Goal: Task Accomplishment & Management: Complete application form

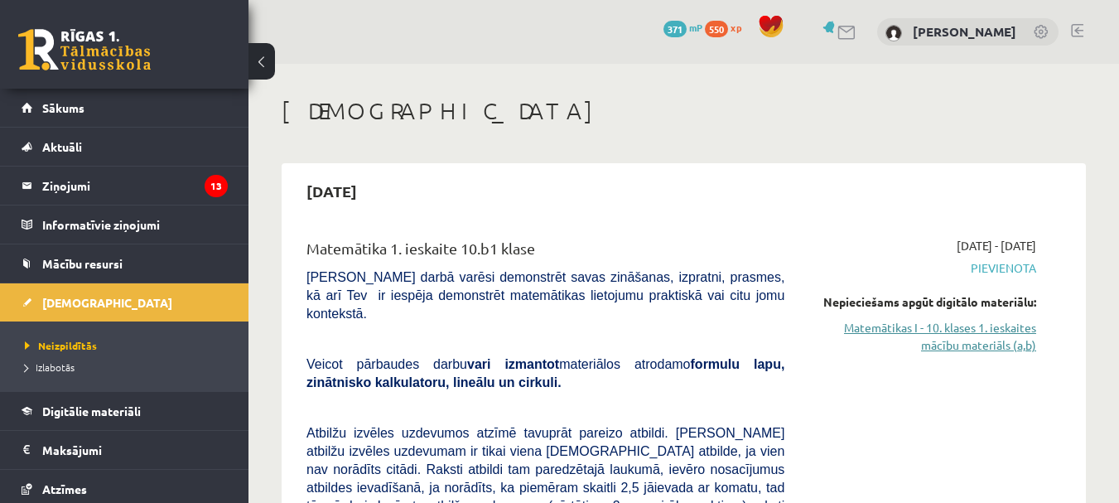
click at [908, 338] on link "Matemātikas I - 10. klases 1. ieskaites mācību materiāls (a,b)" at bounding box center [922, 336] width 227 height 35
click at [933, 342] on link "Matemātikas I - 10. klases 1. ieskaites mācību materiāls (a,b)" at bounding box center [922, 336] width 227 height 35
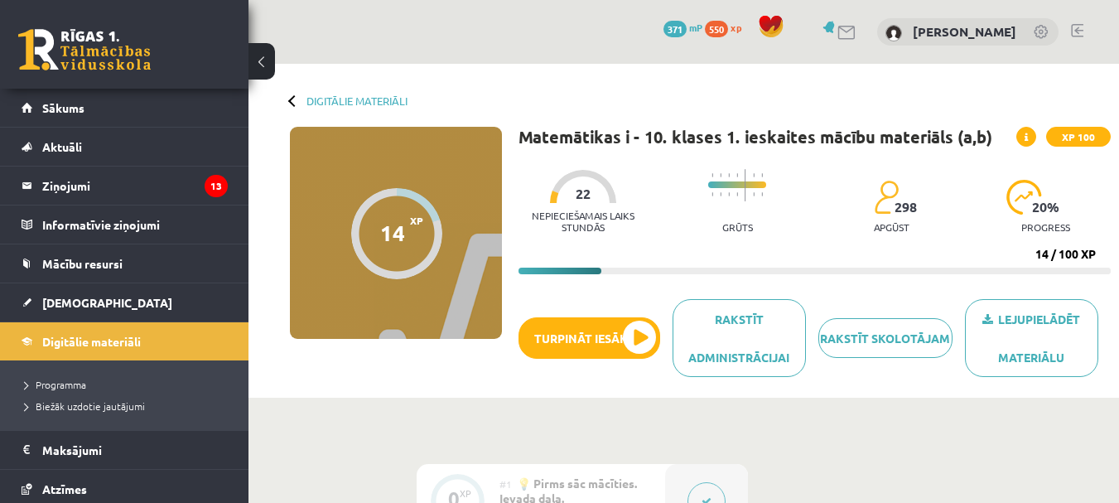
click at [620, 315] on div "Lejupielādēt materiālu Rakstīt skolotājam Rakstīt administrācijai Turpināt iesā…" at bounding box center [814, 344] width 592 height 90
click at [624, 322] on button "Turpināt iesākto" at bounding box center [589, 337] width 142 height 41
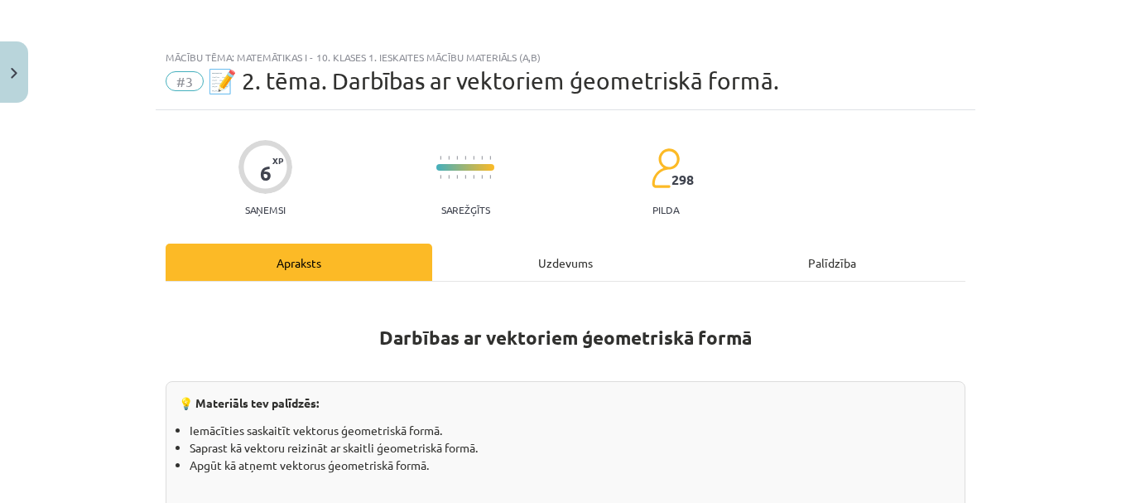
click at [539, 268] on div "Uzdevums" at bounding box center [565, 261] width 267 height 37
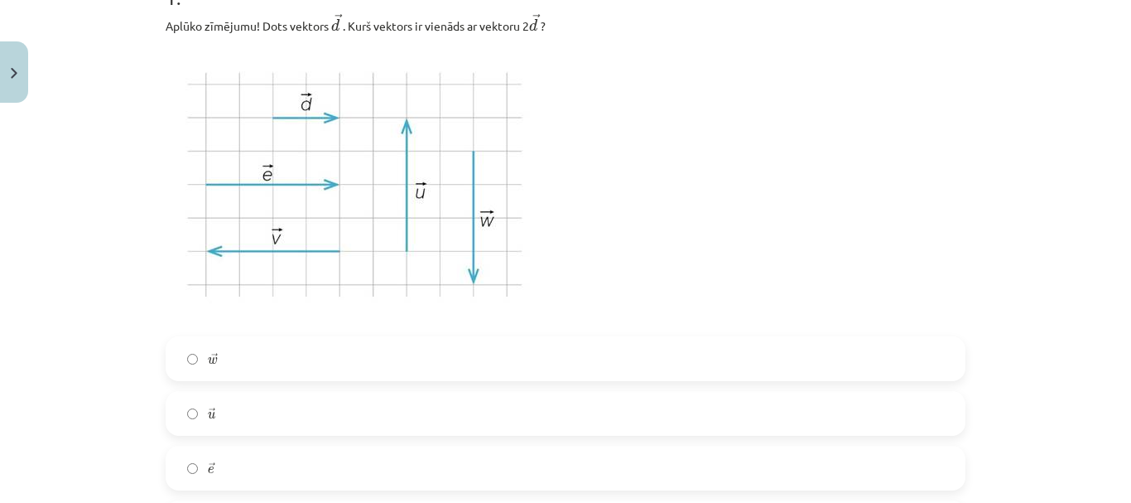
scroll to position [456, 0]
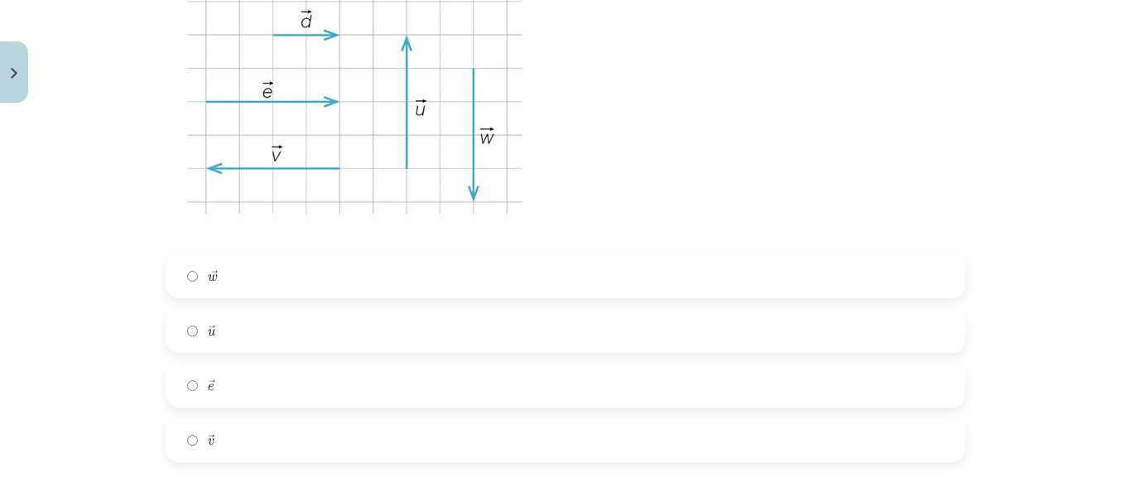
click at [219, 383] on label "→ e e →" at bounding box center [565, 384] width 797 height 41
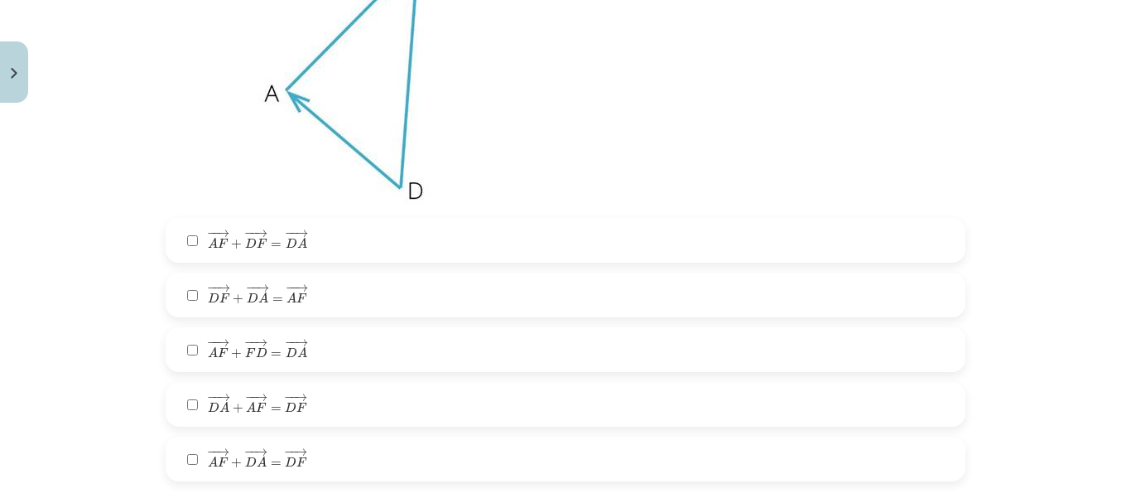
scroll to position [1201, 0]
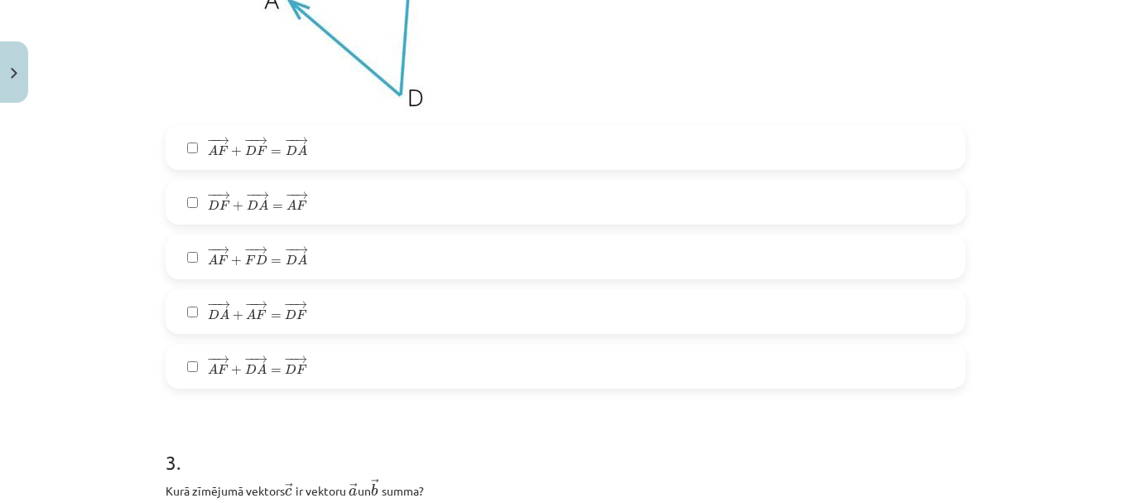
click at [248, 314] on span "A" at bounding box center [251, 314] width 10 height 11
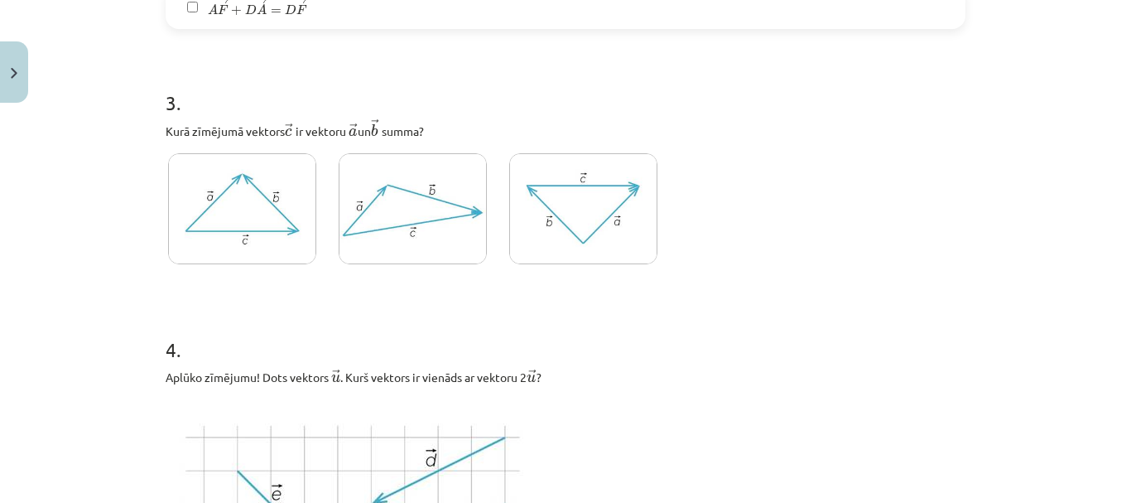
scroll to position [1532, 0]
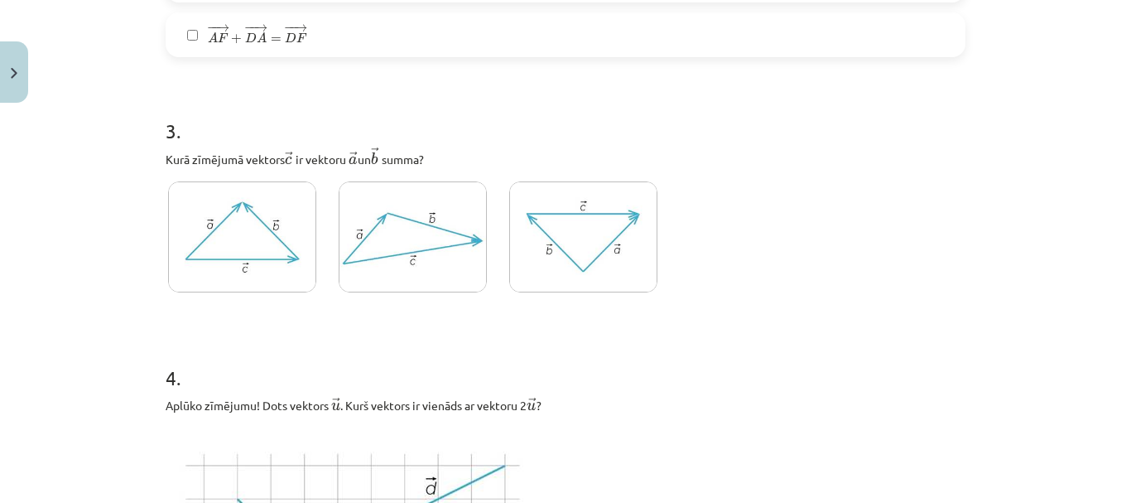
click at [397, 252] on img at bounding box center [413, 237] width 148 height 112
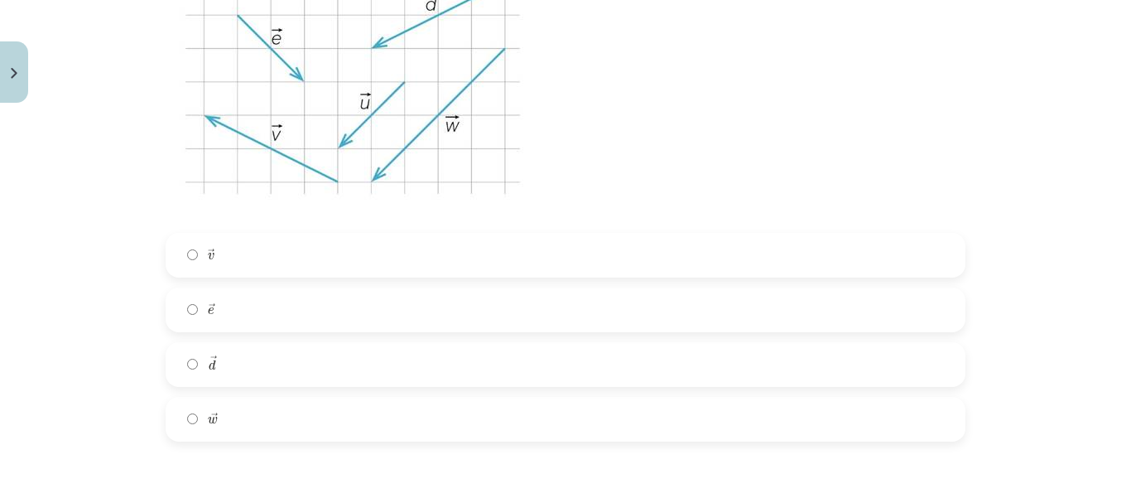
scroll to position [2029, 0]
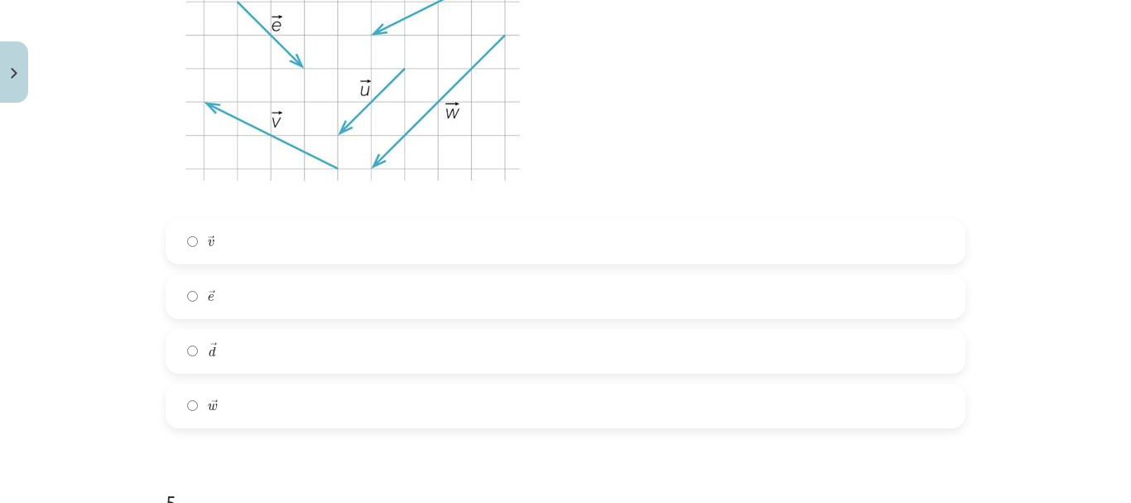
click at [223, 407] on label "→ w w →" at bounding box center [565, 405] width 797 height 41
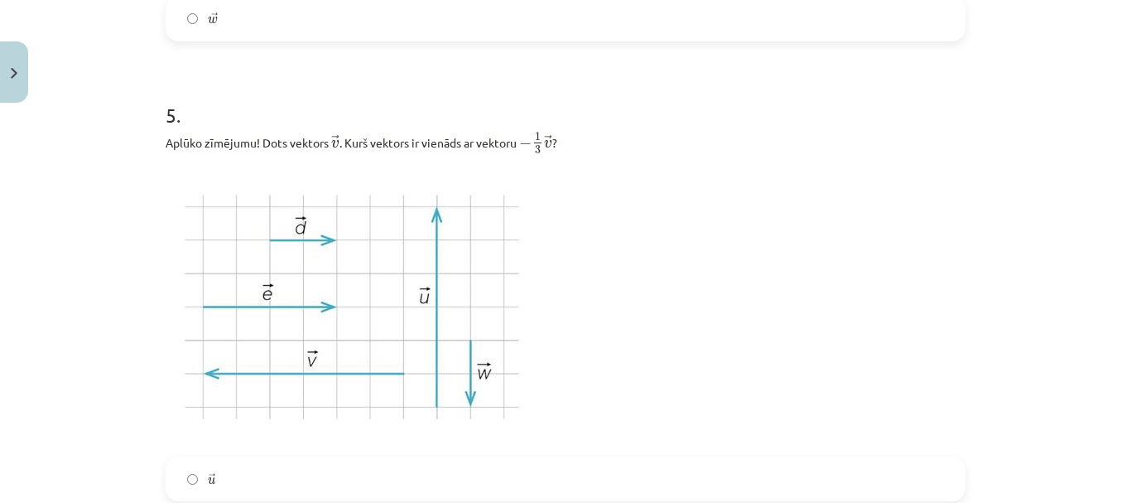
scroll to position [2443, 0]
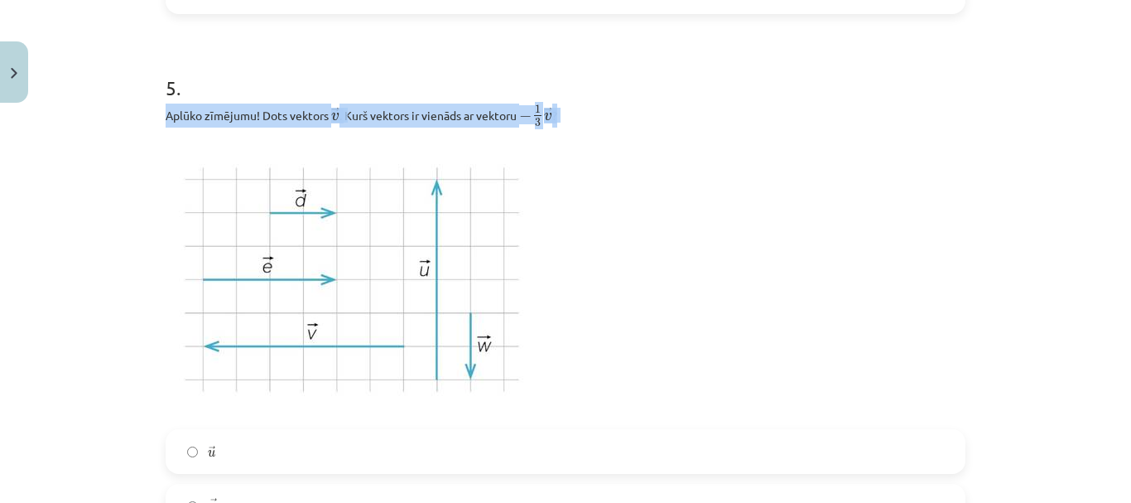
drag, startPoint x: 160, startPoint y: 113, endPoint x: 586, endPoint y: 123, distance: 426.6
click at [586, 123] on p "Aplūko zīmējumu! Dots vektors ﻿ → v v → ﻿. Kurš vektors ir vienāds ar vektoru ﻿…" at bounding box center [566, 116] width 800 height 24
copy p "Aplūko zīmējumu! Dots vektors ﻿ → v v → ﻿. Kurš vektors ir vienāds ar vektoru ﻿…"
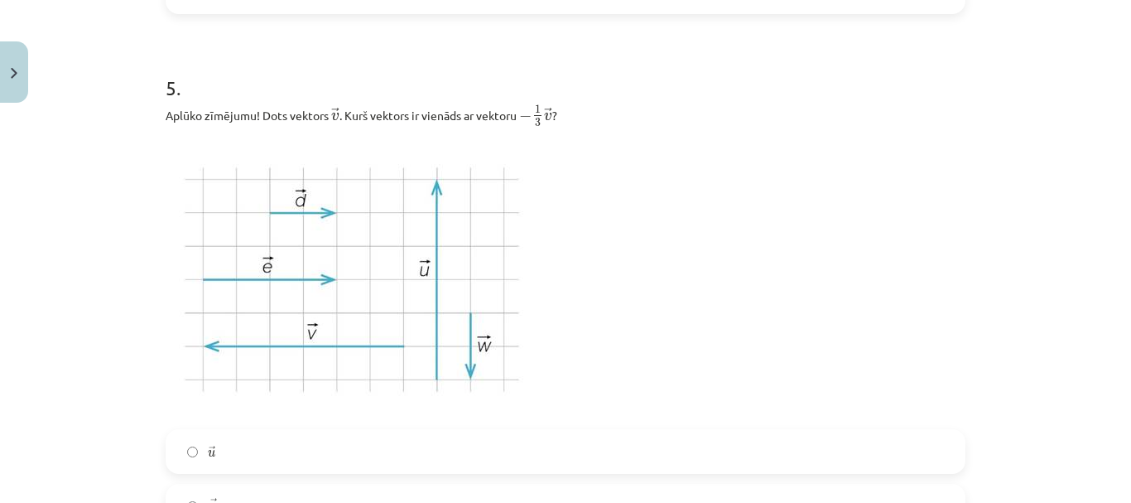
click at [656, 179] on p at bounding box center [566, 278] width 800 height 282
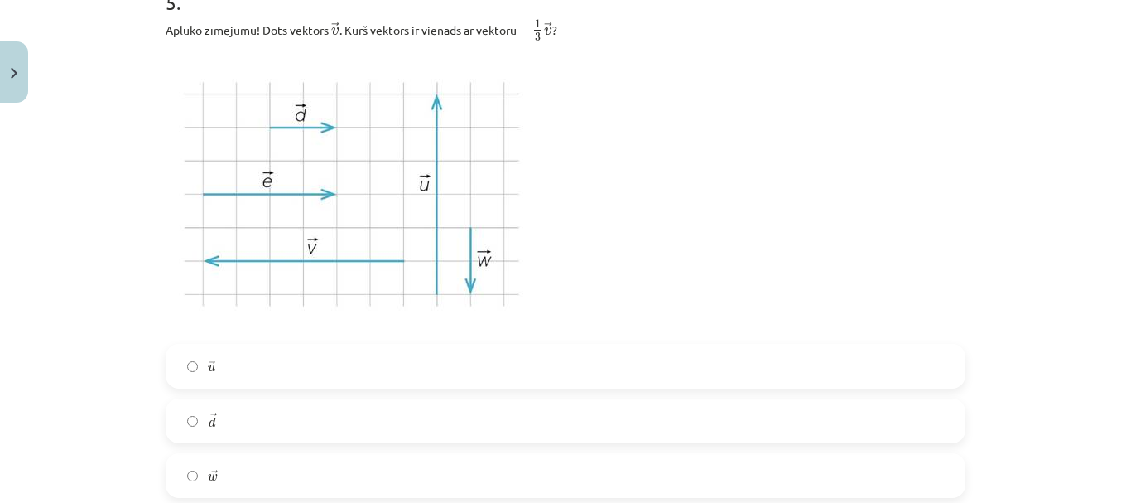
scroll to position [2609, 0]
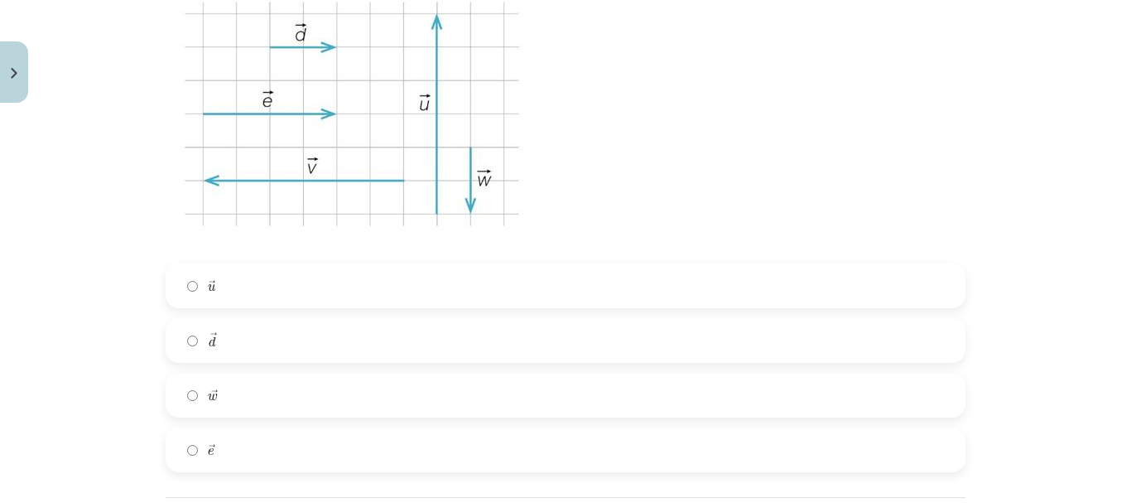
click at [182, 335] on label "→ d d →" at bounding box center [565, 340] width 797 height 41
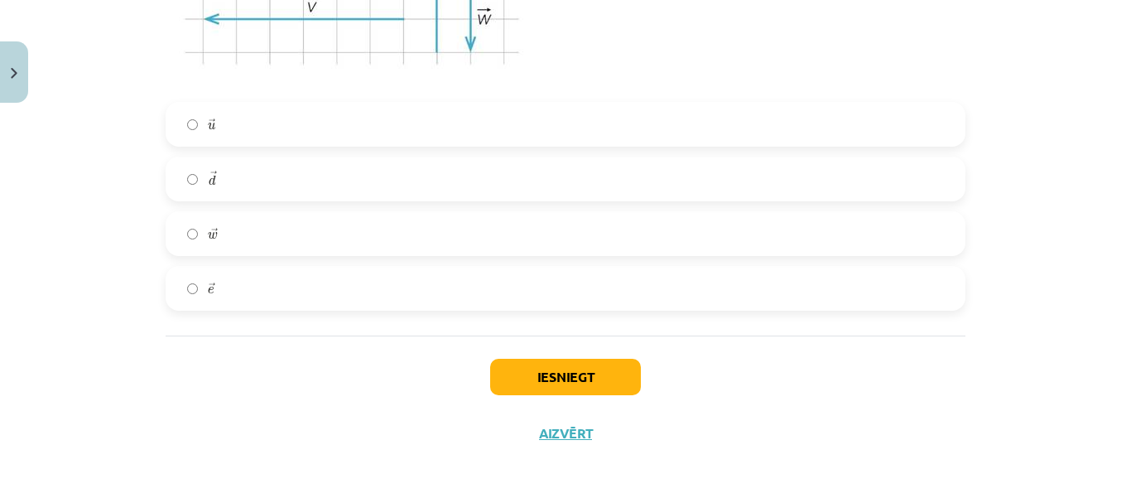
scroll to position [2772, 0]
click at [586, 382] on button "Iesniegt" at bounding box center [565, 377] width 151 height 36
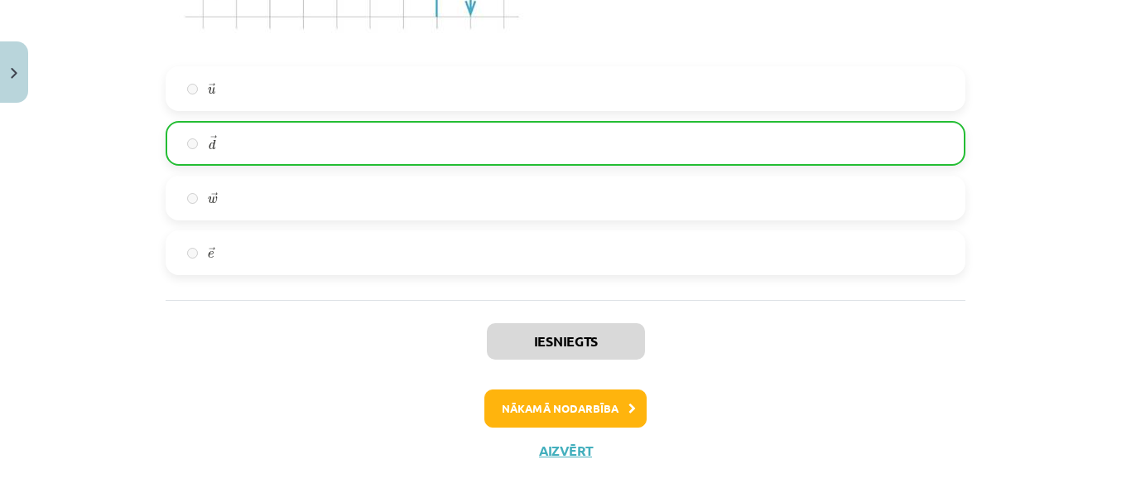
scroll to position [2825, 0]
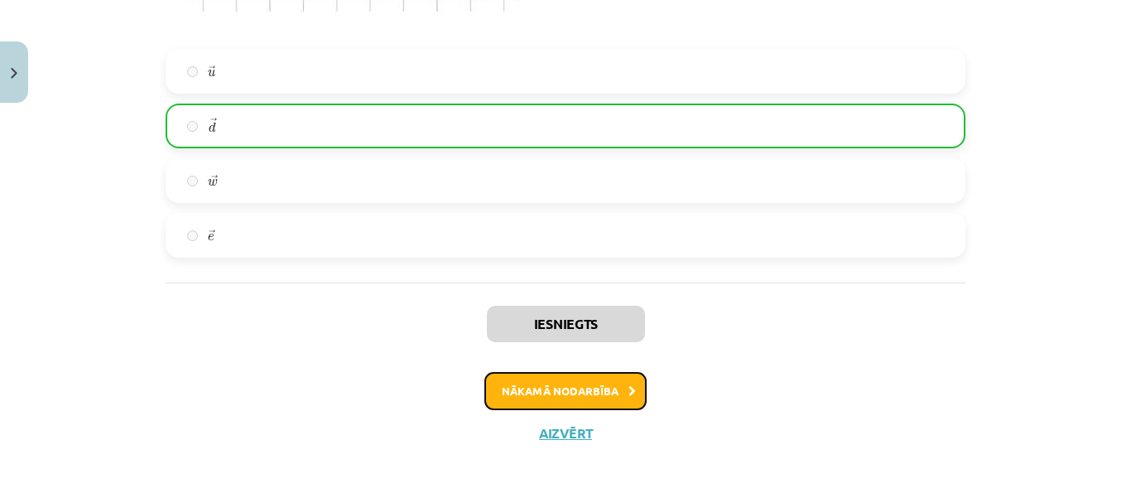
click at [547, 389] on button "Nākamā nodarbība" at bounding box center [566, 391] width 162 height 38
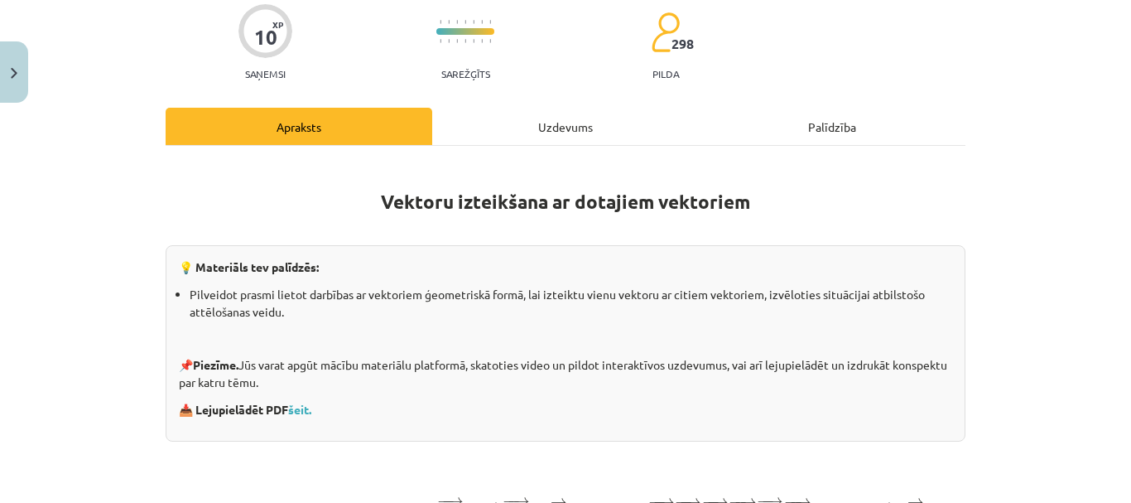
scroll to position [41, 0]
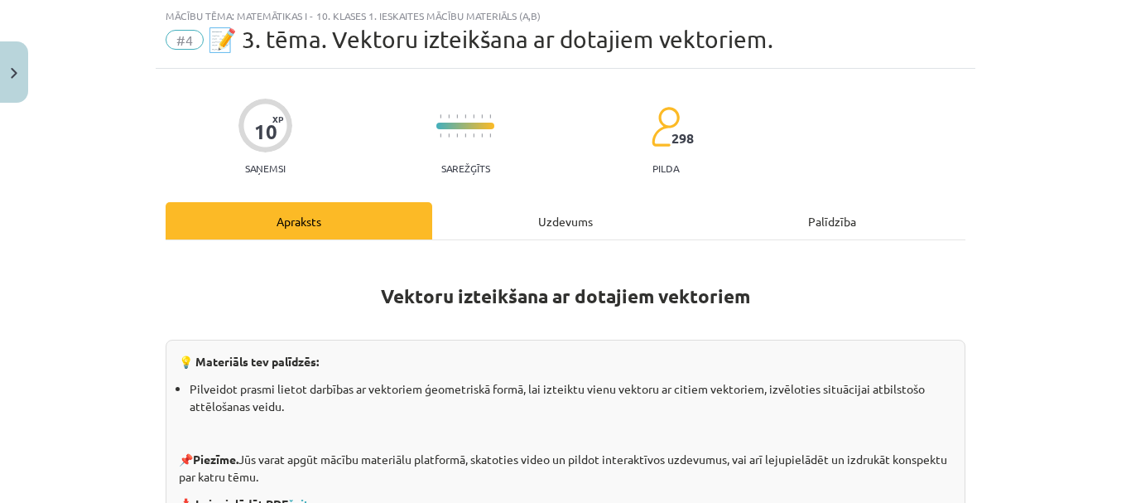
click at [539, 215] on div "Uzdevums" at bounding box center [565, 220] width 267 height 37
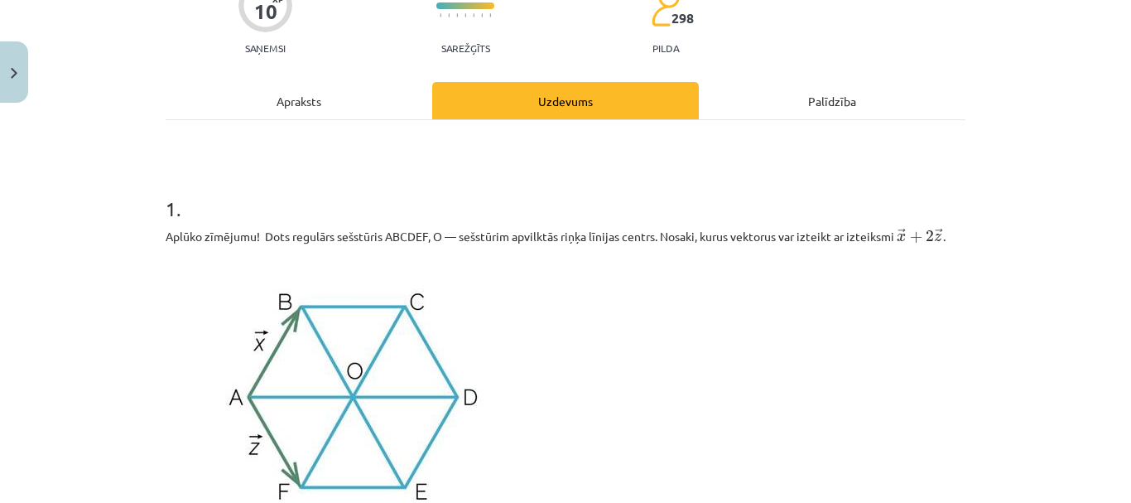
scroll to position [0, 0]
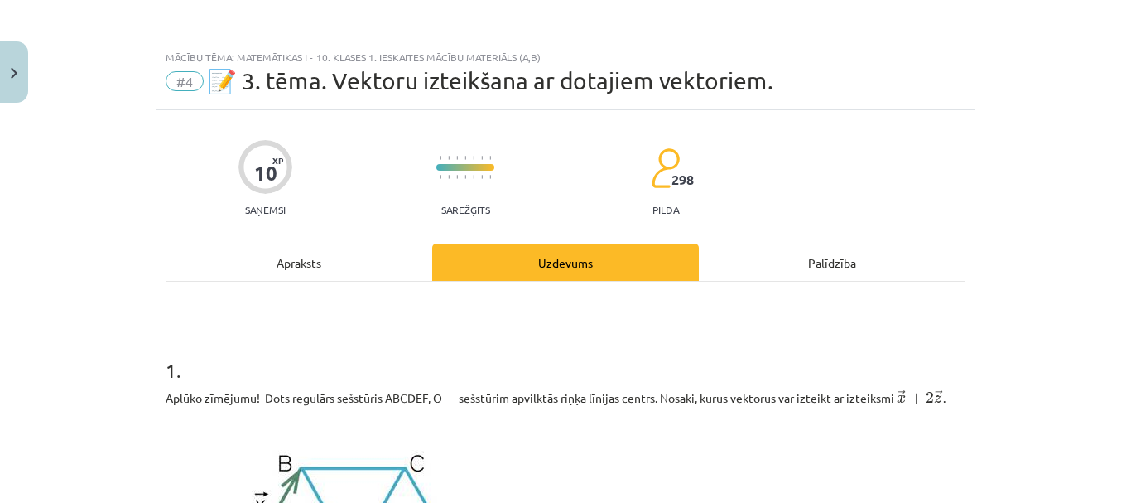
drag, startPoint x: 365, startPoint y: 250, endPoint x: 363, endPoint y: 239, distance: 11.0
click at [362, 252] on div "Apraksts" at bounding box center [299, 261] width 267 height 37
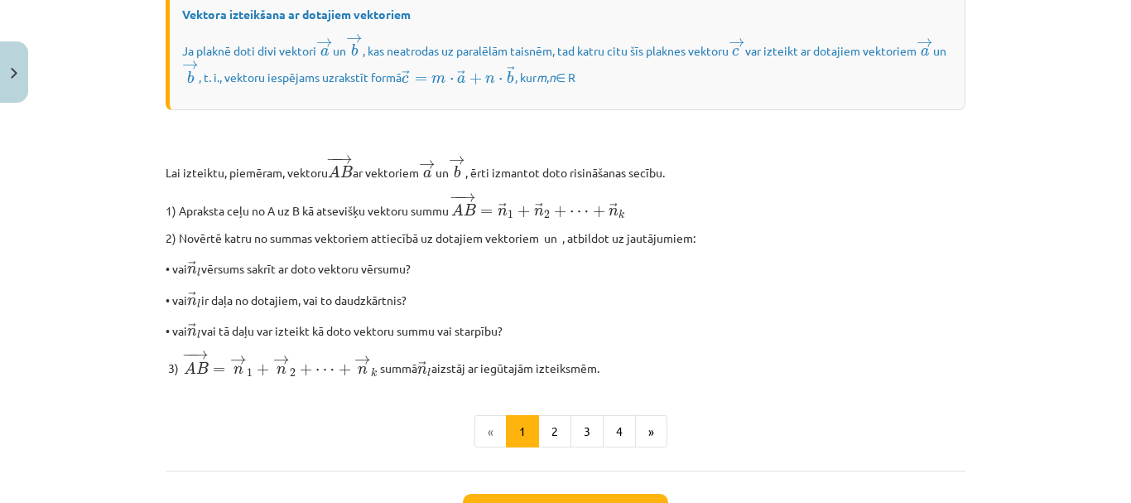
scroll to position [1390, 0]
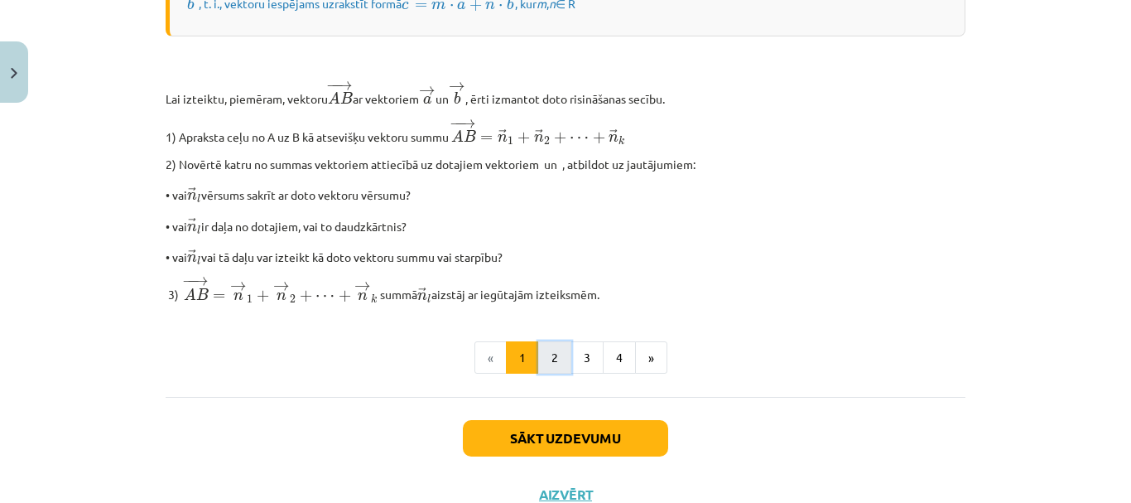
click at [538, 374] on button "2" at bounding box center [554, 357] width 33 height 33
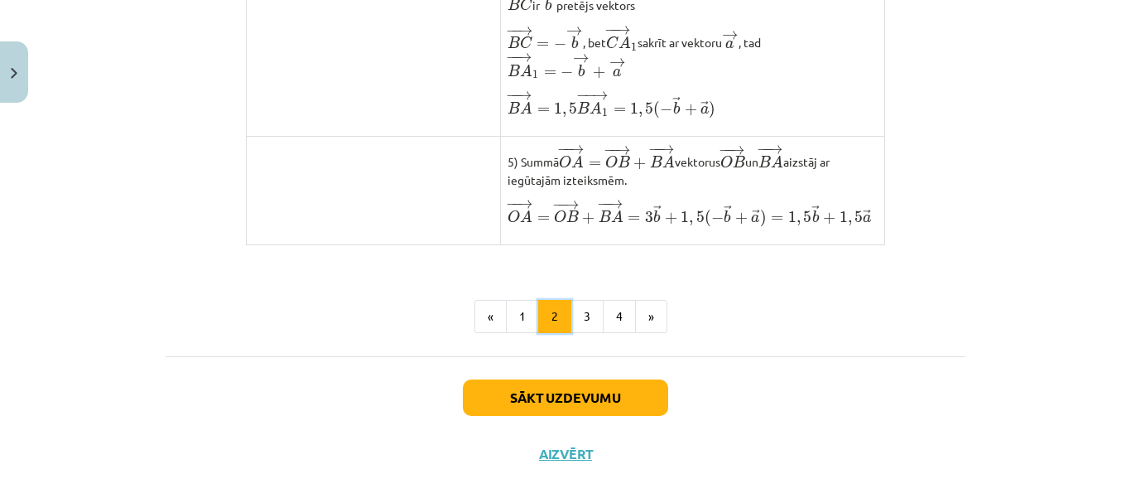
scroll to position [1472, 0]
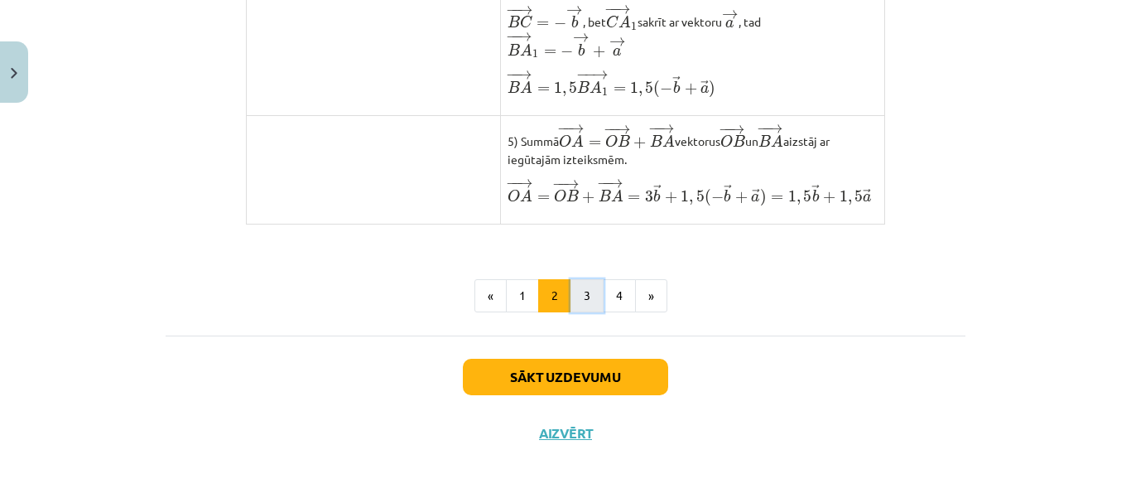
click at [586, 301] on button "3" at bounding box center [587, 295] width 33 height 33
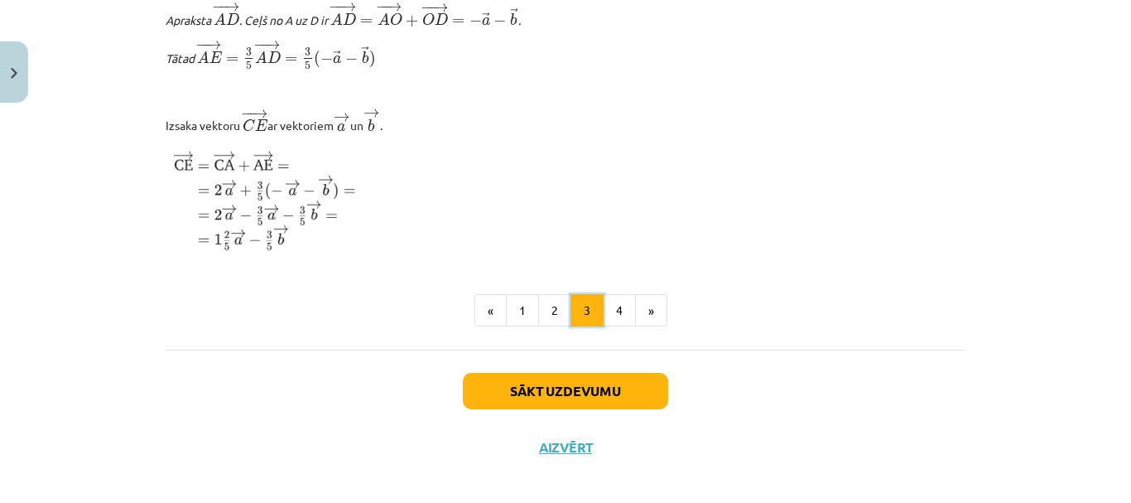
scroll to position [2128, 0]
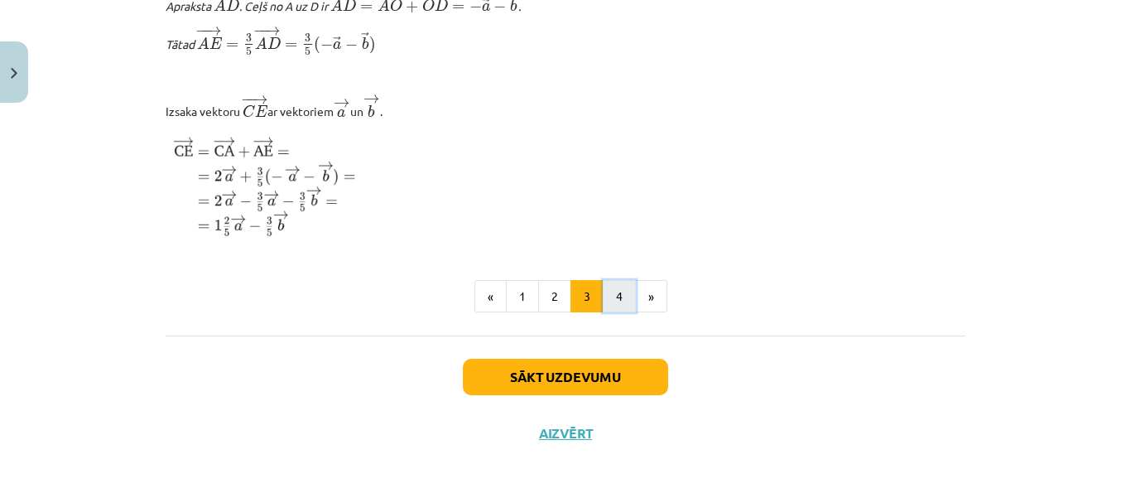
click at [619, 298] on button "4" at bounding box center [619, 296] width 33 height 33
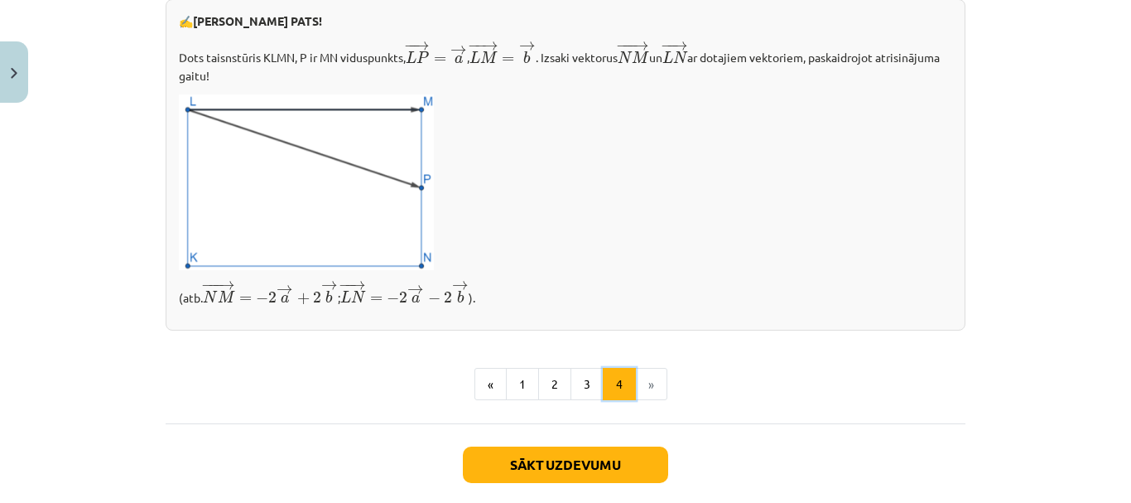
scroll to position [745, 0]
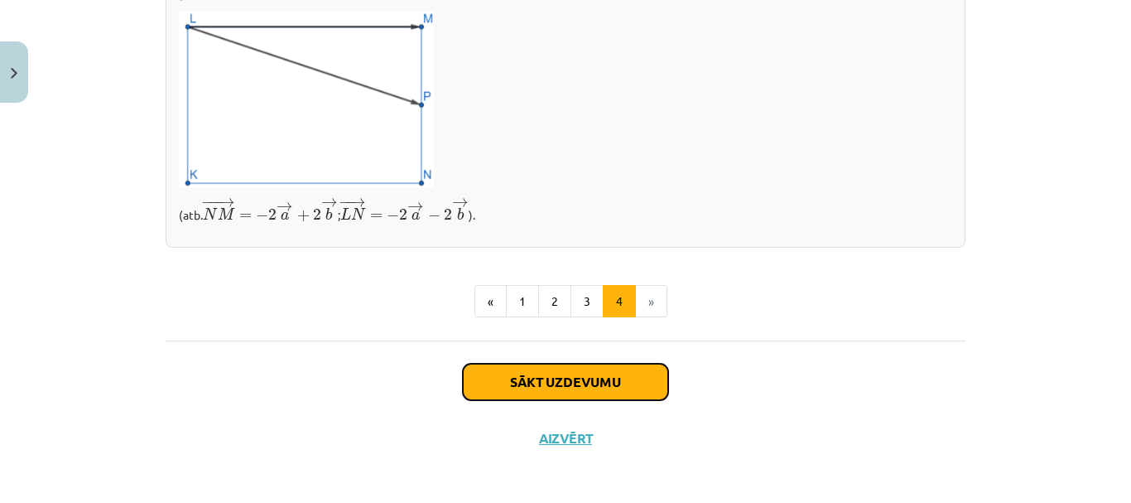
click at [532, 384] on button "Sākt uzdevumu" at bounding box center [565, 382] width 205 height 36
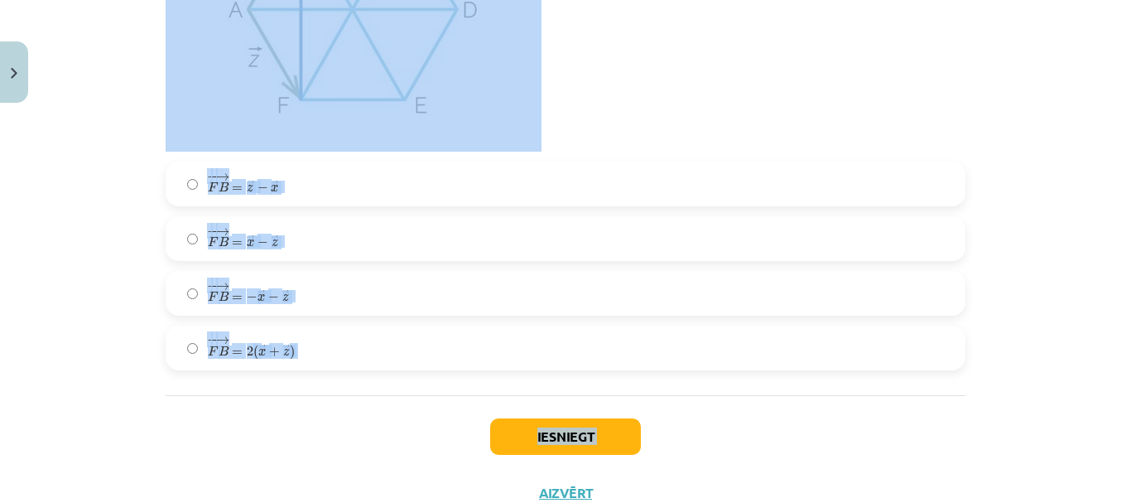
scroll to position [3219, 0]
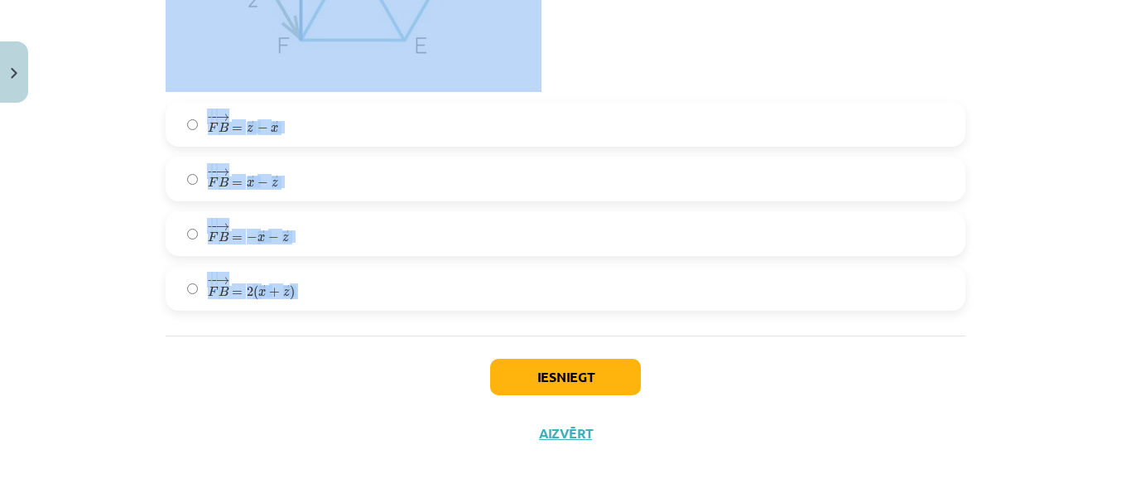
drag, startPoint x: 142, startPoint y: 66, endPoint x: 392, endPoint y: 345, distance: 374.2
click at [392, 345] on div "Mācību tēma: Matemātikas i - 10. klases 1. ieskaites mācību materiāls (a,b) #4 …" at bounding box center [565, 251] width 1131 height 503
copy form "Aplūko zīmējumu! Dots regulārs sešstūris ABCDEF, O — sešstūrim apvilktās riņķa …"
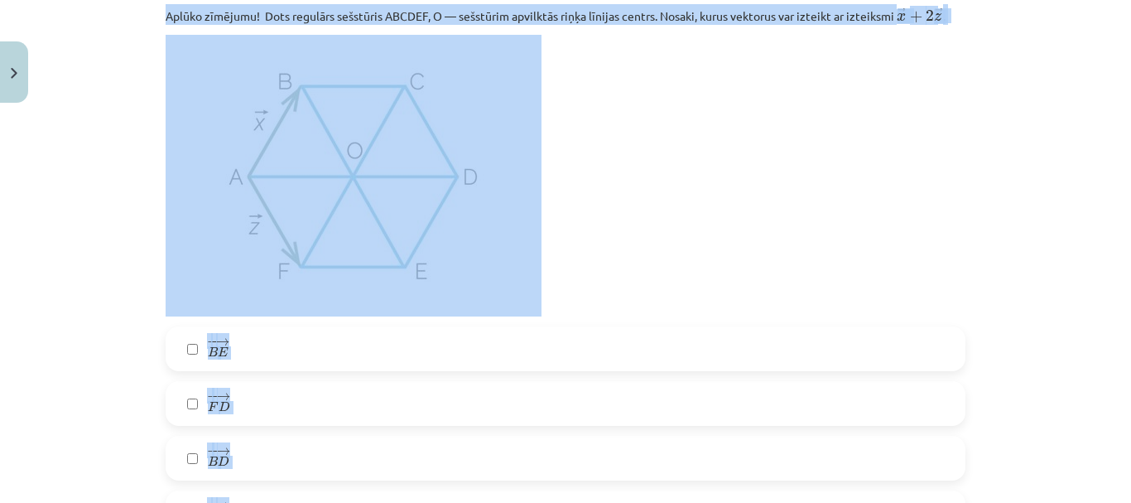
scroll to position [238, 0]
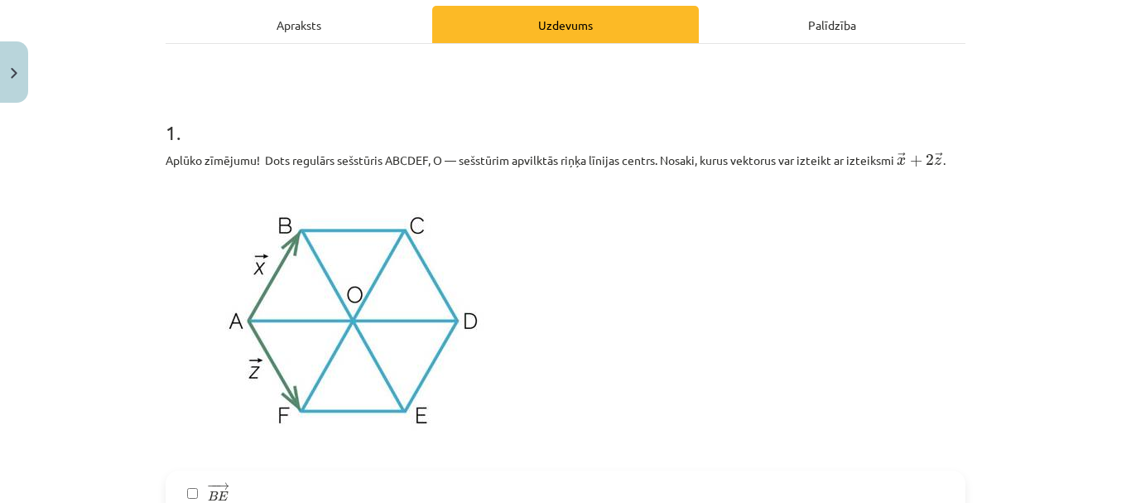
click at [498, 112] on h1 "1 ." at bounding box center [566, 117] width 800 height 51
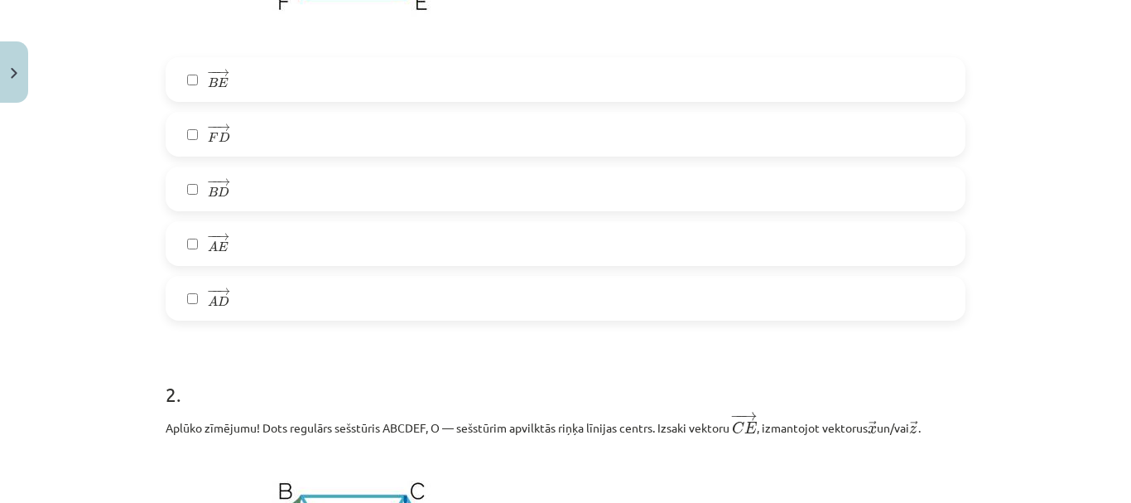
scroll to position [652, 0]
click at [238, 292] on label "− − → A D A D →" at bounding box center [565, 297] width 797 height 41
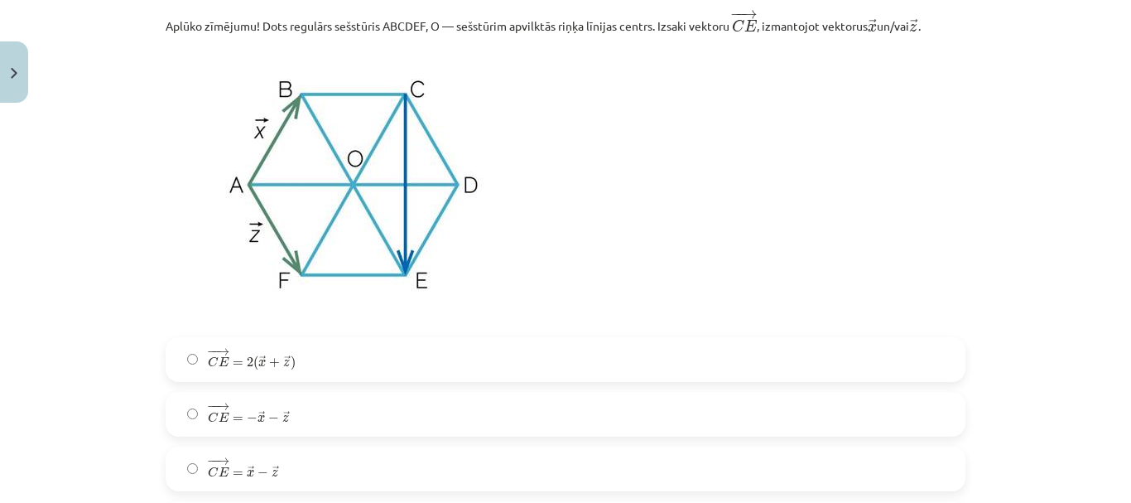
scroll to position [1232, 0]
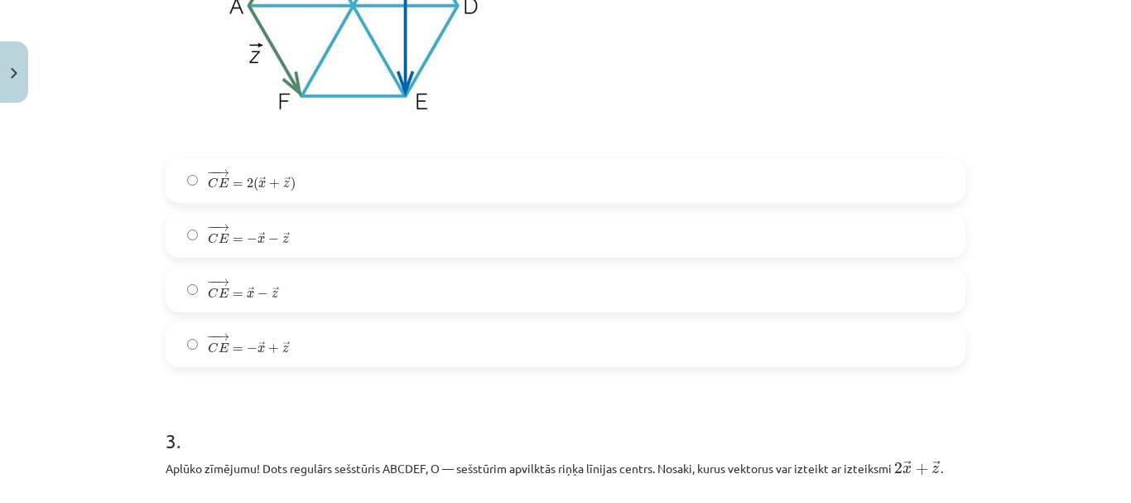
click at [305, 289] on label "− − → C E = → x − → z C E → = x → − z →" at bounding box center [565, 289] width 797 height 41
click at [312, 225] on label "− − → C E = − → x − → z C E → = − x → − z →" at bounding box center [565, 235] width 797 height 41
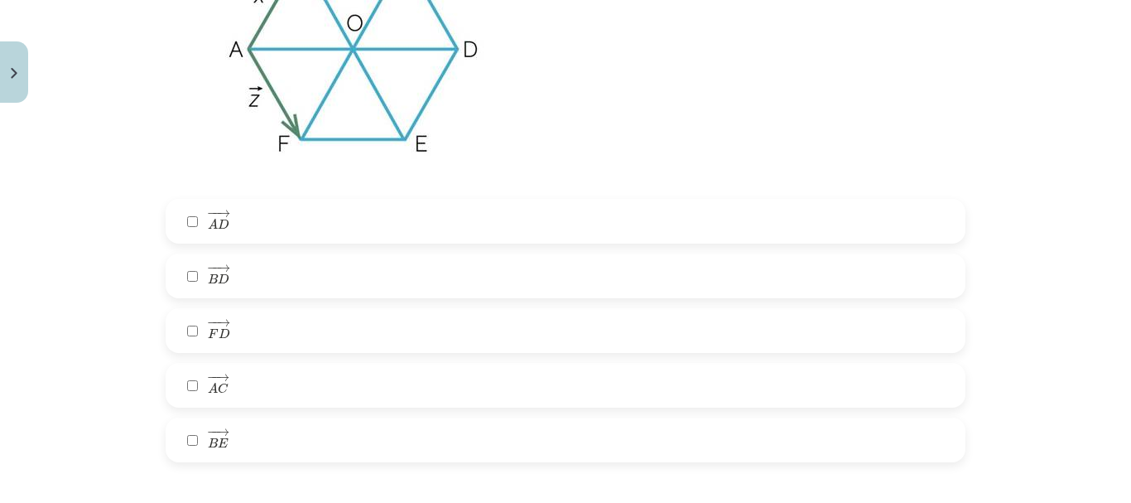
scroll to position [1894, 0]
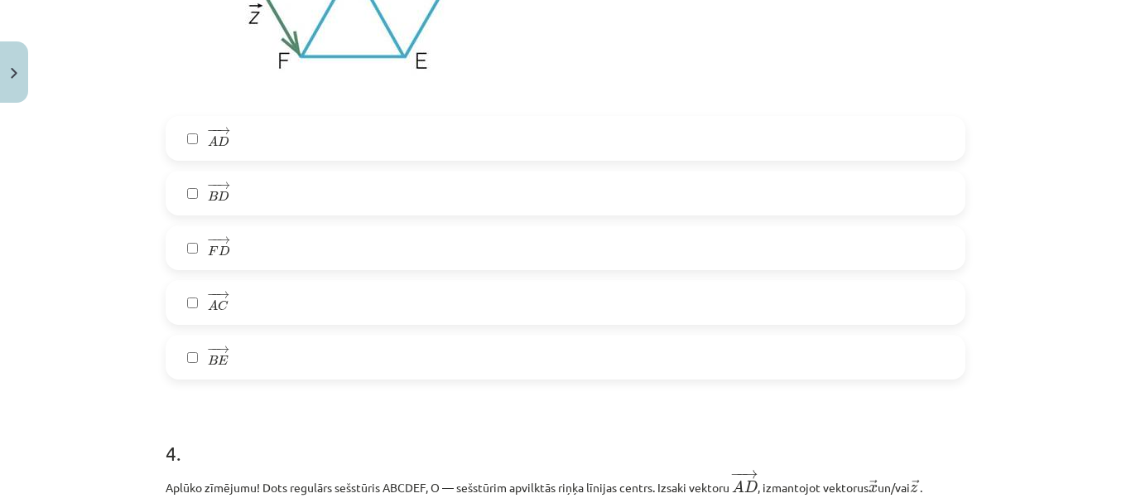
click at [277, 296] on label "− − → A C A C →" at bounding box center [565, 302] width 797 height 41
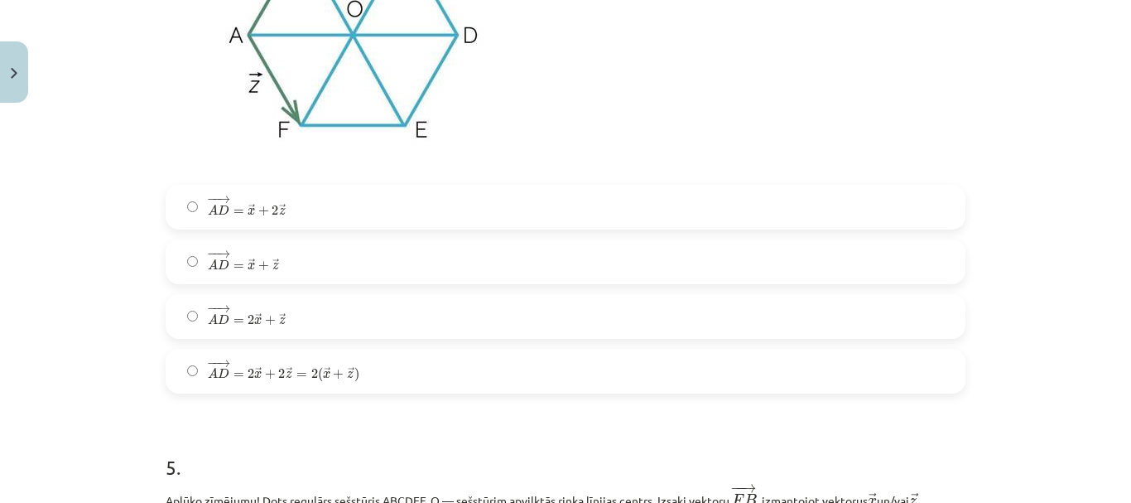
scroll to position [2557, 0]
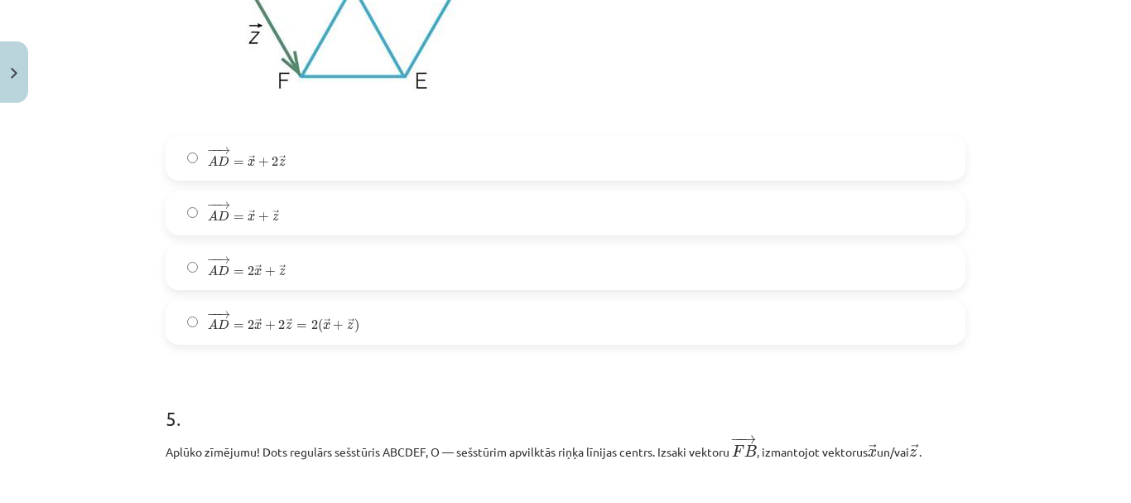
click at [210, 160] on span "A" at bounding box center [213, 161] width 10 height 11
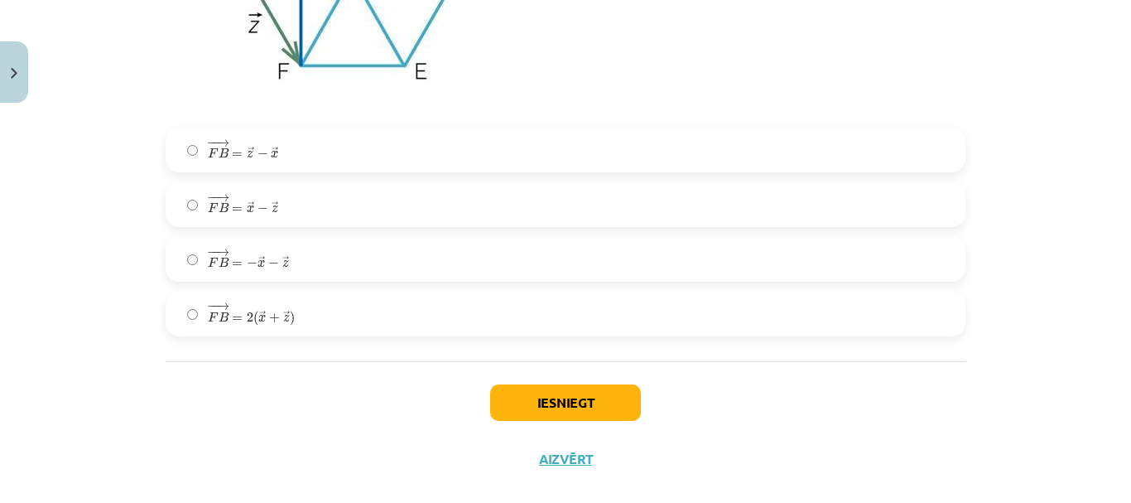
scroll to position [3219, 0]
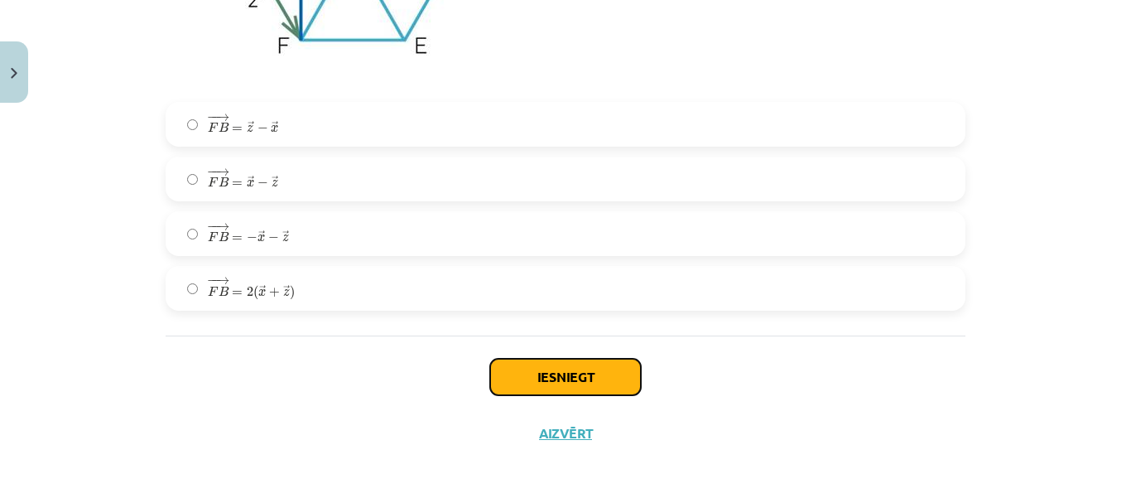
click at [554, 380] on button "Iesniegt" at bounding box center [565, 377] width 151 height 36
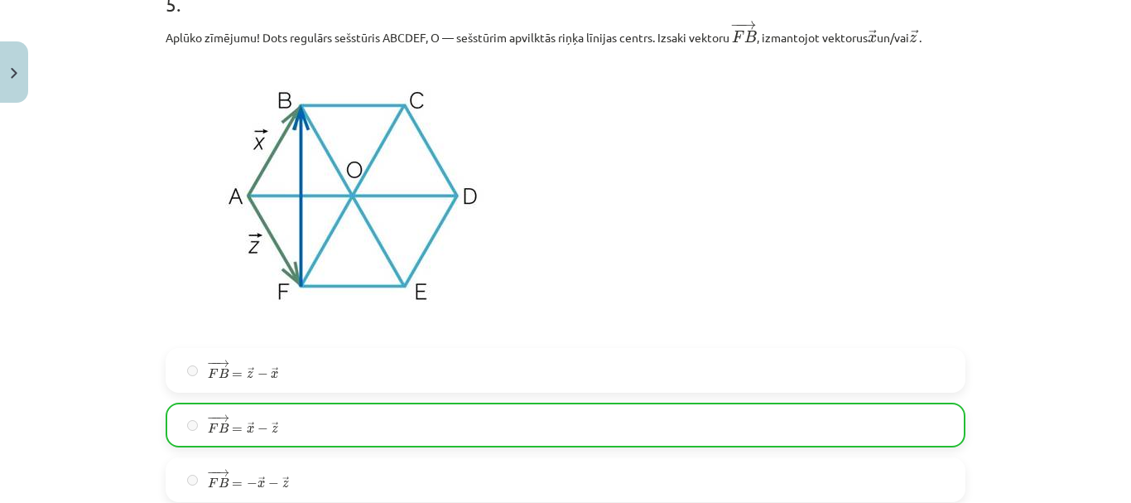
scroll to position [3272, 0]
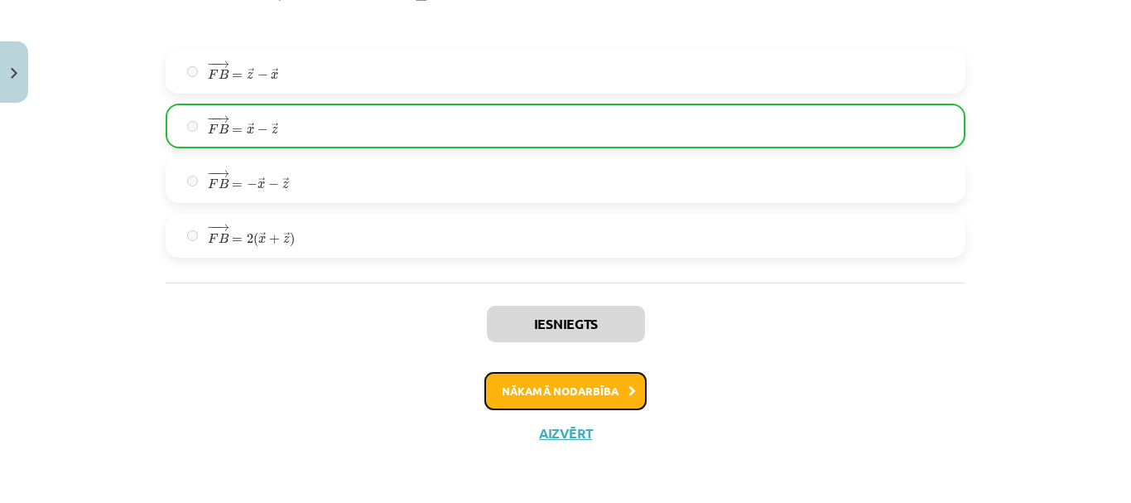
click at [567, 398] on button "Nākamā nodarbība" at bounding box center [566, 391] width 162 height 38
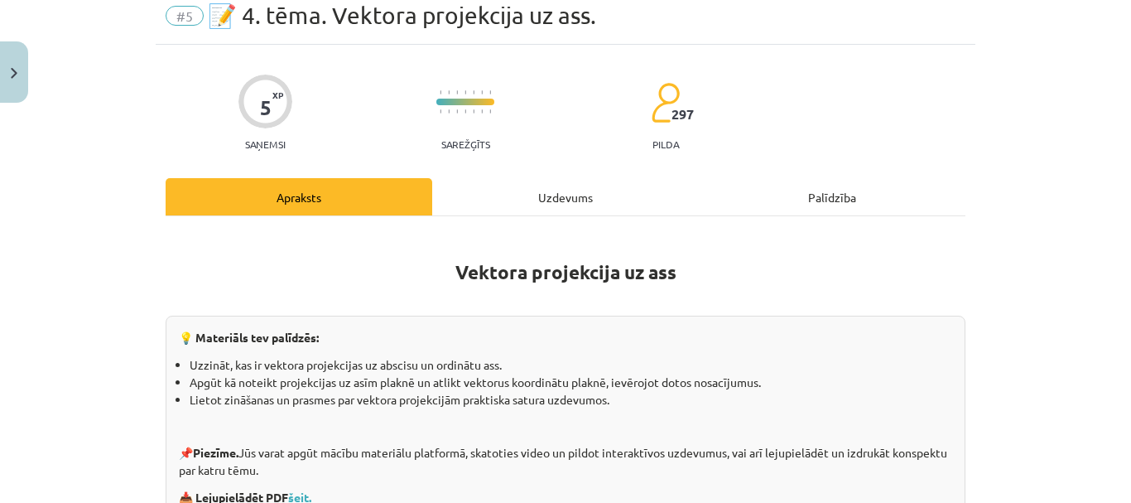
scroll to position [41, 0]
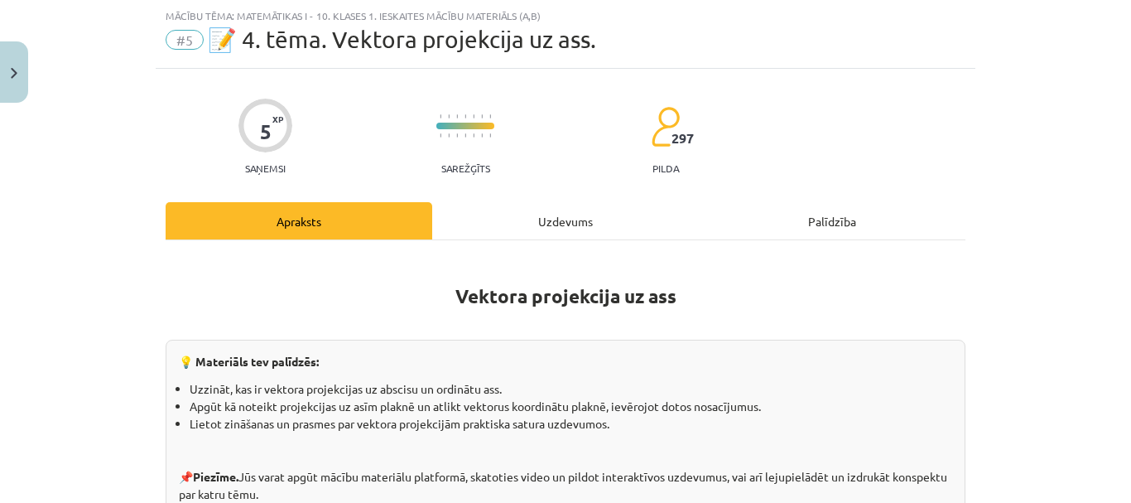
click at [555, 171] on div "5 XP Saņemsi Sarežģīts 297 pilda" at bounding box center [566, 131] width 800 height 85
click at [557, 210] on div "Uzdevums" at bounding box center [565, 220] width 267 height 37
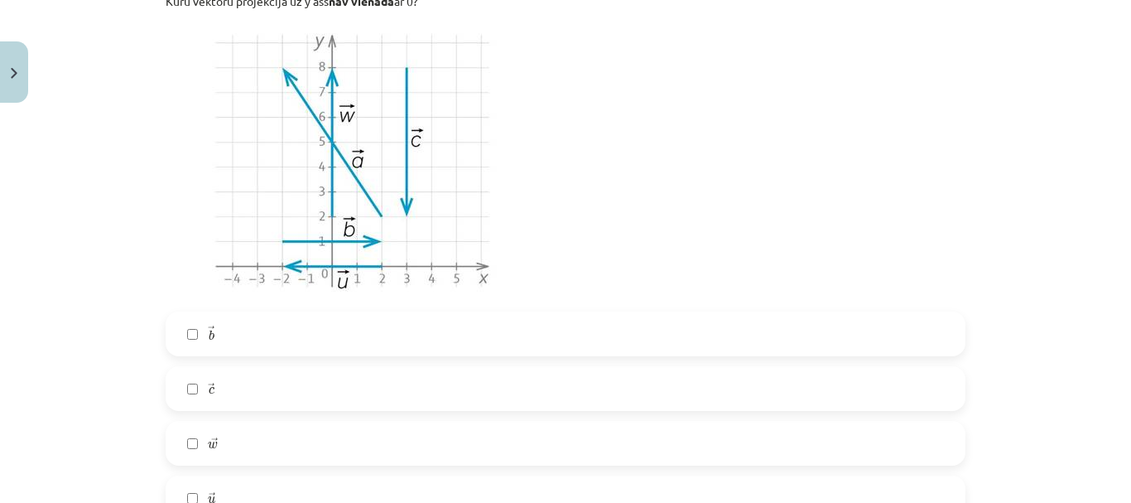
scroll to position [1631, 0]
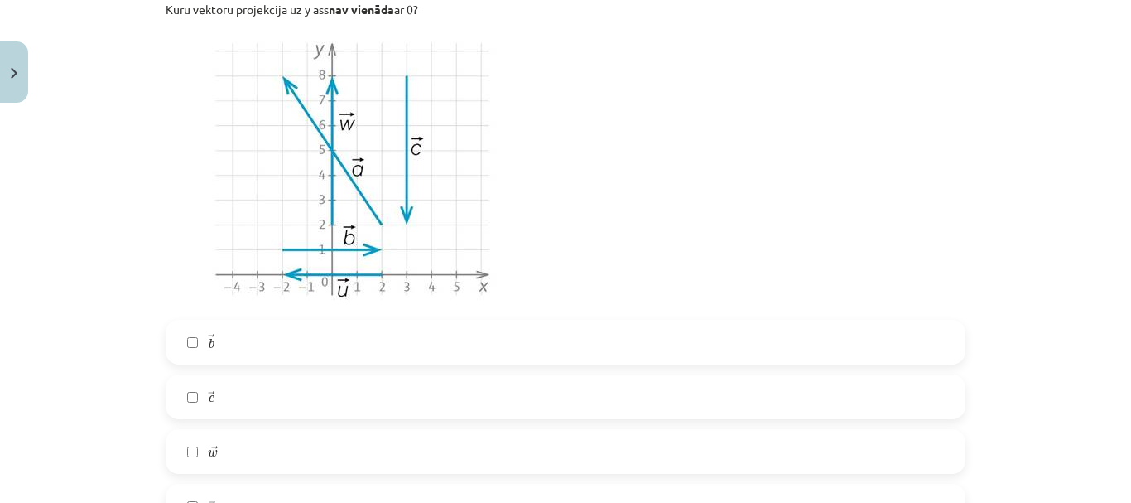
click at [464, 383] on label "→ c c →" at bounding box center [565, 396] width 797 height 41
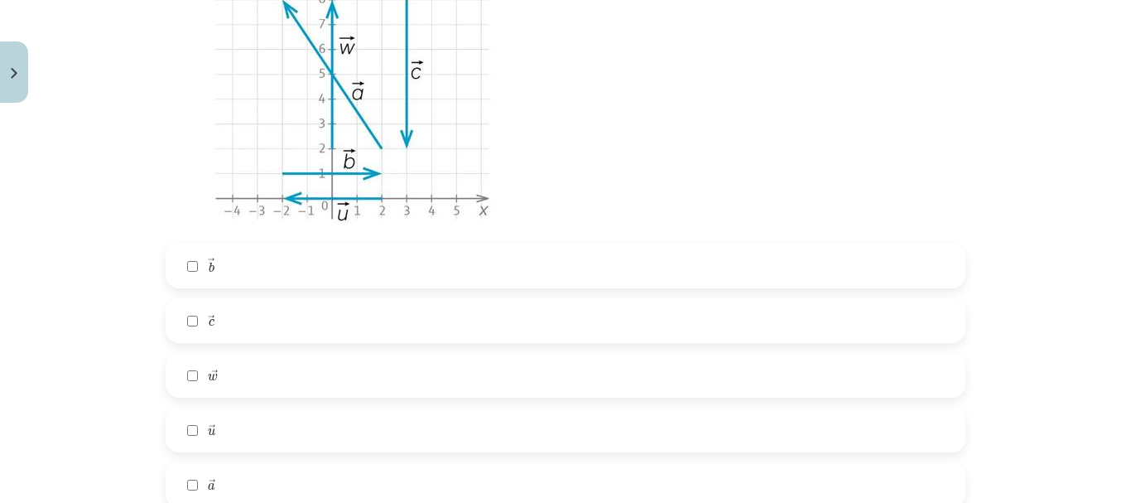
scroll to position [1796, 0]
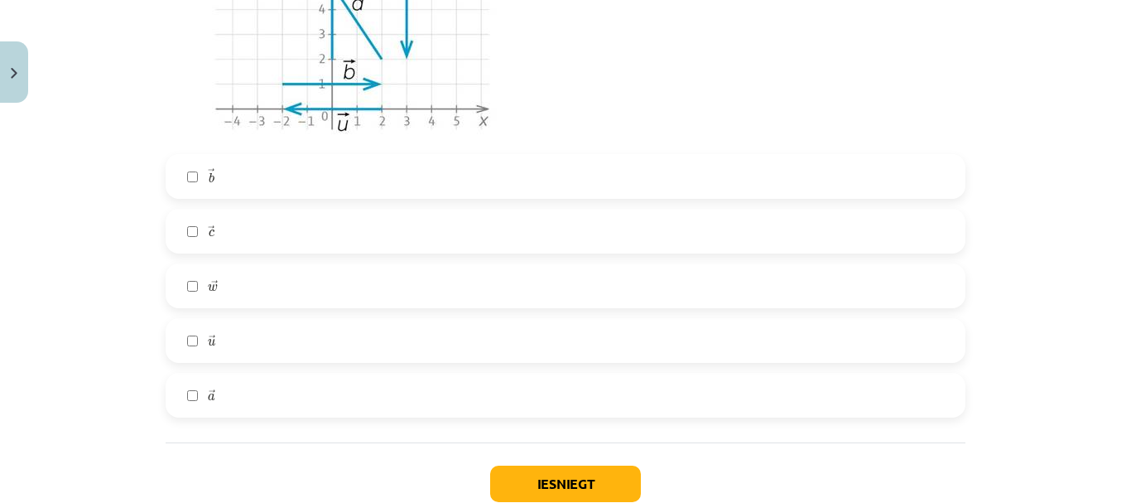
click at [295, 388] on label "→ a a →" at bounding box center [565, 394] width 797 height 41
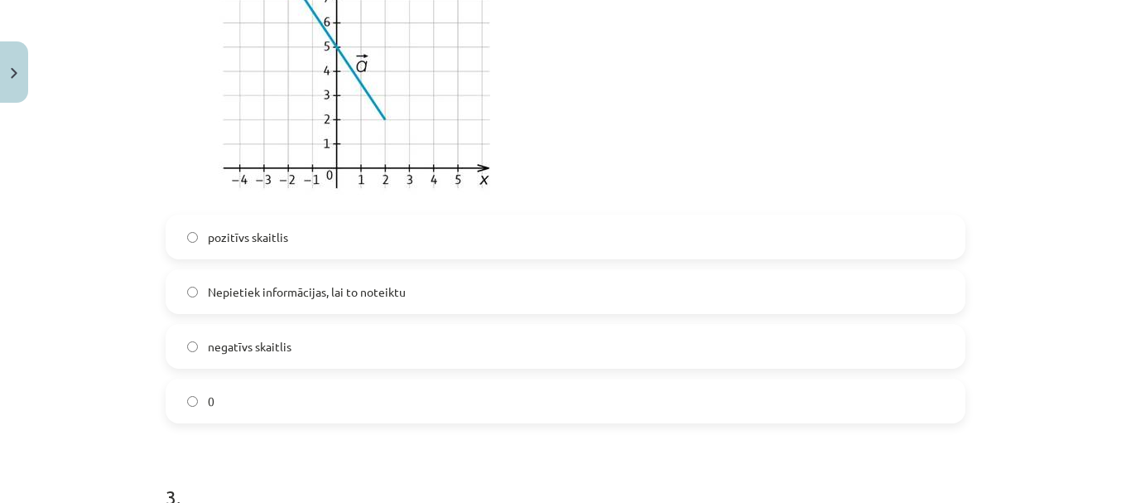
scroll to position [1051, 0]
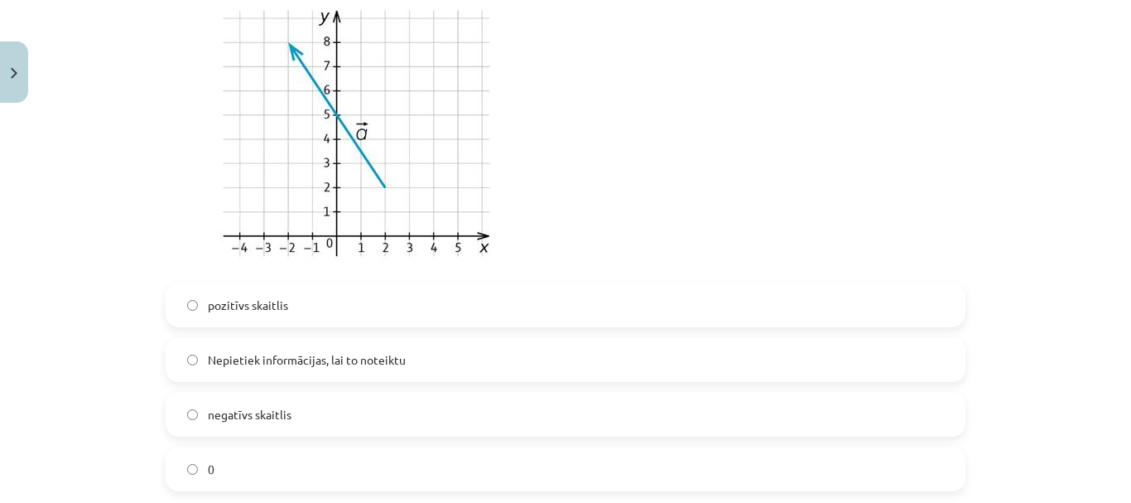
click at [224, 465] on label "0" at bounding box center [565, 468] width 797 height 41
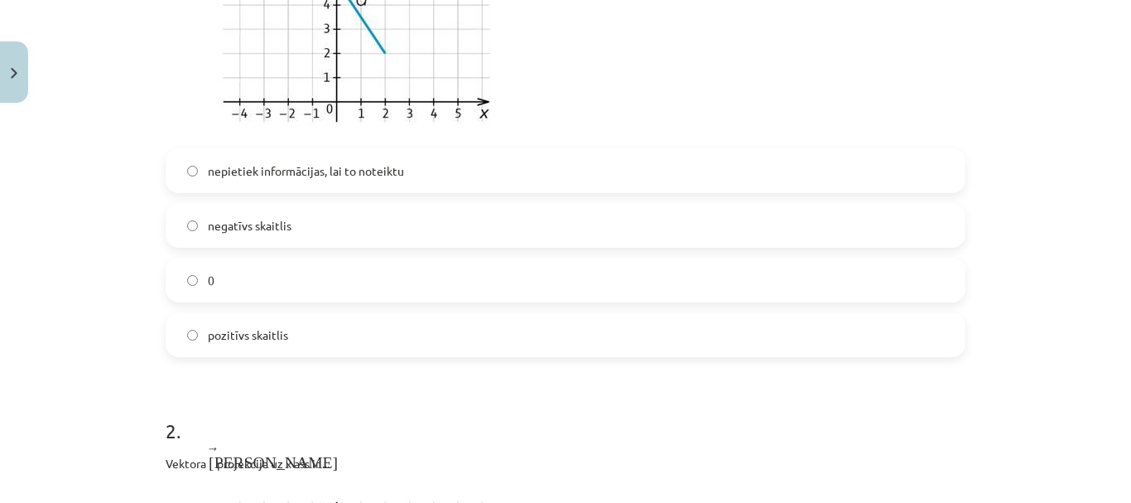
scroll to position [471, 0]
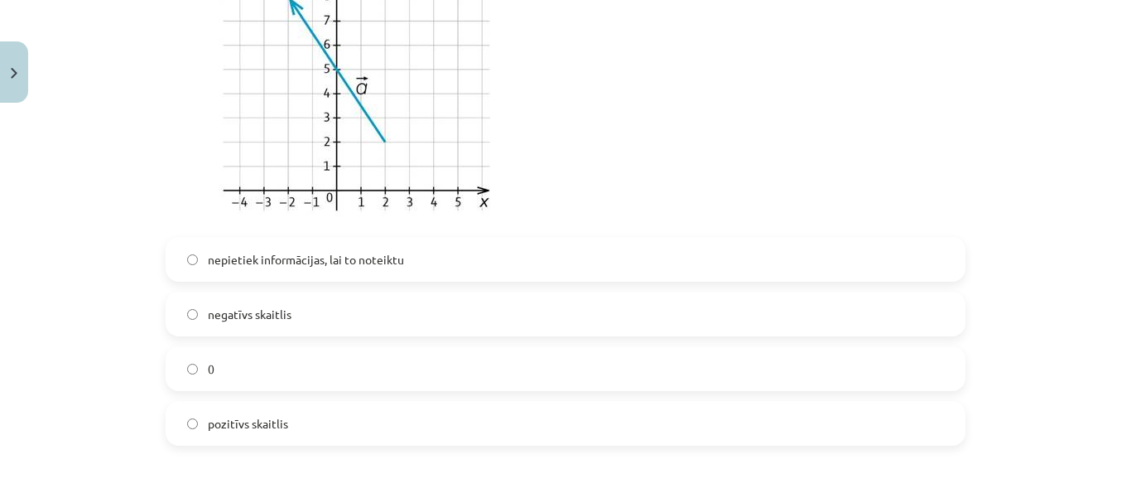
click at [303, 369] on label "0" at bounding box center [565, 368] width 797 height 41
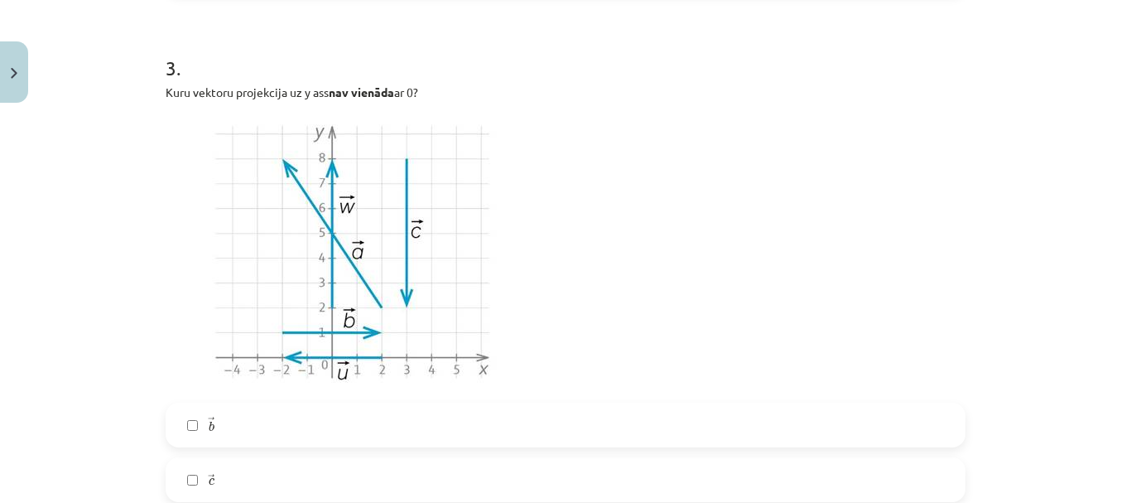
scroll to position [1903, 0]
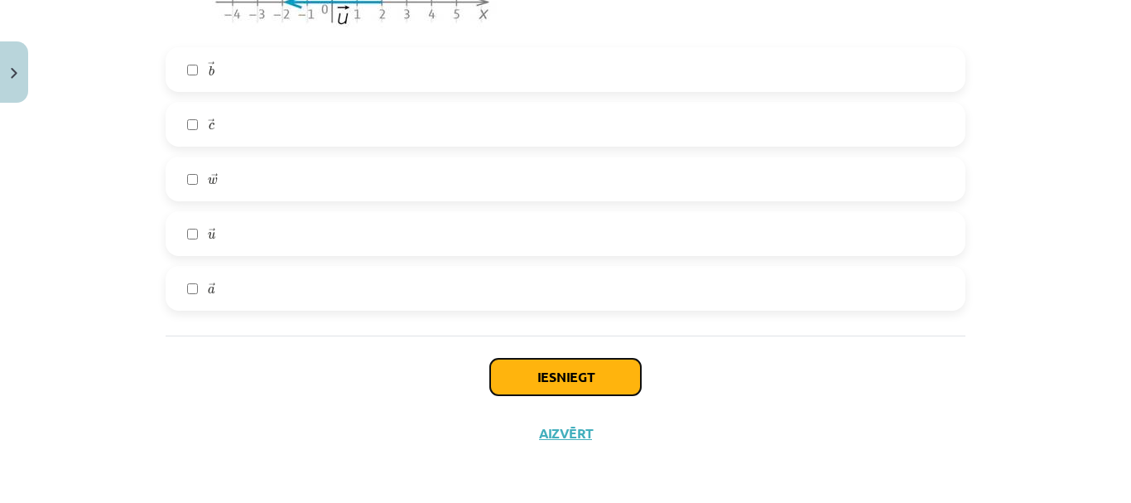
click at [556, 388] on button "Iesniegt" at bounding box center [565, 377] width 151 height 36
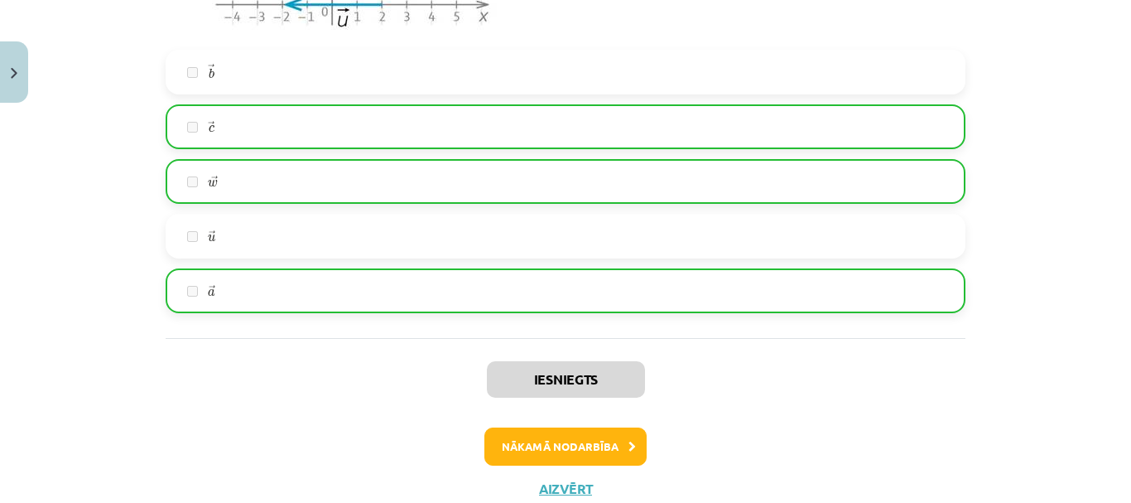
scroll to position [1956, 0]
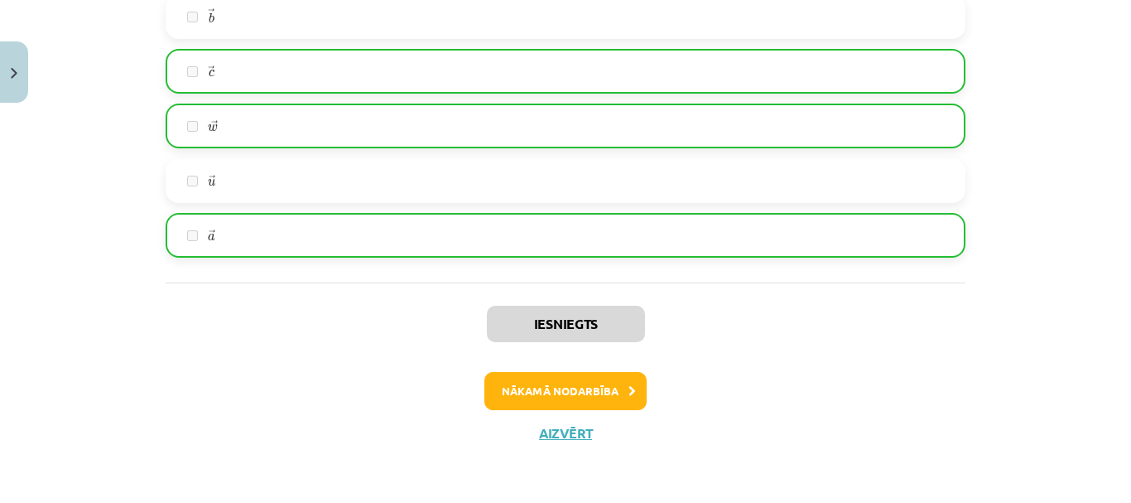
click at [586, 367] on div "Iesniegts Nākamā nodarbība Aizvērt" at bounding box center [566, 366] width 800 height 169
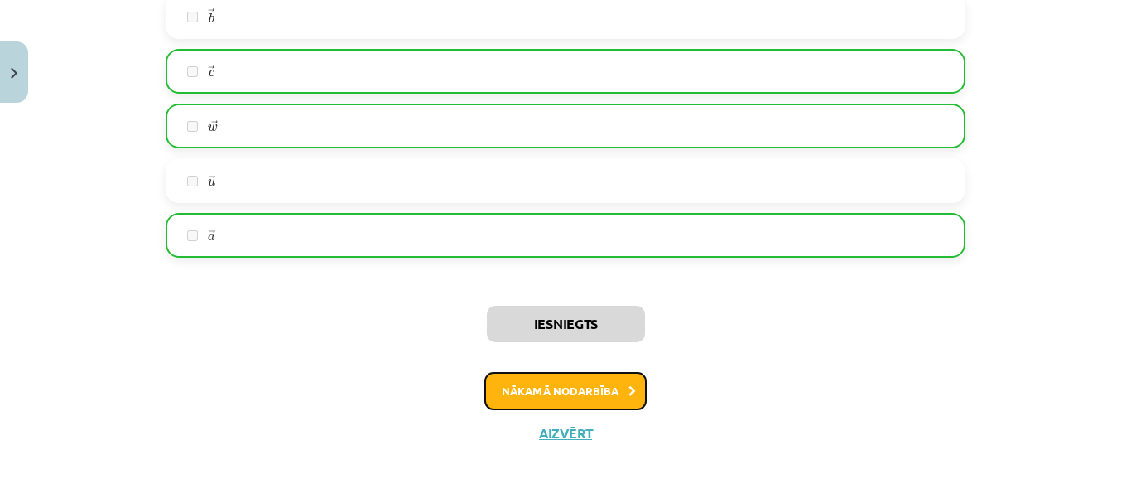
click at [586, 375] on button "Nākamā nodarbība" at bounding box center [566, 391] width 162 height 38
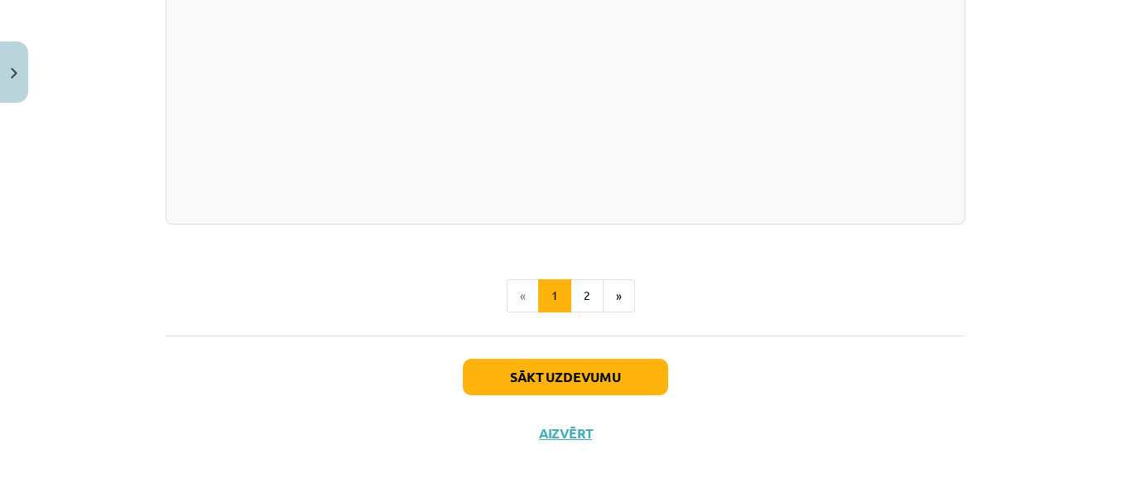
scroll to position [44, 0]
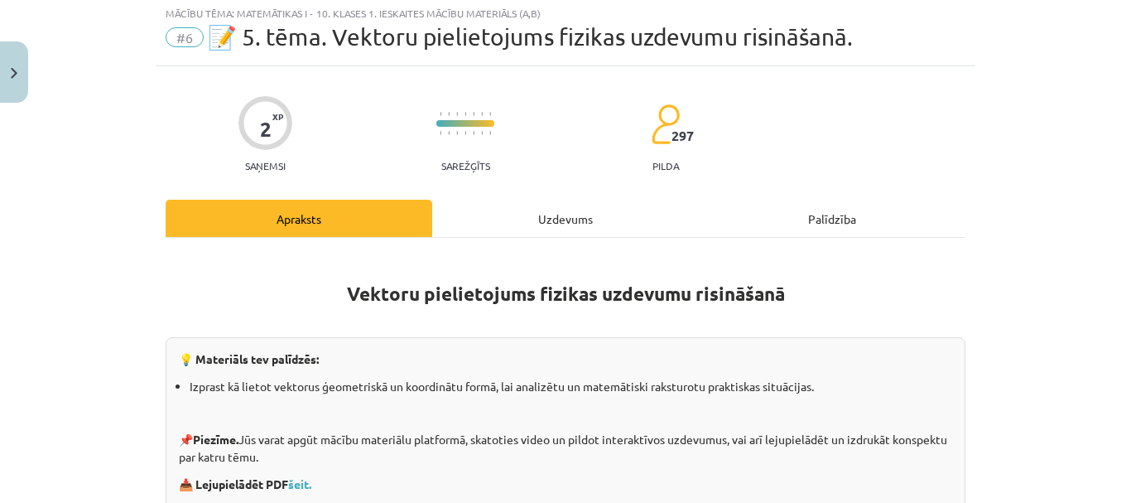
drag, startPoint x: 549, startPoint y: 225, endPoint x: 503, endPoint y: 279, distance: 71.1
click at [548, 225] on div "Uzdevums" at bounding box center [565, 218] width 267 height 37
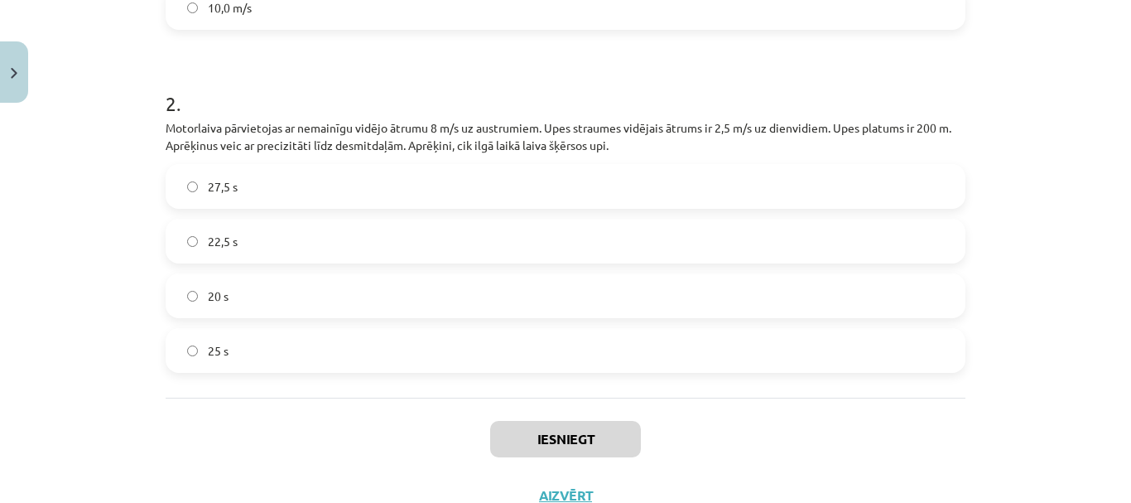
scroll to position [672, 0]
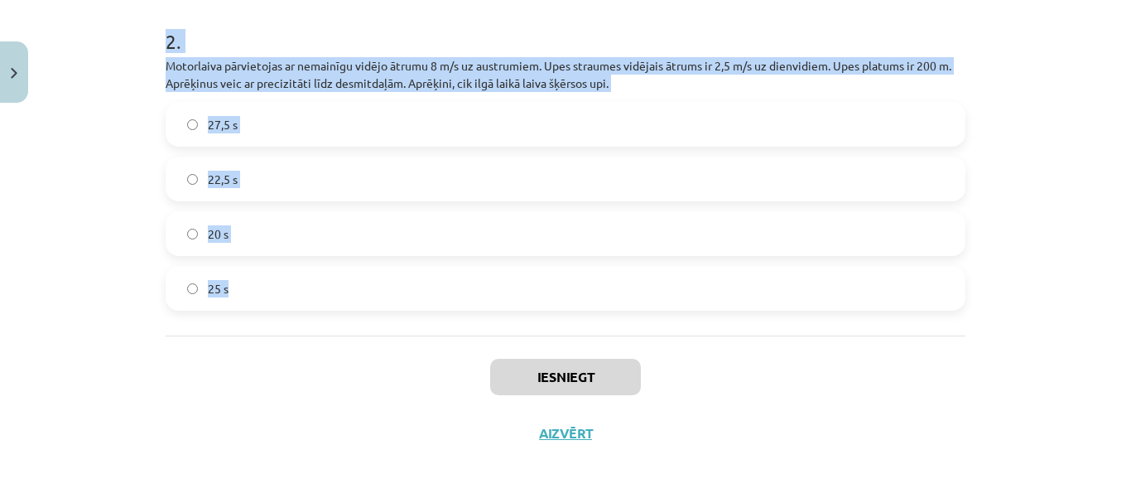
drag, startPoint x: 172, startPoint y: 314, endPoint x: 322, endPoint y: 301, distance: 150.5
copy form "Motorlaiva pārvietojas ar nemainīgu vidējo ātrumu 8 m/s uz austrumiem. Upes str…"
drag, startPoint x: 467, startPoint y: 75, endPoint x: 383, endPoint y: 17, distance: 101.3
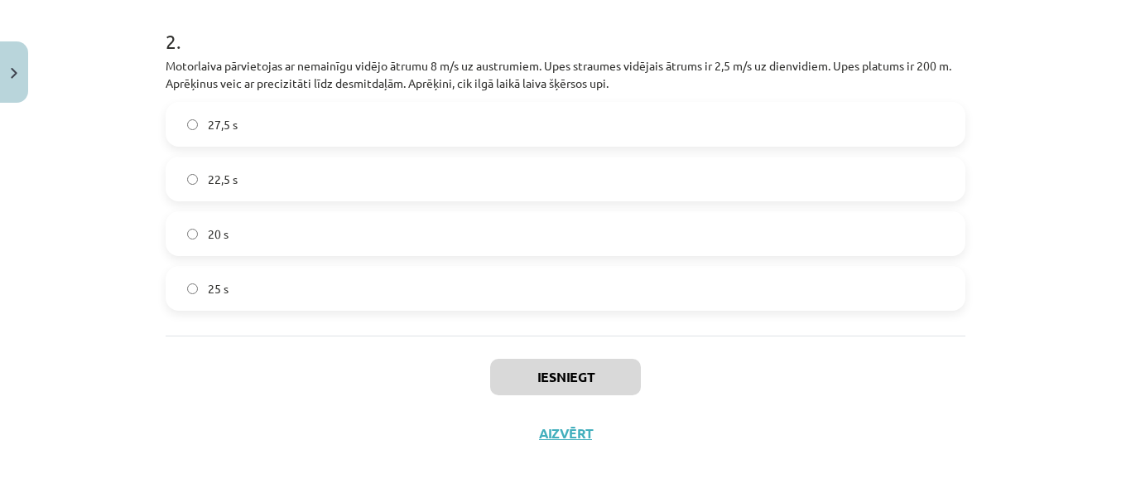
drag, startPoint x: 350, startPoint y: 379, endPoint x: 352, endPoint y: 369, distance: 10.1
click at [348, 381] on div "Iesniegt Aizvērt" at bounding box center [566, 393] width 800 height 116
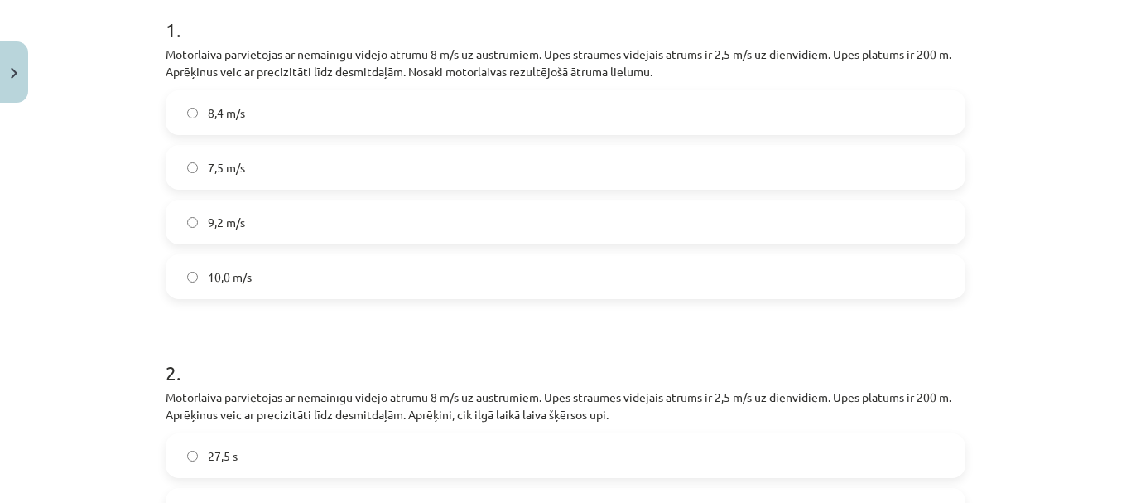
click at [306, 107] on label "8,4 m/s" at bounding box center [565, 112] width 797 height 41
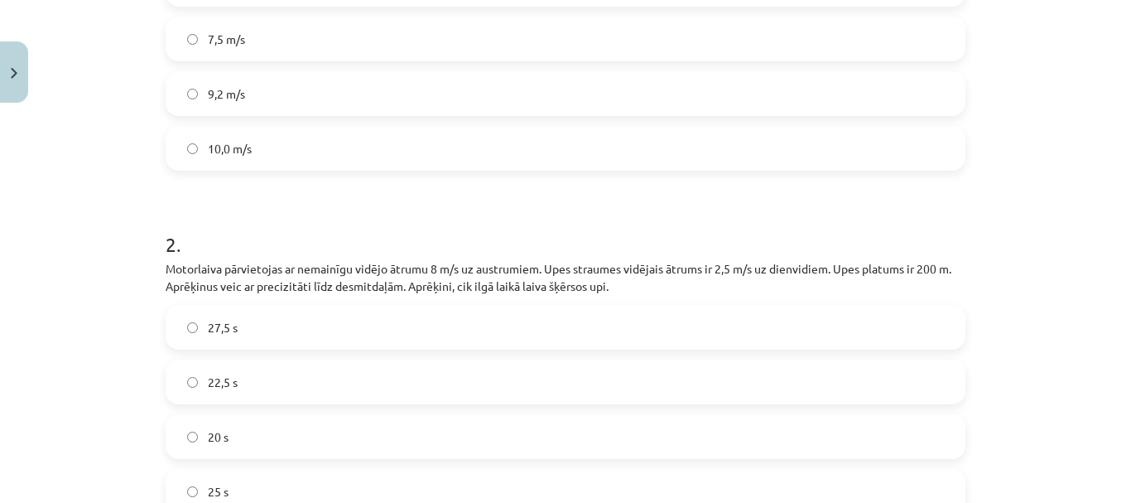
scroll to position [672, 0]
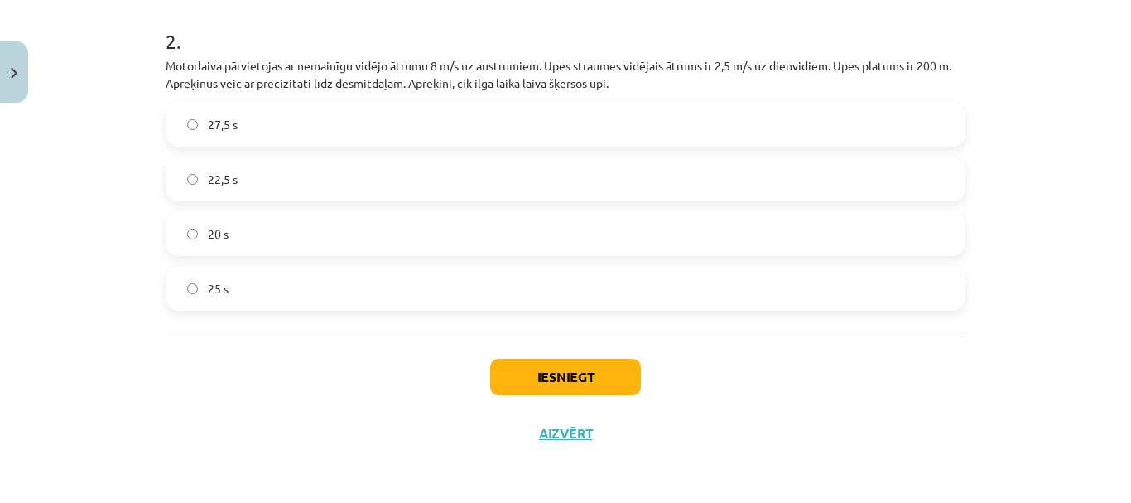
click at [270, 287] on label "25 s" at bounding box center [565, 288] width 797 height 41
click at [549, 381] on button "Iesniegt" at bounding box center [565, 377] width 151 height 36
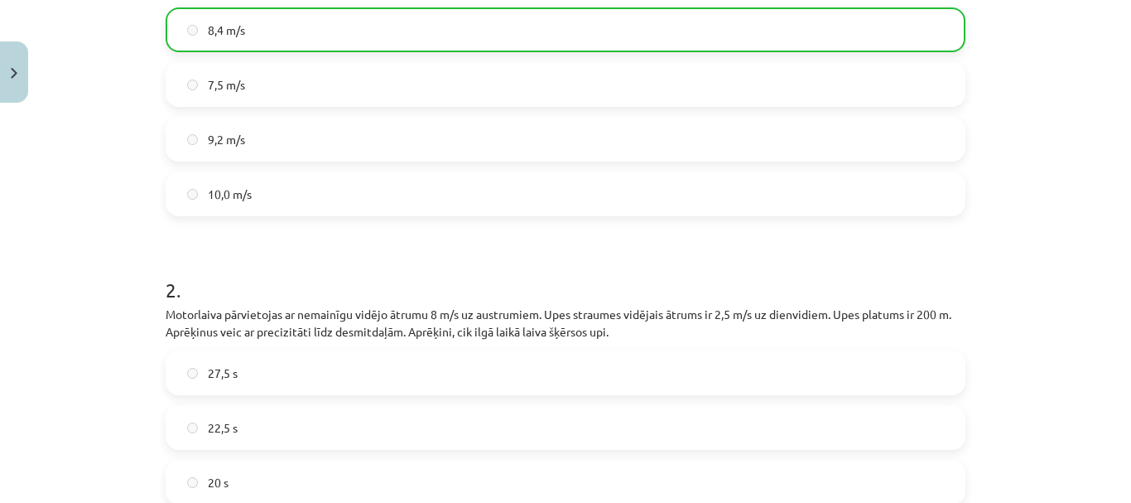
scroll to position [725, 0]
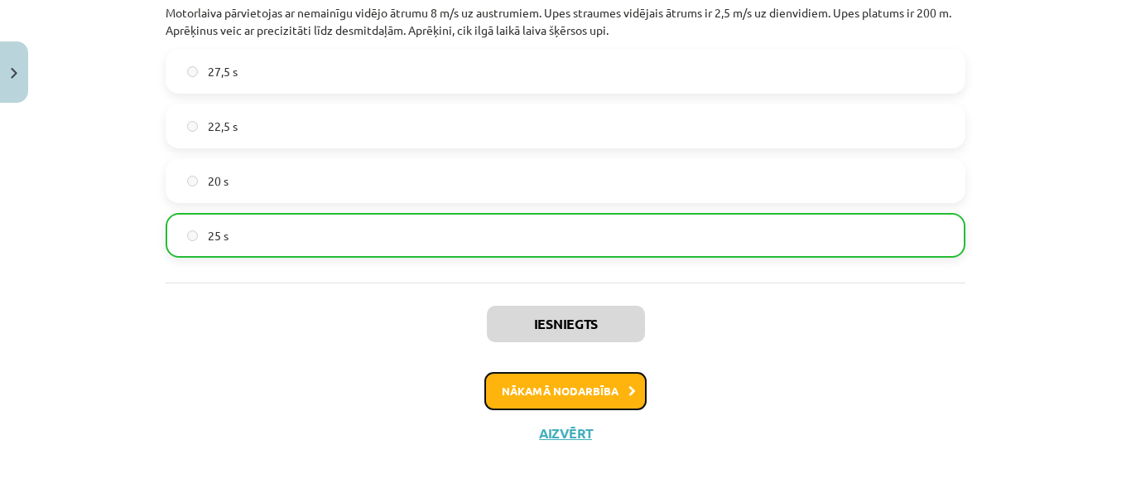
click at [576, 390] on button "Nākamā nodarbība" at bounding box center [566, 391] width 162 height 38
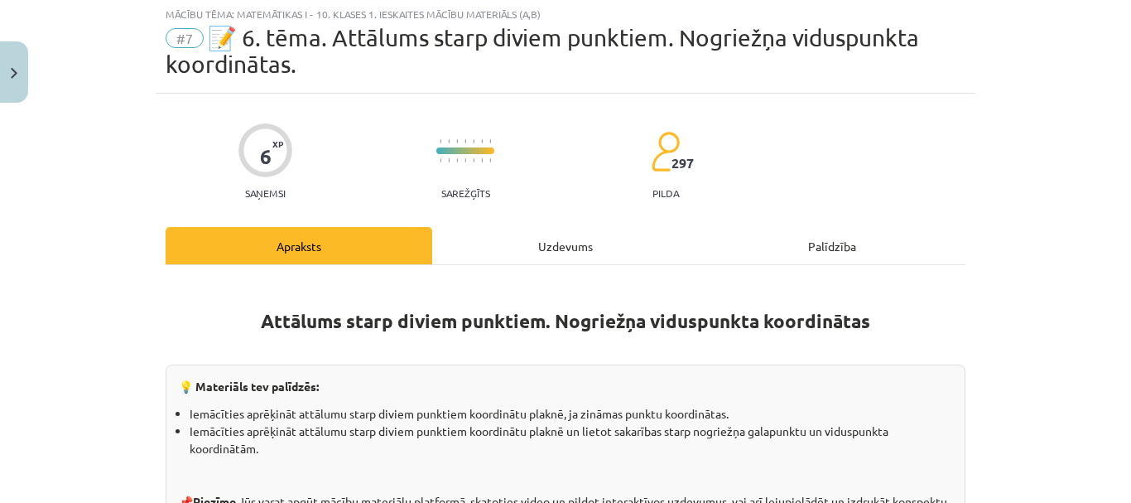
scroll to position [41, 0]
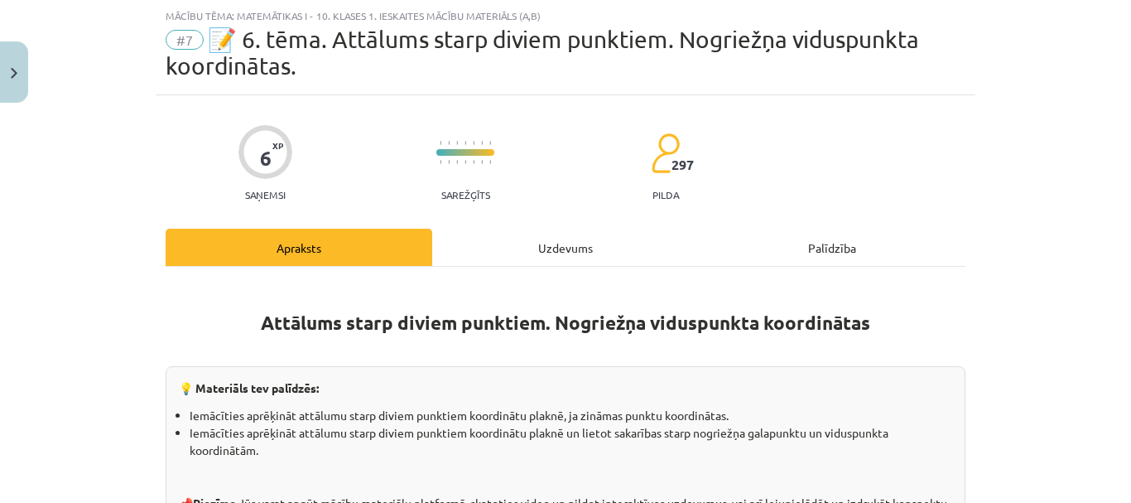
click at [570, 240] on div "Uzdevums" at bounding box center [565, 247] width 267 height 37
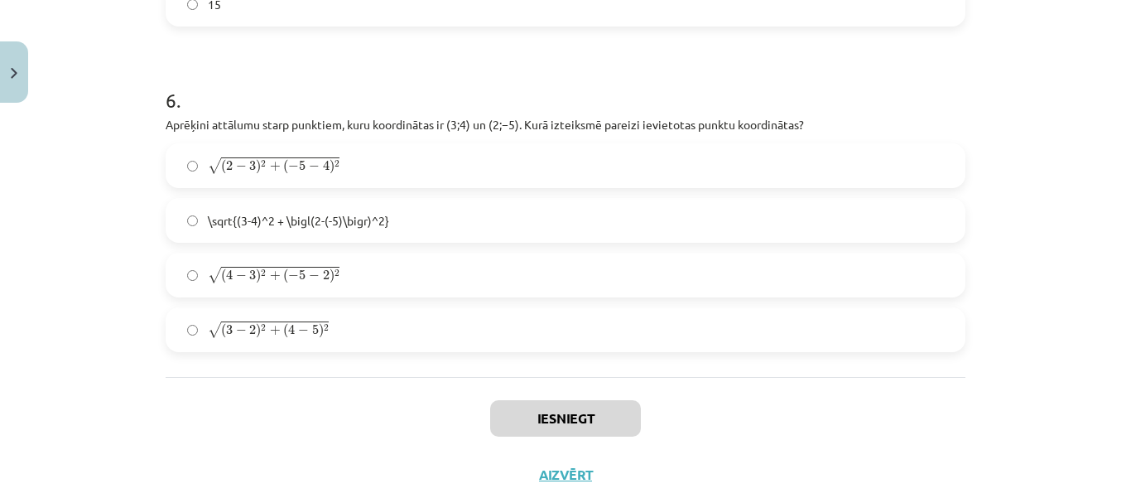
scroll to position [2257, 0]
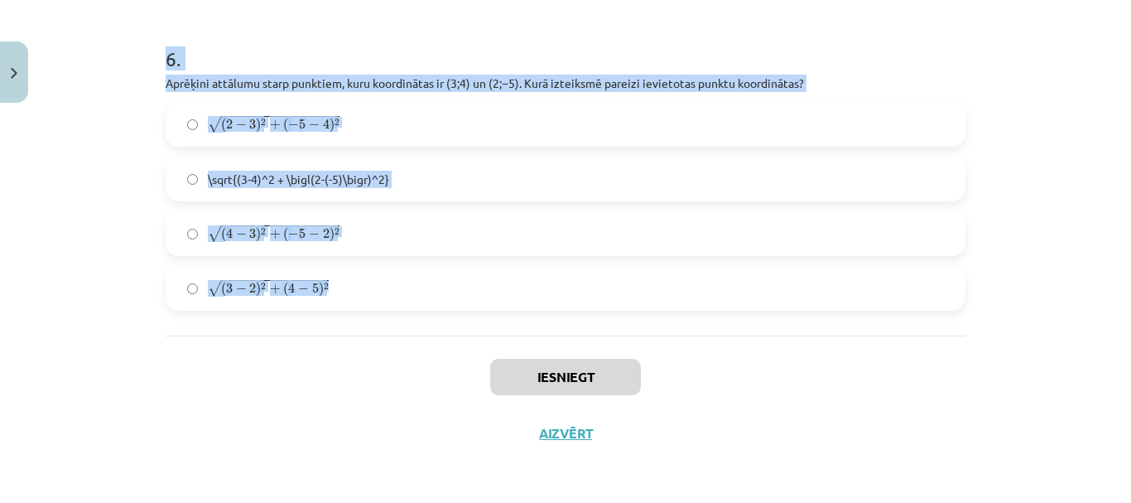
drag, startPoint x: 137, startPoint y: 109, endPoint x: 242, endPoint y: 310, distance: 226.0
click at [242, 310] on div "Mācību tēma: Matemātikas i - 10. klases 1. ieskaites mācību materiāls (a,b) #7 …" at bounding box center [565, 251] width 1131 height 503
copy form "1 . Aprēķini attālumu starp punktiem ﻿S(1;0)﻿ un ﻿T(7;8). 10 12 14 8 2 . Aprēķi…"
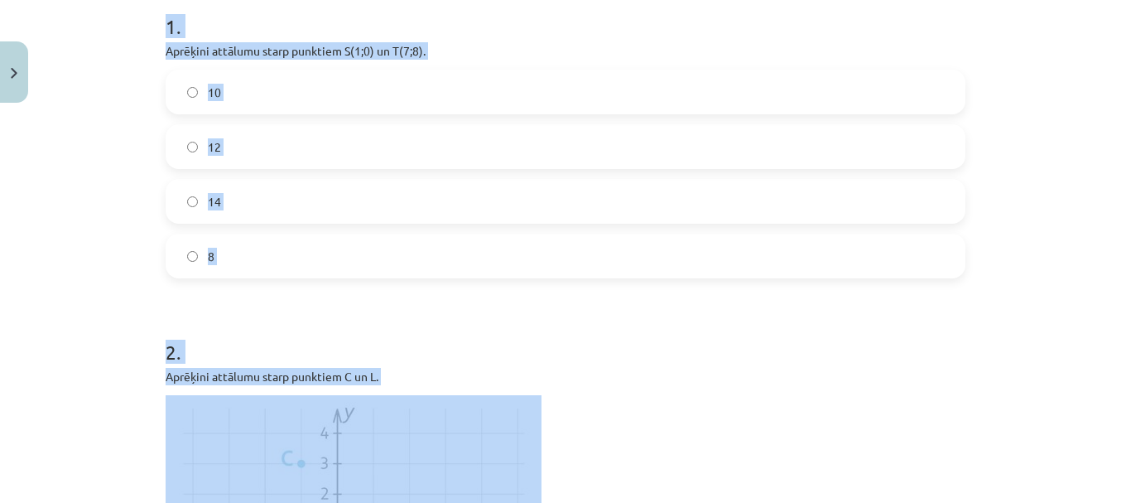
scroll to position [269, 0]
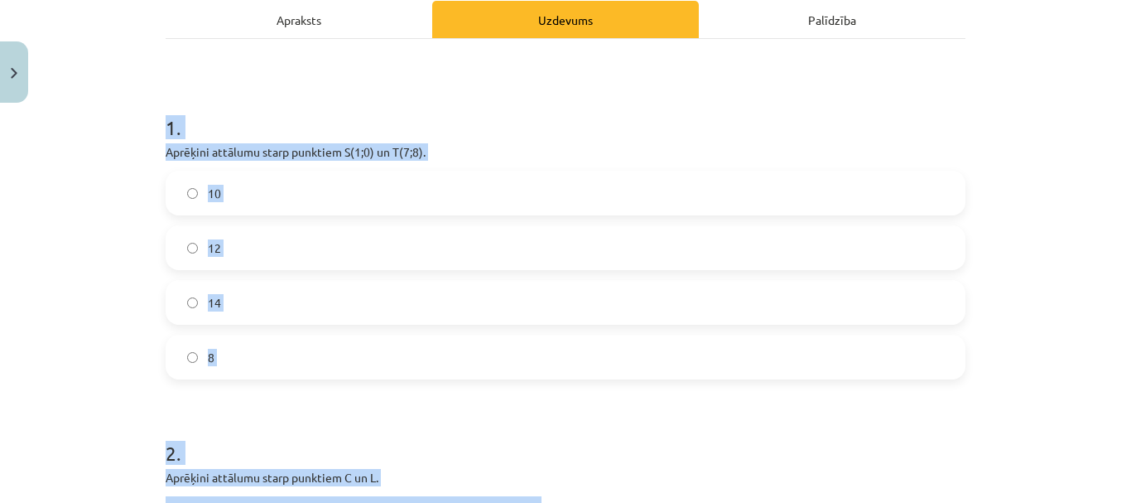
click at [58, 209] on div "Mācību tēma: Matemātikas i - 10. klases 1. ieskaites mācību materiāls (a,b) #7 …" at bounding box center [565, 251] width 1131 height 503
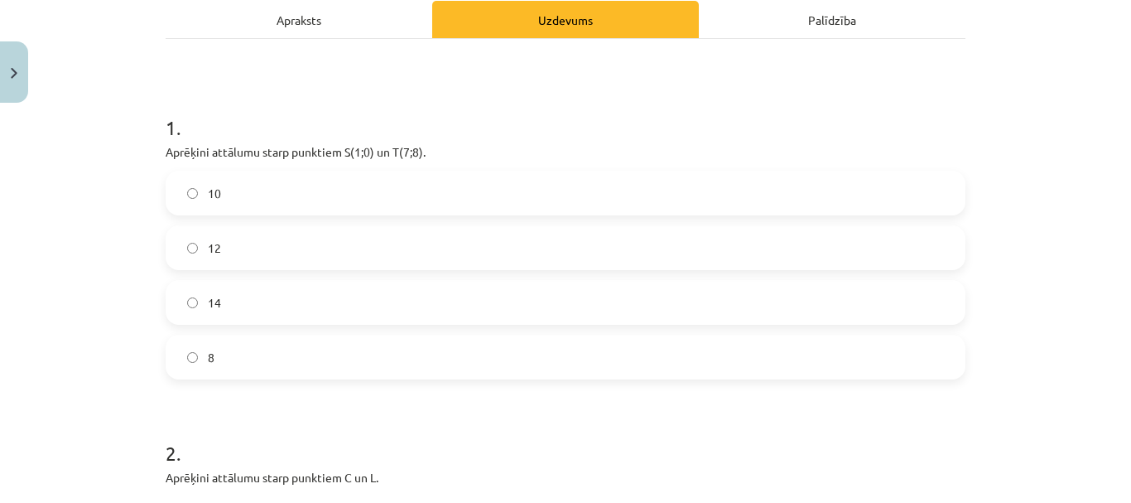
click at [199, 203] on label "10" at bounding box center [565, 192] width 797 height 41
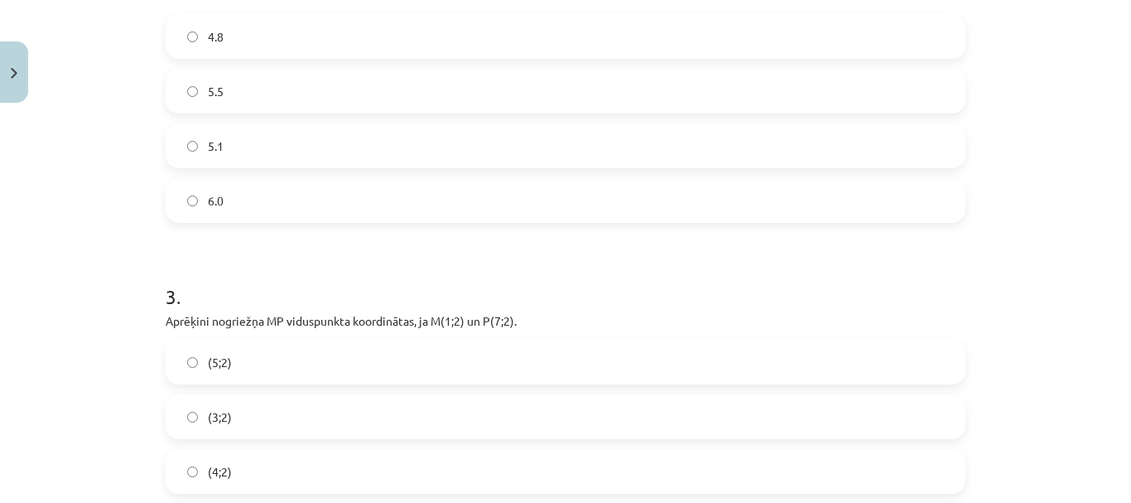
scroll to position [1097, 0]
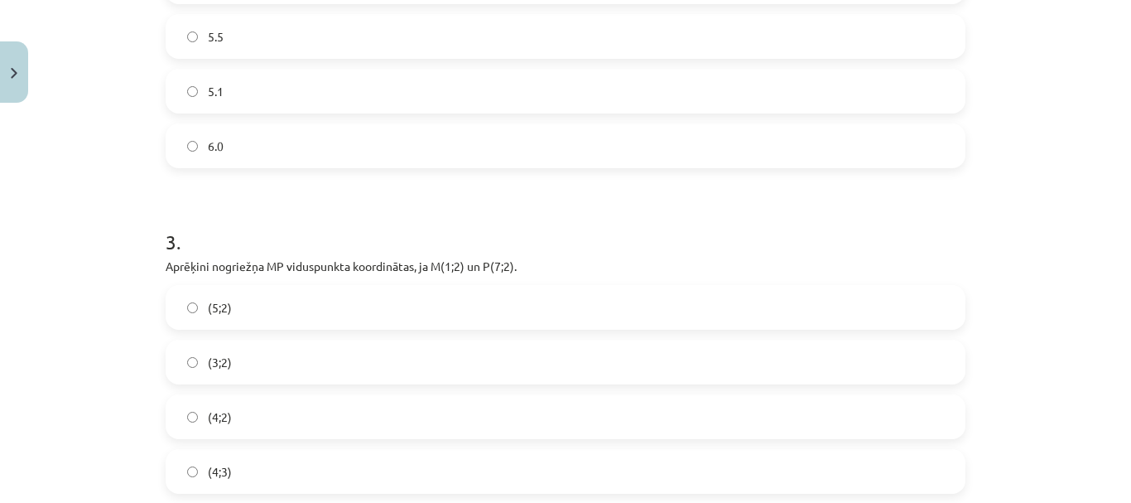
click at [230, 417] on label "(4;2)" at bounding box center [565, 416] width 797 height 41
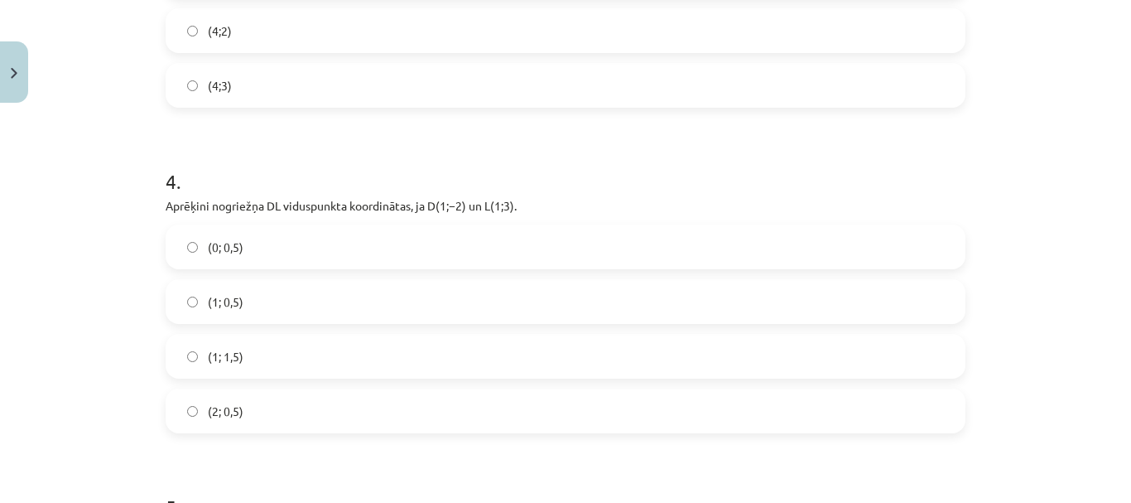
scroll to position [1512, 0]
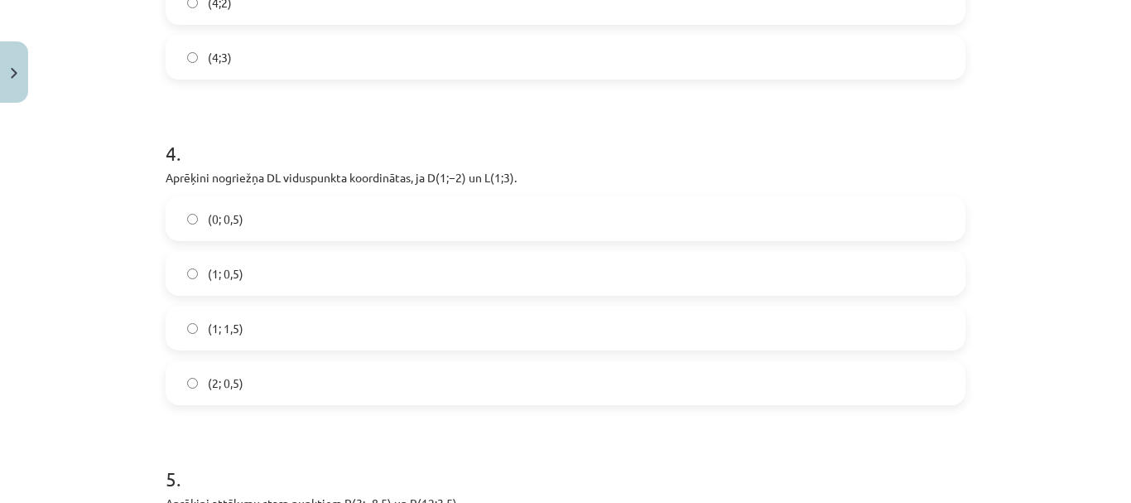
click at [208, 276] on span "(1; 0,5)" at bounding box center [226, 273] width 36 height 17
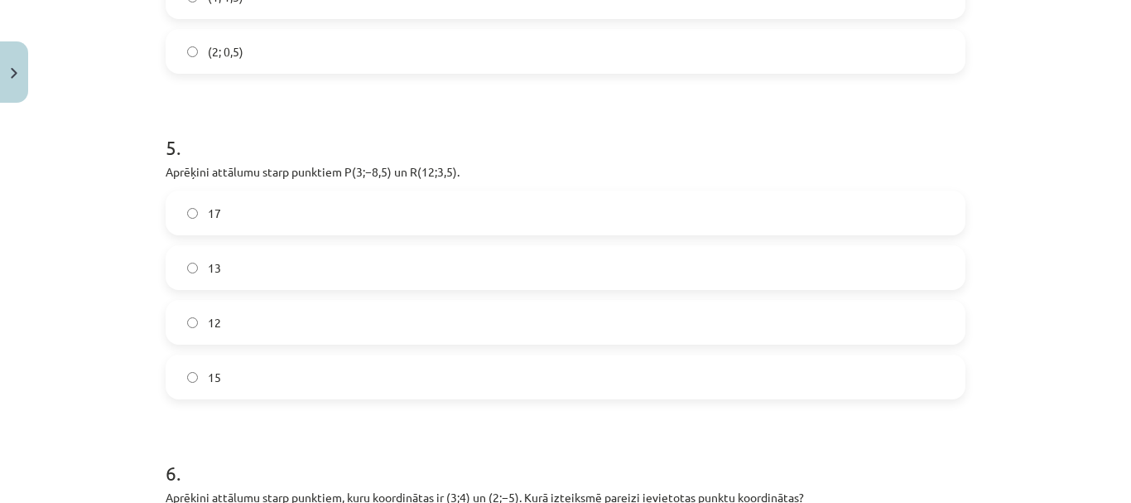
click at [214, 373] on span "15" at bounding box center [214, 377] width 13 height 17
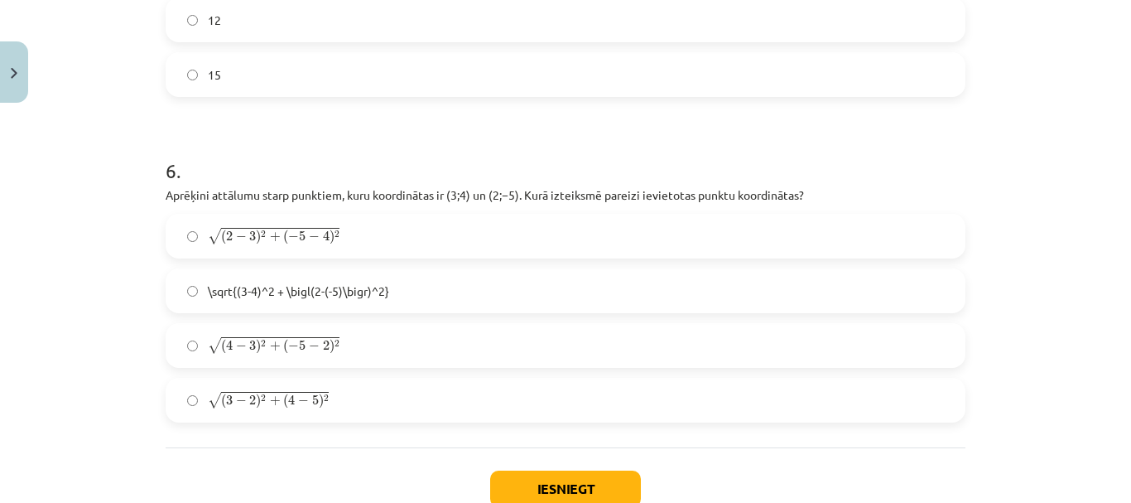
scroll to position [2174, 0]
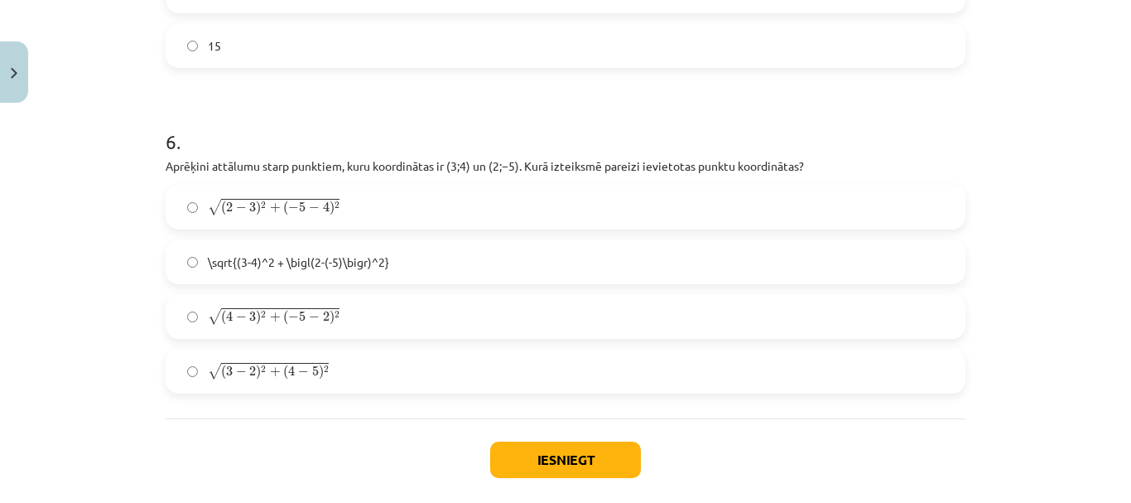
click at [215, 192] on label "√ ( 2 − 3 ) 2 + ( − 5 − 4 ) 2 ( 2 − 3 ) 2 + ( − 5 − 4 ) 2" at bounding box center [565, 206] width 797 height 41
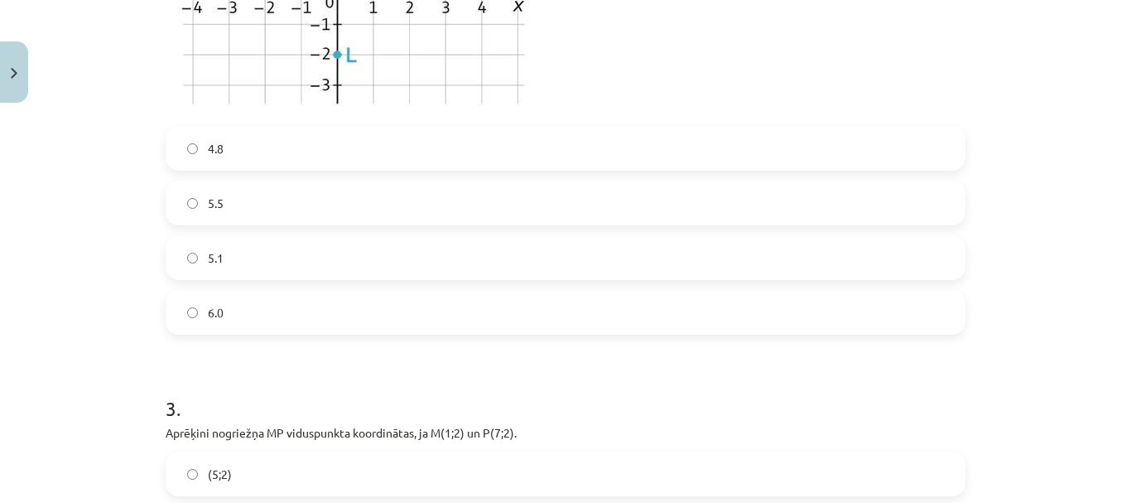
scroll to position [932, 0]
click at [239, 258] on label "5.1" at bounding box center [565, 256] width 797 height 41
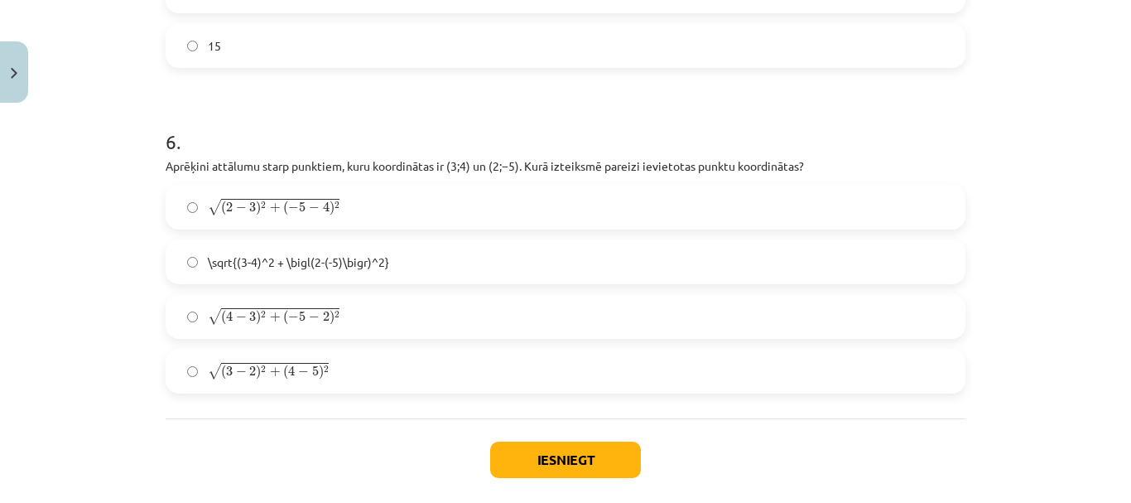
scroll to position [2257, 0]
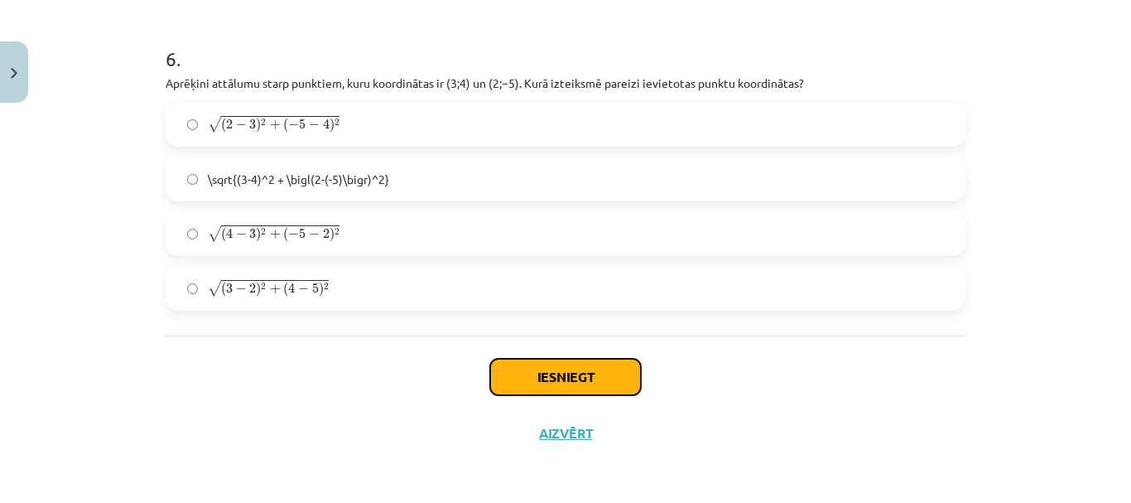
click at [572, 382] on button "Iesniegt" at bounding box center [565, 377] width 151 height 36
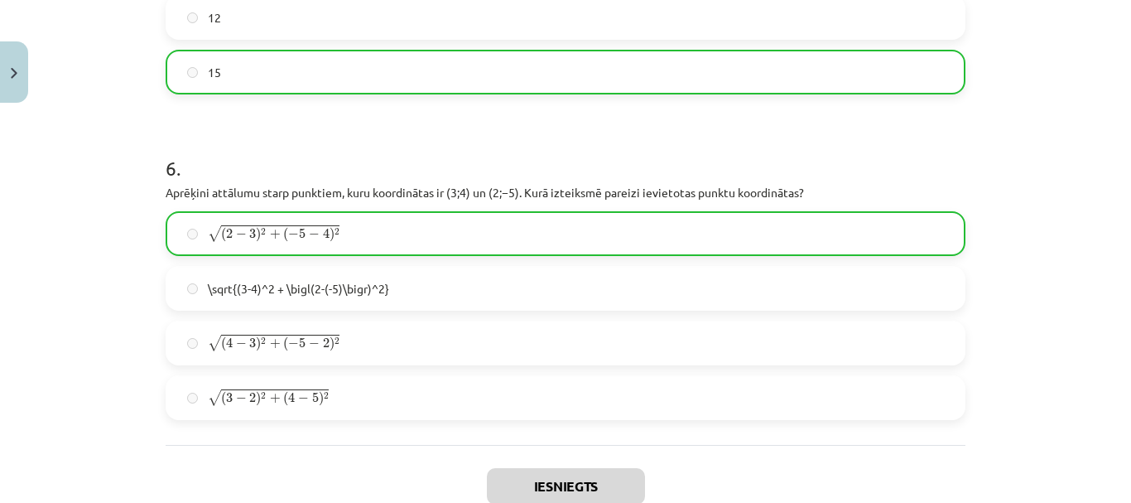
scroll to position [2310, 0]
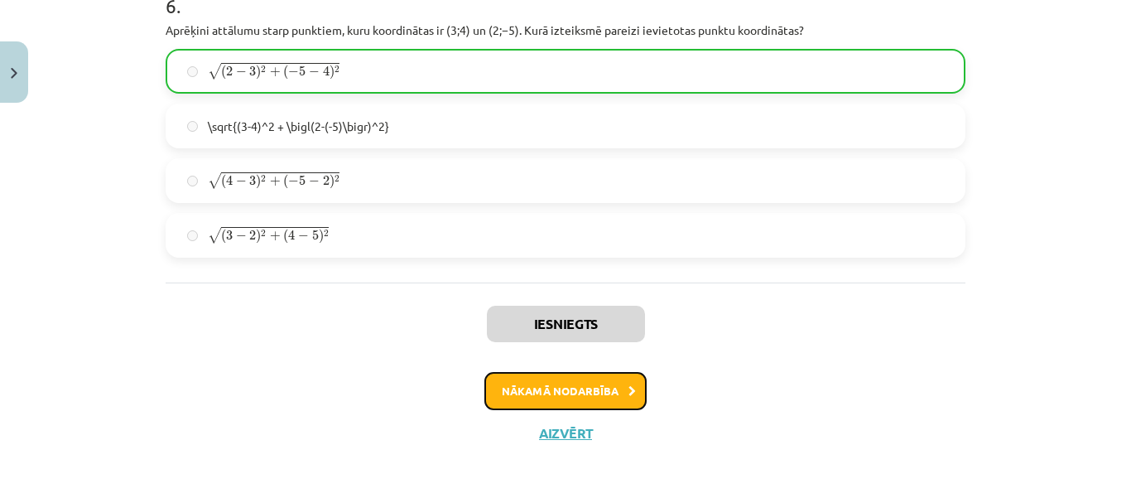
click at [499, 378] on button "Nākamā nodarbība" at bounding box center [566, 391] width 162 height 38
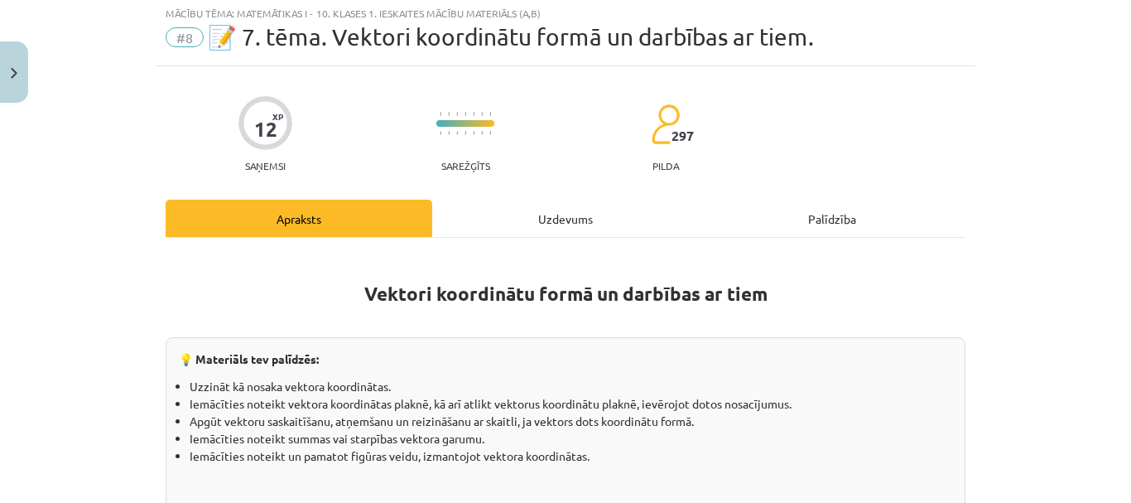
scroll to position [41, 0]
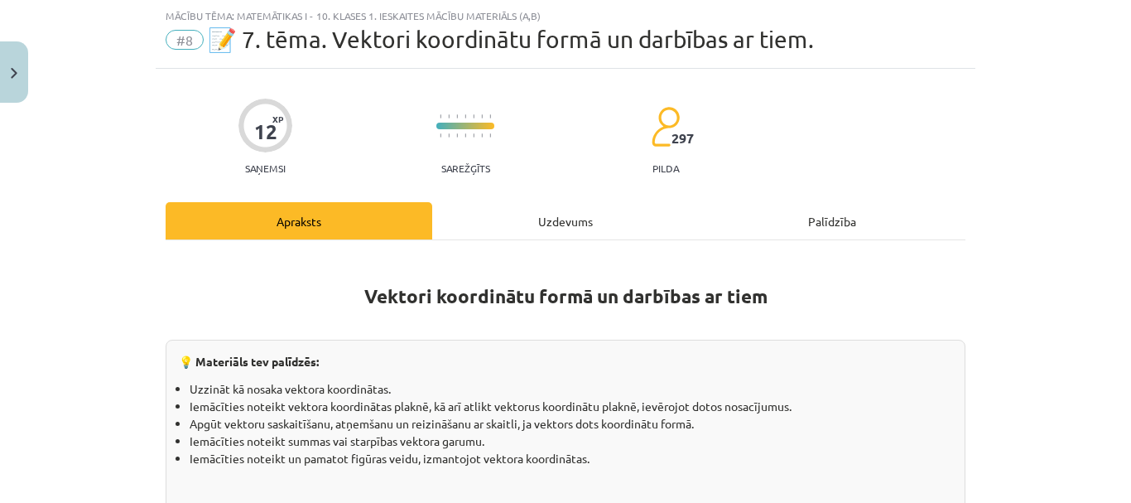
click at [538, 210] on div "Uzdevums" at bounding box center [565, 220] width 267 height 37
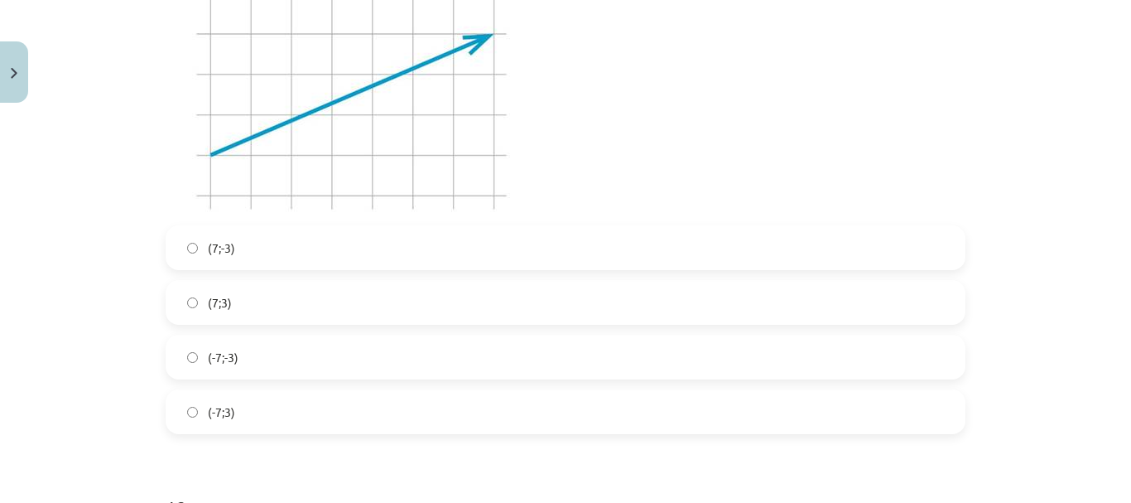
scroll to position [4824, 0]
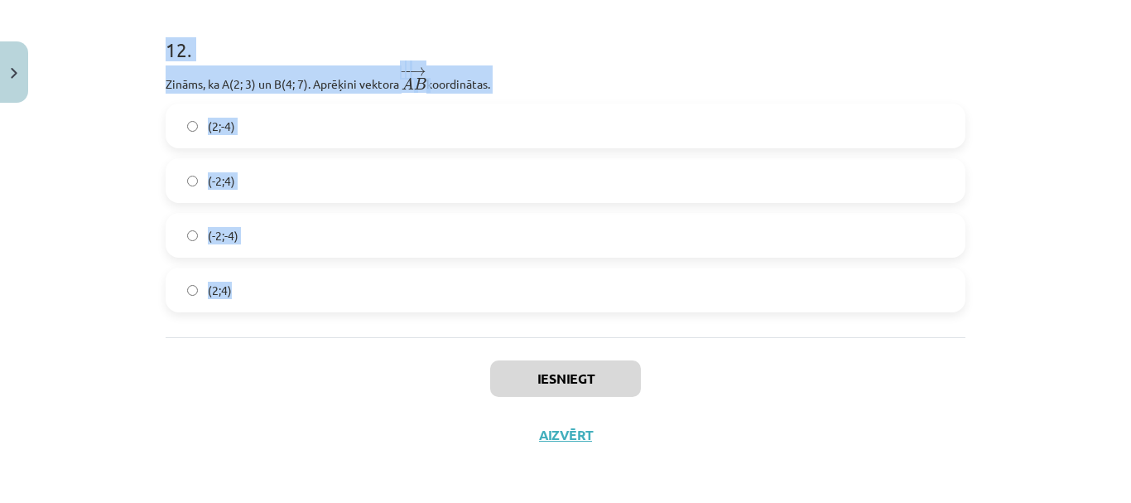
drag, startPoint x: 145, startPoint y: 239, endPoint x: 291, endPoint y: 324, distance: 168.9
click at [291, 324] on div "Mācību tēma: Matemātikas i - 10. klases 1. ieskaites mācību materiāls (a,b) #8 …" at bounding box center [565, 251] width 1131 height 503
copy form "1 . Dots ﻿﻿ → c = ( − 2 , 5 ; 6 ) c → = ( − 2 , 5 ; 6 ) ﻿ un ﻿ → t = ( 4 , 5 ; …"
click at [89, 197] on div "Mācību tēma: Matemātikas i - 10. klases 1. ieskaites mācību materiāls (a,b) #8 …" at bounding box center [565, 251] width 1131 height 503
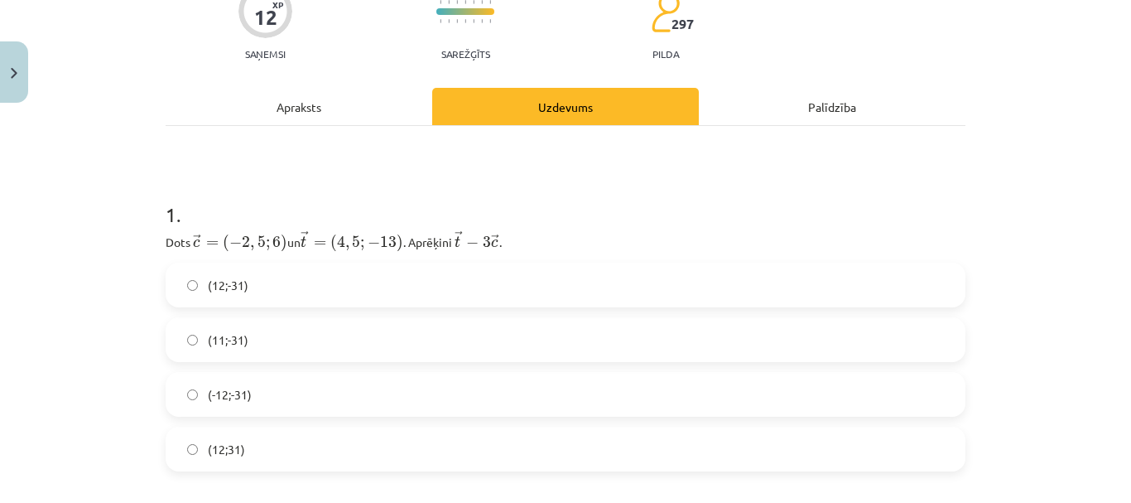
scroll to position [331, 0]
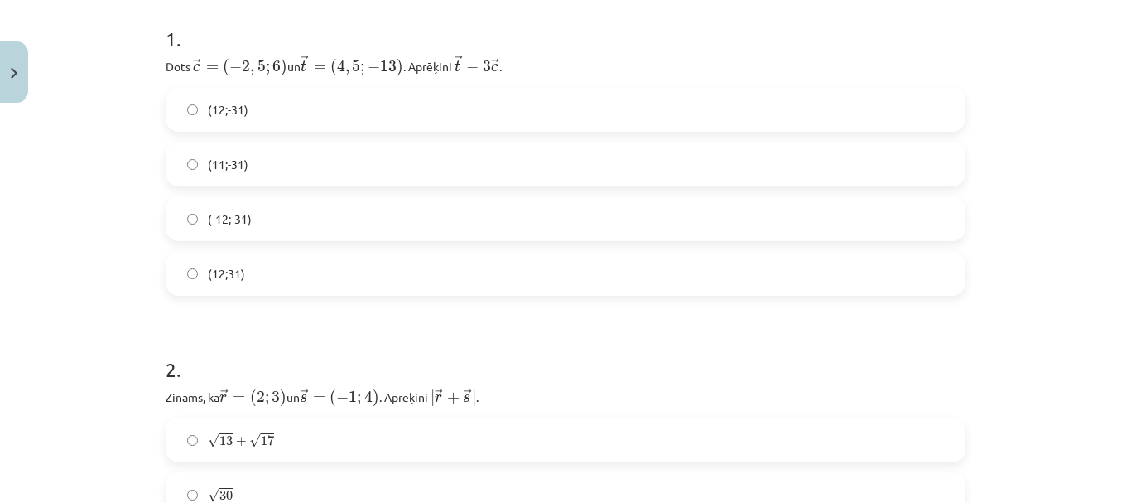
click at [258, 109] on label "(12;-31)" at bounding box center [565, 109] width 797 height 41
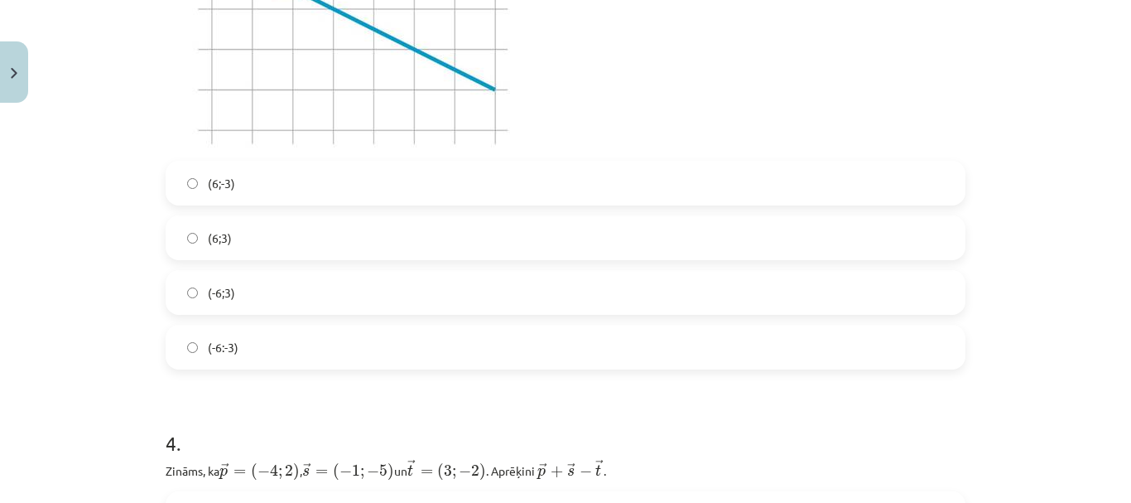
scroll to position [1242, 0]
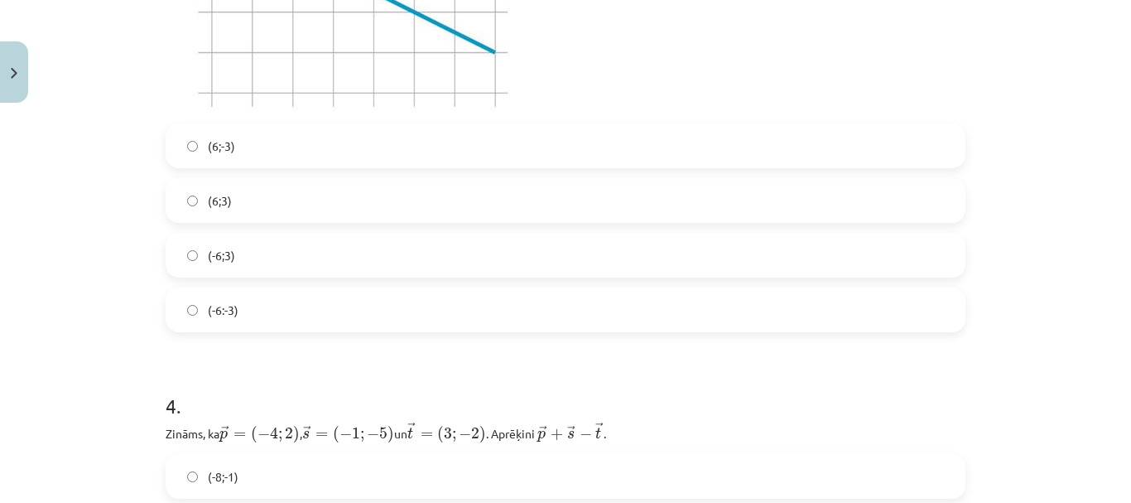
click at [172, 198] on label "(6;3)" at bounding box center [565, 200] width 797 height 41
click at [244, 157] on label "(6;-3)" at bounding box center [565, 145] width 797 height 41
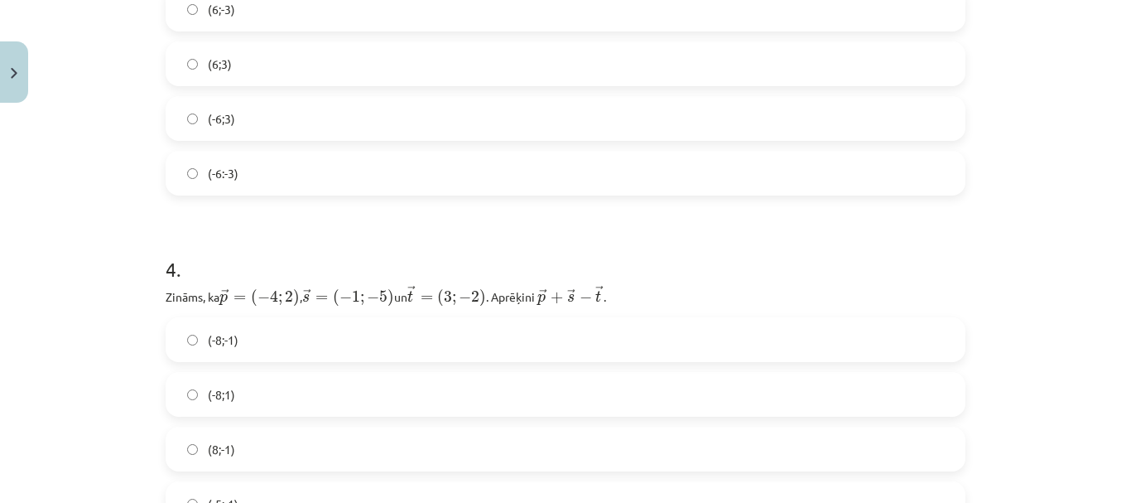
scroll to position [1408, 0]
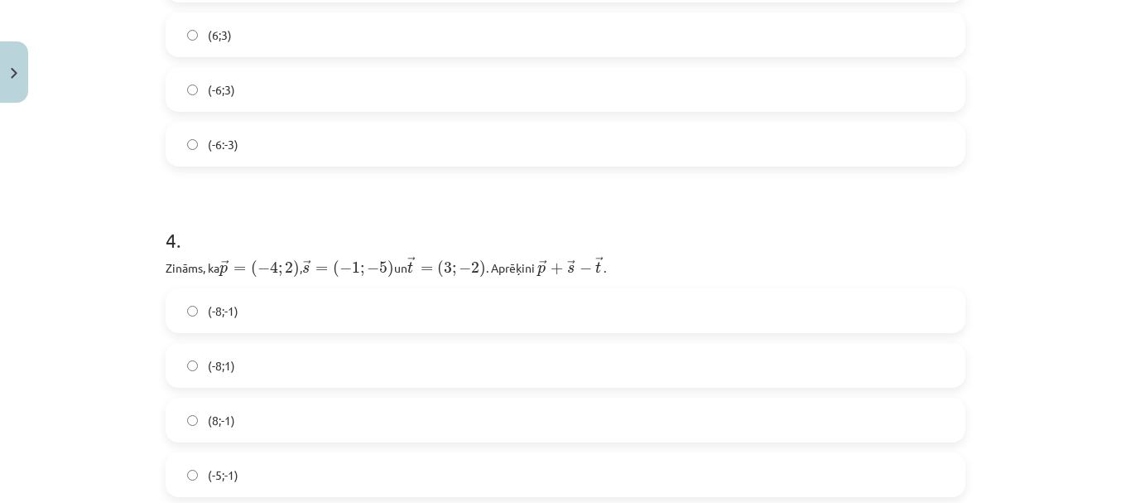
click at [241, 326] on label "(-8;-1)" at bounding box center [565, 310] width 797 height 41
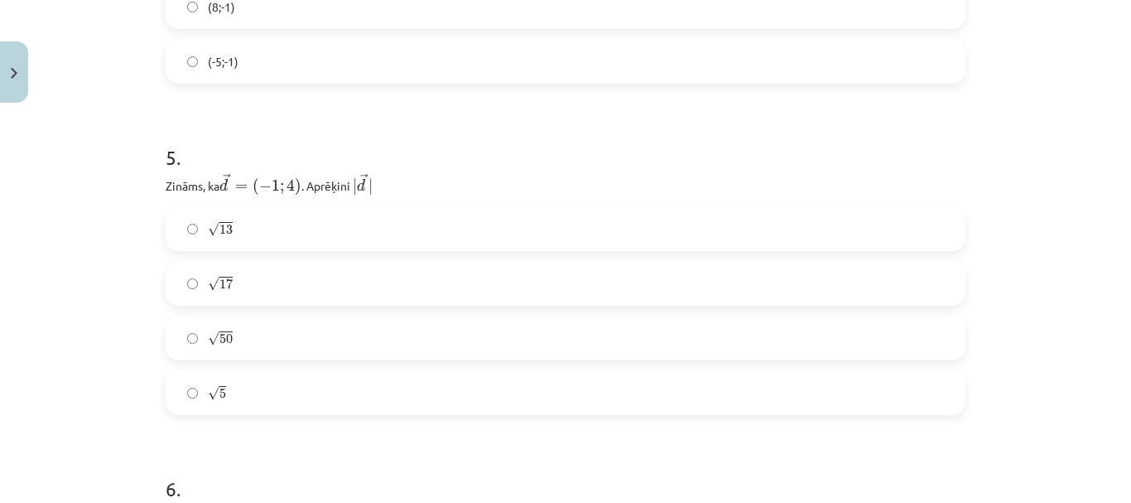
scroll to position [1822, 0]
click at [234, 282] on label "√ 17 17" at bounding box center [565, 282] width 797 height 41
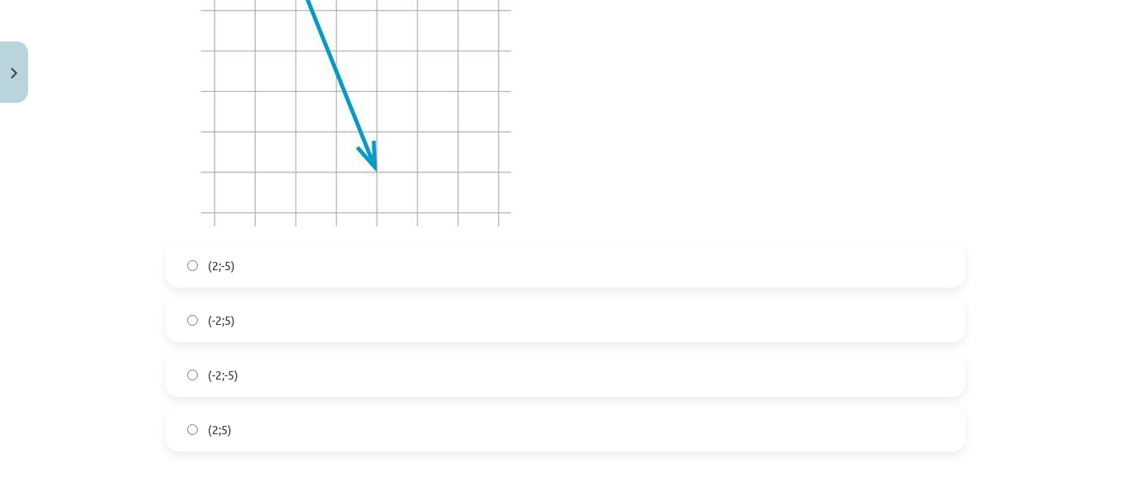
scroll to position [2485, 0]
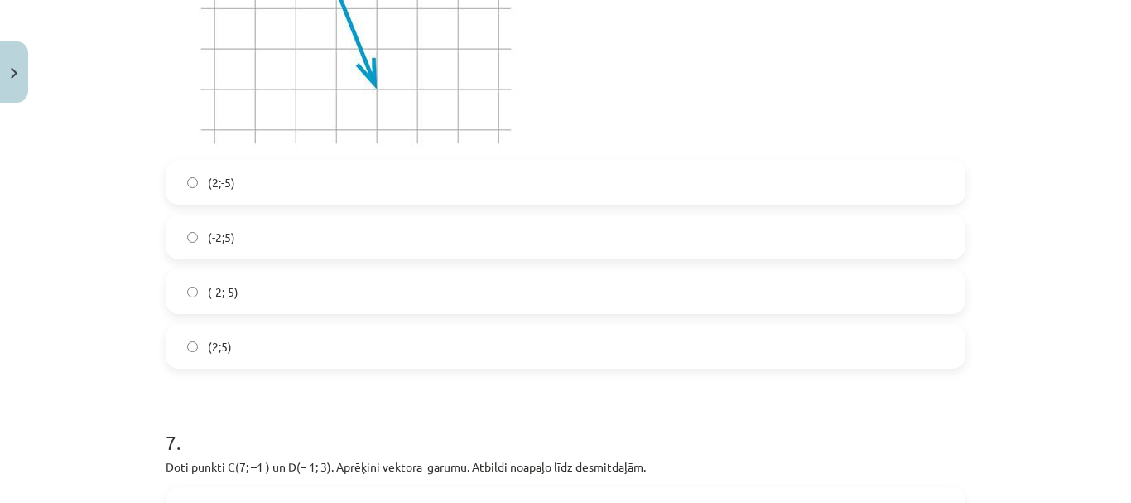
click at [194, 179] on label "(2;-5)" at bounding box center [565, 182] width 797 height 41
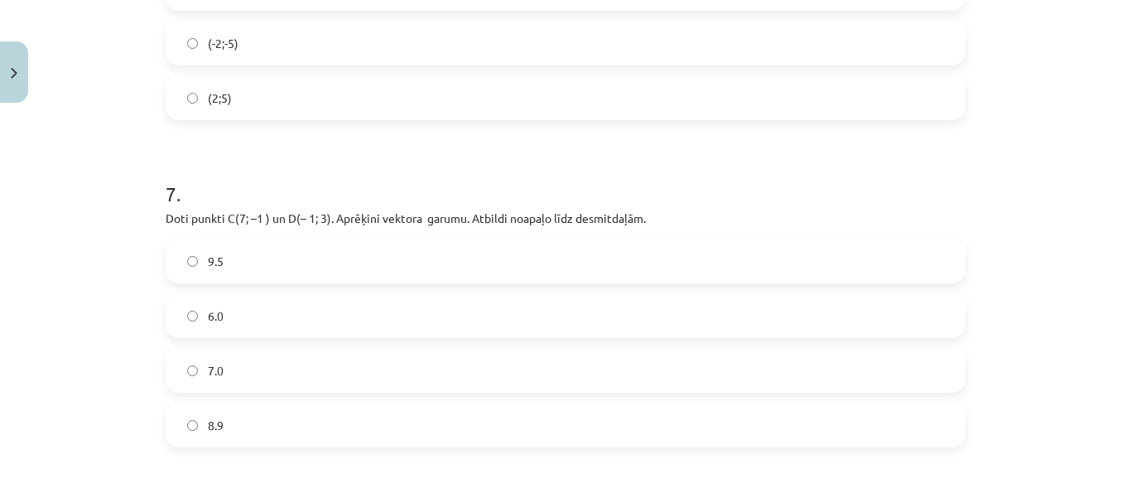
click at [194, 415] on label "8.9" at bounding box center [565, 424] width 797 height 41
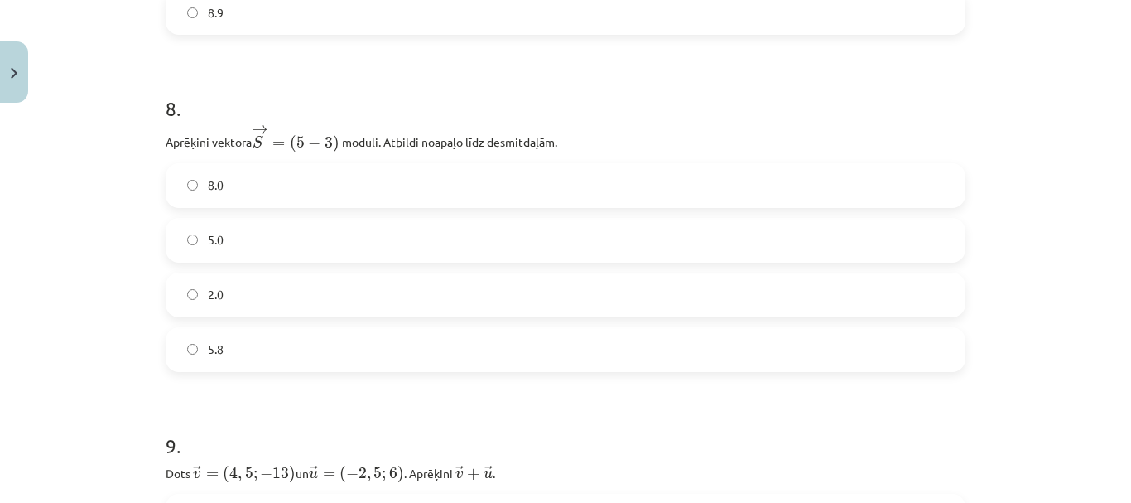
scroll to position [3147, 0]
click at [242, 331] on label "5.8" at bounding box center [565, 347] width 797 height 41
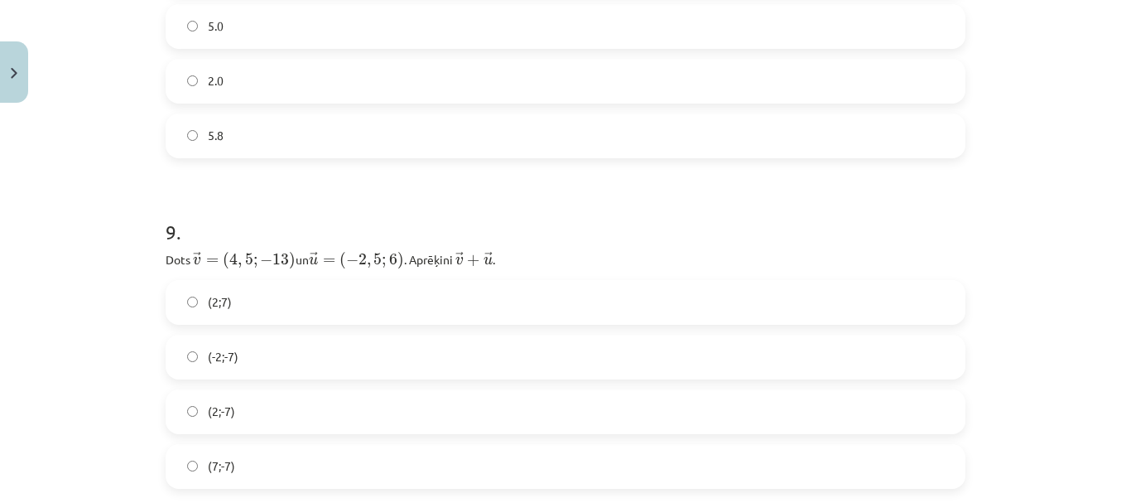
scroll to position [3396, 0]
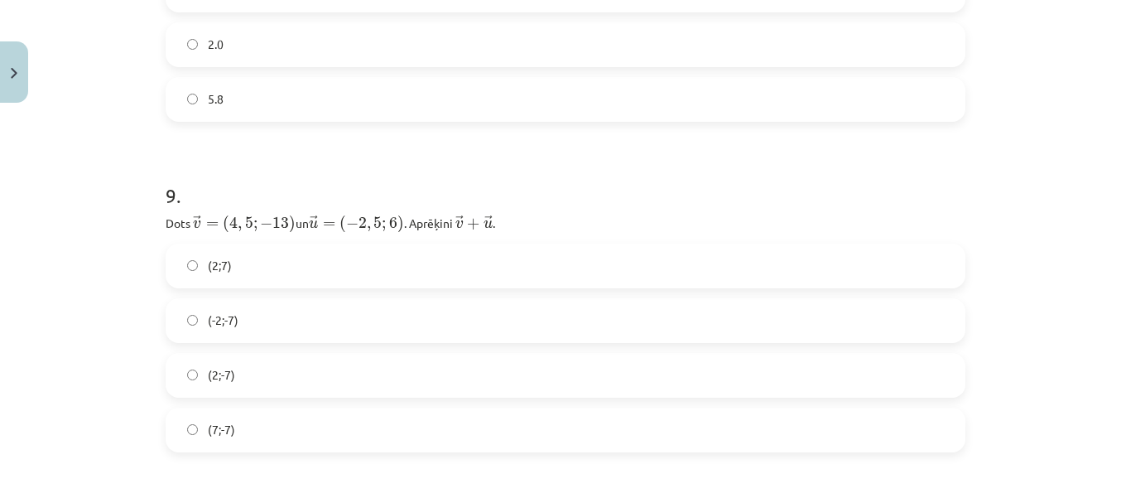
click at [251, 367] on label "(2;-7)" at bounding box center [565, 374] width 797 height 41
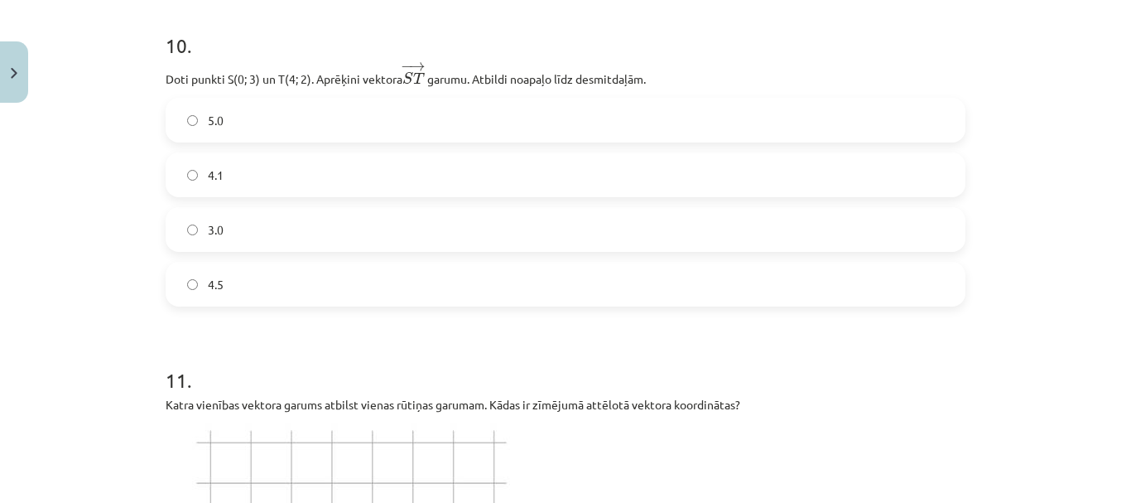
scroll to position [3893, 0]
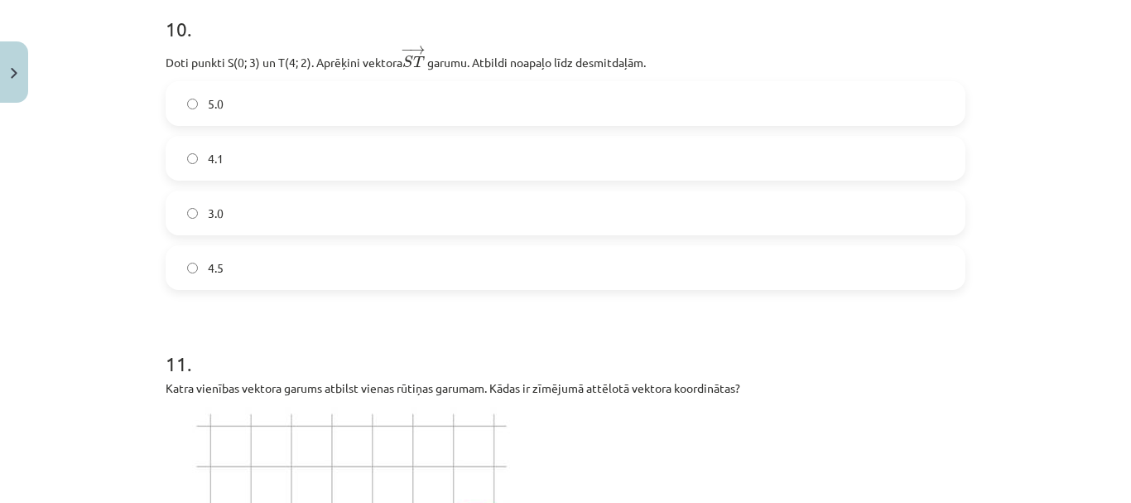
click at [191, 171] on label "4.1" at bounding box center [565, 157] width 797 height 41
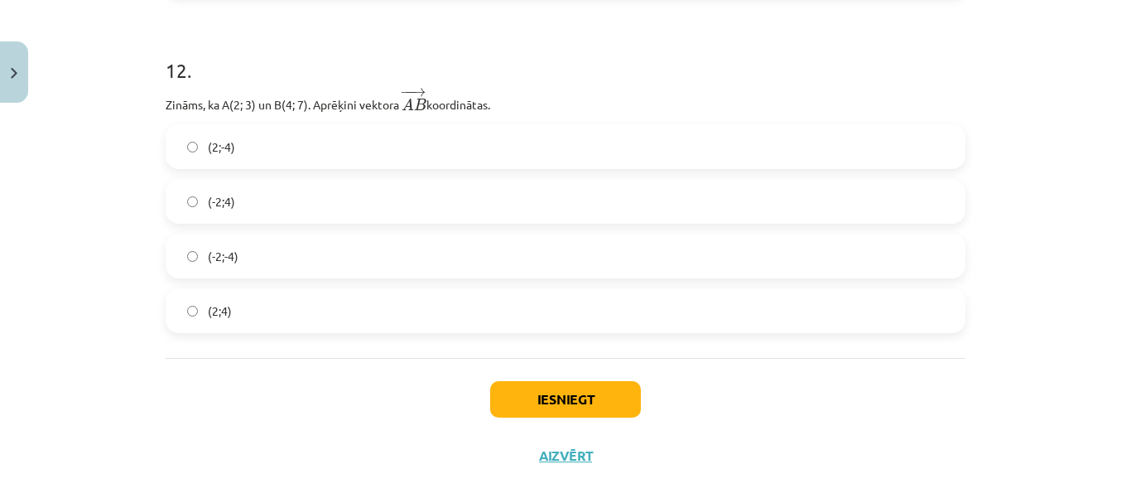
scroll to position [4804, 0]
click at [287, 321] on label "(2;4)" at bounding box center [565, 309] width 797 height 41
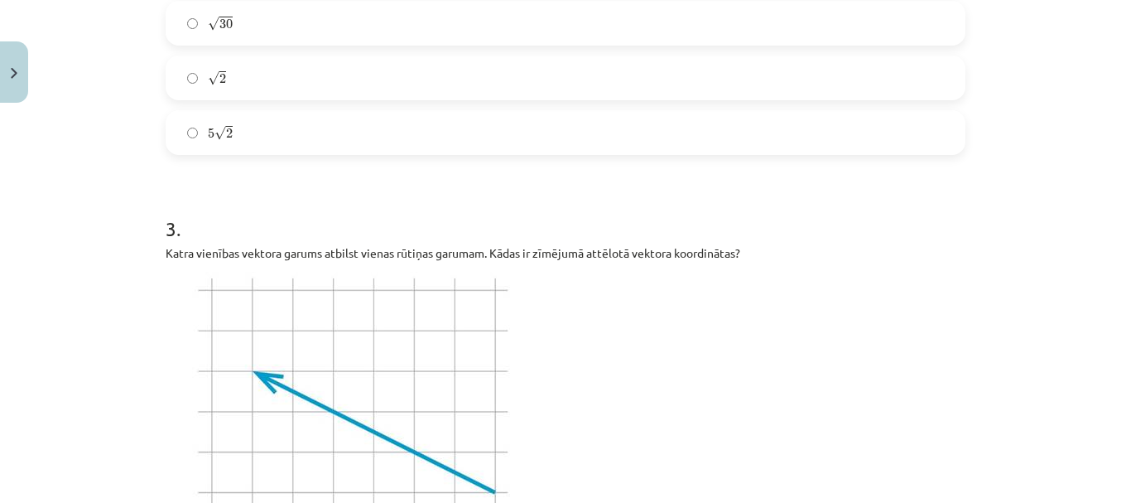
scroll to position [663, 0]
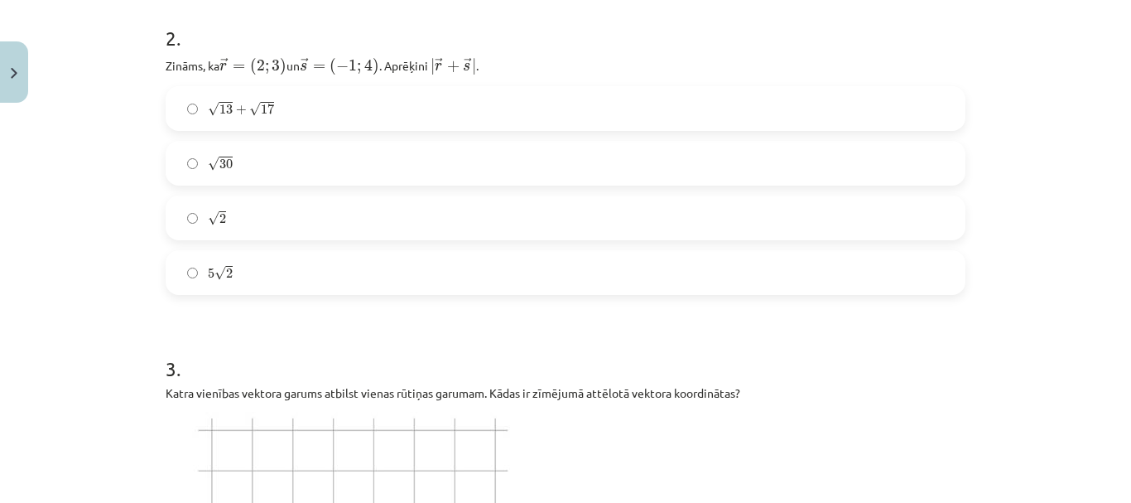
click at [353, 142] on label "√ 30 30" at bounding box center [565, 162] width 797 height 41
click at [214, 119] on label "√ 13 + √ 17 13 + 17" at bounding box center [565, 108] width 797 height 41
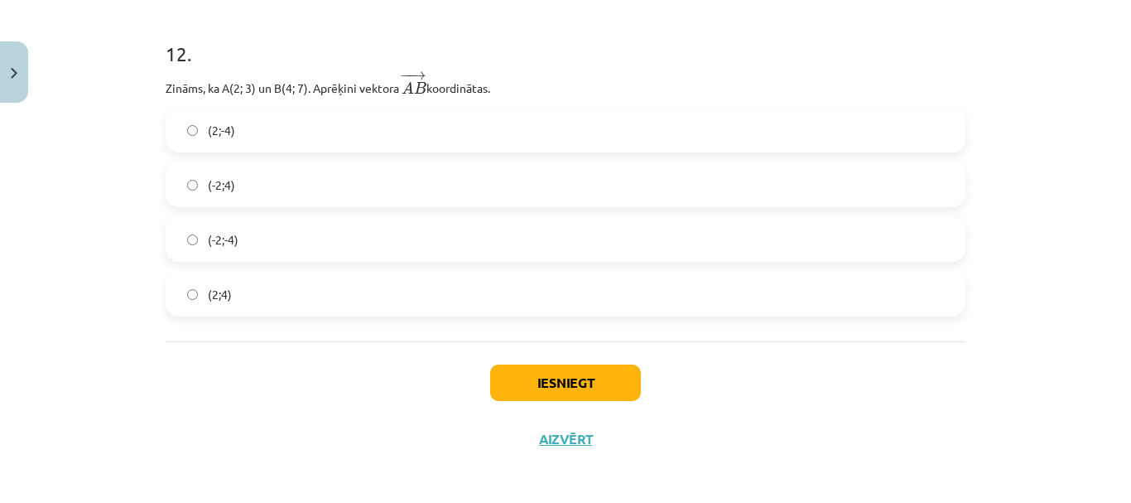
scroll to position [4824, 0]
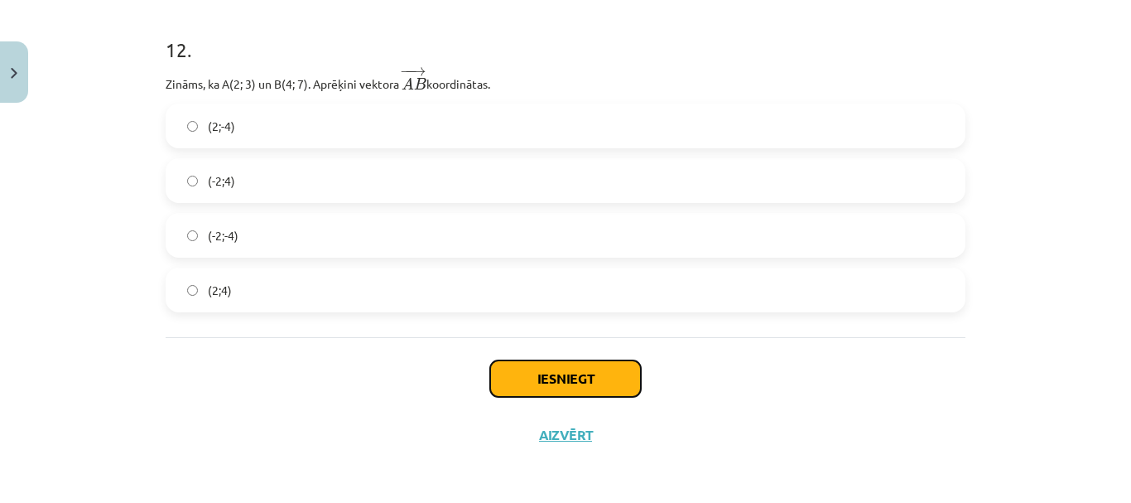
click at [564, 379] on button "Iesniegt" at bounding box center [565, 378] width 151 height 36
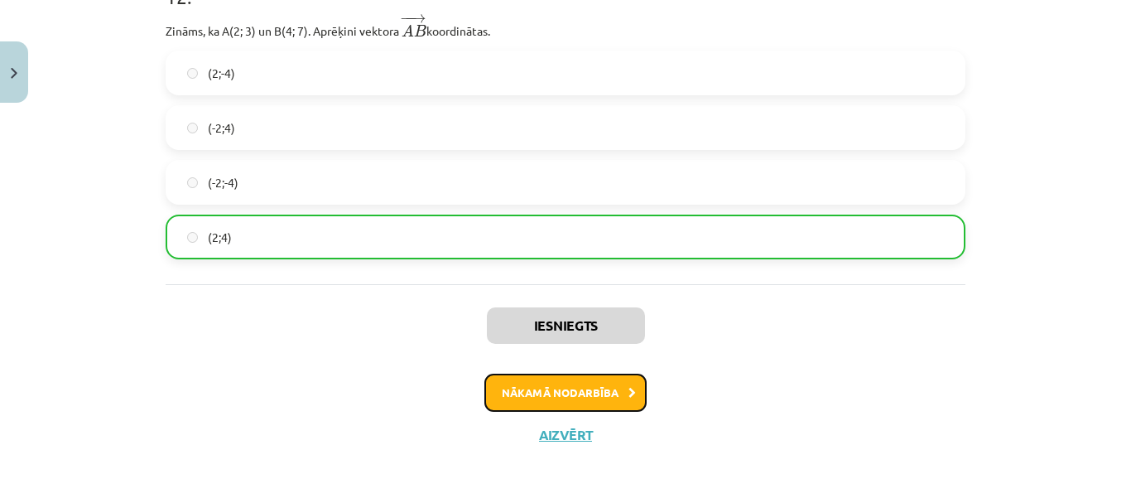
click at [536, 376] on button "Nākamā nodarbība" at bounding box center [566, 393] width 162 height 38
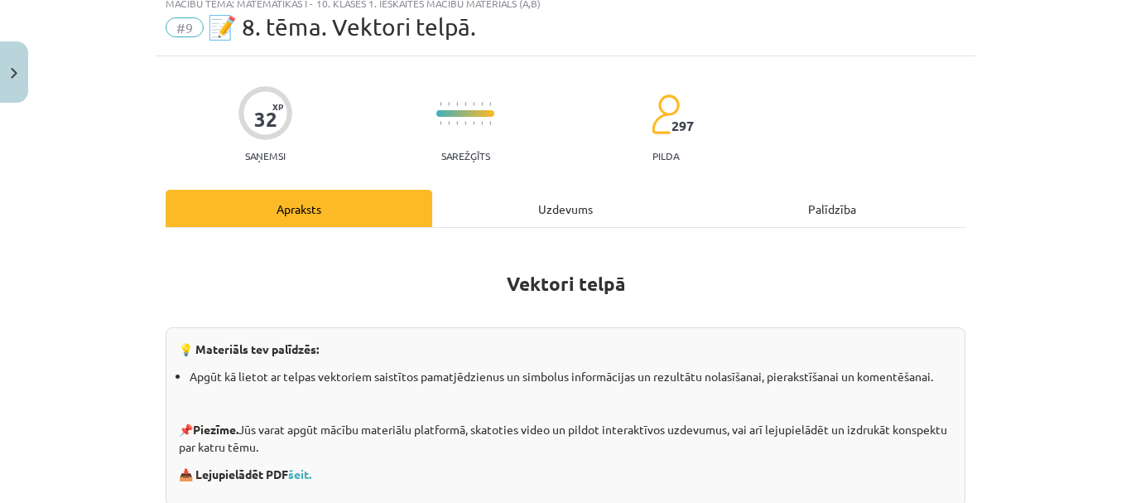
scroll to position [41, 0]
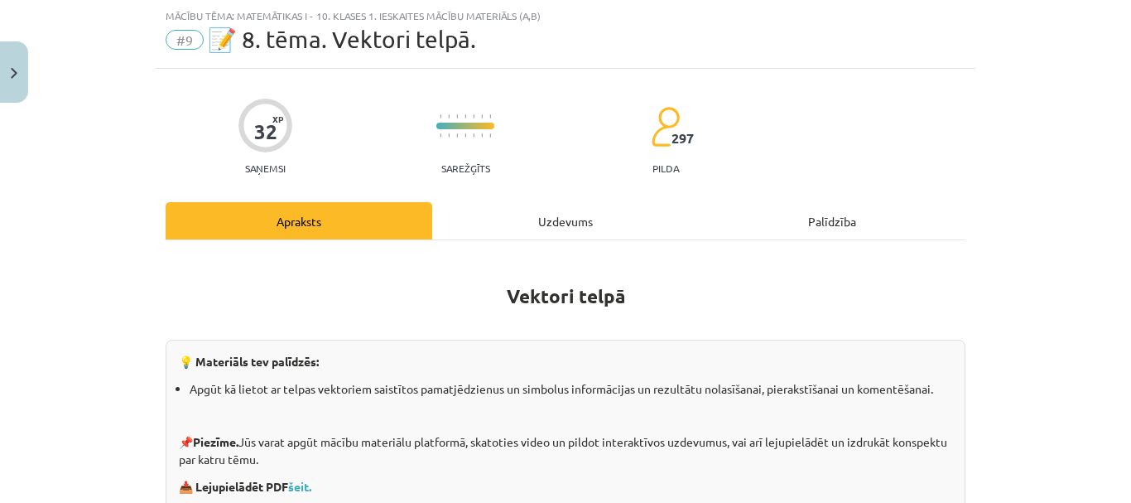
click at [561, 205] on div "Uzdevums" at bounding box center [565, 220] width 267 height 37
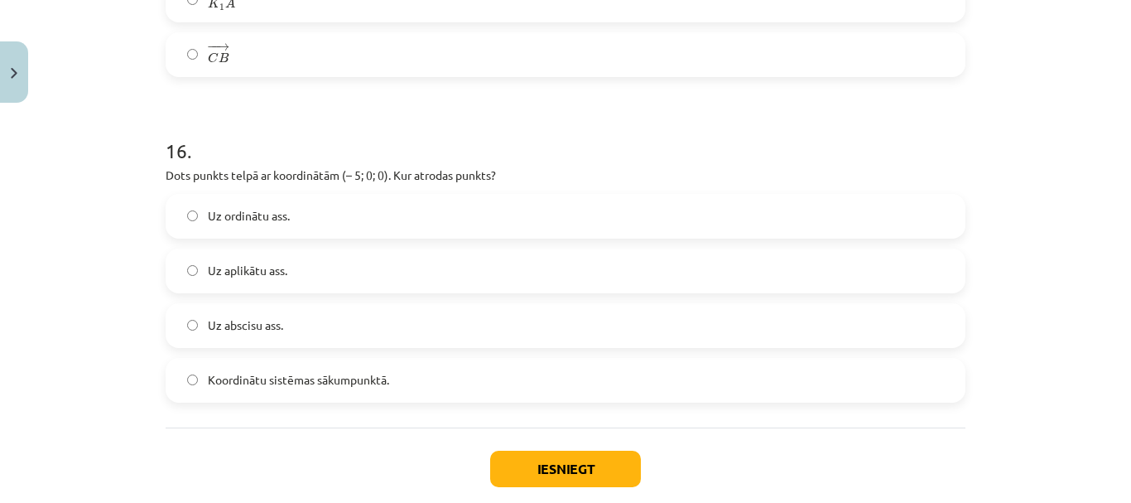
scroll to position [7792, 0]
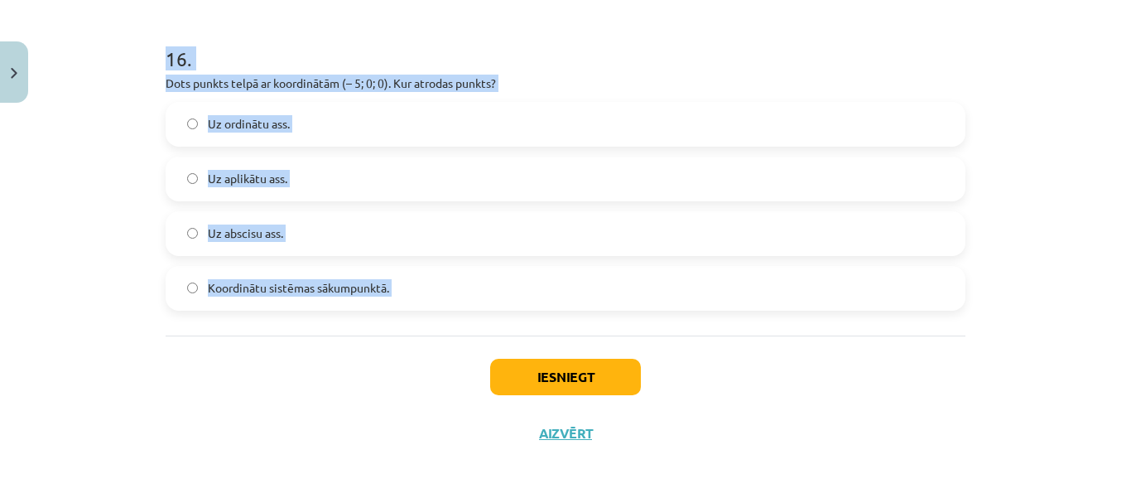
drag, startPoint x: 147, startPoint y: 112, endPoint x: 225, endPoint y: 371, distance: 270.9
click at [225, 371] on div "Mācību tēma: Matemātikas i - 10. klases 1. ieskaites mācību materiāls (a,b) #9 …" at bounding box center [565, 251] width 1131 height 503
copy form "1 . Aplūko zīmējumu! Paralēlskaldnī ABCDA 1 B 1 C 1 D 1 punkti E, F, G attiecīg…"
click at [176, 279] on label "Koordinātu sistēmas sākumpunktā." at bounding box center [565, 288] width 797 height 41
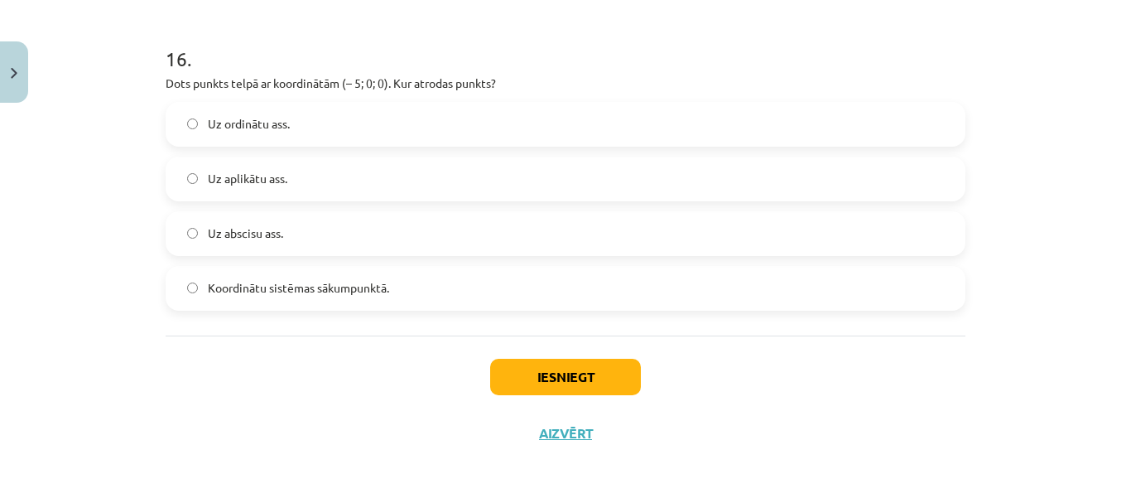
click at [115, 236] on div "Mācību tēma: Matemātikas i - 10. klases 1. ieskaites mācību materiāls (a,b) #9 …" at bounding box center [565, 251] width 1131 height 503
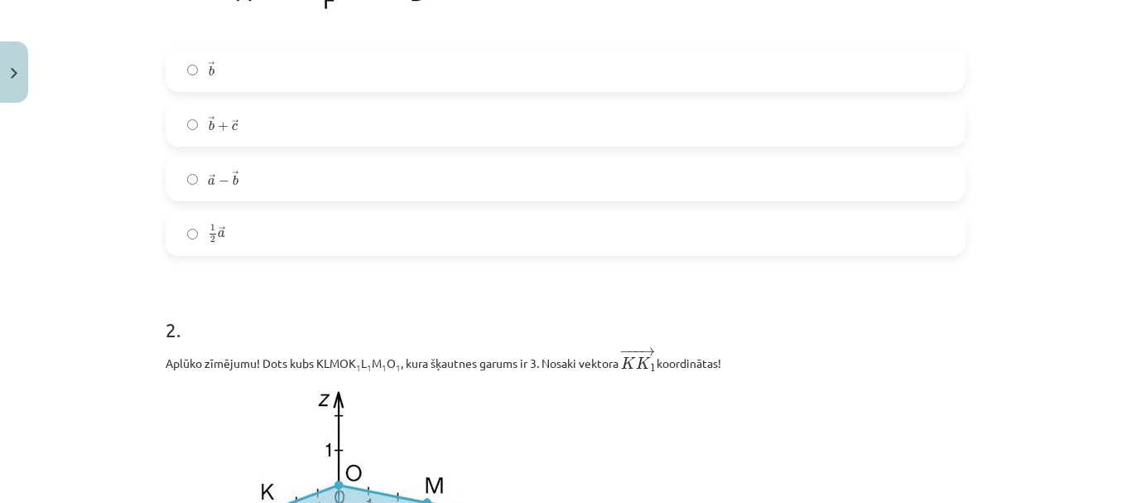
scroll to position [745, 0]
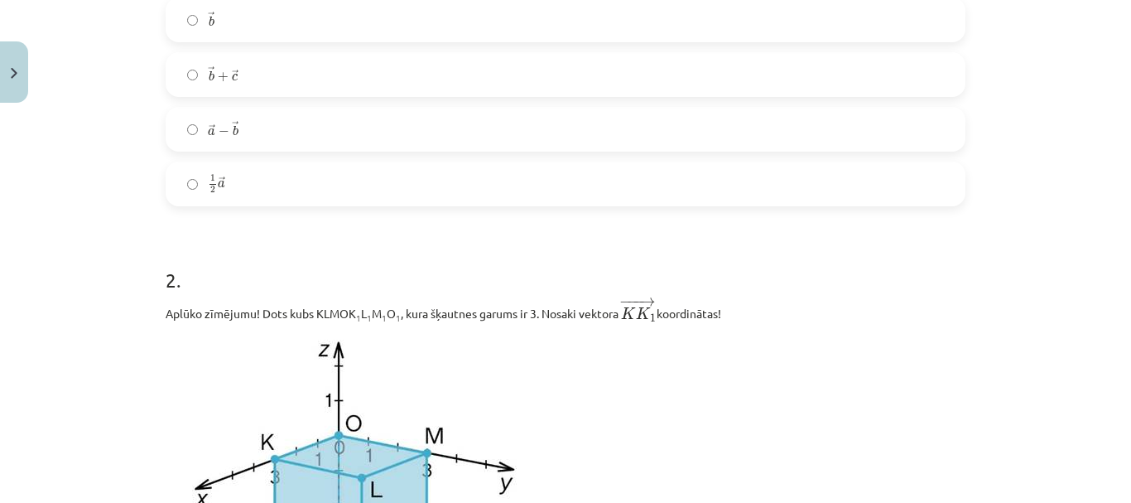
click at [239, 62] on label "→ b + → c b → + c →" at bounding box center [565, 74] width 797 height 41
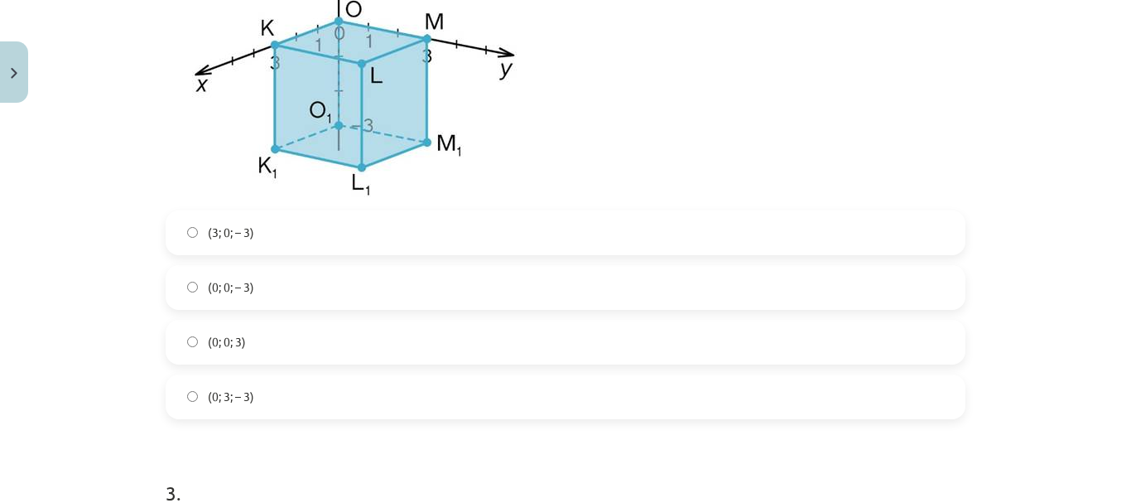
scroll to position [1242, 0]
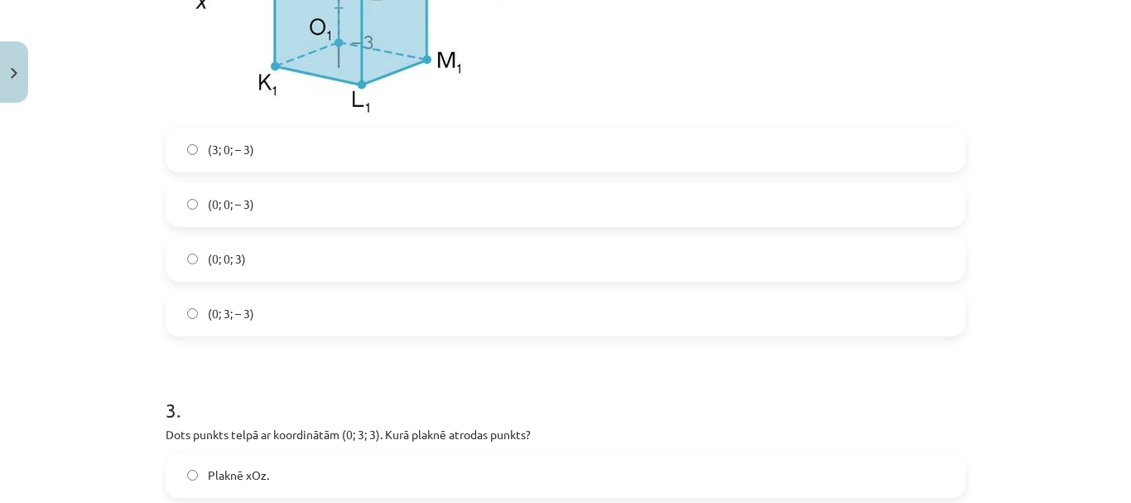
click at [330, 271] on label "(0; 0; 3)" at bounding box center [565, 259] width 797 height 41
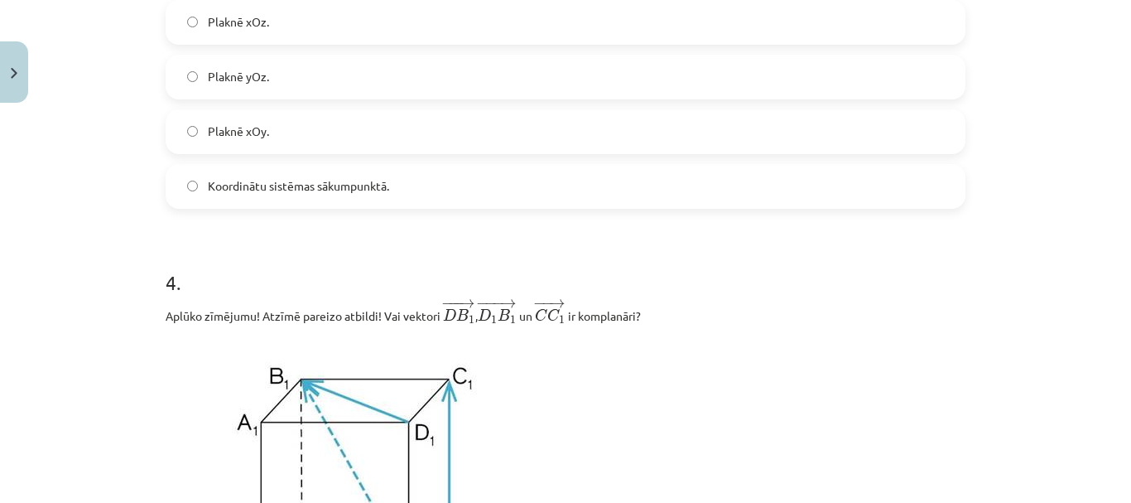
scroll to position [1656, 0]
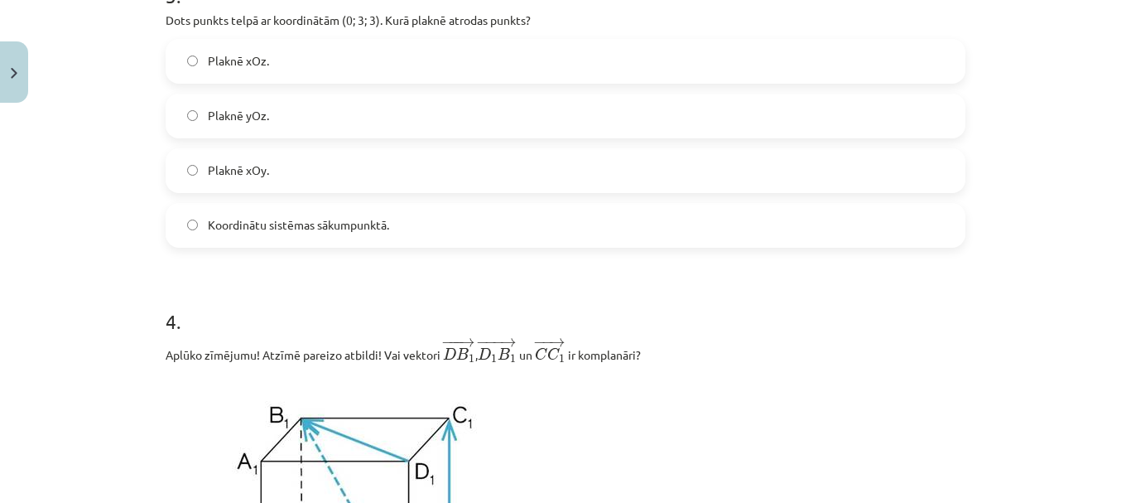
click at [283, 109] on label "Plaknē yOz." at bounding box center [565, 115] width 797 height 41
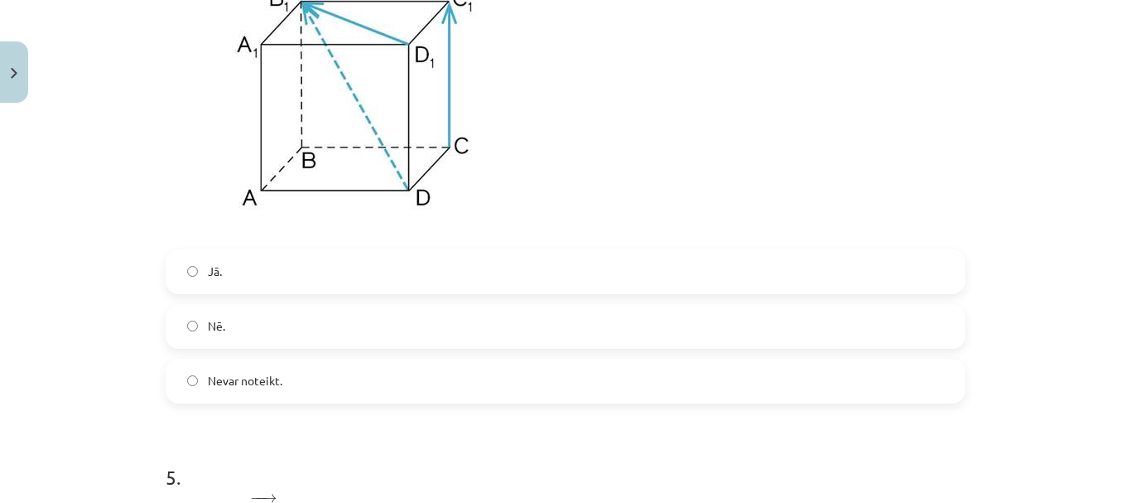
scroll to position [2153, 0]
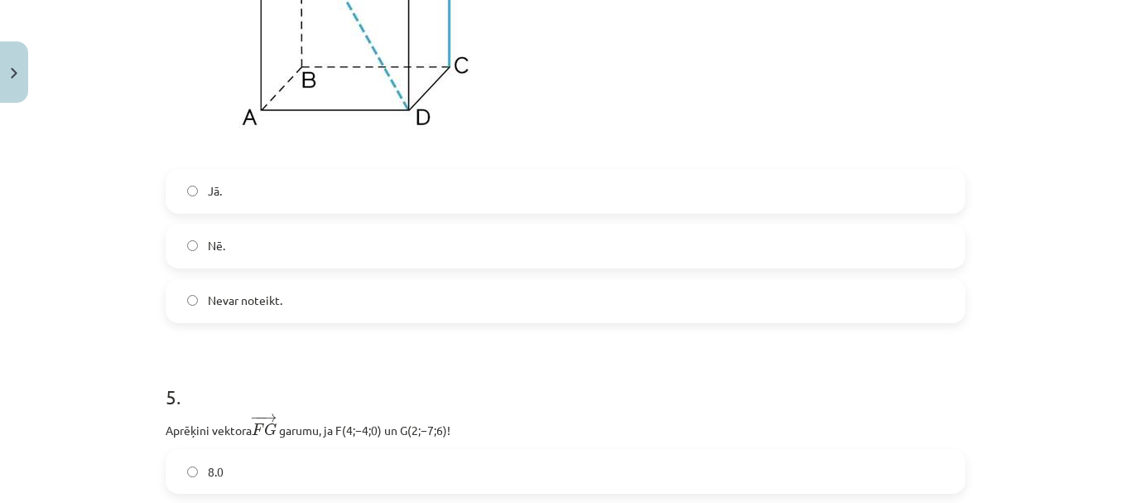
click at [338, 191] on label "Jā." at bounding box center [565, 191] width 797 height 41
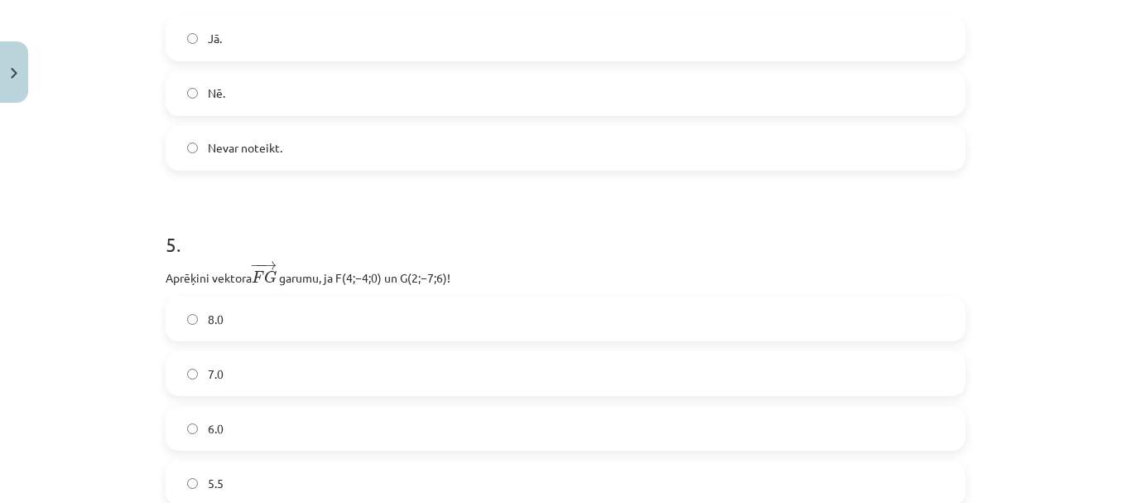
scroll to position [2402, 0]
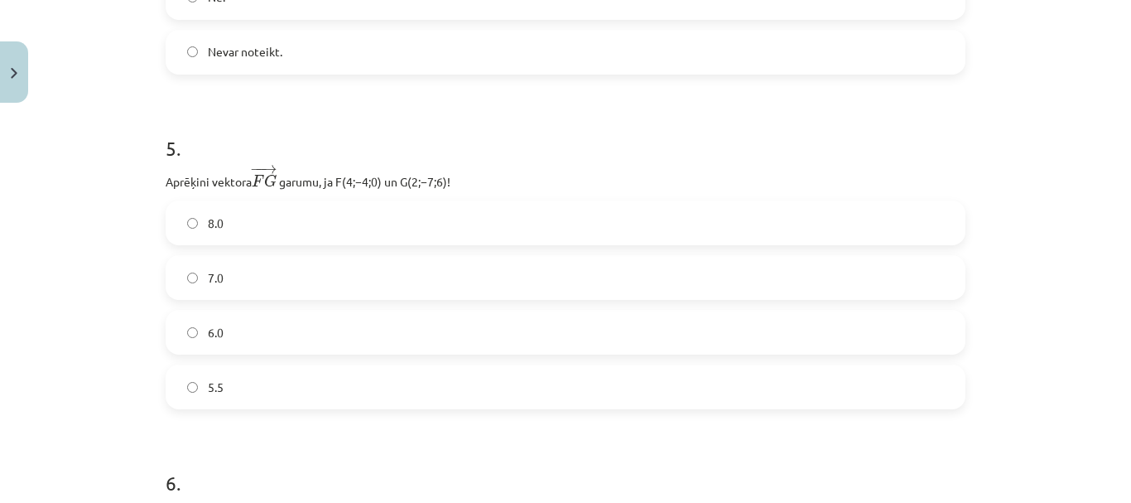
click at [301, 283] on label "7.0" at bounding box center [565, 277] width 797 height 41
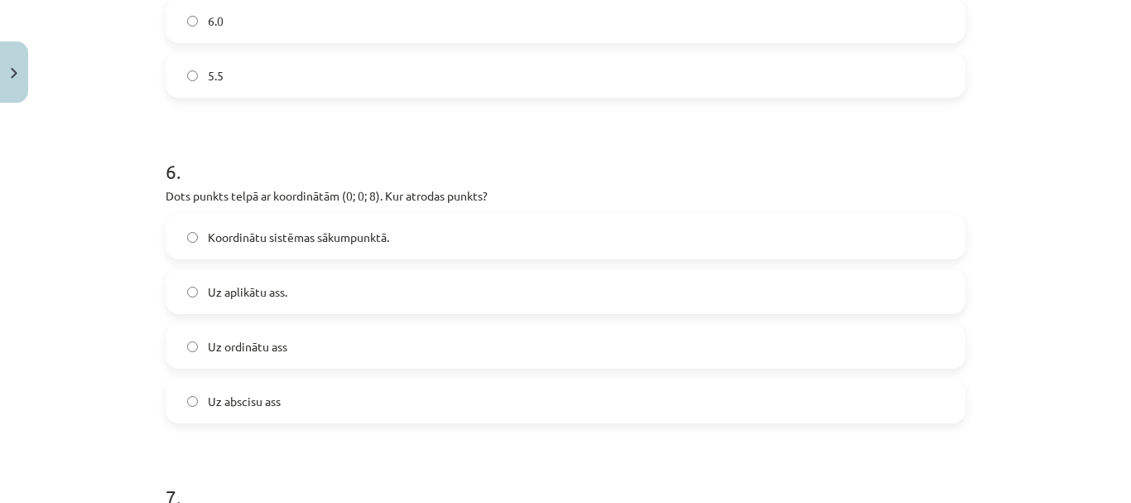
scroll to position [2733, 0]
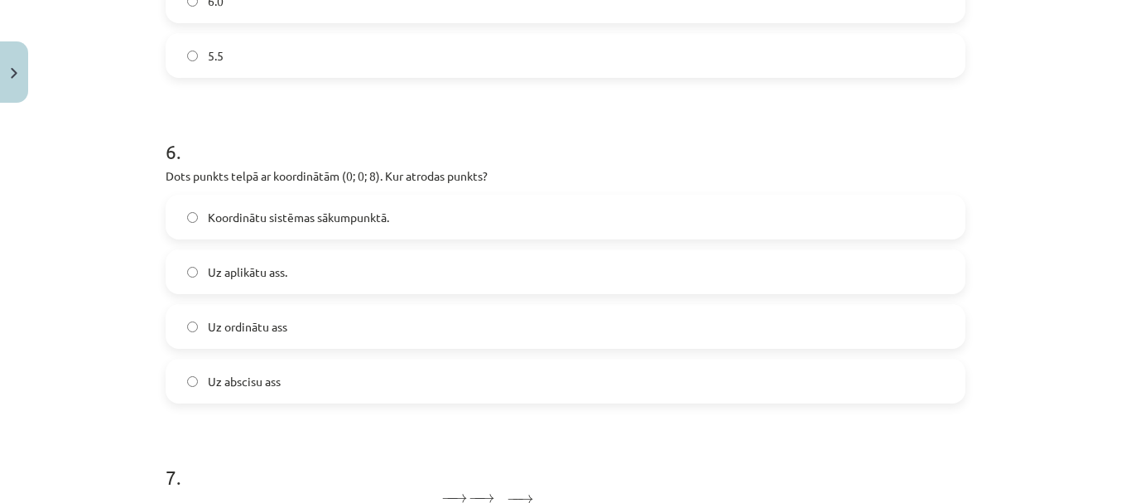
click at [252, 270] on span "Uz aplikātu ass." at bounding box center [248, 271] width 80 height 17
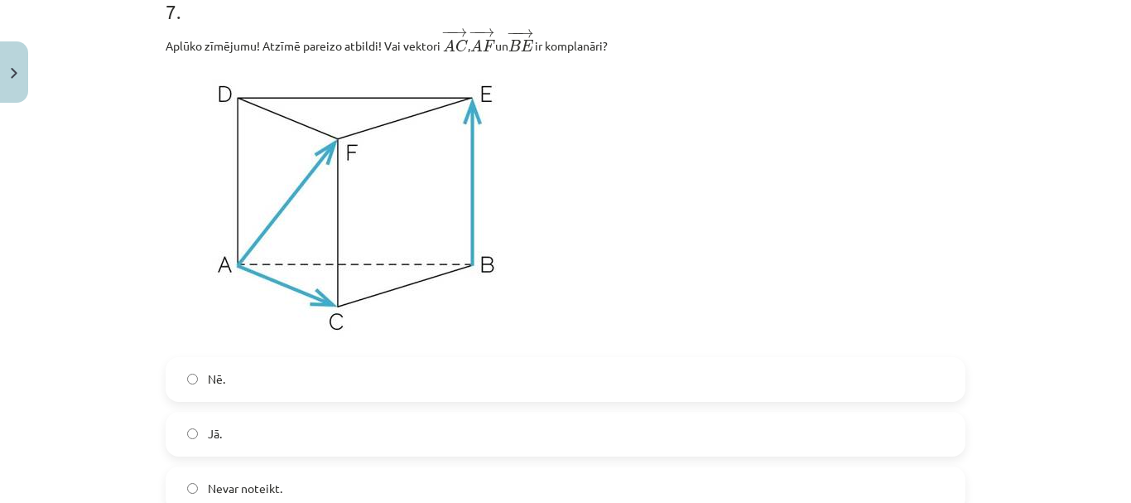
scroll to position [3230, 0]
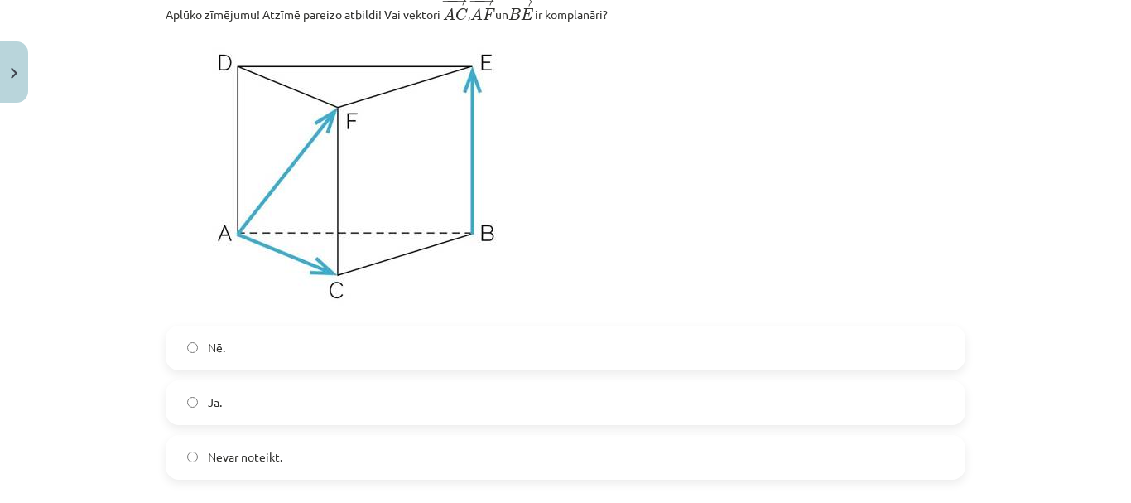
click at [268, 400] on label "Jā." at bounding box center [565, 402] width 797 height 41
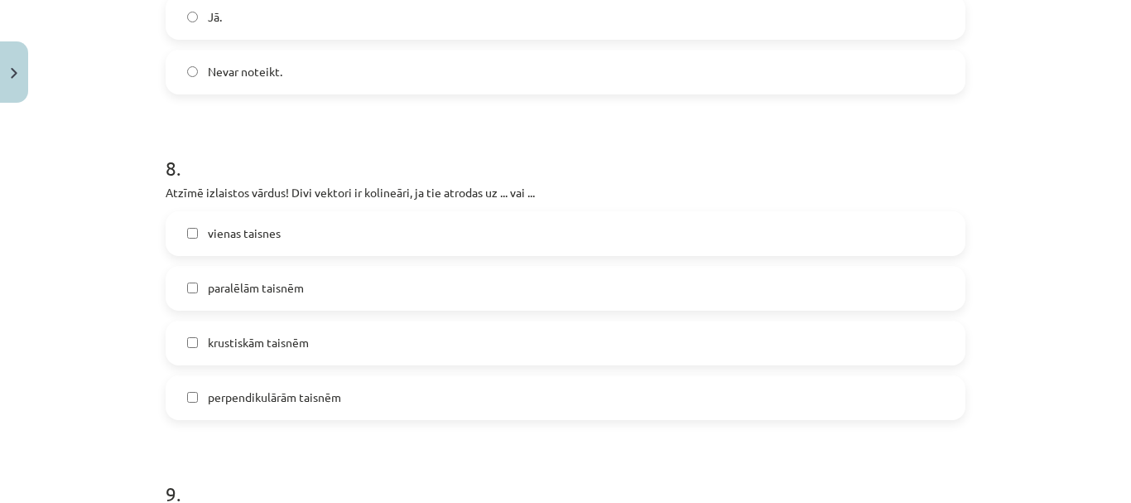
scroll to position [3644, 0]
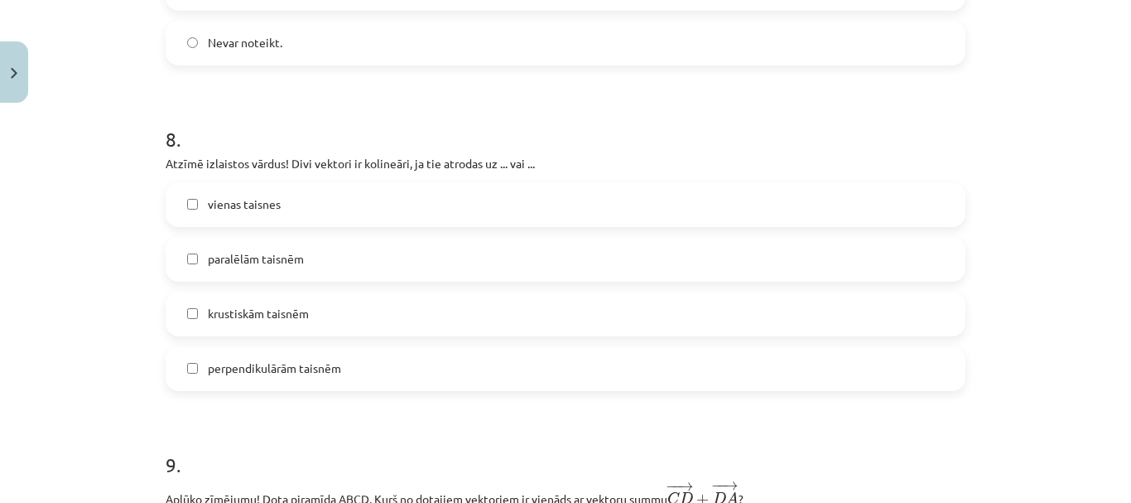
click at [249, 207] on span "vienas taisnes" at bounding box center [244, 203] width 73 height 17
click at [253, 259] on span "paralēlām taisnēm" at bounding box center [256, 258] width 96 height 17
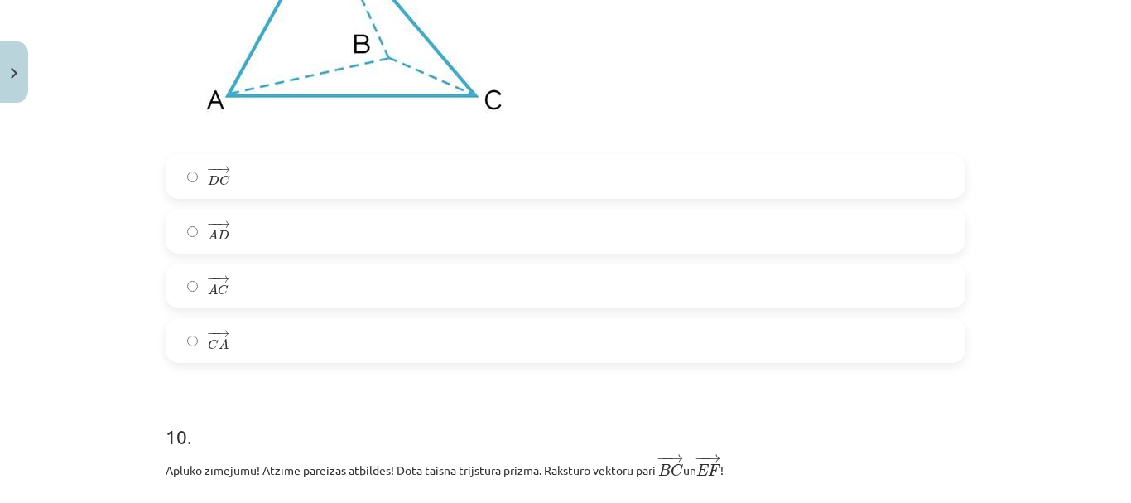
scroll to position [4307, 0]
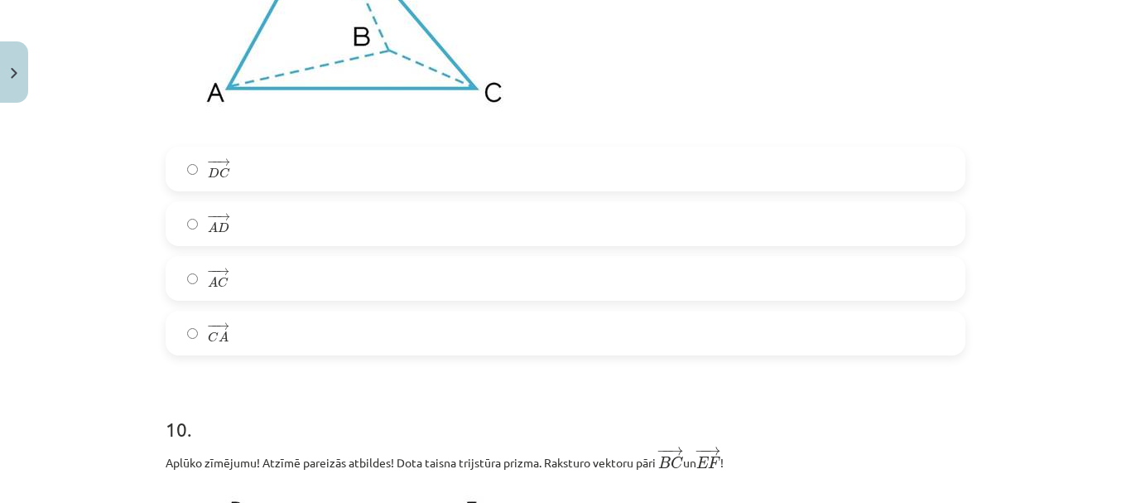
click at [273, 329] on label "− − → C A C A →" at bounding box center [565, 332] width 797 height 41
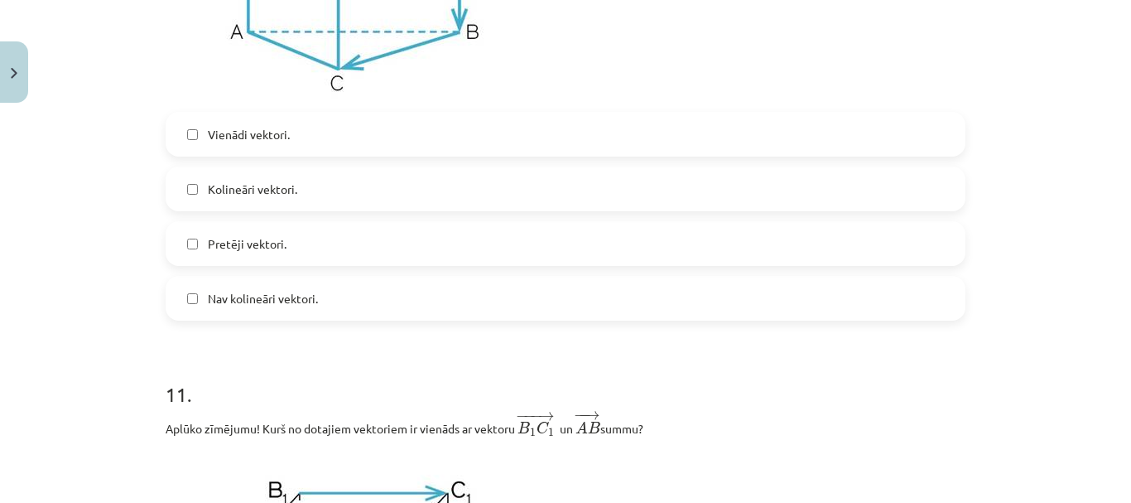
scroll to position [4969, 0]
click at [277, 150] on label "Vienādi vektori." at bounding box center [565, 133] width 797 height 41
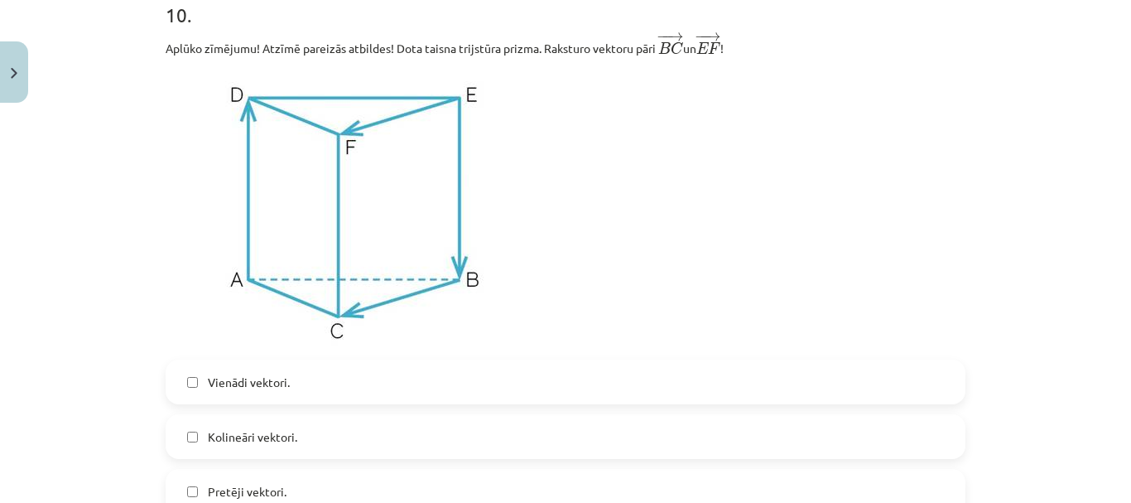
scroll to position [4804, 0]
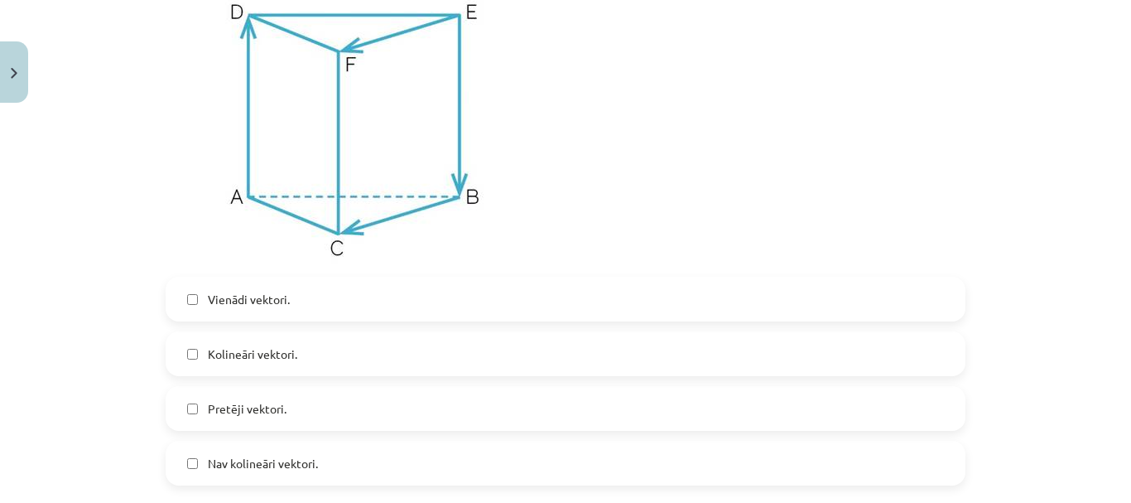
click at [292, 417] on label "Pretēji vektori." at bounding box center [565, 408] width 797 height 41
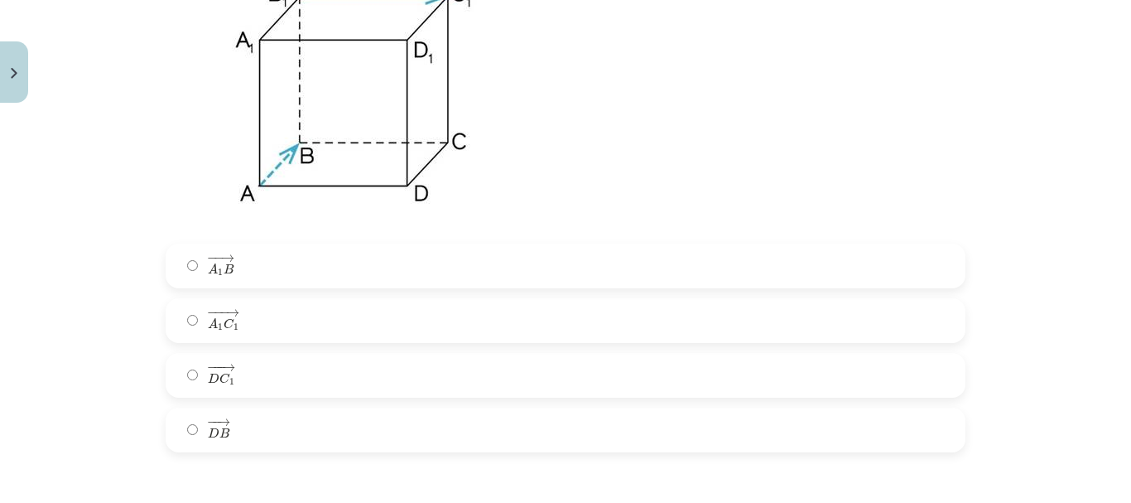
scroll to position [5549, 0]
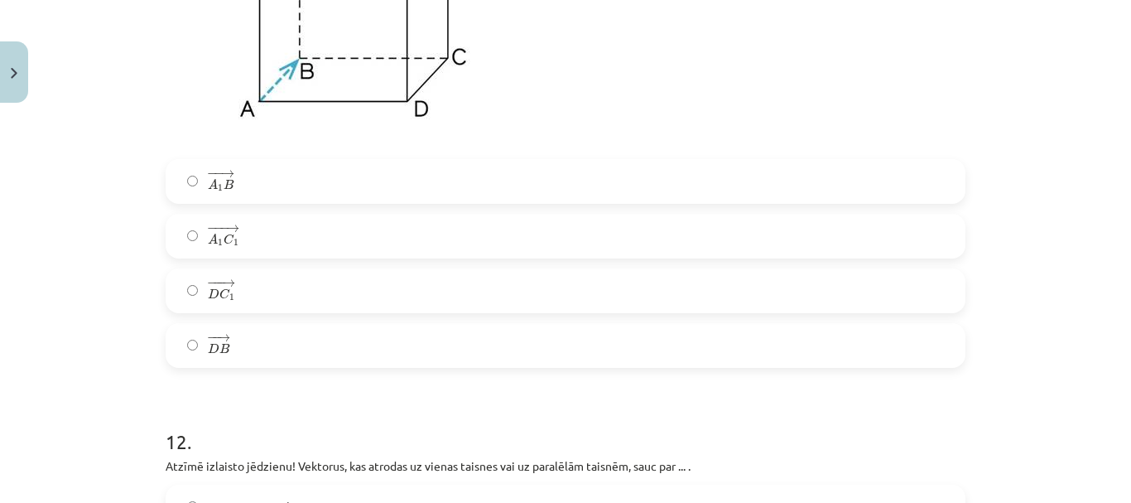
click at [280, 244] on label "− −− → A 1 C 1 A 1 C 1 →" at bounding box center [565, 235] width 797 height 41
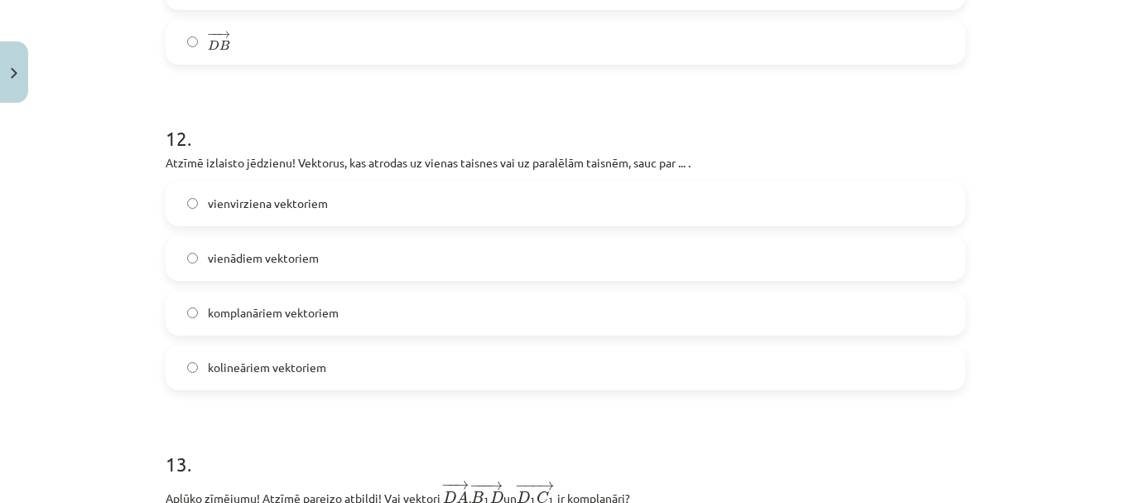
scroll to position [5963, 0]
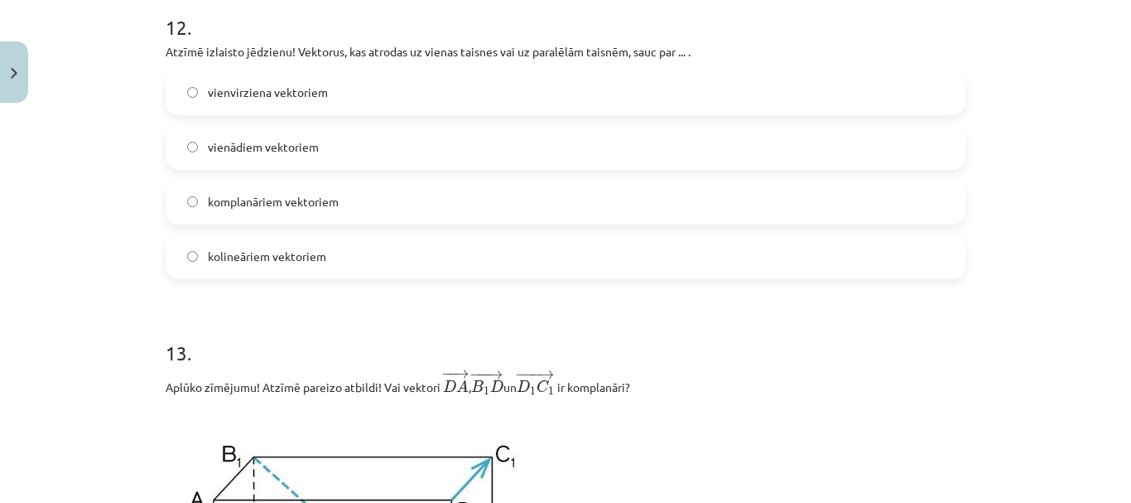
click at [325, 258] on label "kolineāriem vektoriem" at bounding box center [565, 256] width 797 height 41
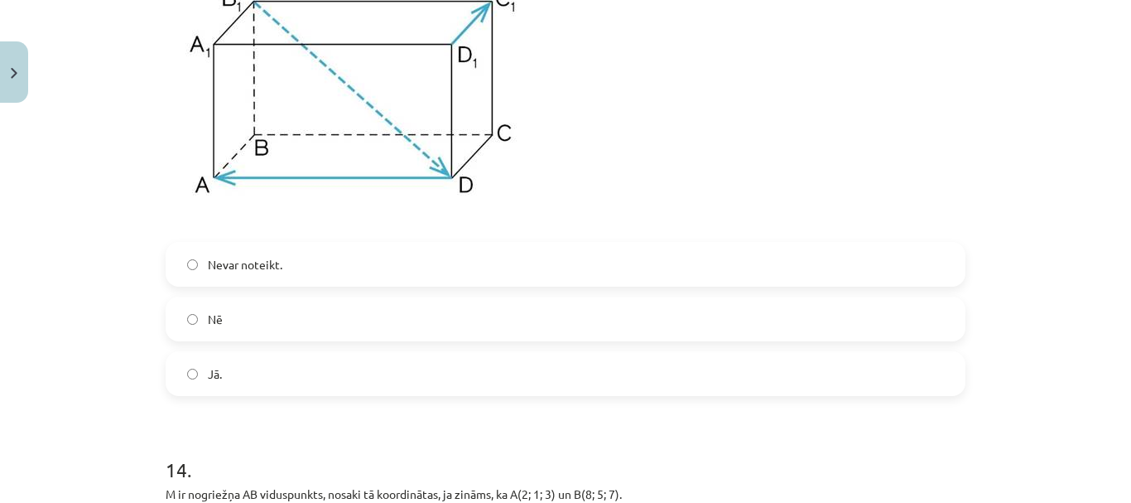
scroll to position [6460, 0]
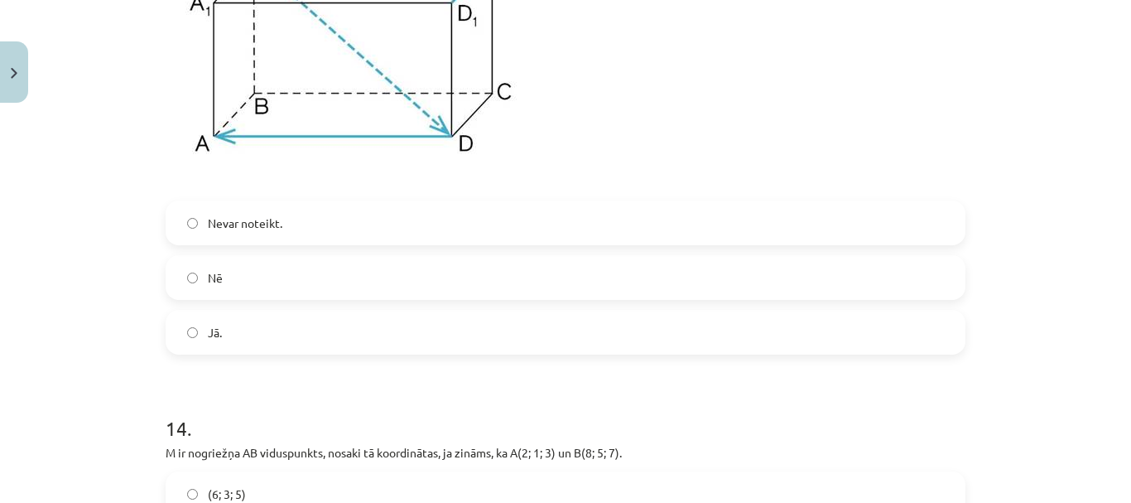
click at [330, 331] on label "Jā." at bounding box center [565, 331] width 797 height 41
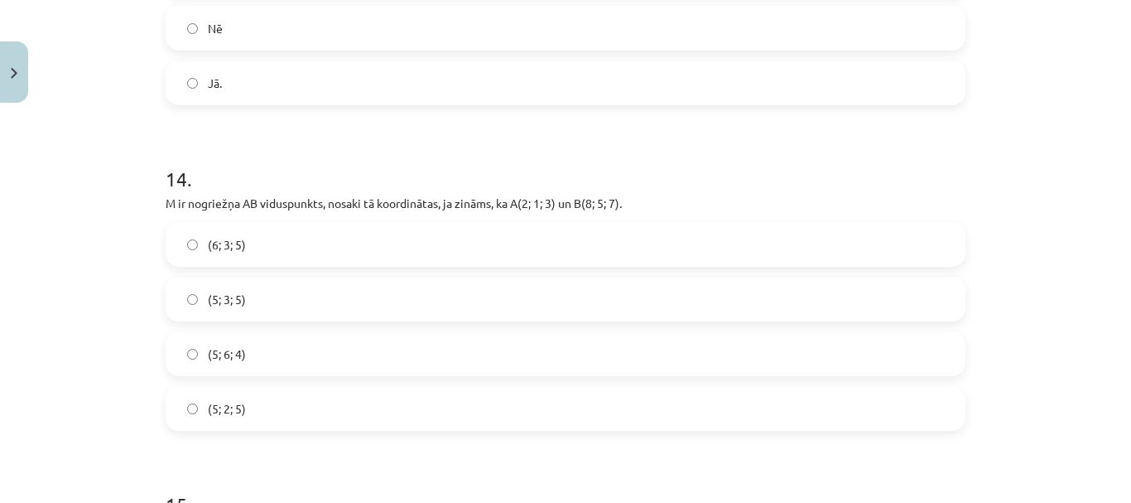
scroll to position [6791, 0]
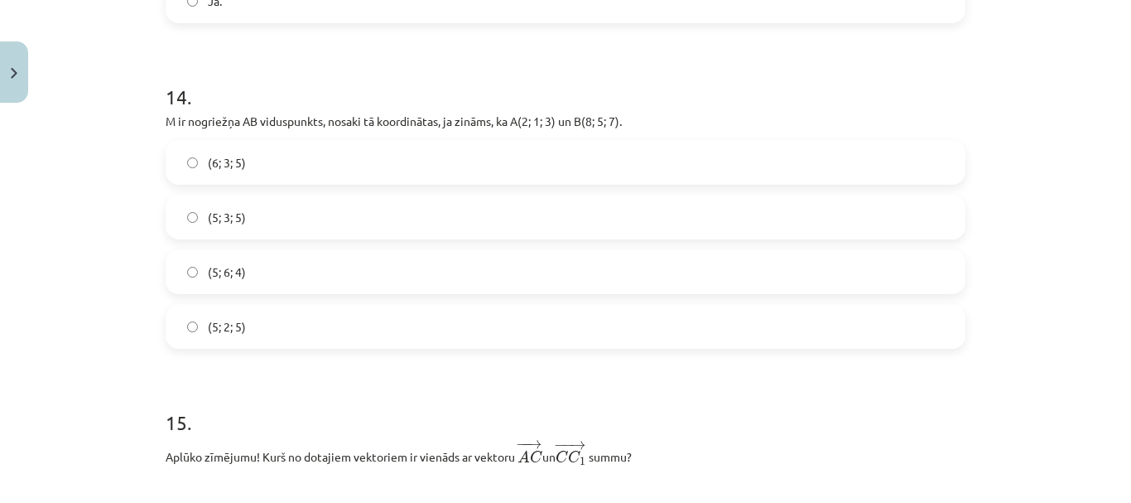
click at [235, 217] on span "(5; 3; 5)" at bounding box center [227, 217] width 38 height 17
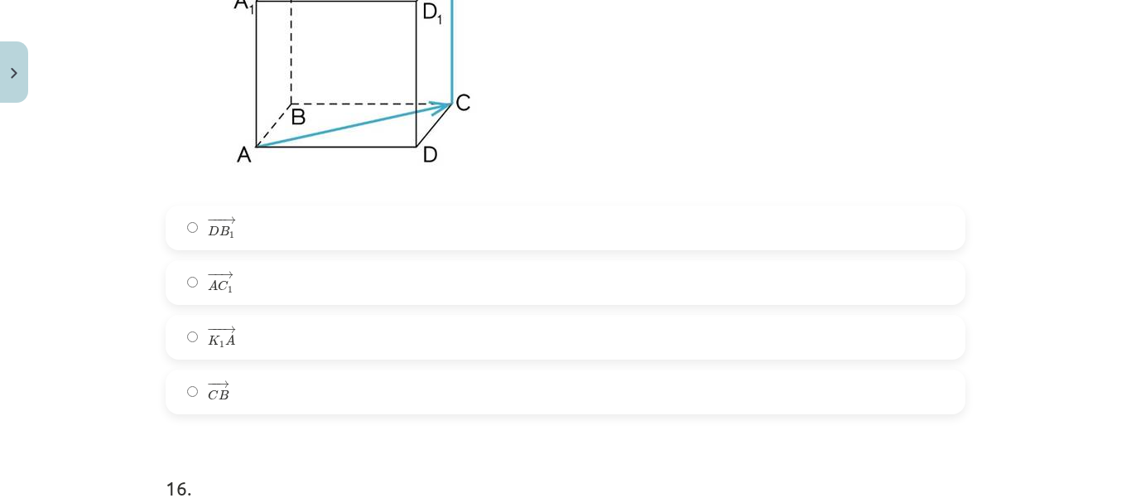
scroll to position [7454, 0]
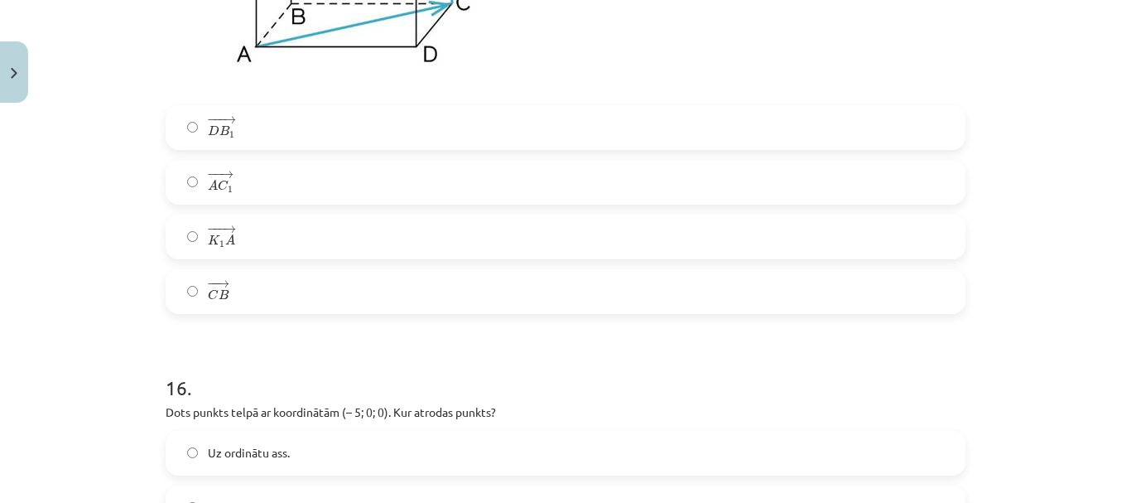
click at [248, 188] on label "− − → A C 1 A C 1 →" at bounding box center [565, 182] width 797 height 41
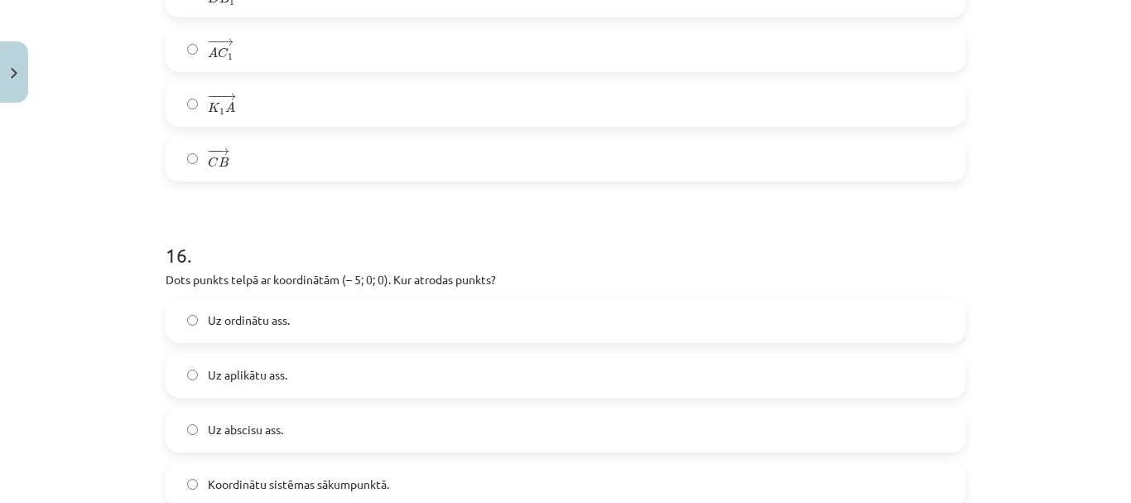
scroll to position [7785, 0]
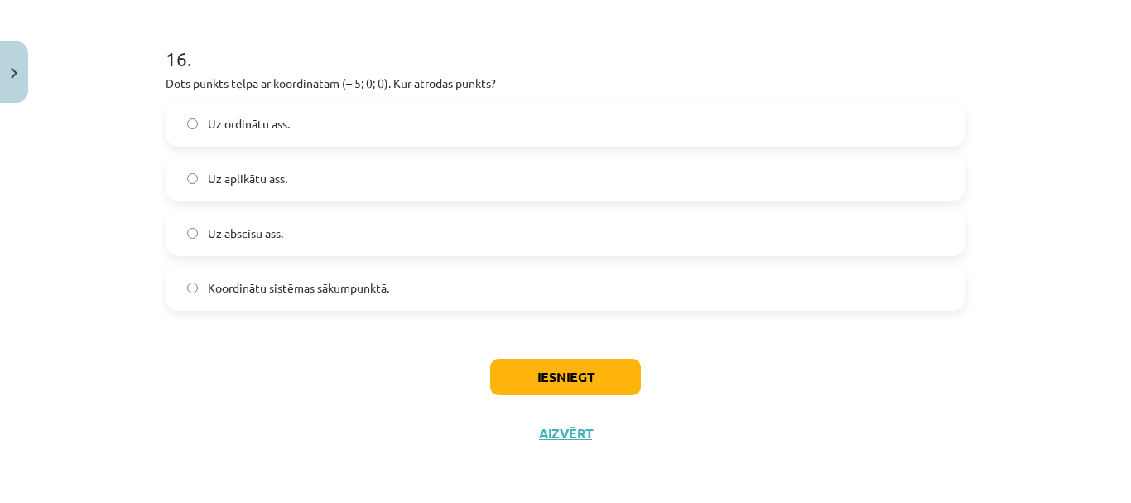
click at [276, 238] on span "Uz abscisu ass." at bounding box center [245, 232] width 75 height 17
click at [490, 381] on button "Iesniegt" at bounding box center [565, 377] width 151 height 36
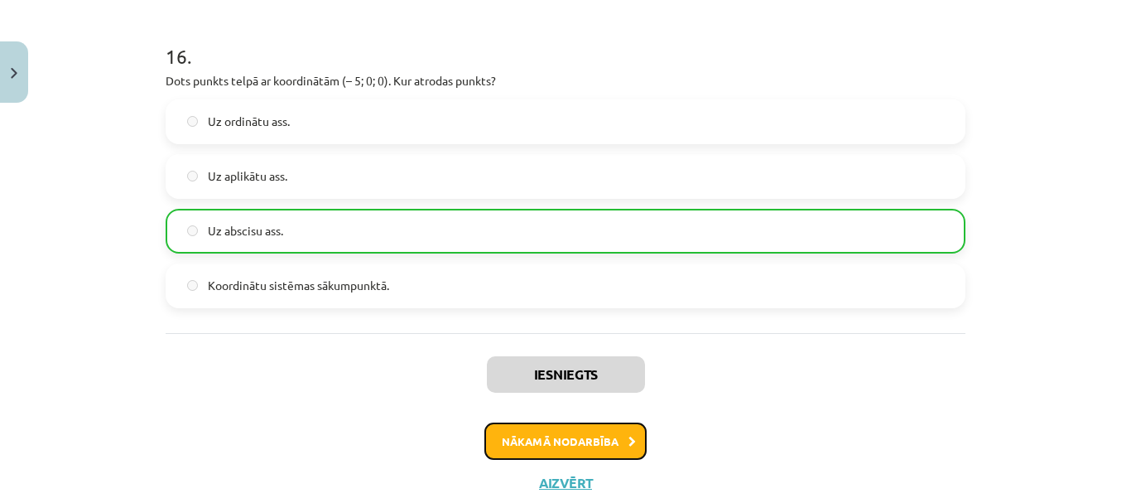
click at [568, 449] on button "Nākamā nodarbība" at bounding box center [566, 441] width 162 height 38
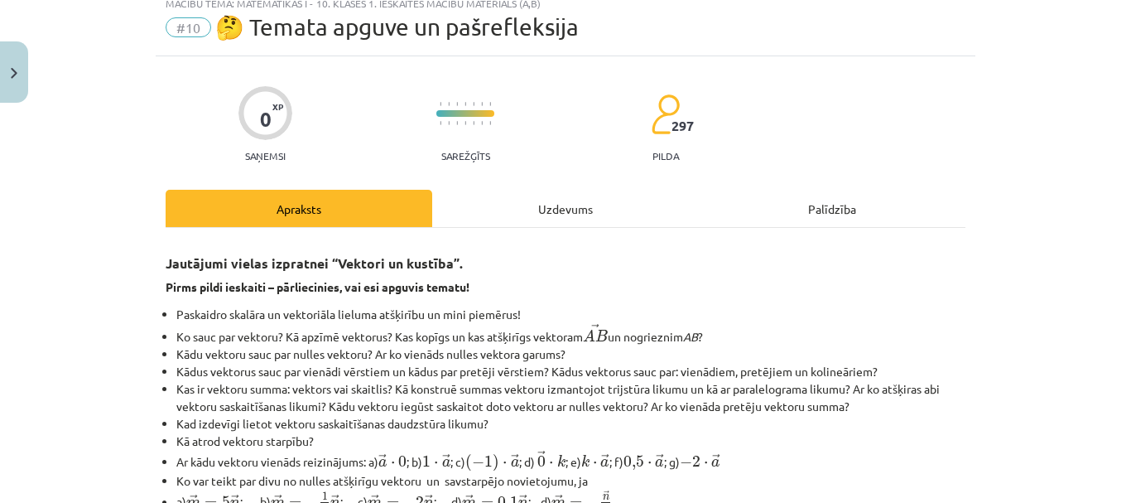
scroll to position [41, 0]
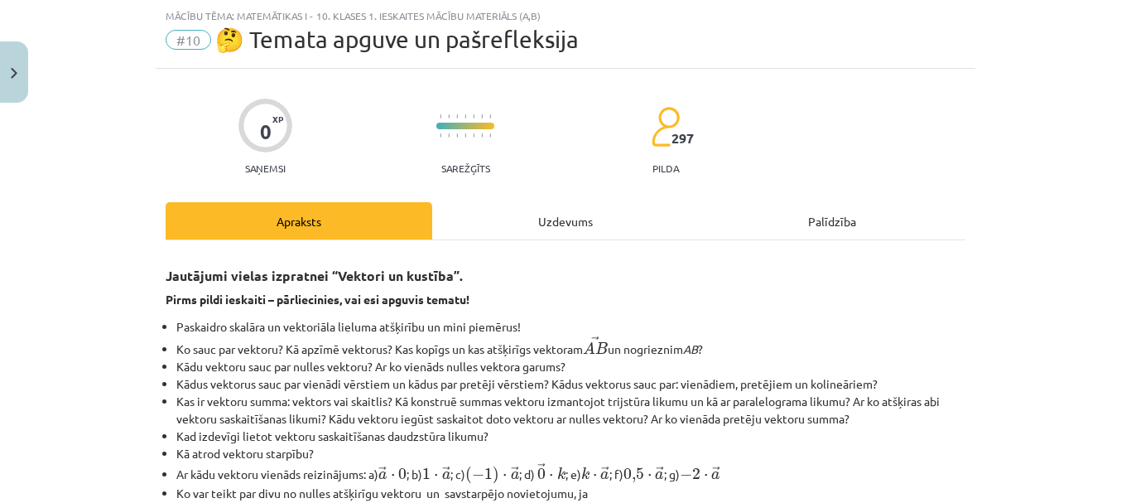
click at [574, 224] on div "Uzdevums" at bounding box center [565, 220] width 267 height 37
click at [536, 212] on div "Uzdevums" at bounding box center [565, 220] width 267 height 37
click at [485, 214] on div "Uzdevums" at bounding box center [565, 220] width 267 height 37
click at [554, 210] on div "Uzdevums" at bounding box center [565, 220] width 267 height 37
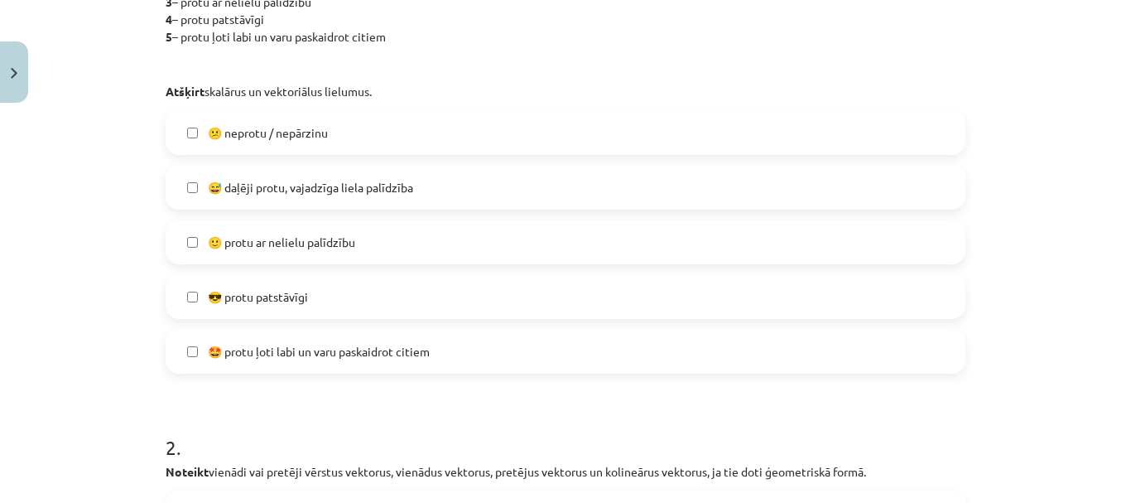
scroll to position [456, 0]
click at [247, 239] on span "🙂 protu ar nelielu palīdzību" at bounding box center [281, 241] width 147 height 17
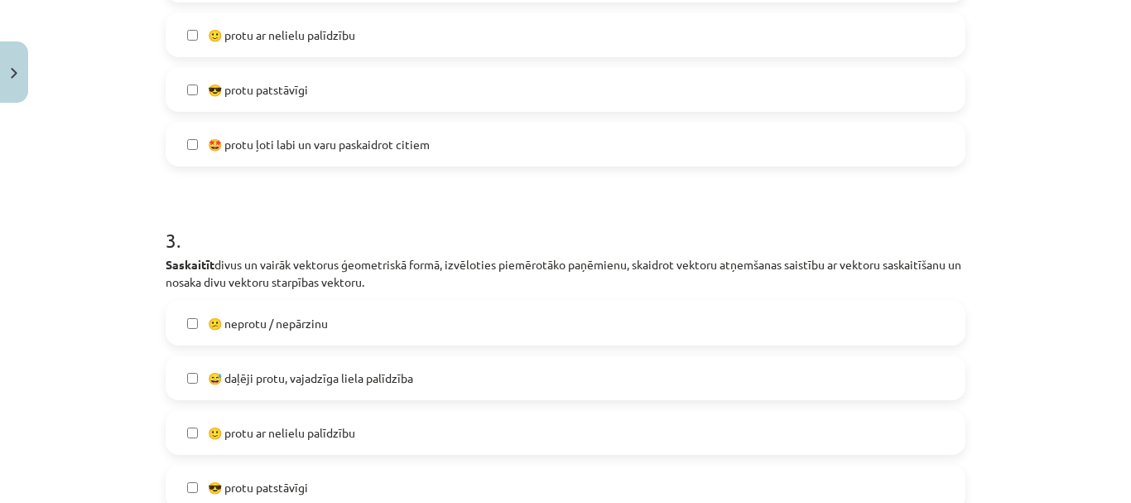
scroll to position [870, 0]
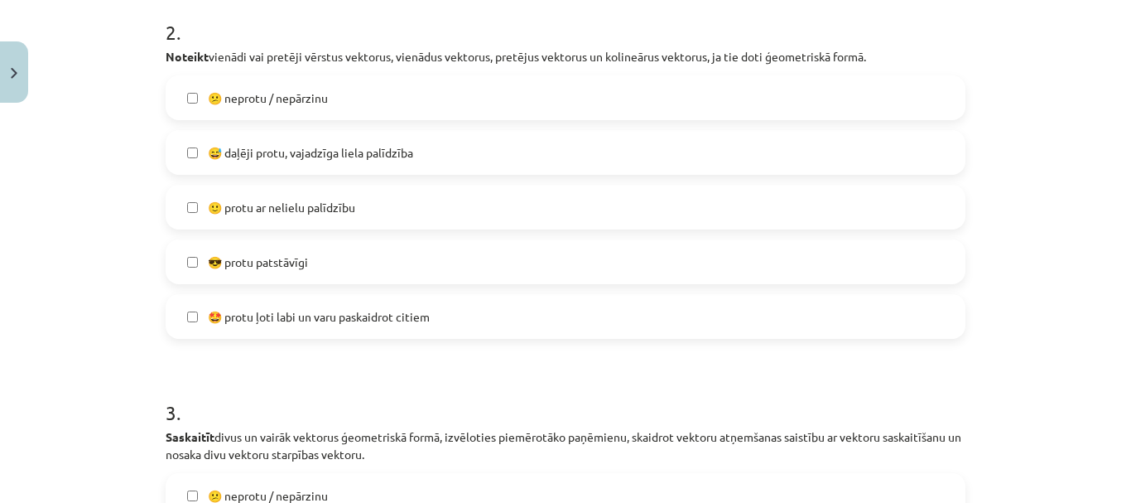
click at [357, 192] on label "🙂 protu ar nelielu palīdzību" at bounding box center [565, 206] width 797 height 41
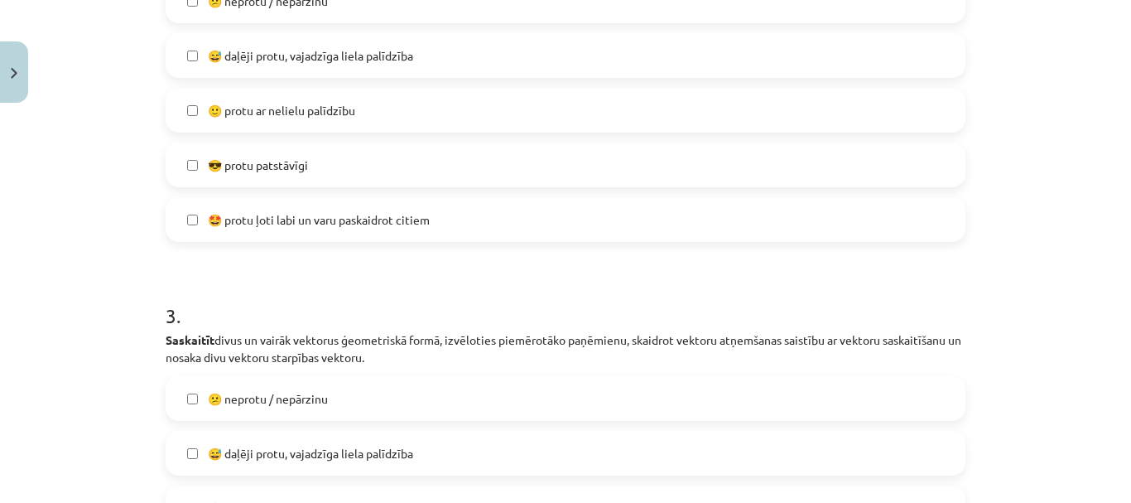
scroll to position [1284, 0]
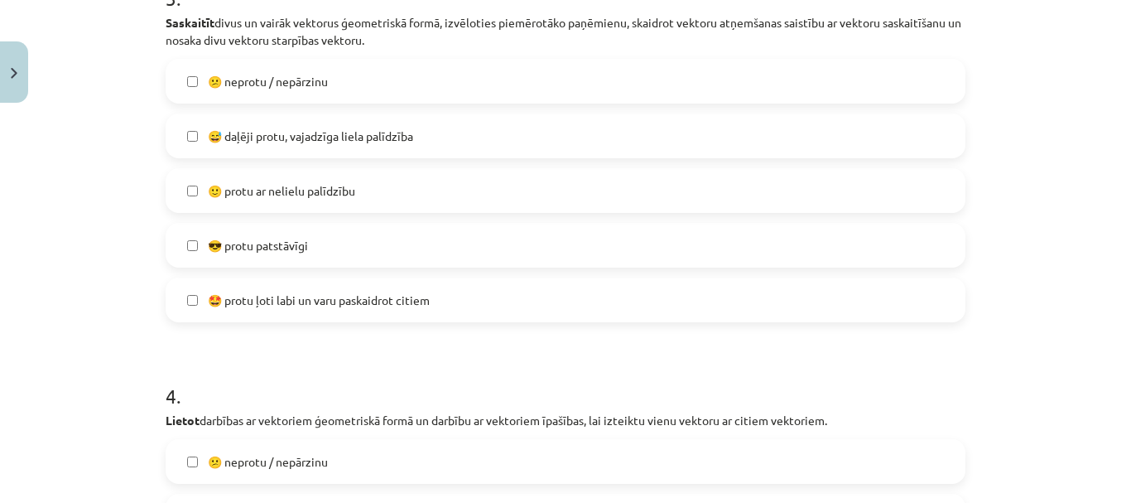
click at [365, 200] on label "🙂 protu ar nelielu palīdzību" at bounding box center [565, 190] width 797 height 41
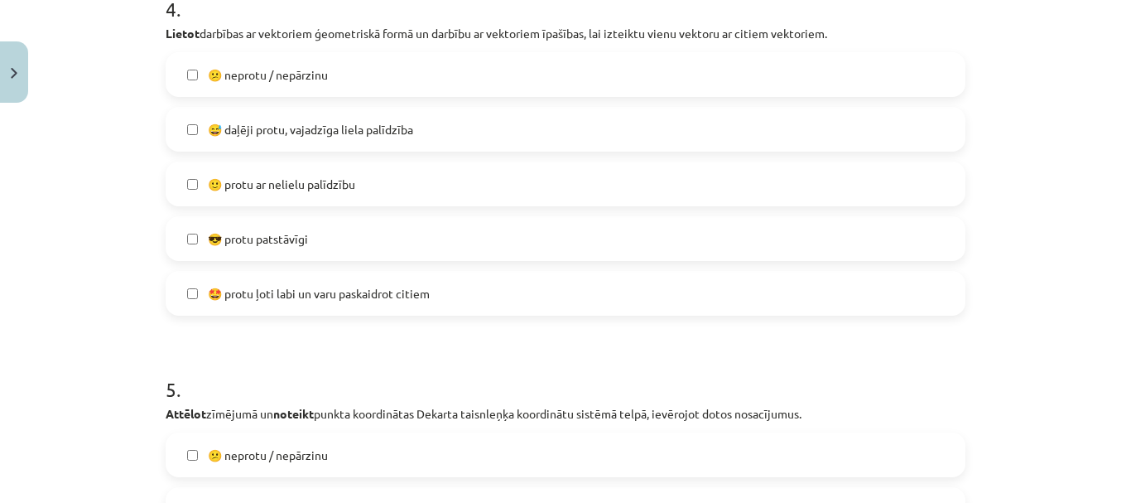
scroll to position [1698, 0]
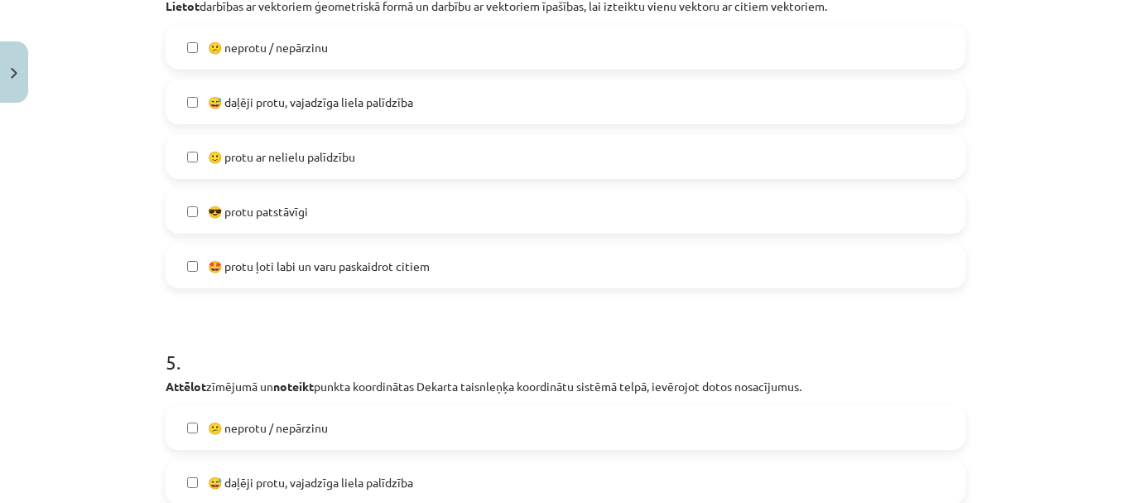
click at [363, 146] on label "🙂 protu ar nelielu palīdzību" at bounding box center [565, 156] width 797 height 41
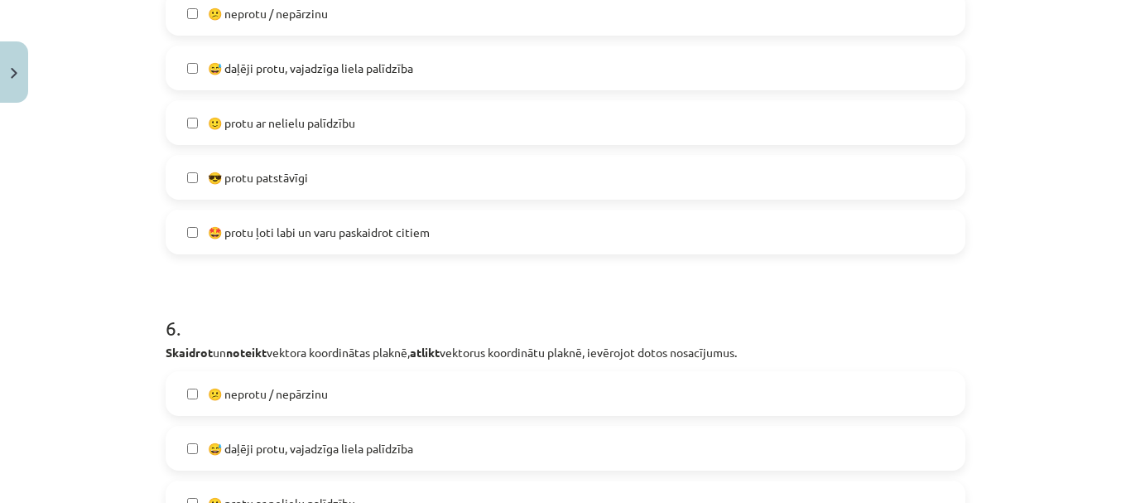
click at [369, 112] on label "🙂 protu ar nelielu palīdzību" at bounding box center [565, 122] width 797 height 41
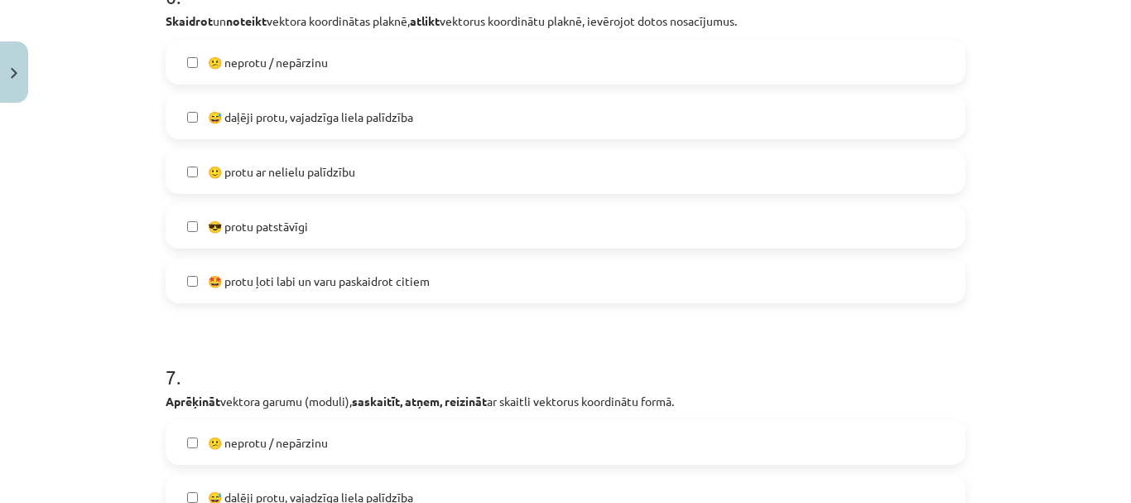
click at [366, 166] on label "🙂 protu ar nelielu palīdzību" at bounding box center [565, 171] width 797 height 41
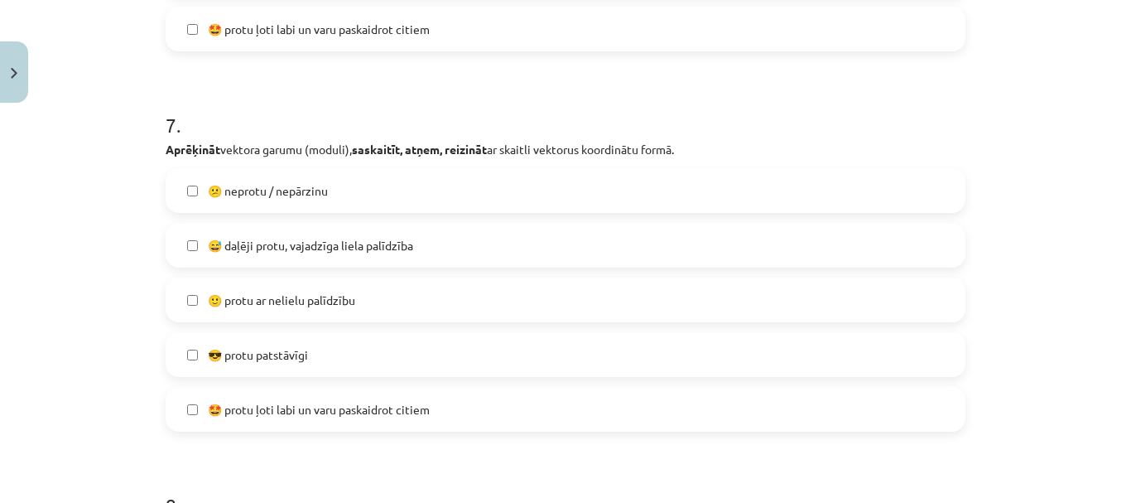
scroll to position [2775, 0]
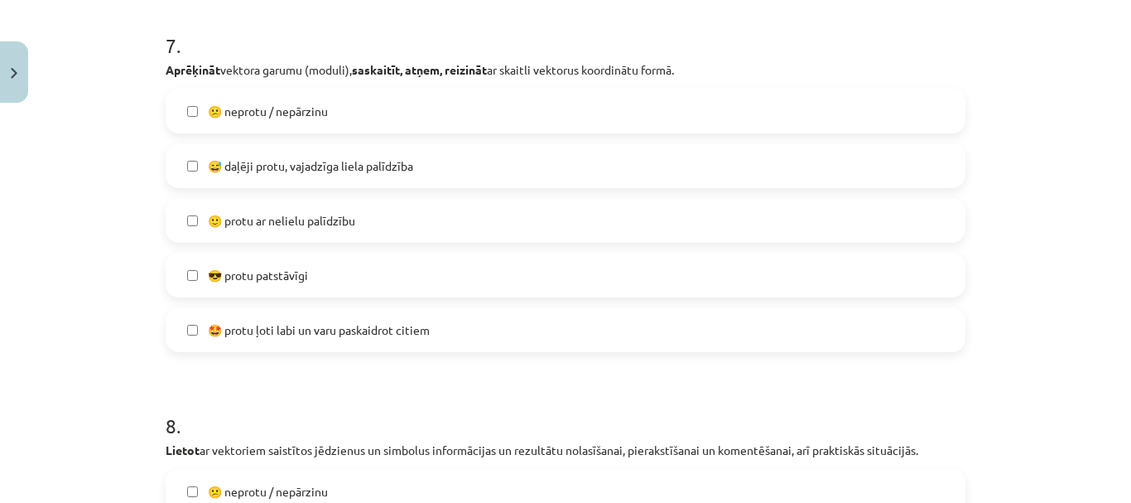
click at [371, 220] on label "🙂 protu ar nelielu palīdzību" at bounding box center [565, 220] width 797 height 41
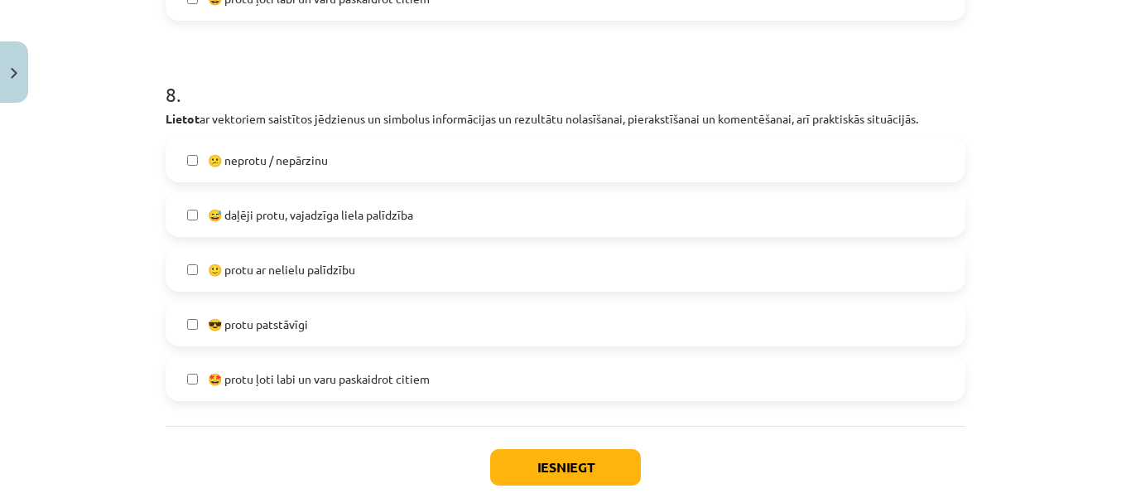
click at [355, 259] on label "🙂 protu ar nelielu palīdzību" at bounding box center [565, 268] width 797 height 41
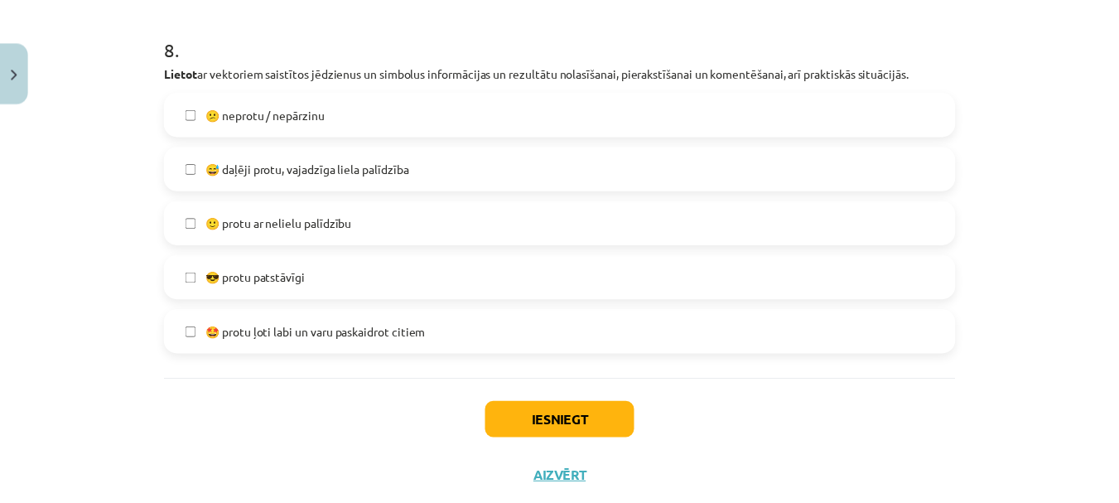
scroll to position [3196, 0]
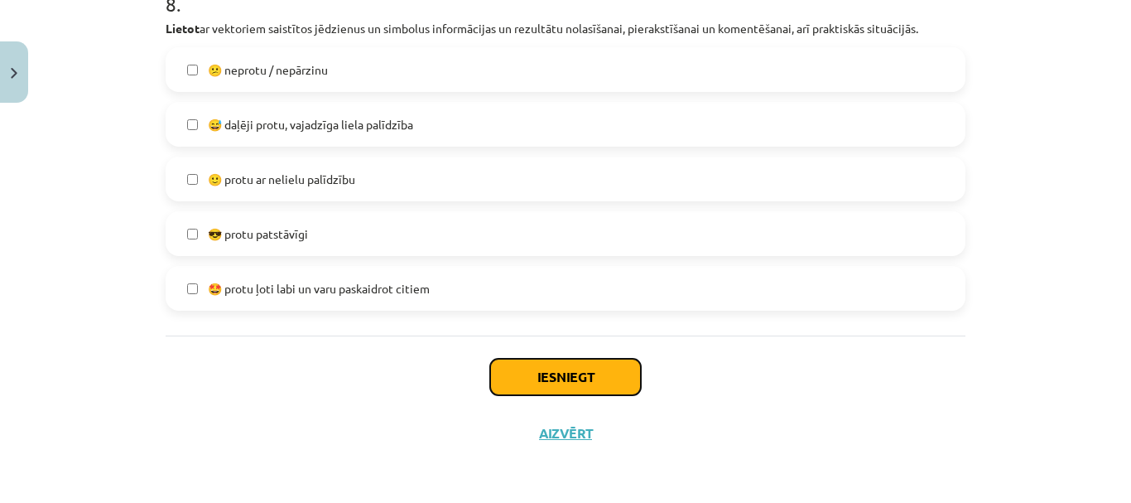
click at [541, 370] on button "Iesniegt" at bounding box center [565, 377] width 151 height 36
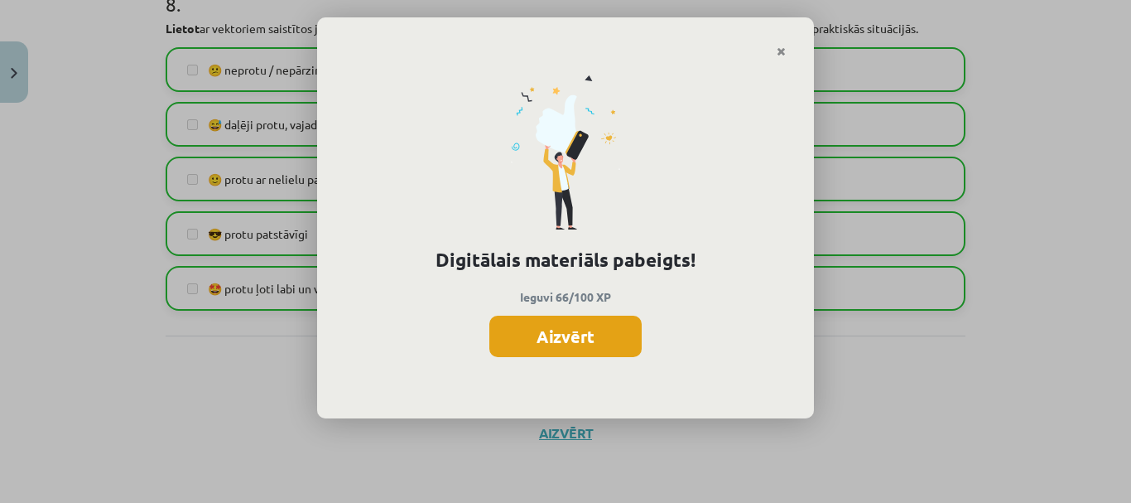
click at [564, 340] on button "Aizvērt" at bounding box center [565, 336] width 152 height 41
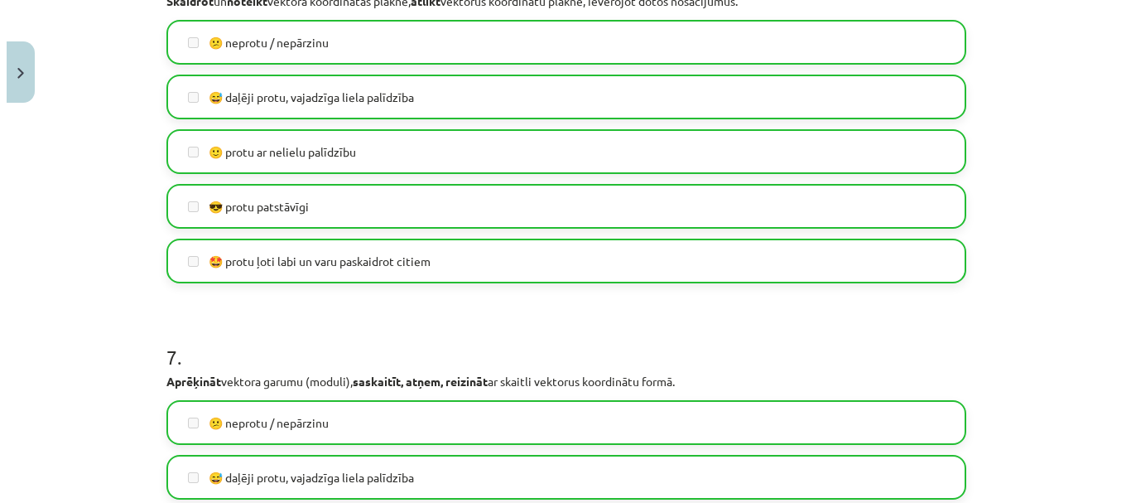
scroll to position [2368, 0]
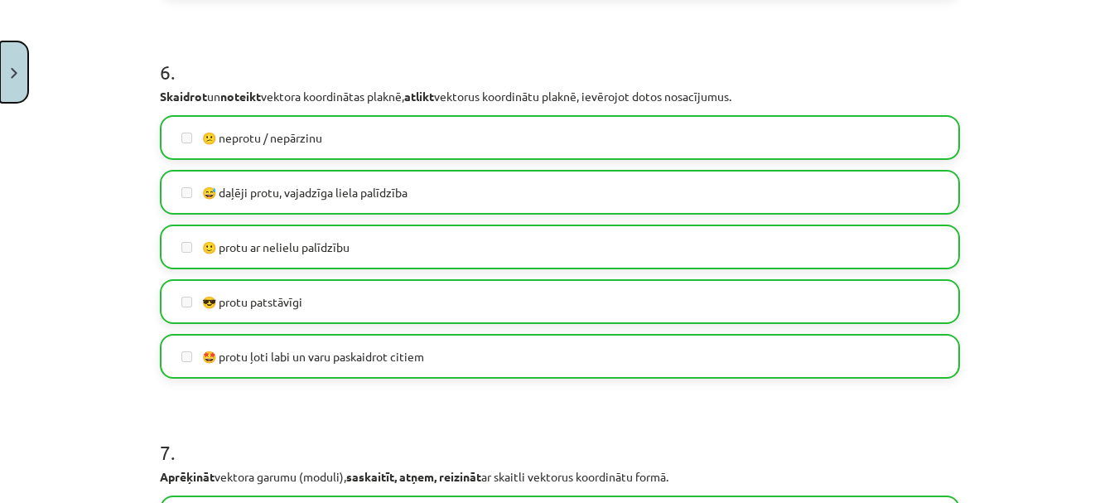
click at [1, 75] on button "Close" at bounding box center [14, 71] width 28 height 61
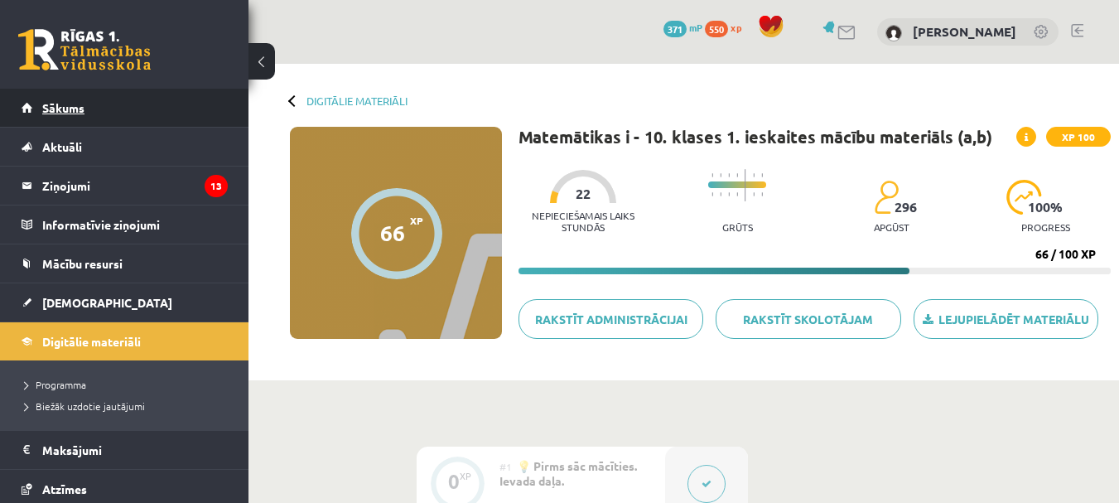
click at [89, 112] on link "Sākums" at bounding box center [125, 108] width 206 height 38
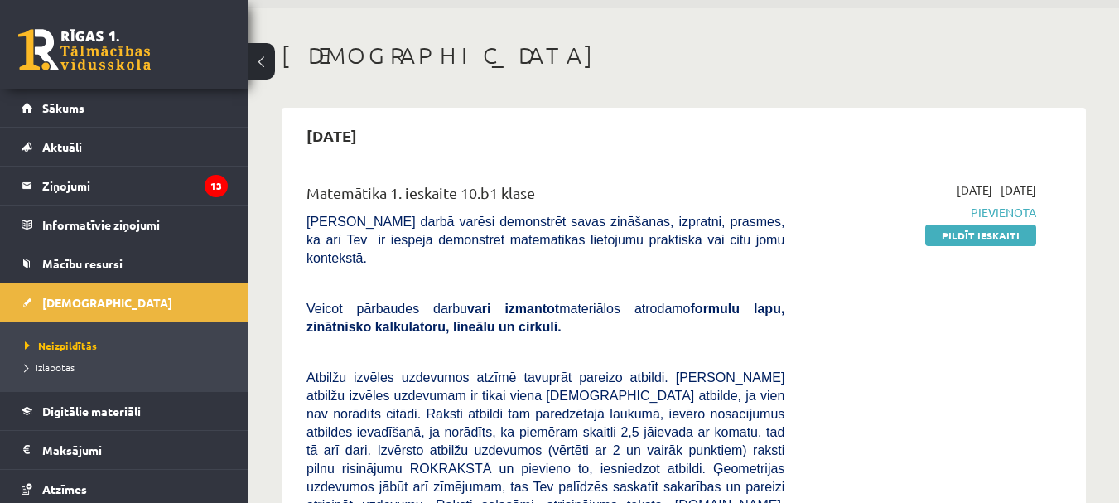
scroll to position [83, 0]
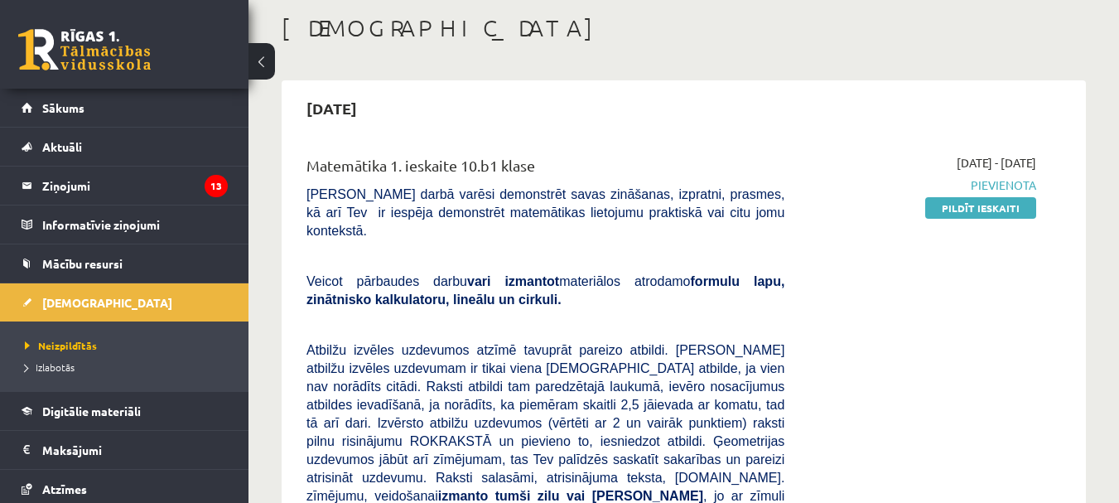
drag, startPoint x: 933, startPoint y: 205, endPoint x: 929, endPoint y: 224, distance: 19.5
drag, startPoint x: 929, startPoint y: 224, endPoint x: 996, endPoint y: 228, distance: 66.3
click at [1007, 236] on div "[DATE] - [DATE] [GEOGRAPHIC_DATA] Pildīt ieskaiti" at bounding box center [923, 497] width 252 height 687
click at [981, 205] on link "Pildīt ieskaiti" at bounding box center [980, 208] width 111 height 22
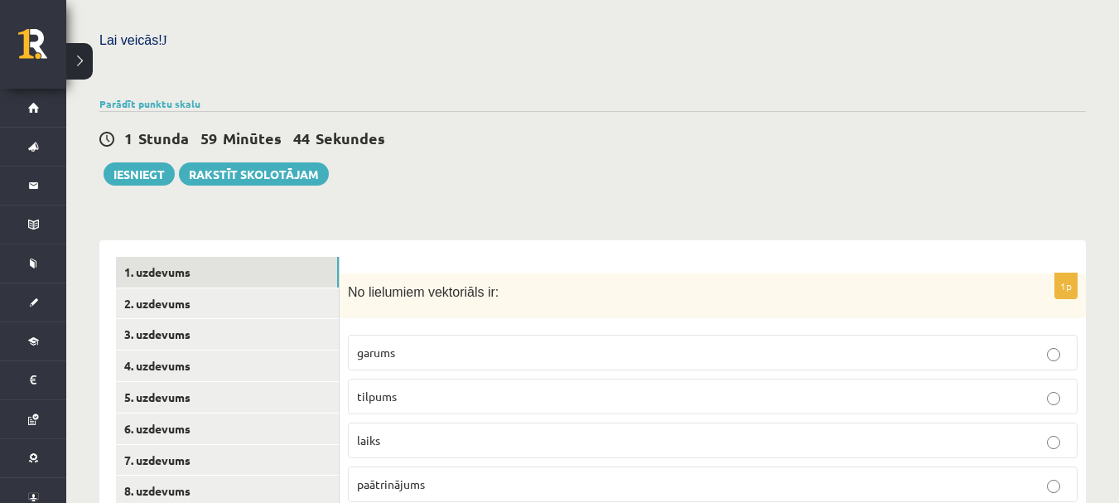
scroll to position [580, 0]
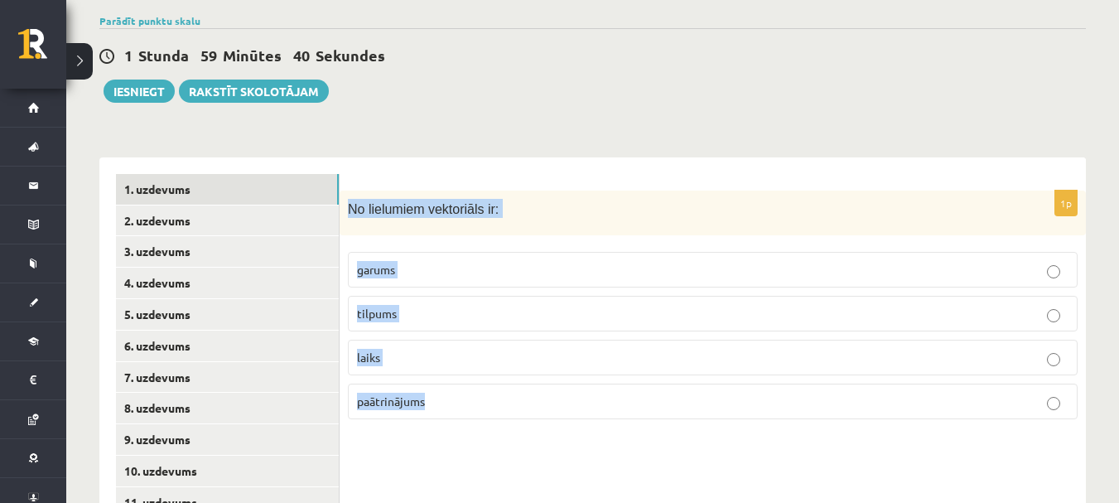
drag, startPoint x: 352, startPoint y: 170, endPoint x: 465, endPoint y: 453, distance: 304.8
click at [474, 462] on div "1p No lielumiem vektoriāls ir: garums tilpums laiks paātrinājums" at bounding box center [713, 377] width 746 height 440
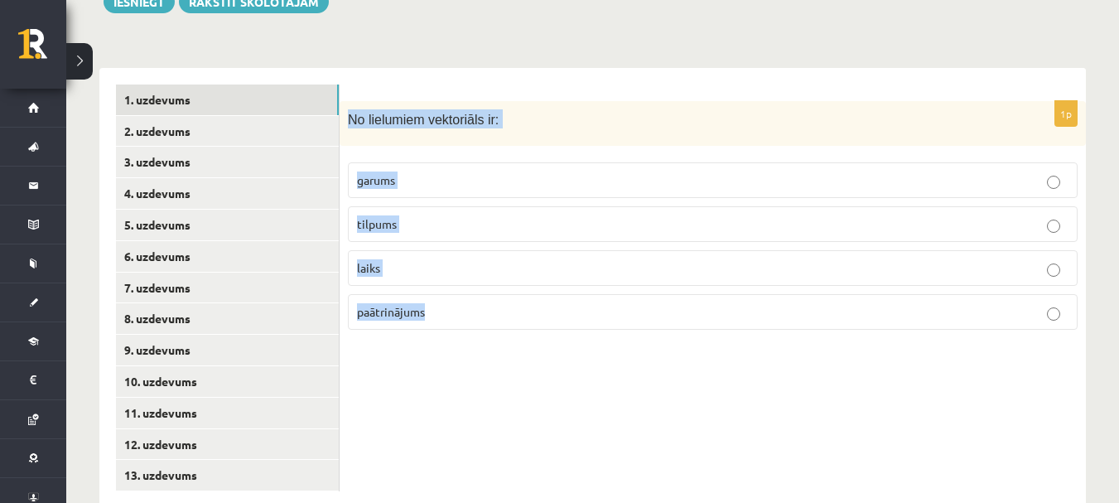
scroll to position [671, 0]
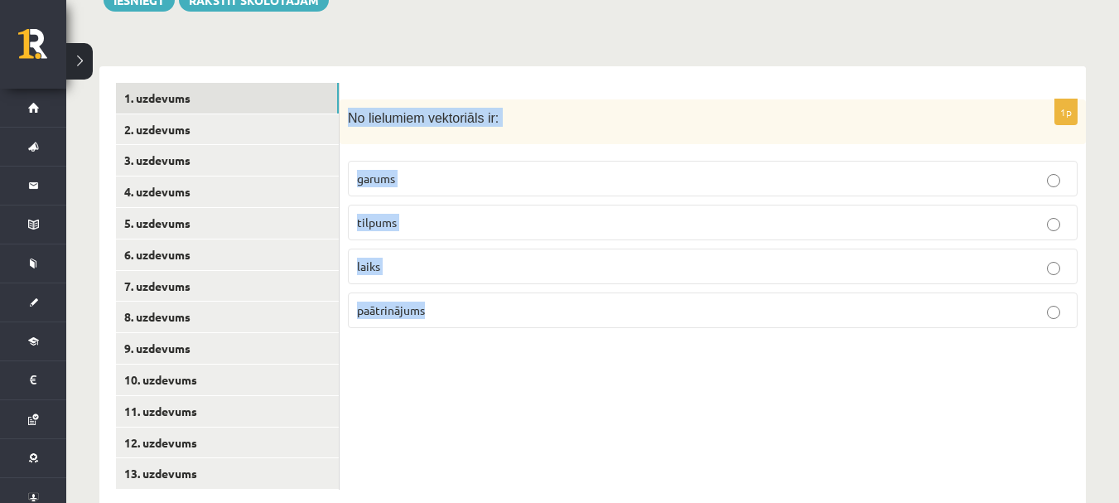
click at [581, 432] on div "1p No lielumiem vektoriāls ir: garums tilpums laiks paātrinājums" at bounding box center [713, 286] width 746 height 440
drag, startPoint x: 407, startPoint y: 75, endPoint x: 517, endPoint y: 78, distance: 110.2
click at [517, 99] on div "No lielumiem vektoriāls ir:" at bounding box center [713, 122] width 746 height 46
copy span "No lielumiem vektoriāls ir:"
click at [518, 108] on p "No lielumiem vektoriāls ir:" at bounding box center [671, 117] width 647 height 19
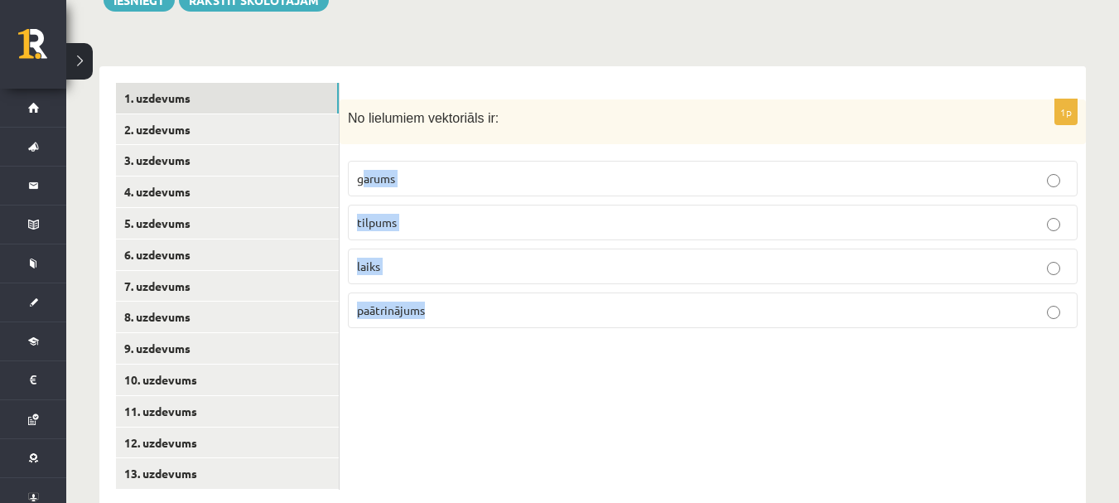
drag, startPoint x: 361, startPoint y: 142, endPoint x: 497, endPoint y: 312, distance: 218.1
click at [497, 312] on div "1p No lielumiem vektoriāls ir: garums tilpums laiks paātrinājums" at bounding box center [713, 286] width 746 height 440
drag, startPoint x: 507, startPoint y: 326, endPoint x: 511, endPoint y: 314, distance: 13.1
click at [505, 326] on div "1p No lielumiem vektoriāls ir: garums tilpums laiks paātrinājums" at bounding box center [713, 286] width 746 height 440
click at [508, 301] on p "paātrinājums" at bounding box center [712, 309] width 711 height 17
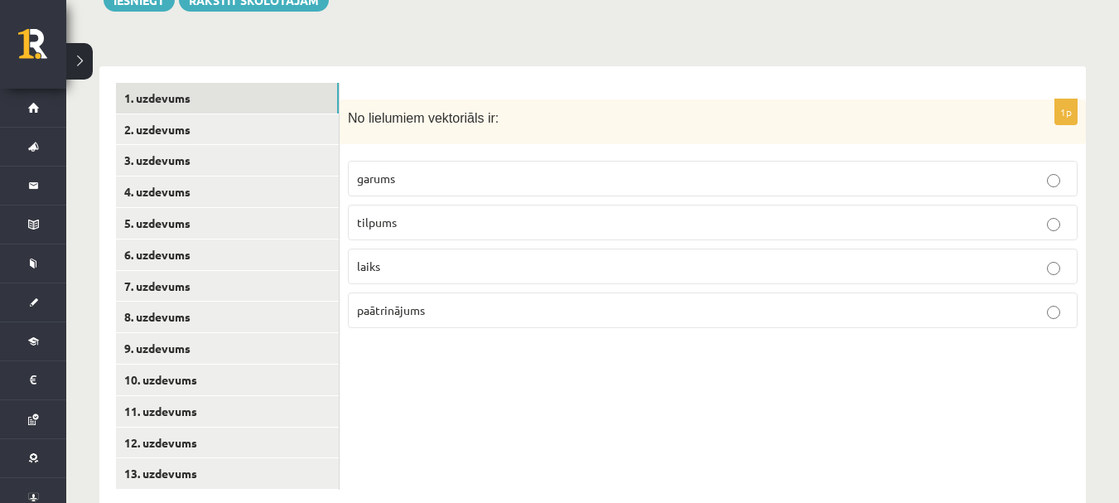
click at [114, 67] on div "1. uzdevums 2. uzdevums 3. uzdevums 4. uzdevums 5. uzdevums 6. uzdevums 7. uzde…" at bounding box center [219, 286] width 240 height 440
click at [136, 114] on link "2. uzdevums" at bounding box center [227, 129] width 223 height 31
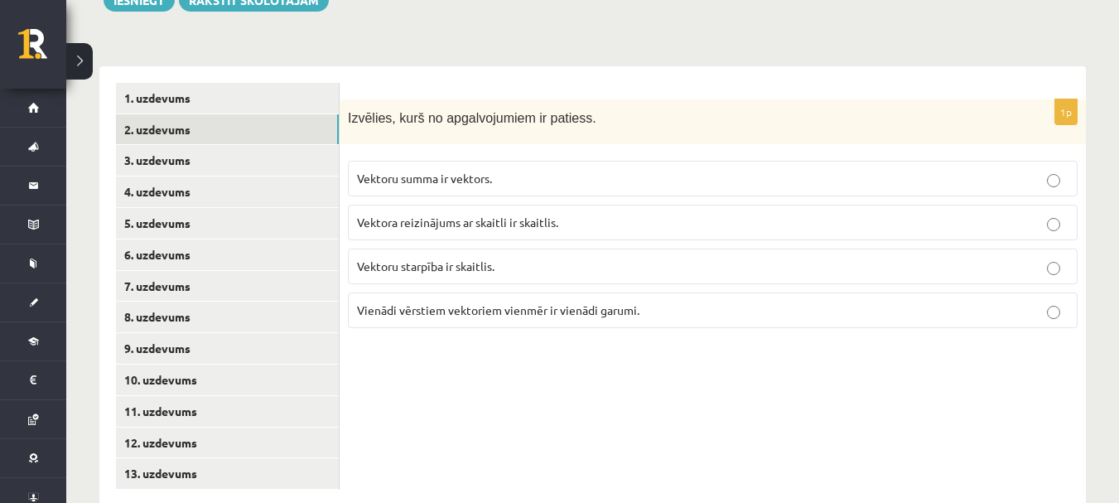
drag, startPoint x: 359, startPoint y: 79, endPoint x: 351, endPoint y: 83, distance: 9.3
click at [354, 111] on span "Izvēlies, kurš no apgalvojumiem ir patiess." at bounding box center [472, 118] width 248 height 14
click at [358, 109] on div "1p Izvēlies, kurš no apgalvojumiem ir patiess. Vektoru summa ir vektors. Vektor…" at bounding box center [713, 220] width 746 height 243
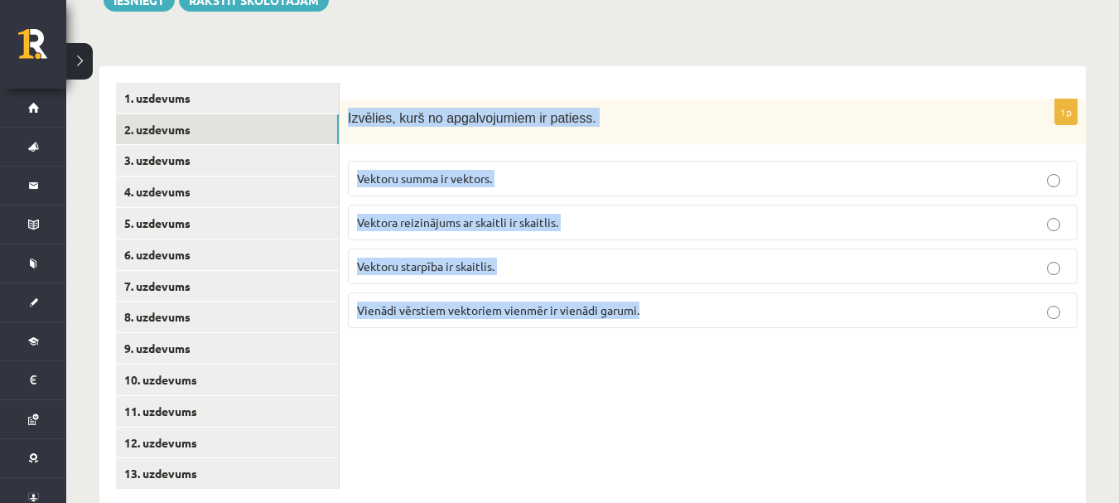
drag, startPoint x: 346, startPoint y: 76, endPoint x: 641, endPoint y: 319, distance: 381.9
click at [641, 319] on div "1p Izvēlies, kurš no apgalvojumiem ir patiess. Vektoru summa ir vektors. Vektor…" at bounding box center [713, 286] width 746 height 440
copy div "Izvēlies, kurš no apgalvojumiem ir patiess. Vektoru summa ir vektors. Vektora r…"
click at [615, 318] on div "1p Izvēlies, kurš no apgalvojumiem ir patiess. Vektoru summa ir vektors. Vektor…" at bounding box center [713, 286] width 746 height 440
click at [523, 340] on div "1p Izvēlies, kurš no apgalvojumiem ir patiess. Vektoru summa ir vektors. Vektor…" at bounding box center [713, 286] width 746 height 440
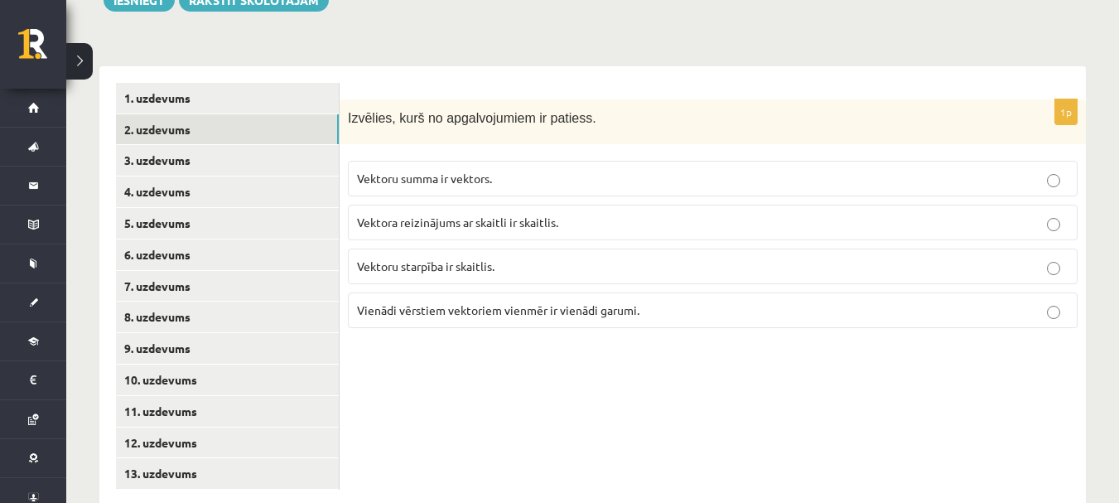
click at [470, 161] on label "Vektoru summa ir vektors." at bounding box center [713, 179] width 730 height 36
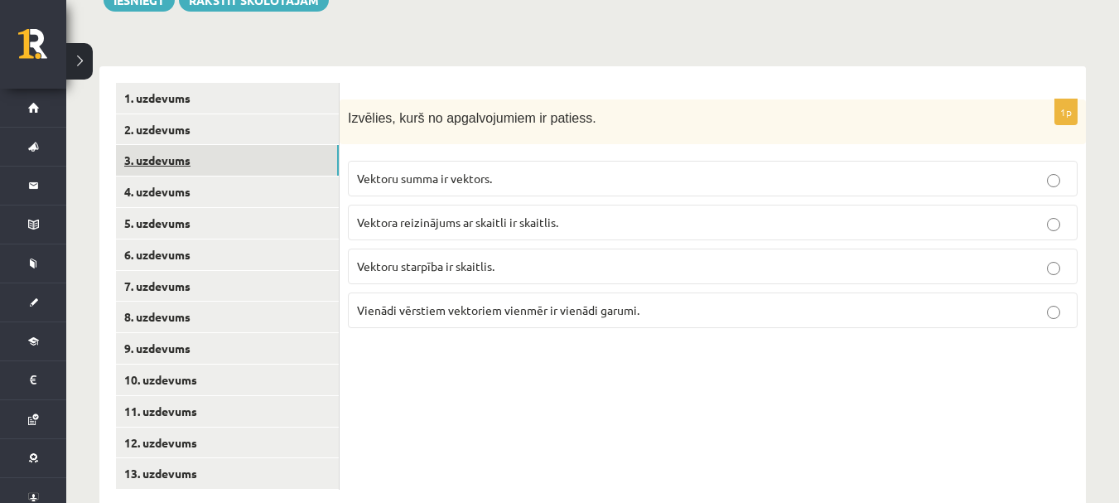
click at [241, 145] on link "3. uzdevums" at bounding box center [227, 160] width 223 height 31
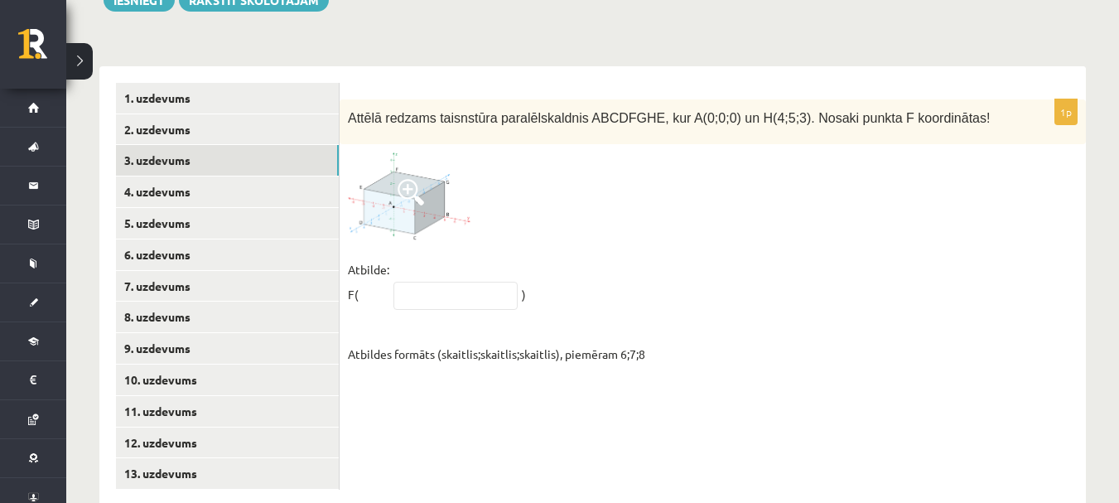
click at [458, 178] on img at bounding box center [410, 195] width 124 height 87
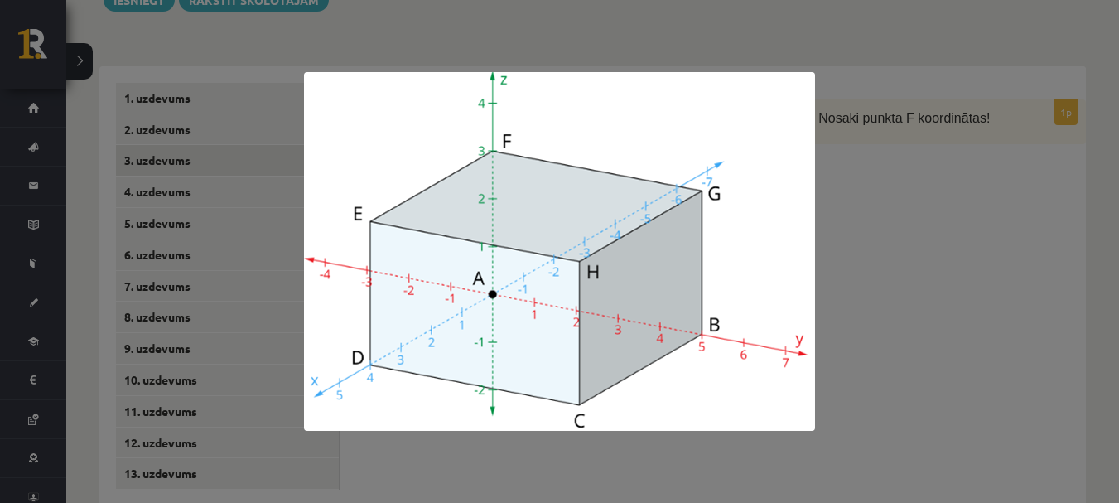
drag, startPoint x: 864, startPoint y: 367, endPoint x: 434, endPoint y: 371, distance: 429.9
click at [864, 369] on div at bounding box center [559, 251] width 1119 height 503
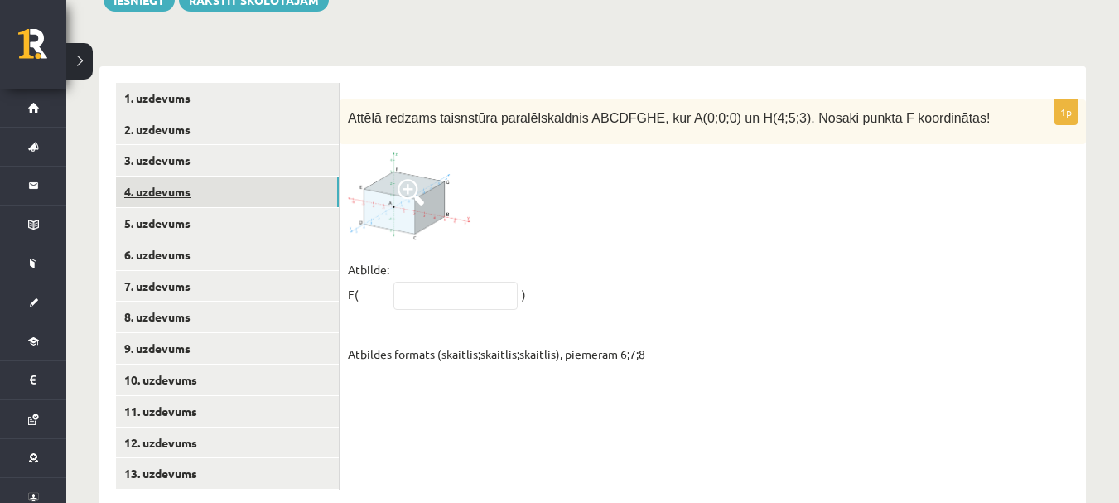
click at [142, 176] on link "4. uzdevums" at bounding box center [227, 191] width 223 height 31
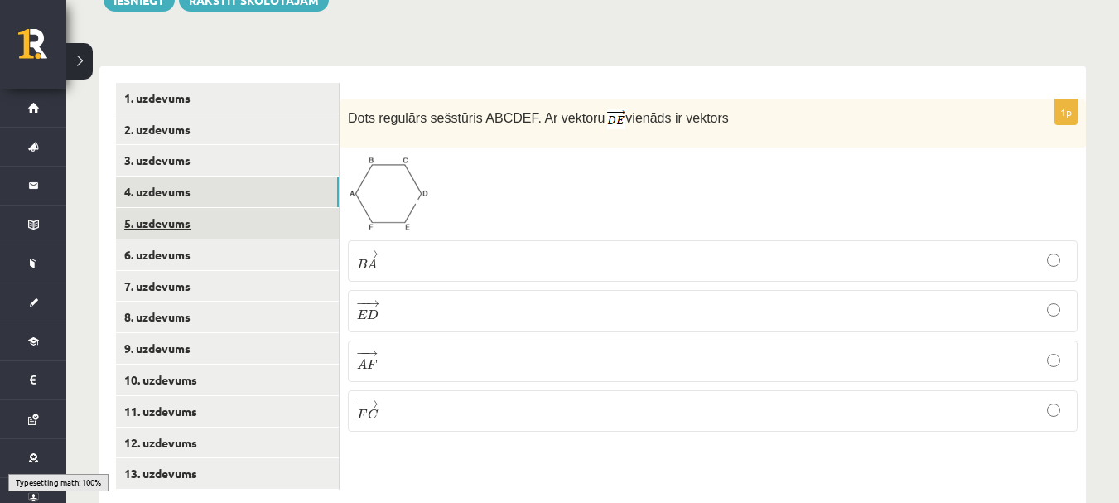
click at [155, 208] on link "5. uzdevums" at bounding box center [227, 223] width 223 height 31
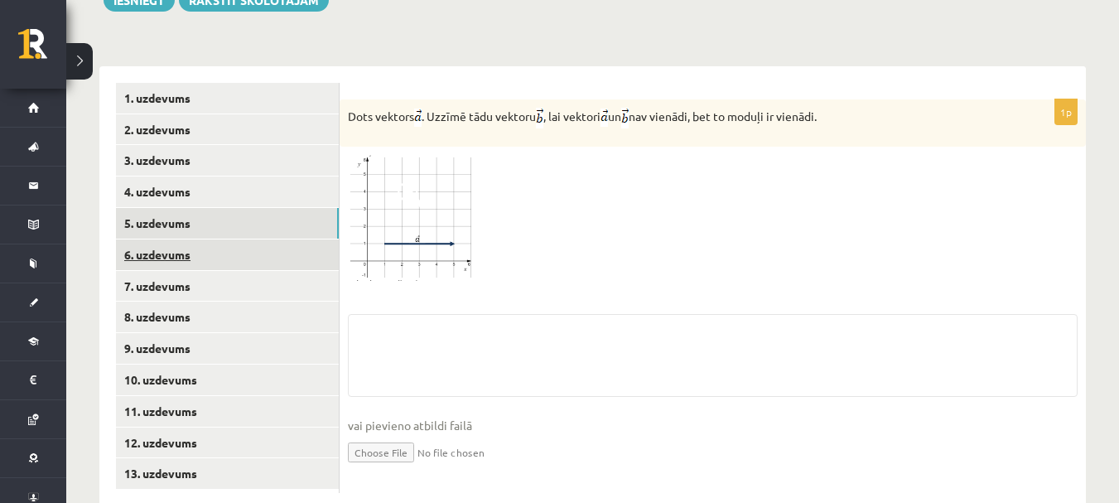
click at [160, 239] on link "6. uzdevums" at bounding box center [227, 254] width 223 height 31
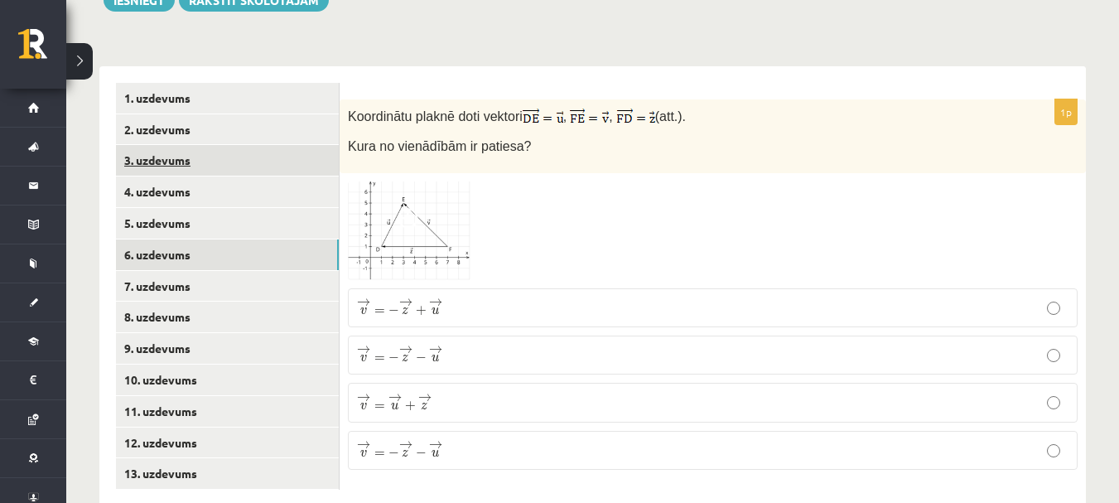
click at [169, 145] on link "3. uzdevums" at bounding box center [227, 160] width 223 height 31
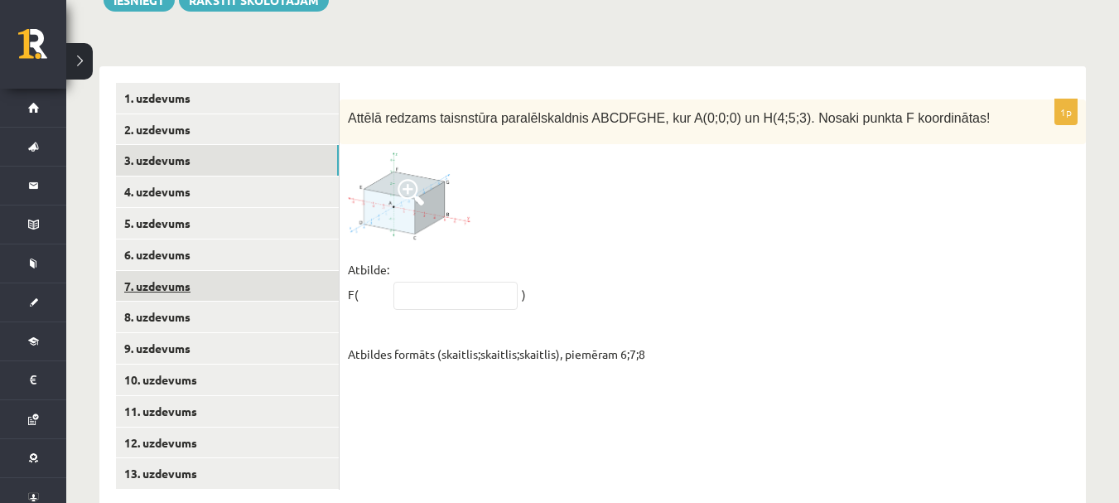
scroll to position [672, 0]
click at [470, 281] on input "text" at bounding box center [455, 295] width 124 height 28
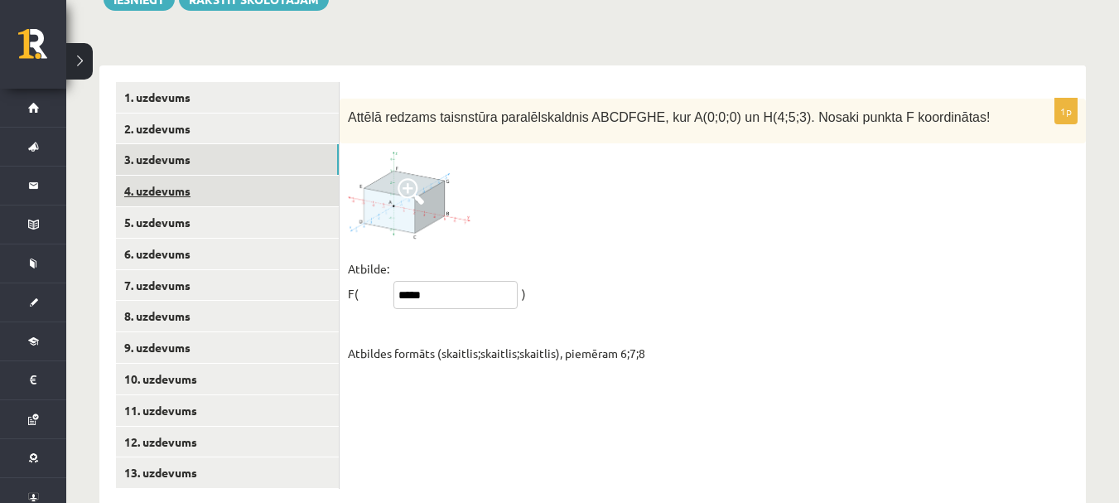
type input "*****"
click at [166, 176] on link "4. uzdevums" at bounding box center [227, 191] width 223 height 31
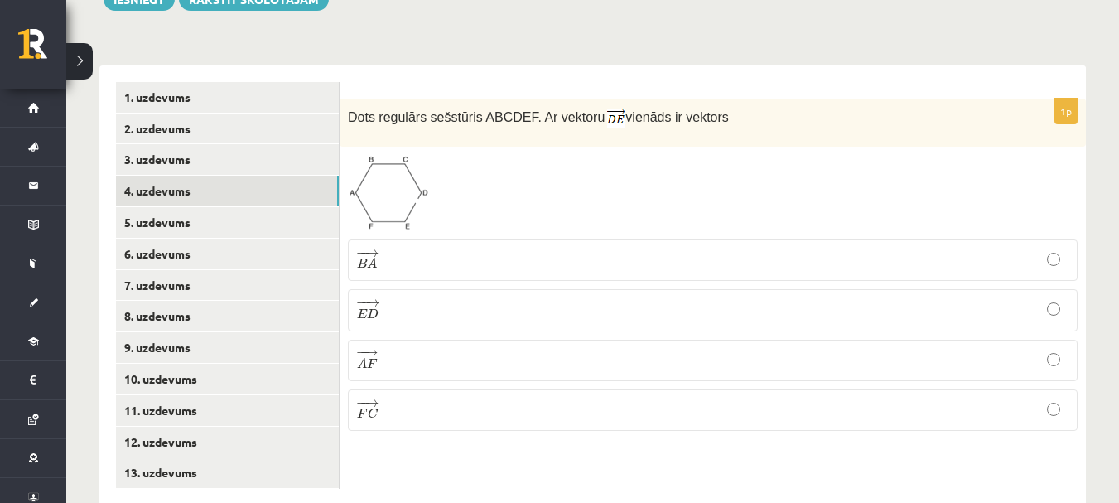
drag, startPoint x: 1010, startPoint y: 329, endPoint x: 1130, endPoint y: 535, distance: 238.2
drag, startPoint x: 1130, startPoint y: 535, endPoint x: 231, endPoint y: 173, distance: 968.8
click at [231, 207] on link "5. uzdevums" at bounding box center [227, 222] width 223 height 31
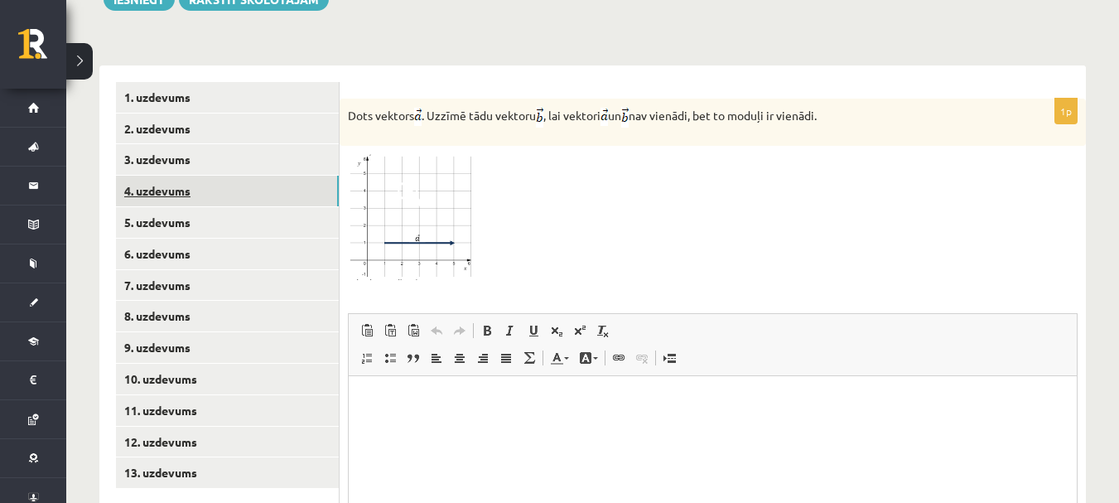
click at [194, 176] on link "4. uzdevums" at bounding box center [227, 191] width 223 height 31
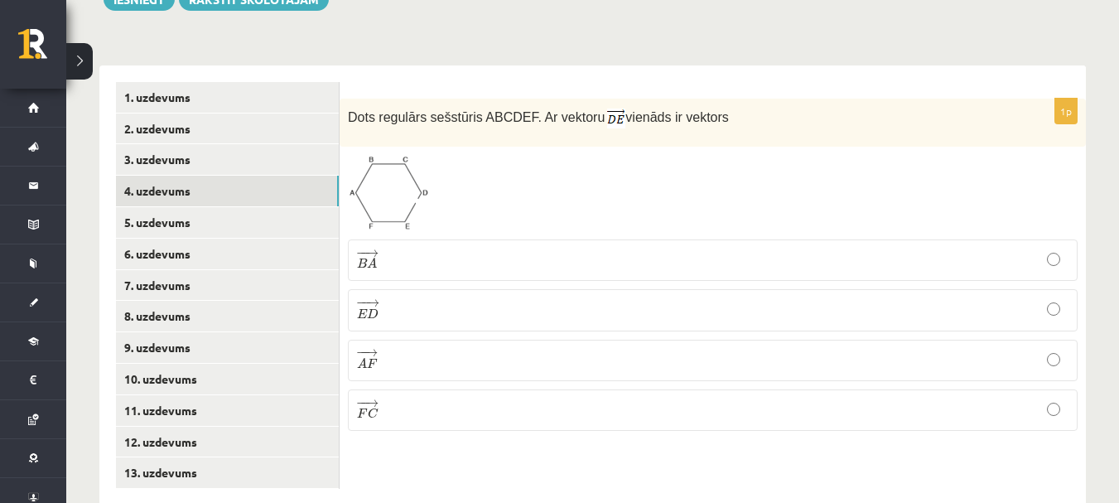
click at [418, 248] on p "− − → B A B A →" at bounding box center [712, 259] width 711 height 23
click at [170, 207] on link "5. uzdevums" at bounding box center [227, 222] width 223 height 31
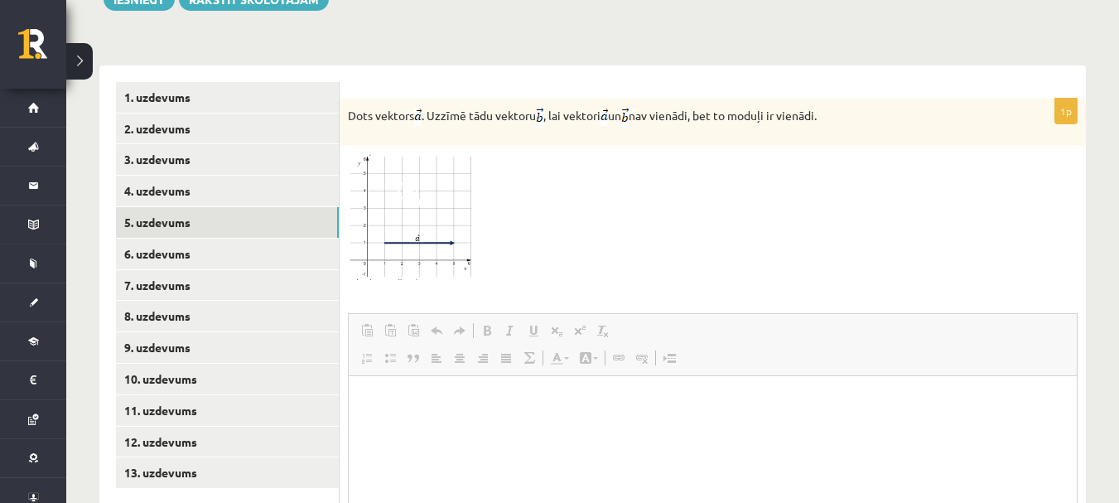
scroll to position [0, 0]
click at [481, 394] on p "Визуальный текстовый редактор, wiswyg-editor-user-answer-47433896590460" at bounding box center [712, 401] width 695 height 17
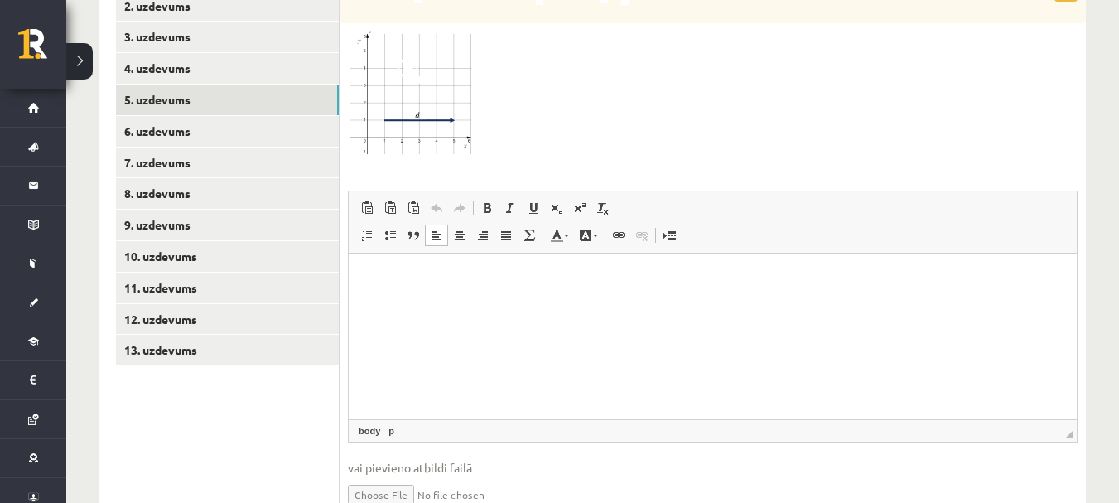
scroll to position [841, 0]
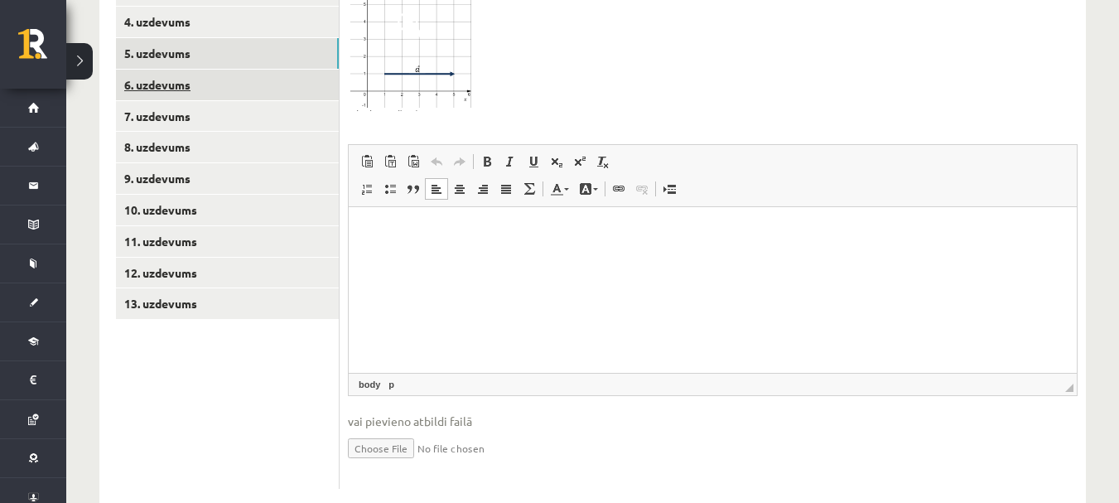
click at [177, 70] on link "6. uzdevums" at bounding box center [227, 85] width 223 height 31
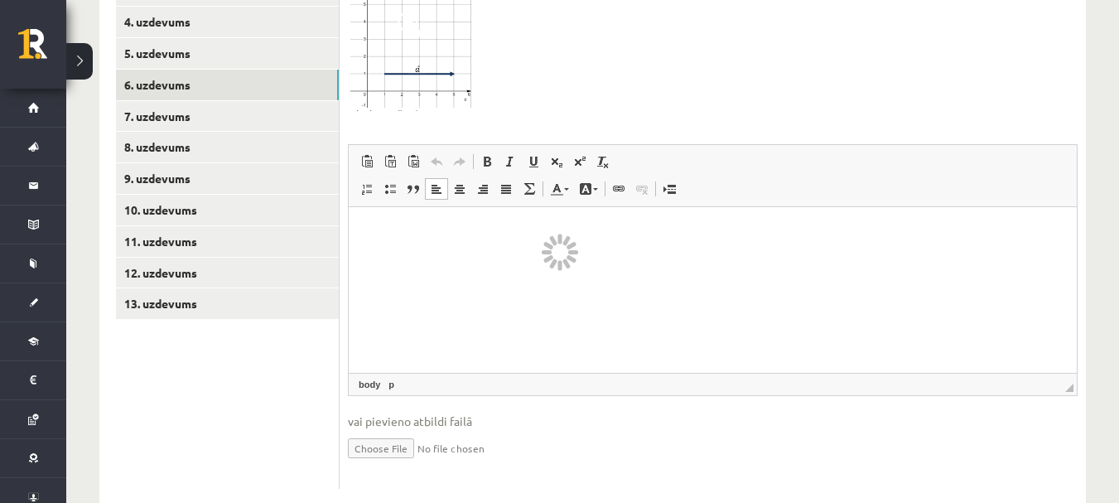
scroll to position [672, 0]
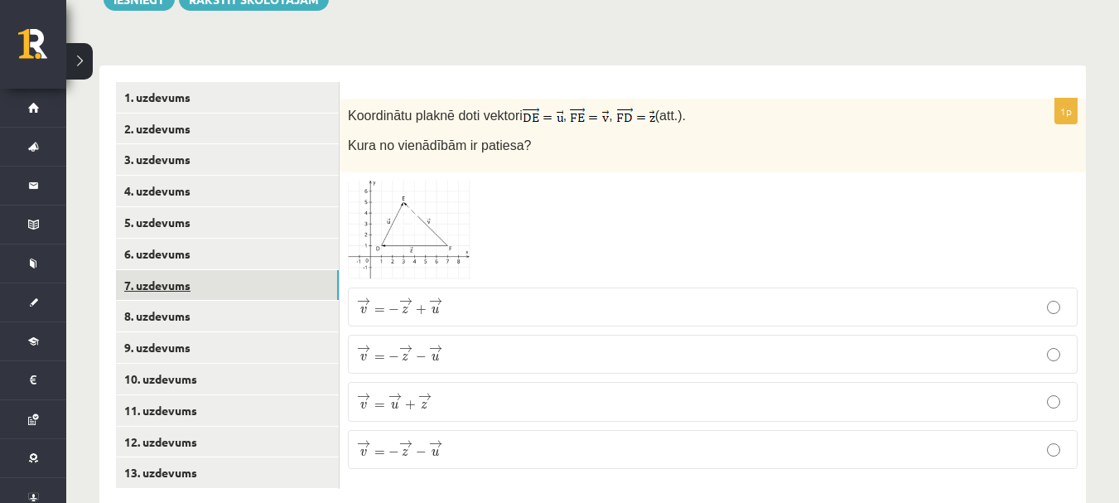
click at [296, 270] on link "7. uzdevums" at bounding box center [227, 285] width 223 height 31
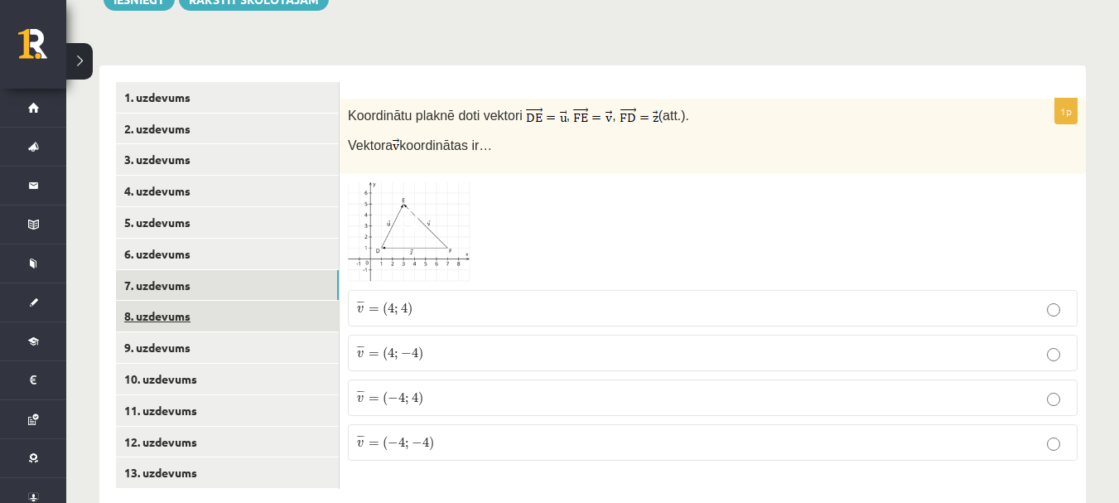
click at [203, 301] on link "8. uzdevums" at bounding box center [227, 316] width 223 height 31
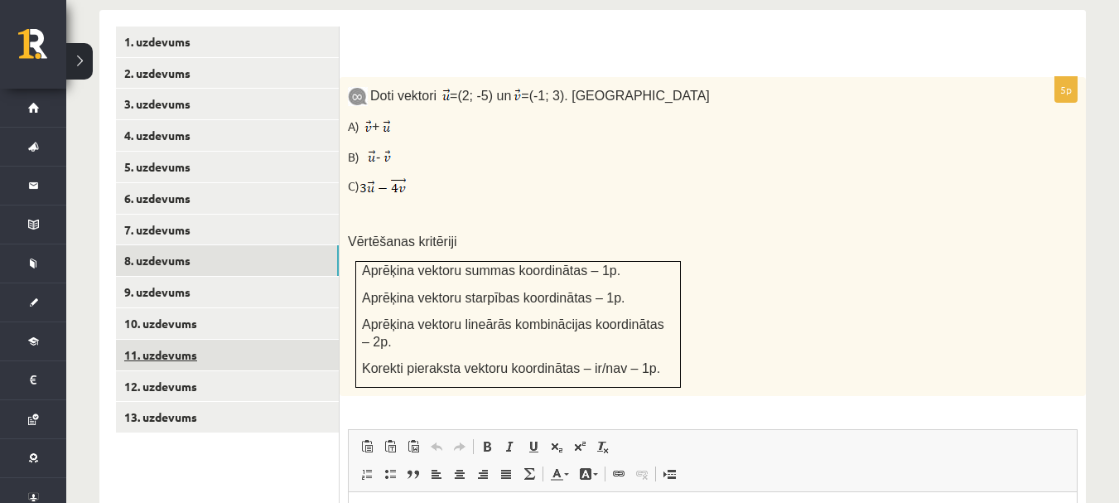
scroll to position [755, 0]
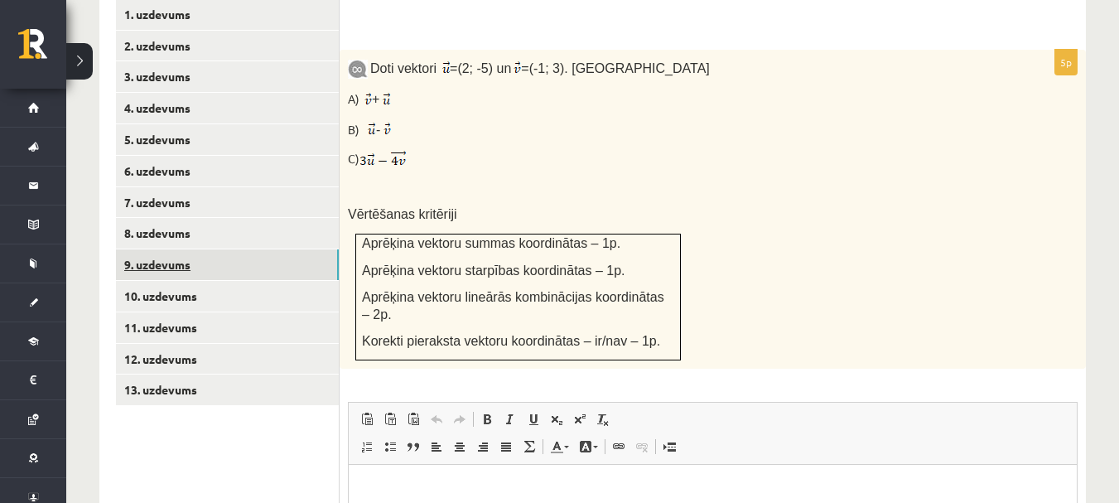
click at [147, 249] on link "9. uzdevums" at bounding box center [227, 264] width 223 height 31
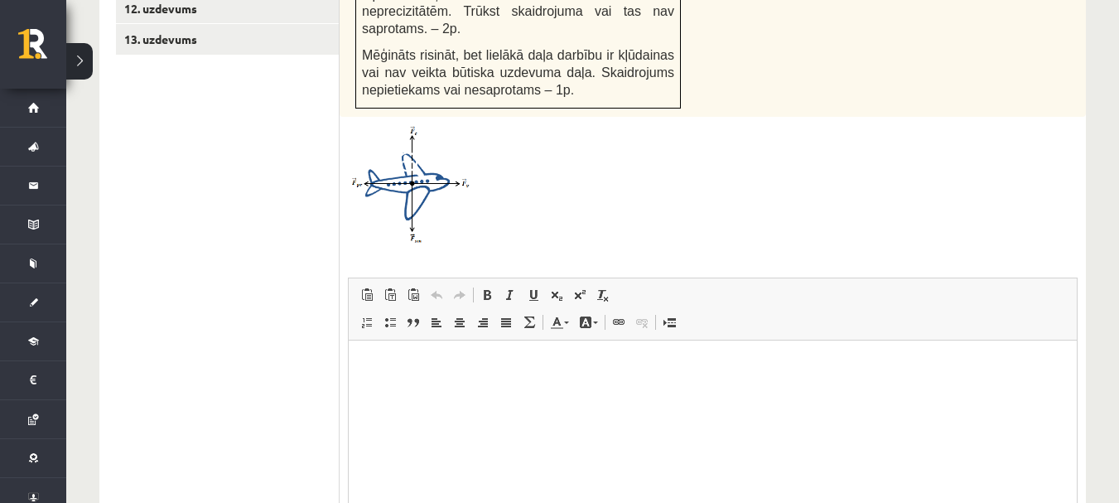
scroll to position [972, 0]
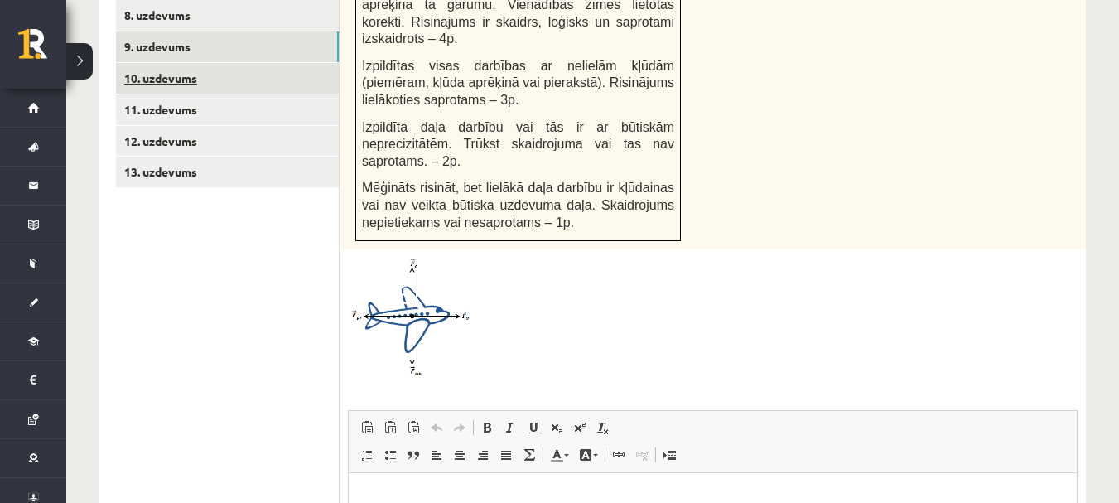
click at [159, 63] on link "10. uzdevums" at bounding box center [227, 78] width 223 height 31
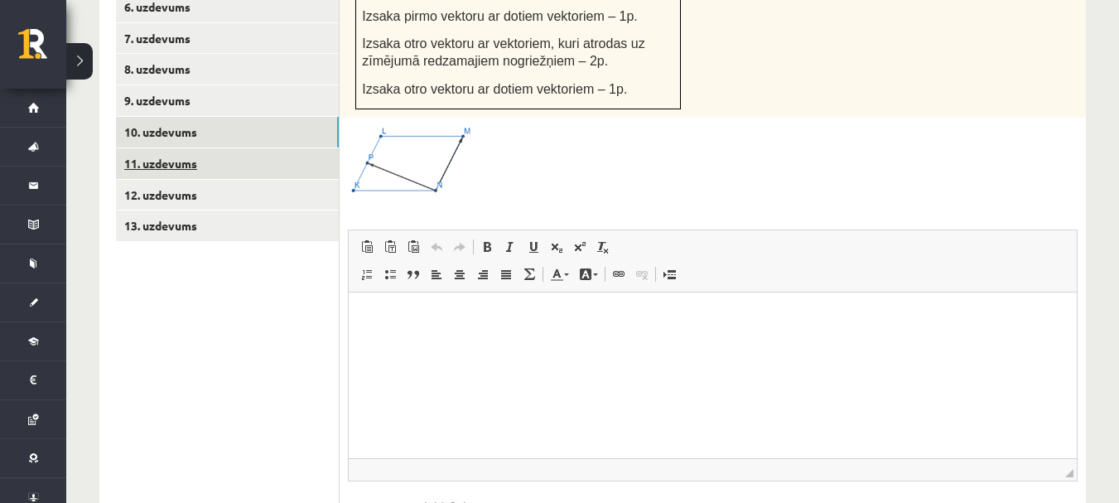
scroll to position [890, 0]
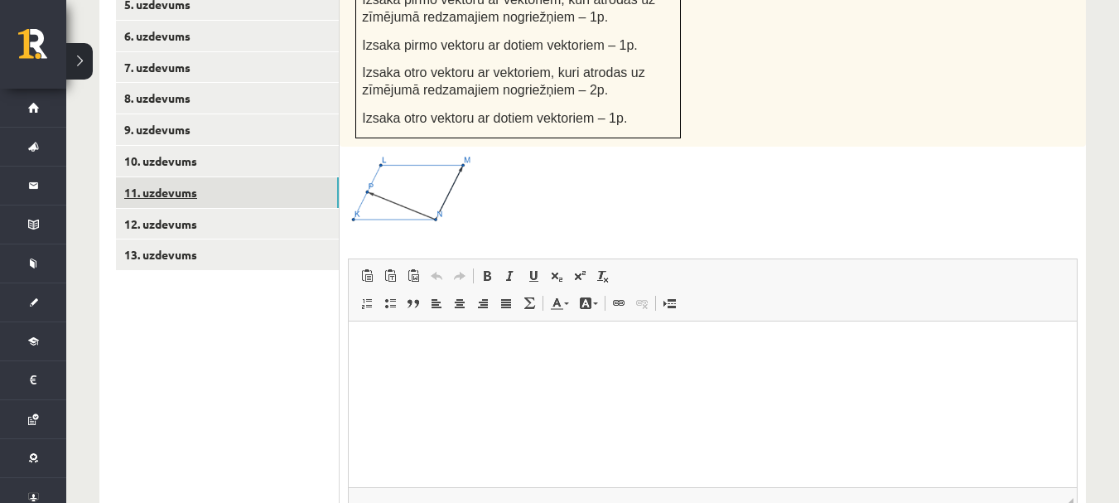
click at [166, 177] on link "11. uzdevums" at bounding box center [227, 192] width 223 height 31
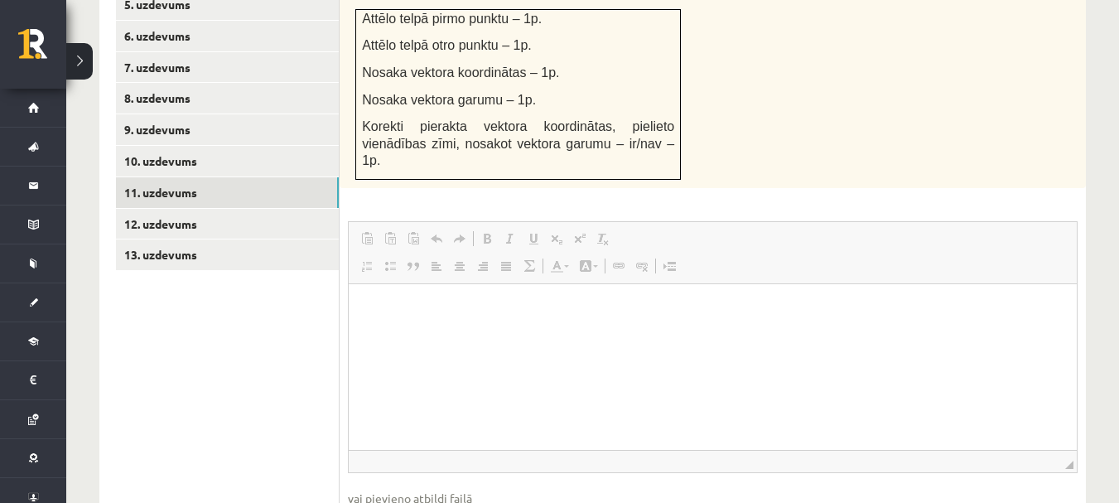
scroll to position [0, 0]
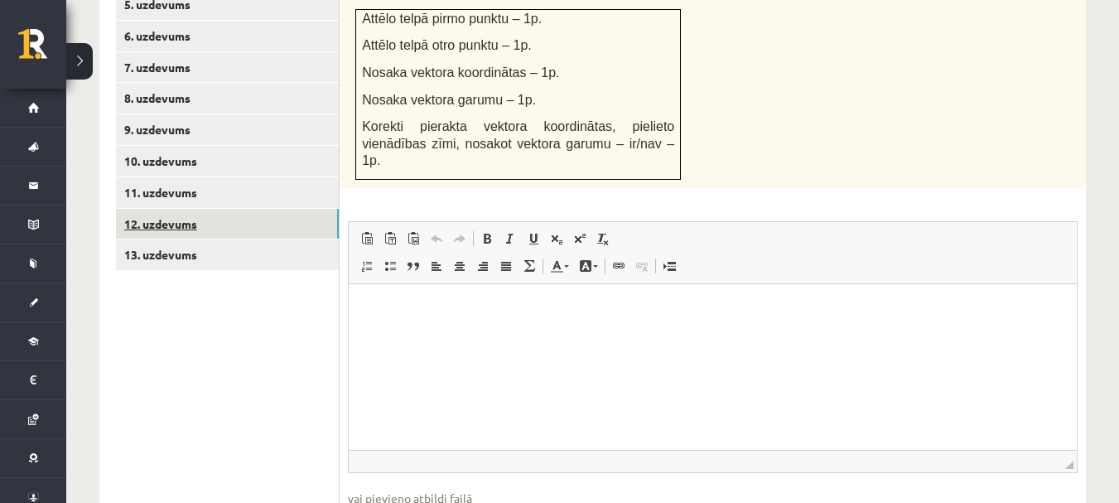
click at [156, 209] on link "12. uzdevums" at bounding box center [227, 224] width 223 height 31
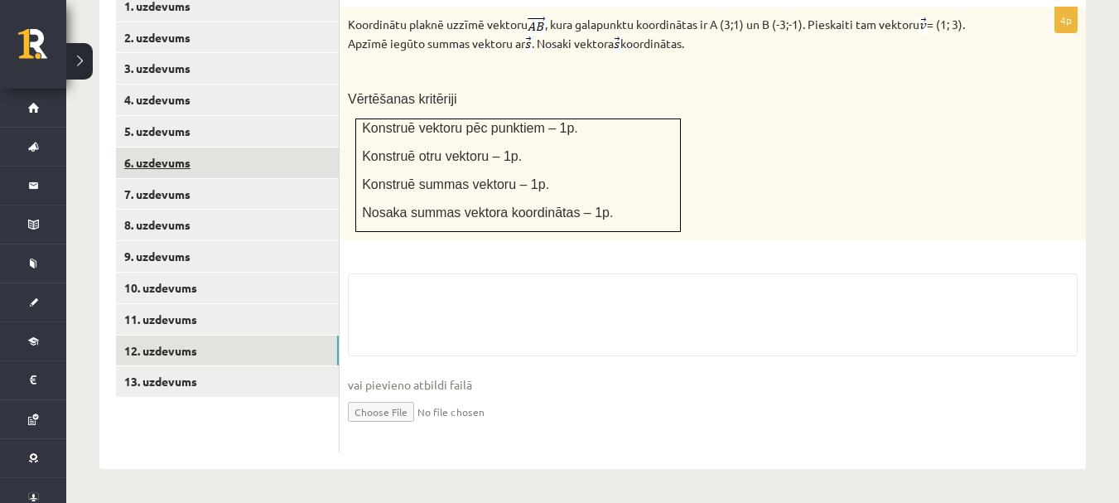
scroll to position [727, 0]
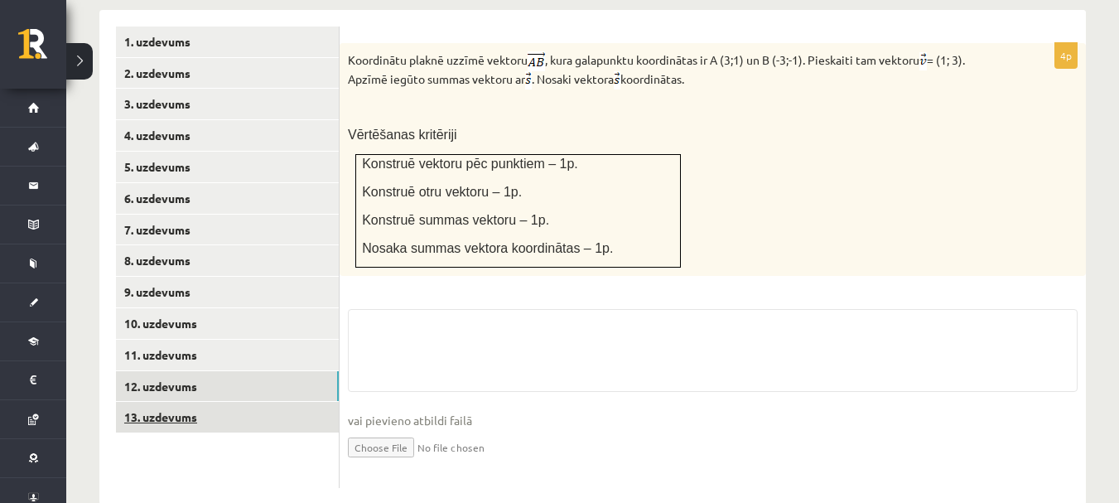
click at [204, 402] on link "13. uzdevums" at bounding box center [227, 417] width 223 height 31
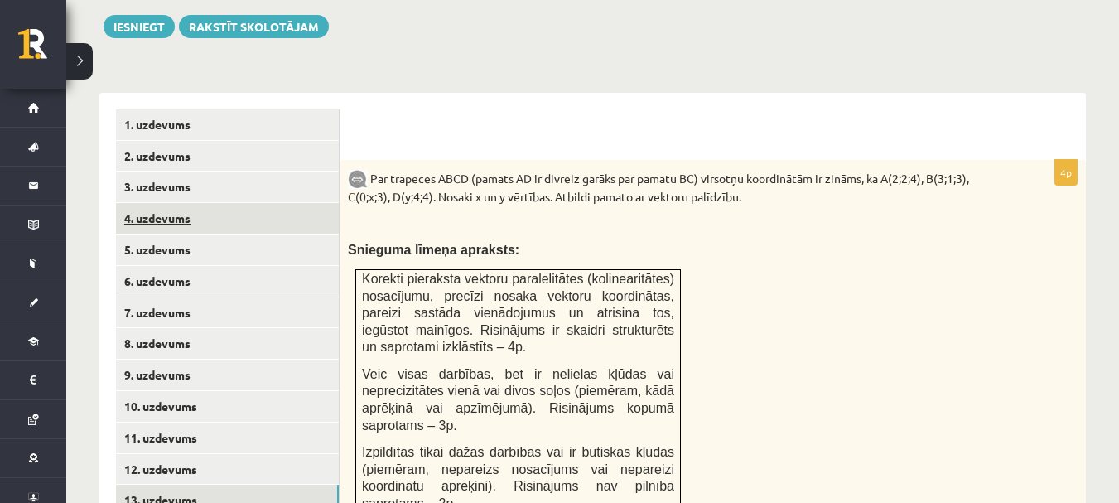
scroll to position [0, 0]
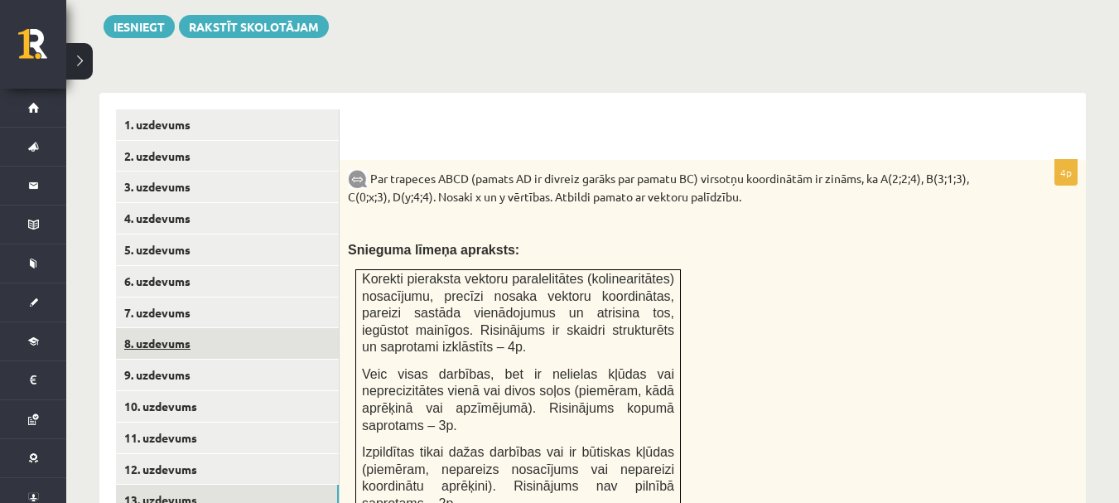
click at [194, 328] on link "8. uzdevums" at bounding box center [227, 343] width 223 height 31
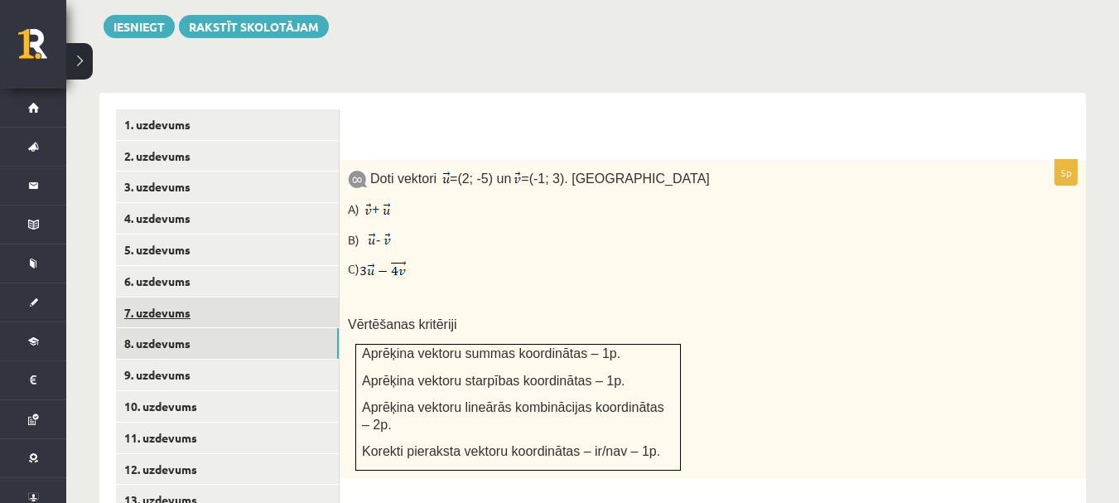
click at [169, 297] on link "7. uzdevums" at bounding box center [227, 312] width 223 height 31
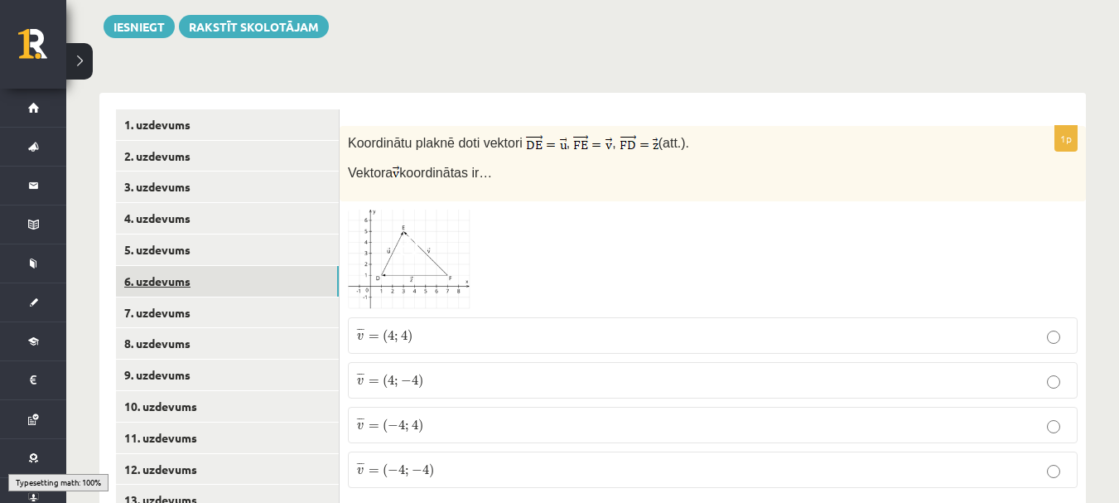
click at [160, 266] on link "6. uzdevums" at bounding box center [227, 281] width 223 height 31
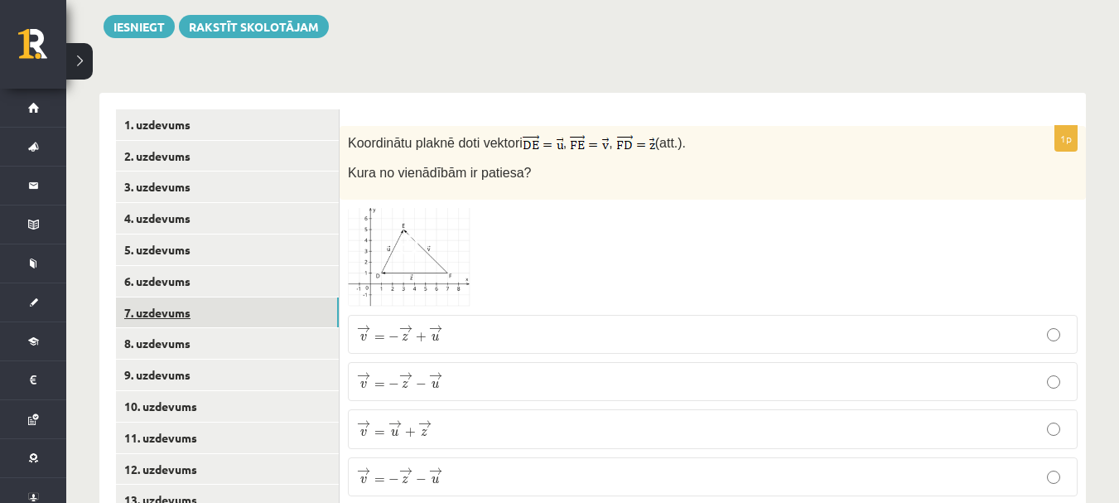
click at [216, 297] on link "7. uzdevums" at bounding box center [227, 312] width 223 height 31
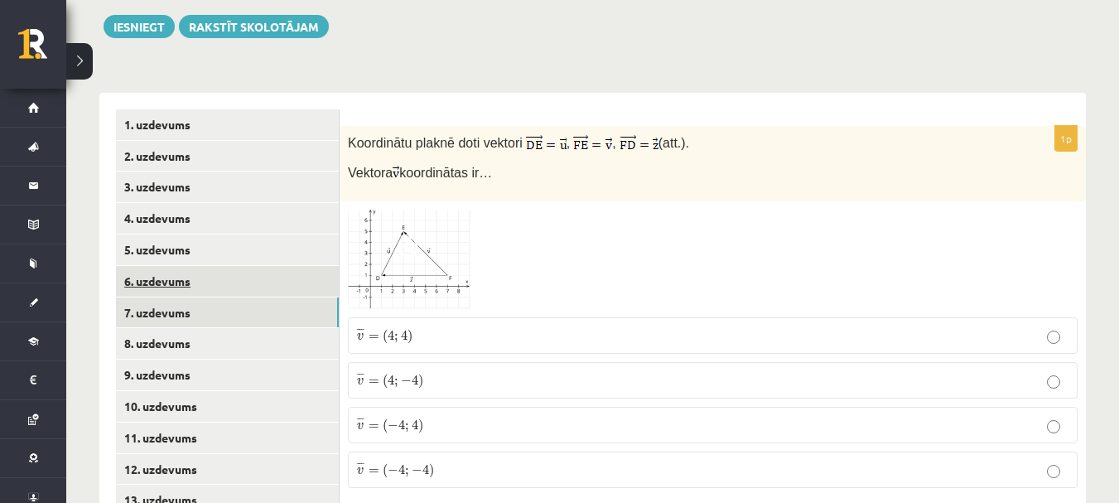
click at [226, 266] on link "6. uzdevums" at bounding box center [227, 281] width 223 height 31
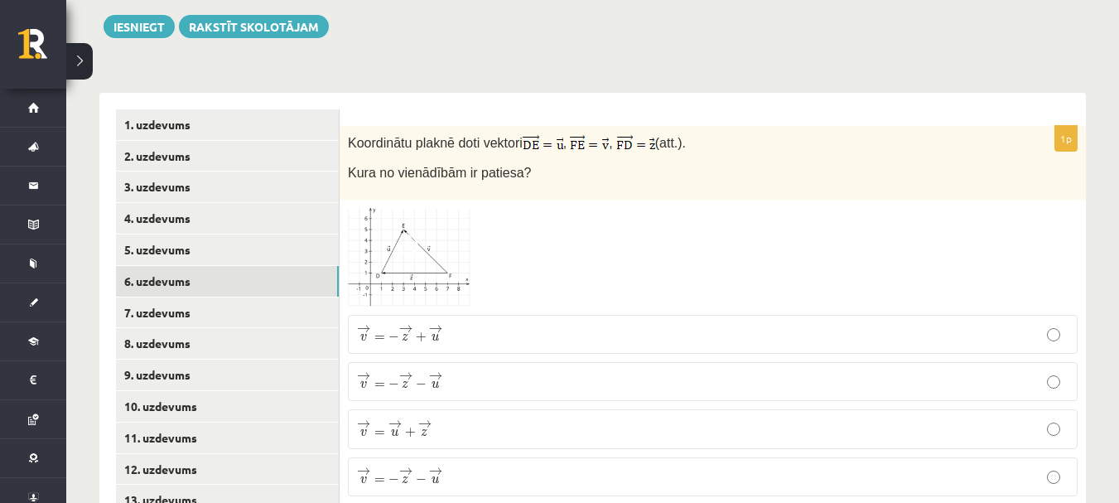
click at [452, 324] on p "→ v = − → z + → u v → = − z → + u →" at bounding box center [712, 334] width 711 height 21
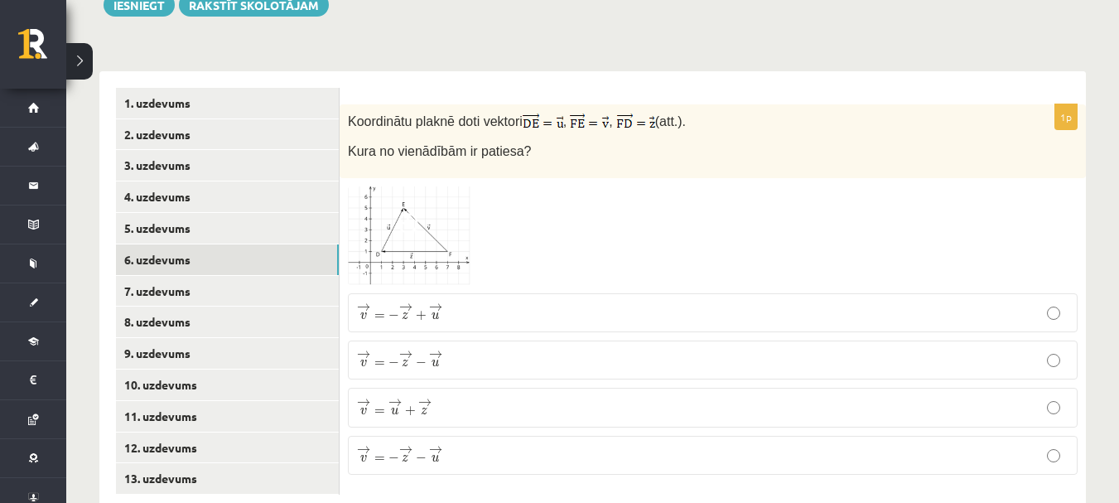
scroll to position [672, 0]
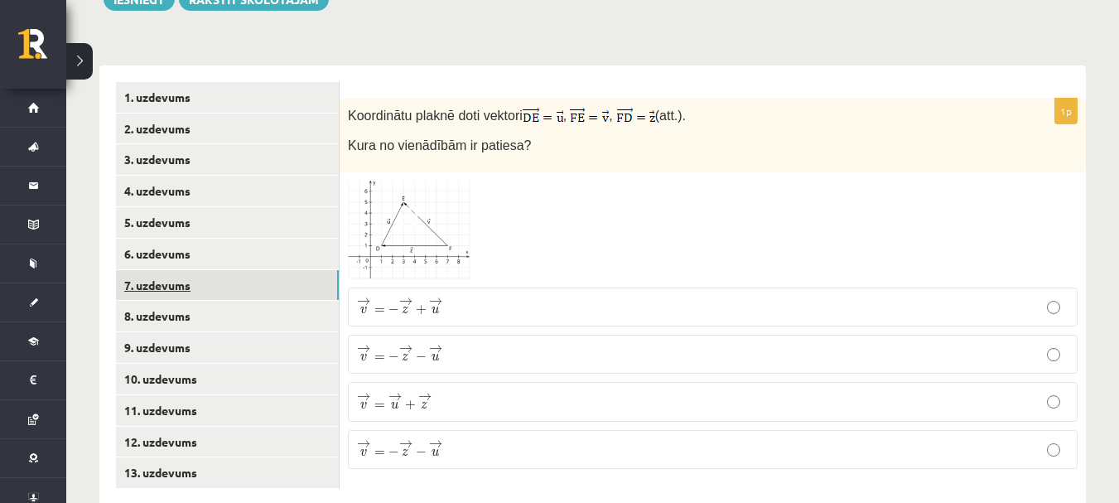
click at [229, 270] on link "7. uzdevums" at bounding box center [227, 285] width 223 height 31
click at [432, 299] on p "¯ ¯ ¯ v = ( 4 ; 4 ) v ¯ = ( 4 ; 4 )" at bounding box center [712, 308] width 711 height 18
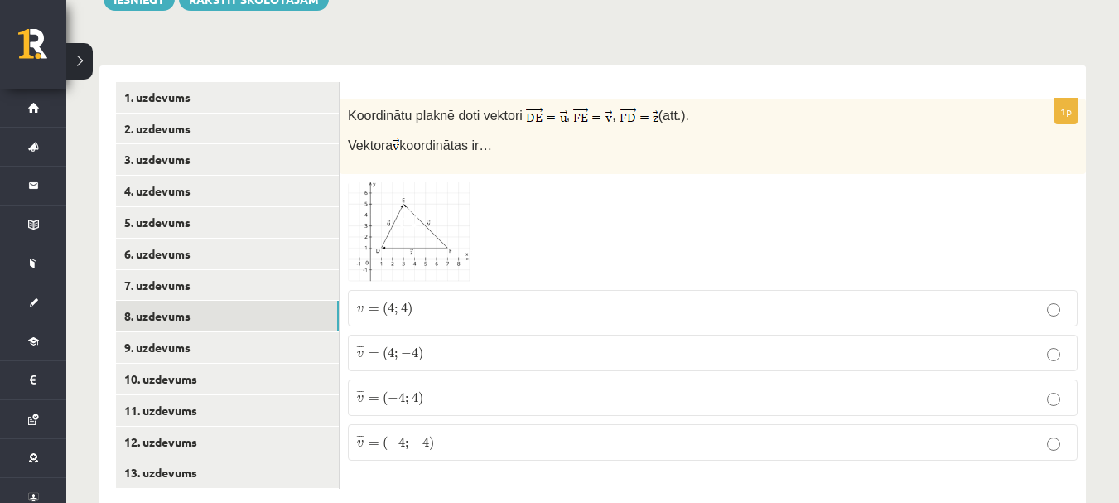
click at [193, 301] on link "8. uzdevums" at bounding box center [227, 316] width 223 height 31
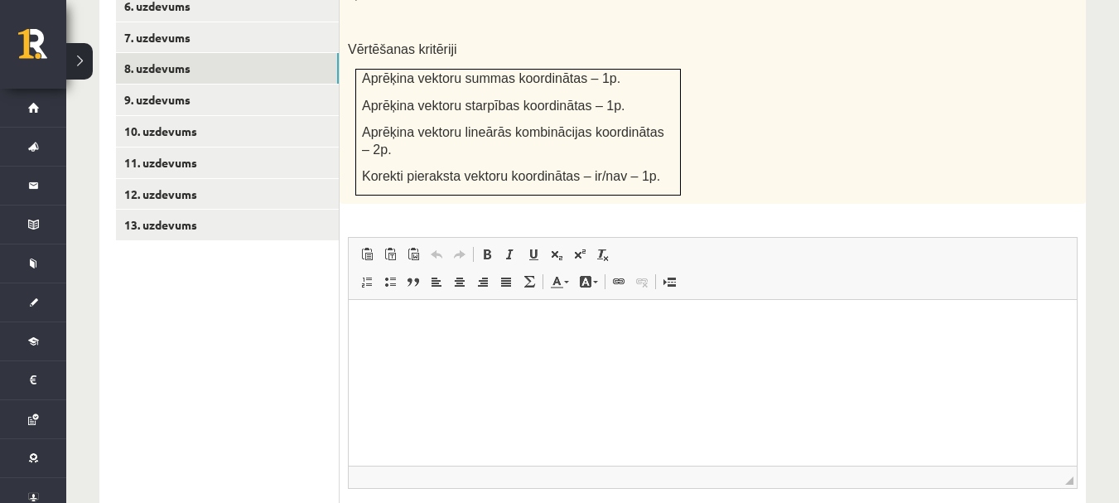
scroll to position [920, 0]
click at [700, 327] on p "Визуальный текстовый редактор, wiswyg-editor-user-answer-47433856066340" at bounding box center [712, 323] width 695 height 17
click at [368, 321] on p "**" at bounding box center [712, 323] width 695 height 17
click at [398, 323] on p "******" at bounding box center [712, 323] width 695 height 17
click at [398, 322] on p "*********" at bounding box center [712, 323] width 695 height 17
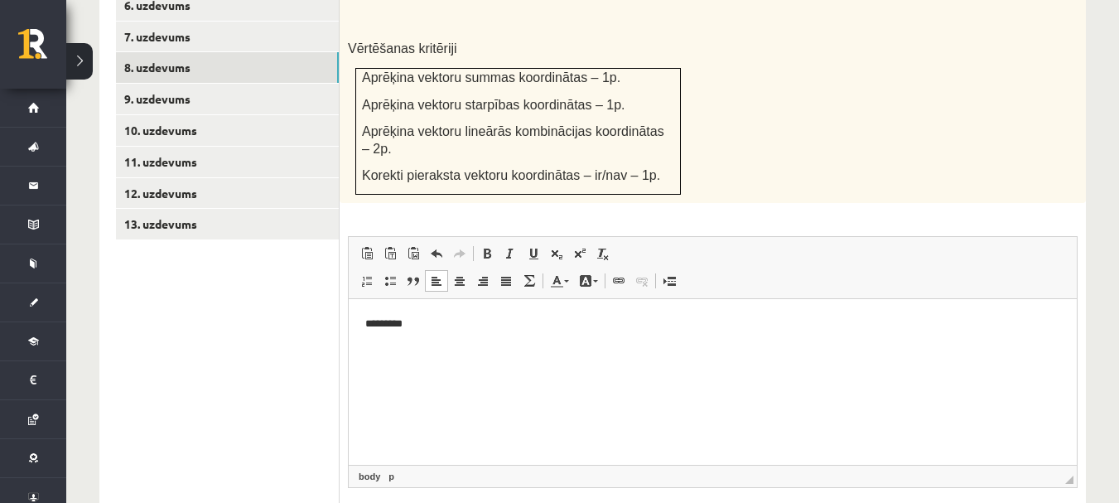
click at [399, 325] on p "*********" at bounding box center [712, 323] width 695 height 17
click at [436, 320] on p "**********" at bounding box center [712, 323] width 695 height 17
click at [362, 316] on html "**********" at bounding box center [713, 323] width 728 height 51
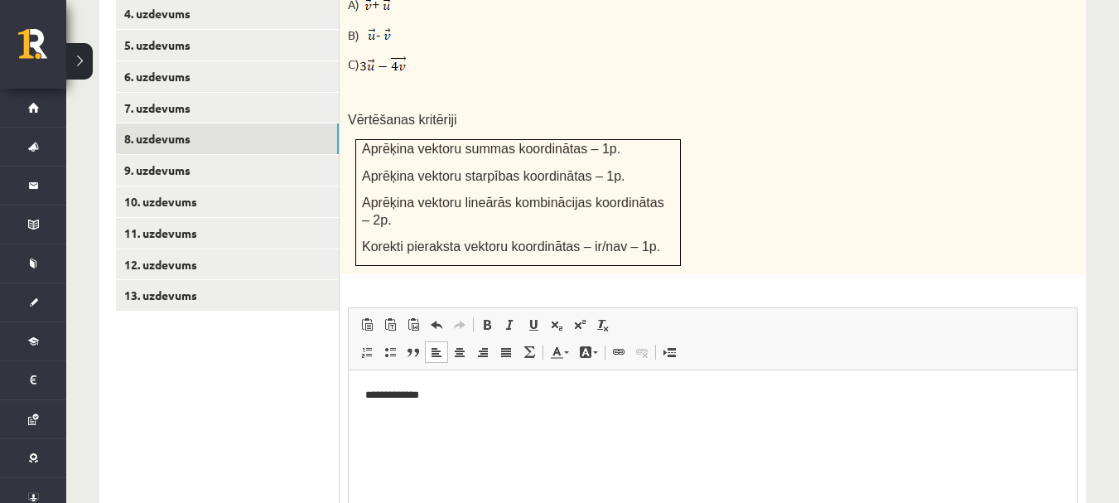
scroll to position [828, 0]
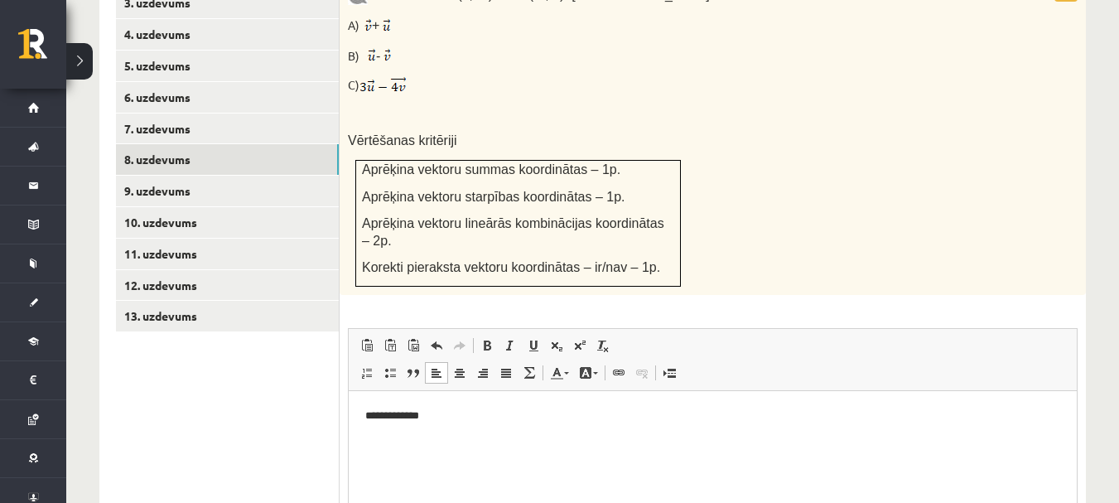
click at [433, 421] on p "**********" at bounding box center [712, 415] width 695 height 17
click at [430, 414] on p "**********" at bounding box center [712, 415] width 695 height 17
click at [433, 411] on p "**********" at bounding box center [712, 415] width 695 height 17
click at [446, 415] on p "**********" at bounding box center [712, 415] width 695 height 17
click at [447, 414] on p "**********" at bounding box center [712, 415] width 695 height 17
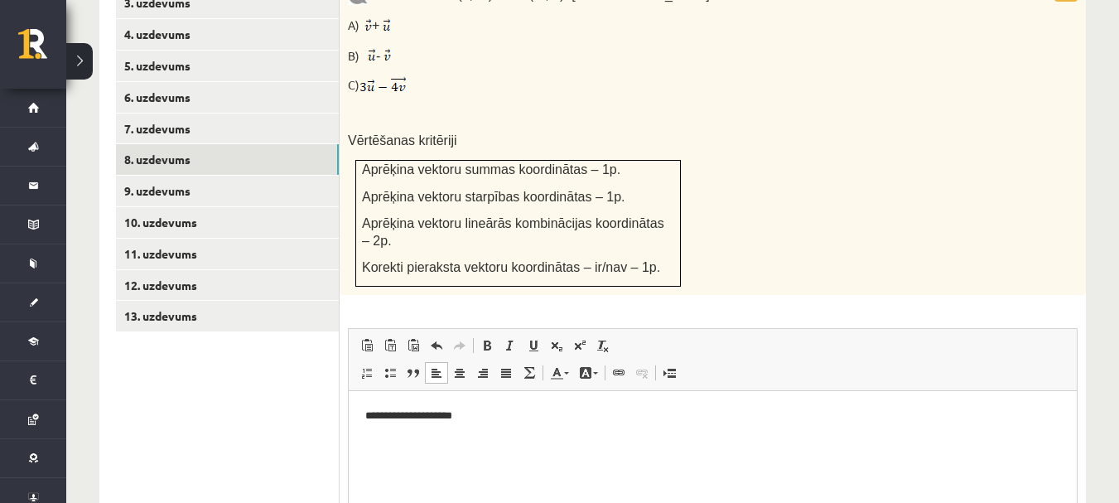
click at [475, 431] on html "**********" at bounding box center [713, 415] width 728 height 51
click at [500, 416] on p "**********" at bounding box center [712, 415] width 695 height 17
click at [556, 411] on p "**********" at bounding box center [712, 415] width 695 height 17
click at [367, 447] on p "**********" at bounding box center [712, 443] width 695 height 17
click at [367, 441] on p "**********" at bounding box center [712, 443] width 695 height 17
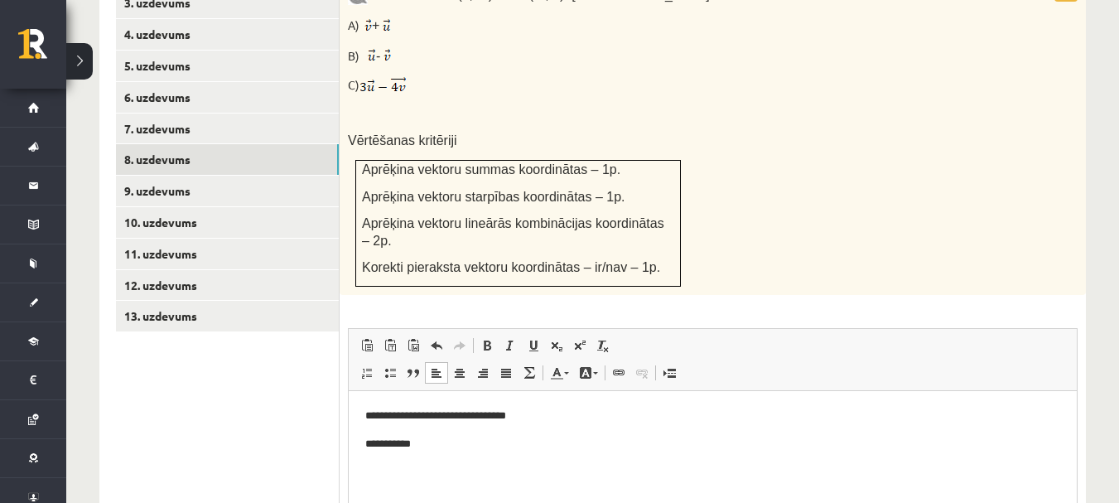
click at [369, 441] on p "**********" at bounding box center [712, 443] width 695 height 17
click at [388, 438] on p "**********" at bounding box center [712, 443] width 695 height 17
click at [379, 446] on p "**********" at bounding box center [712, 443] width 695 height 17
click at [380, 443] on p "**********" at bounding box center [712, 443] width 695 height 17
click at [397, 441] on p "**********" at bounding box center [712, 443] width 695 height 17
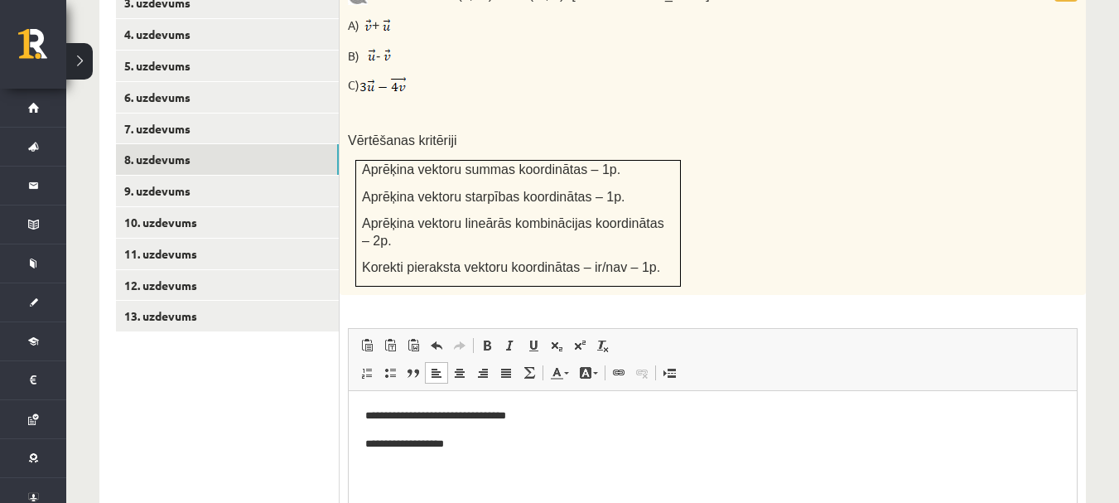
click at [428, 446] on p "**********" at bounding box center [712, 443] width 695 height 17
click at [430, 442] on p "**********" at bounding box center [712, 443] width 695 height 17
click at [483, 445] on p "**********" at bounding box center [712, 443] width 695 height 17
drag, startPoint x: 574, startPoint y: 456, endPoint x: 576, endPoint y: 467, distance: 11.7
click at [573, 457] on html "**********" at bounding box center [713, 429] width 728 height 78
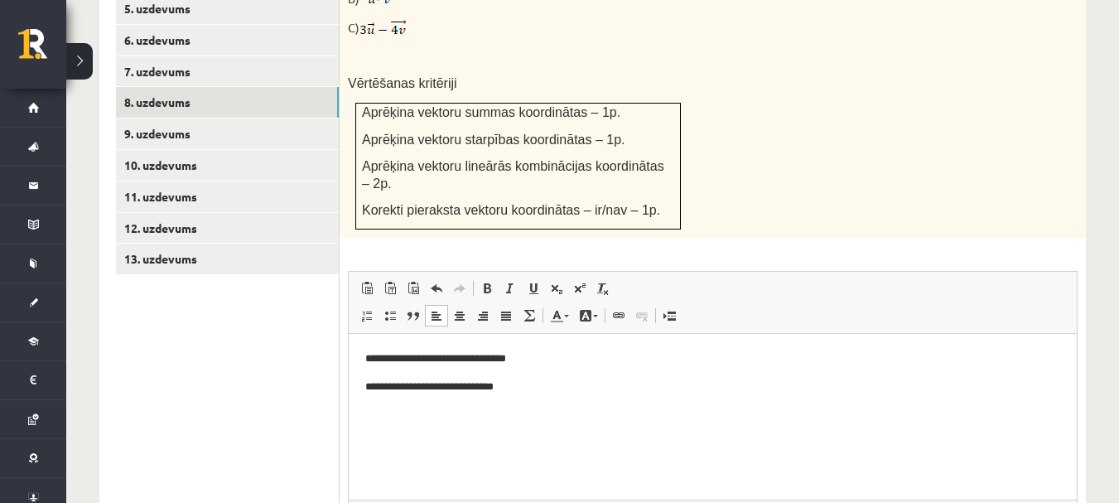
scroll to position [911, 0]
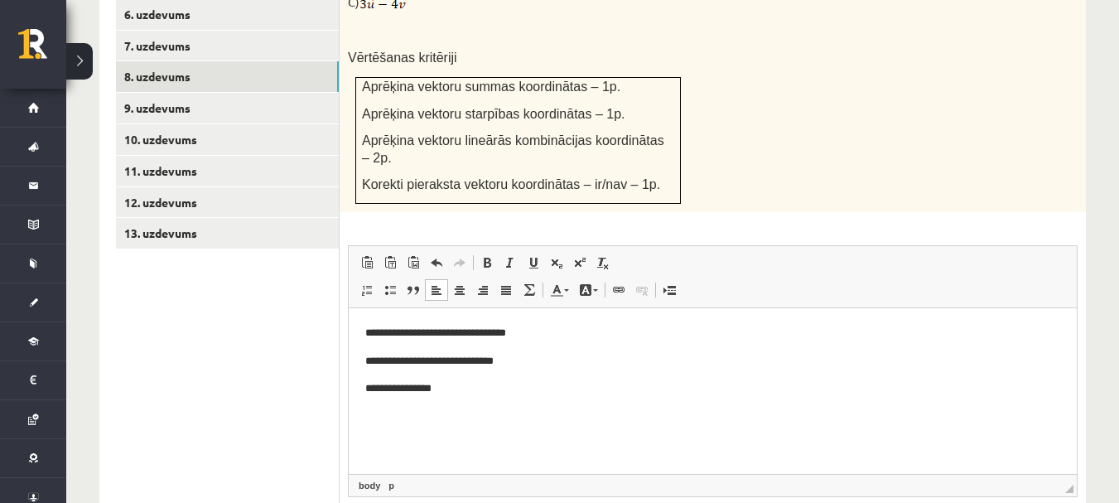
click at [400, 384] on p "**********" at bounding box center [712, 387] width 695 height 17
click at [403, 386] on p "**********" at bounding box center [712, 387] width 695 height 17
click at [415, 393] on p "**********" at bounding box center [712, 387] width 695 height 17
click at [427, 389] on p "**********" at bounding box center [712, 387] width 695 height 17
click at [477, 393] on p "**********" at bounding box center [712, 387] width 695 height 17
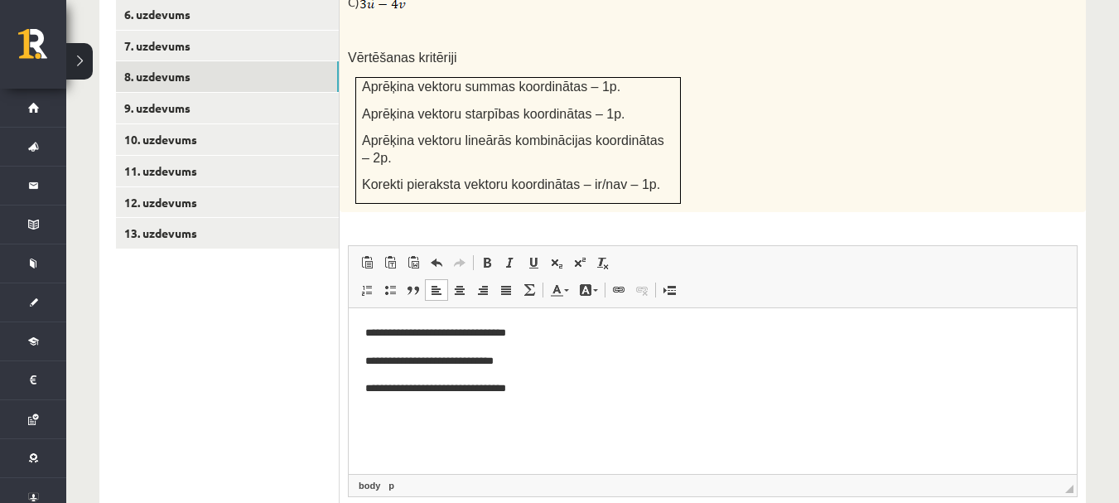
click at [526, 387] on p "**********" at bounding box center [712, 387] width 695 height 17
click at [155, 93] on link "9. uzdevums" at bounding box center [227, 108] width 223 height 31
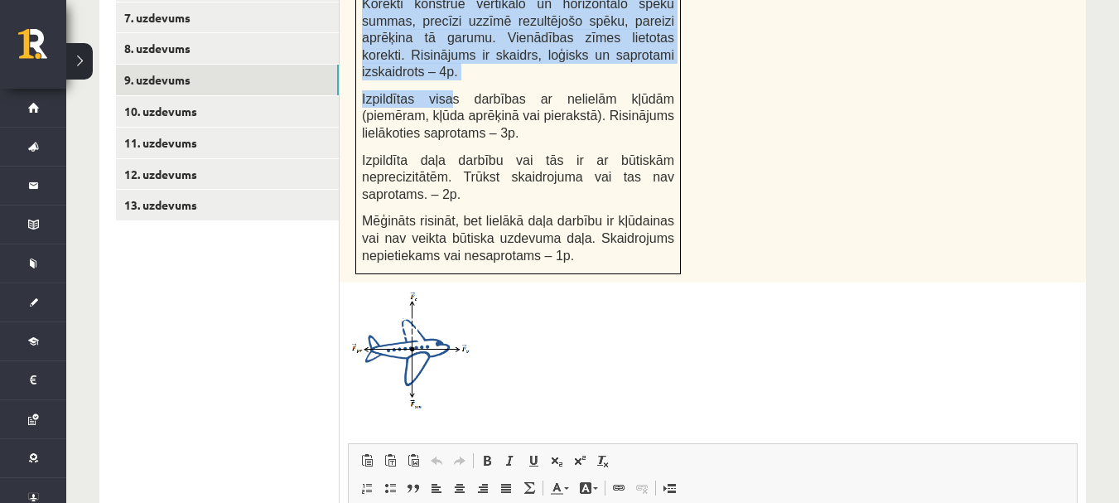
scroll to position [930, 0]
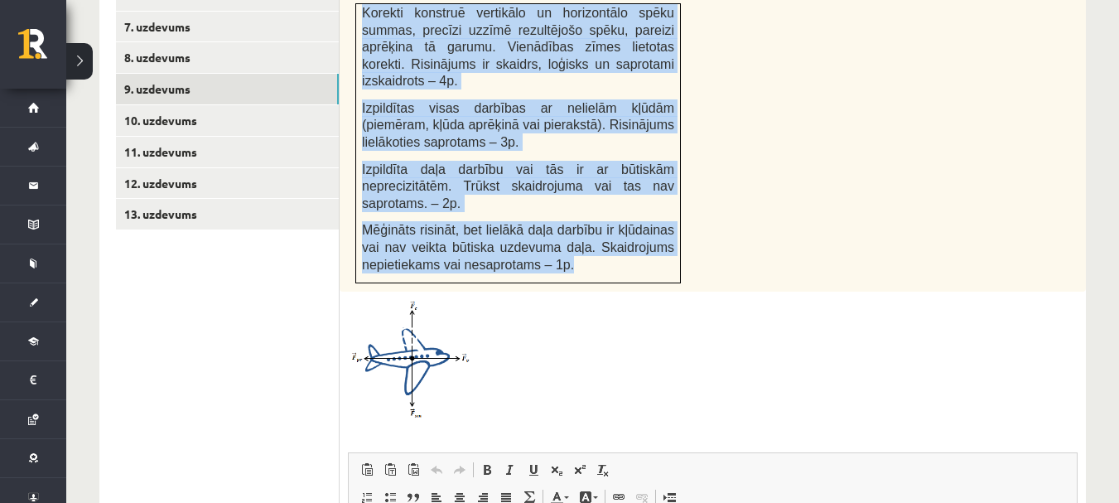
drag, startPoint x: 389, startPoint y: 172, endPoint x: 601, endPoint y: 226, distance: 218.8
click at [597, 224] on div "Uz reaktīvo lidmašīnu vertikālajā virzienā darbojas 540kN liels smaguma spēks u…" at bounding box center [713, 82] width 746 height 417
copy div "Uz reaktīvo lidmašīnu vertikālajā virzienā darbojas 540kN liels smaguma spēks u…"
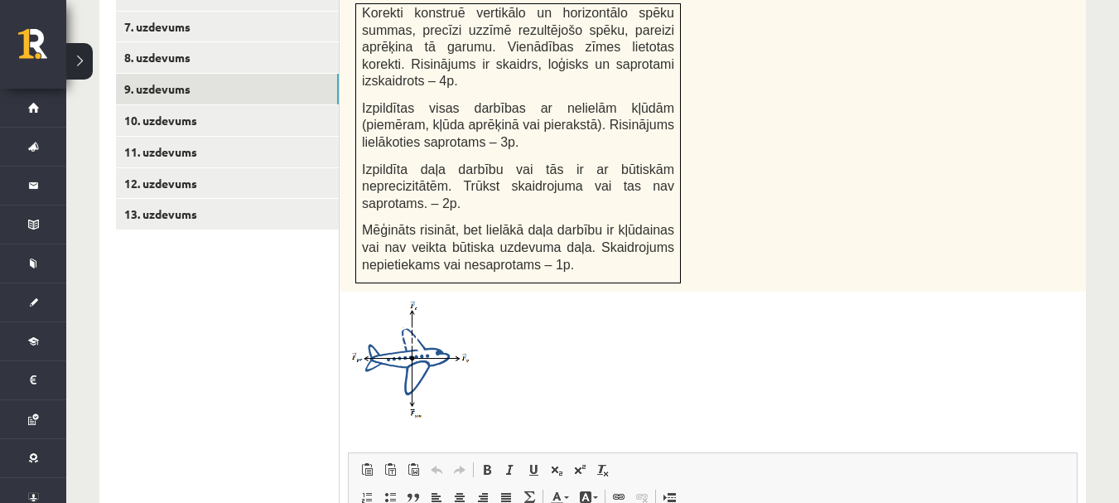
click at [570, 300] on div at bounding box center [713, 359] width 730 height 118
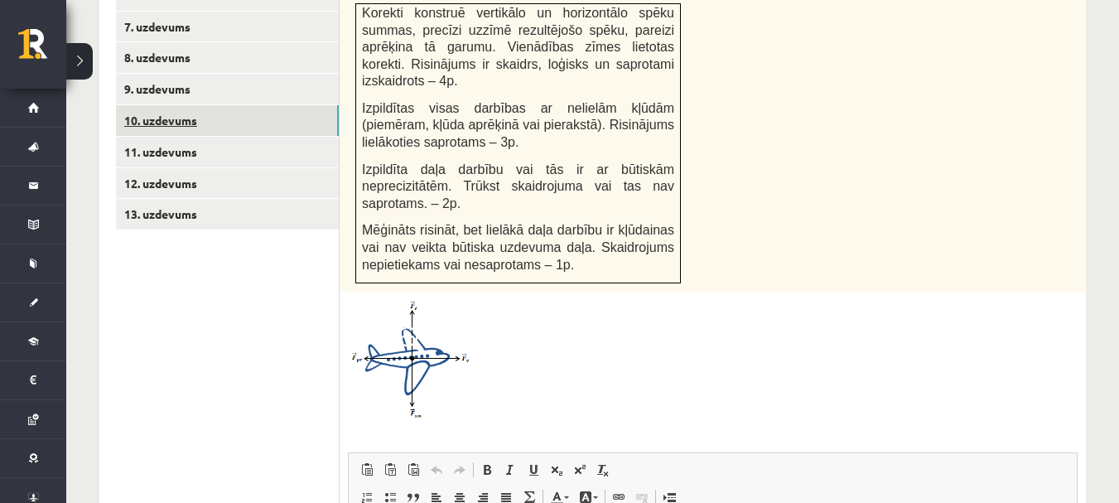
click at [149, 105] on link "10. uzdevums" at bounding box center [227, 120] width 223 height 31
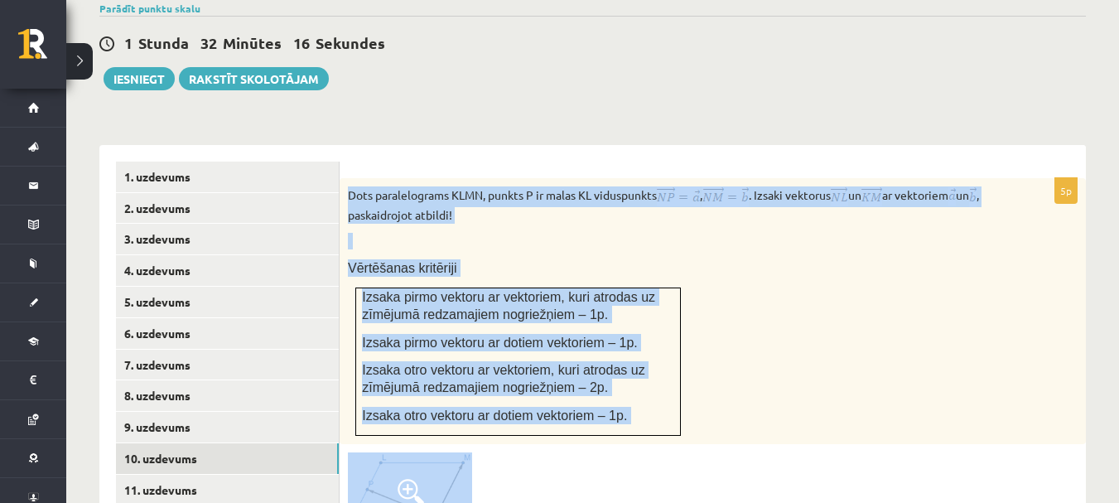
scroll to position [1009, 0]
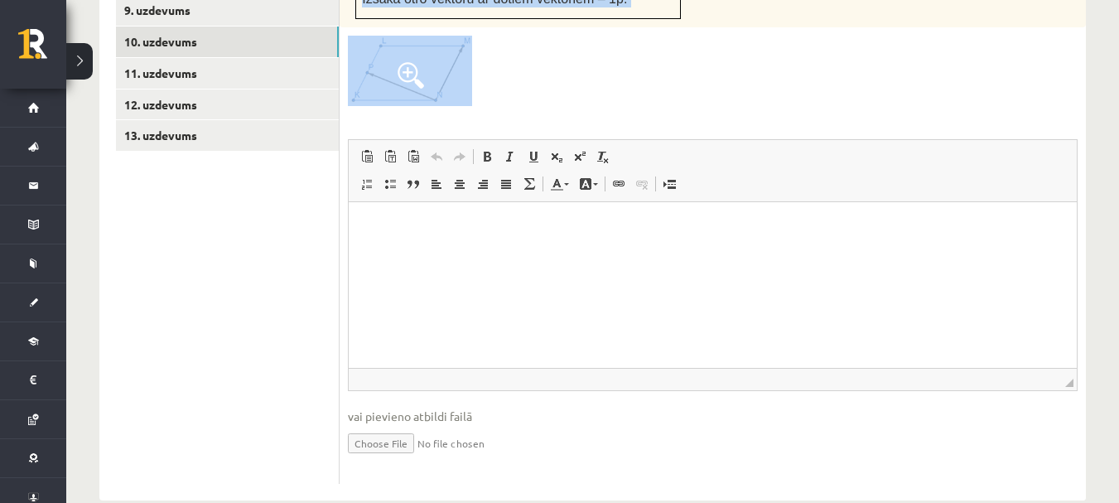
drag, startPoint x: 348, startPoint y: 71, endPoint x: 525, endPoint y: 17, distance: 185.2
click at [525, 17] on div "5p Dots paralelograms KLMN, punkts P ir malas KL viduspunkts , . Izsaki vektoru…" at bounding box center [713, 122] width 746 height 722
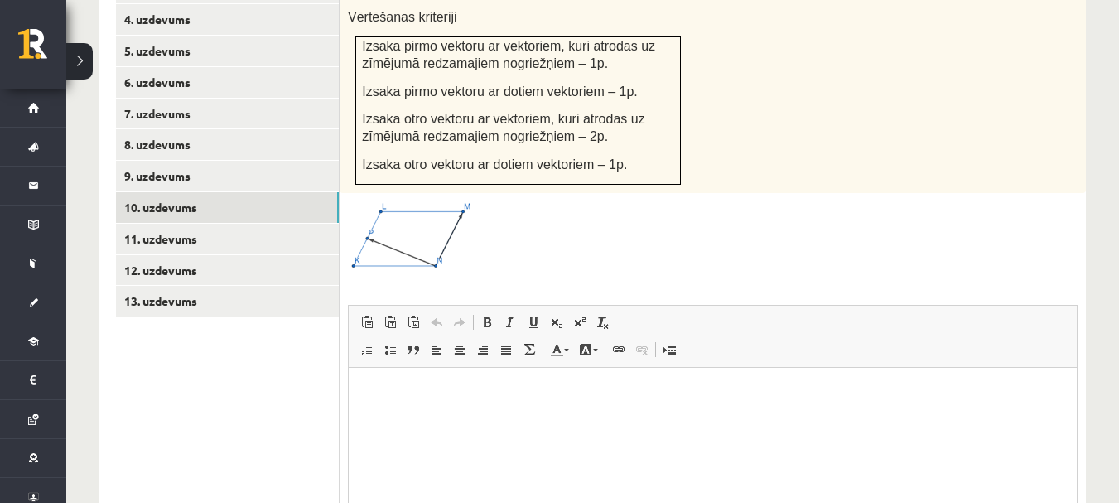
click at [648, 231] on div at bounding box center [713, 236] width 730 height 70
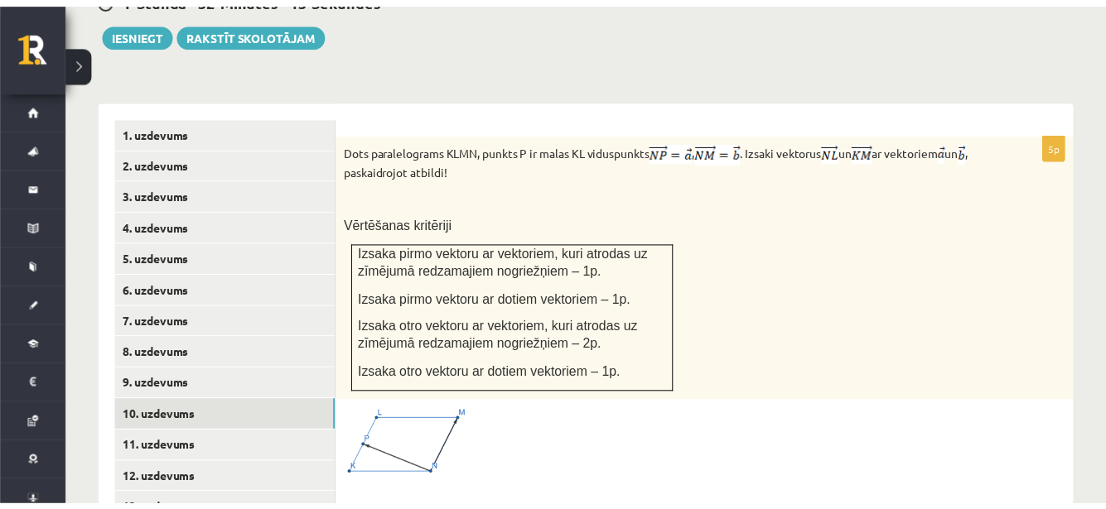
scroll to position [595, 0]
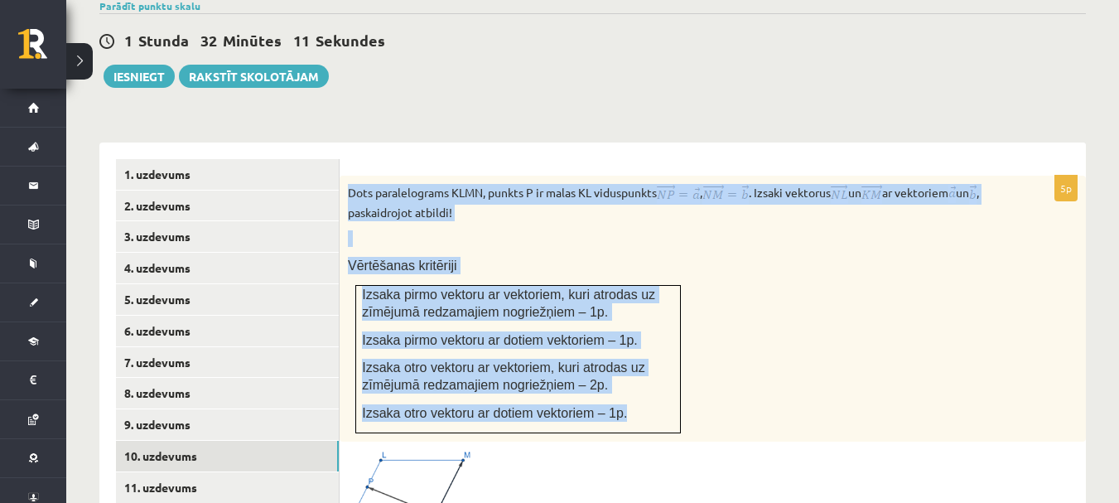
drag, startPoint x: 346, startPoint y: 154, endPoint x: 615, endPoint y: 397, distance: 362.4
click at [615, 397] on div "Dots paralelograms KLMN, punkts P ir malas KL viduspunkts , . Izsaki vektorus u…" at bounding box center [713, 309] width 746 height 266
copy div "Dots paralelograms KLMN, punkts P ir malas KL viduspunkts , . Izsaki vektorus u…"
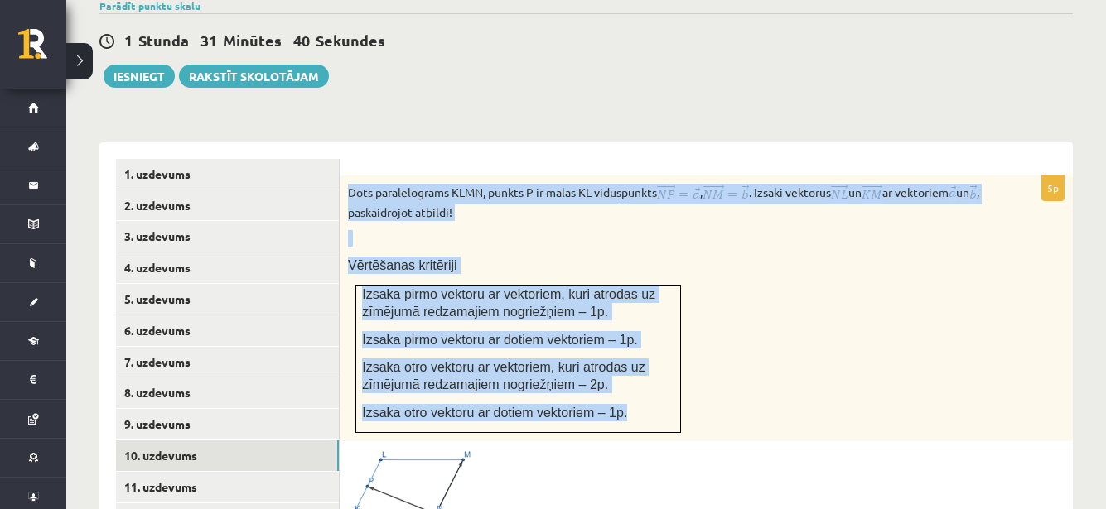
click at [780, 249] on div "Dots paralelograms KLMN, punkts P ir malas KL viduspunkts , . Izsaki vektorus u…" at bounding box center [706, 309] width 733 height 266
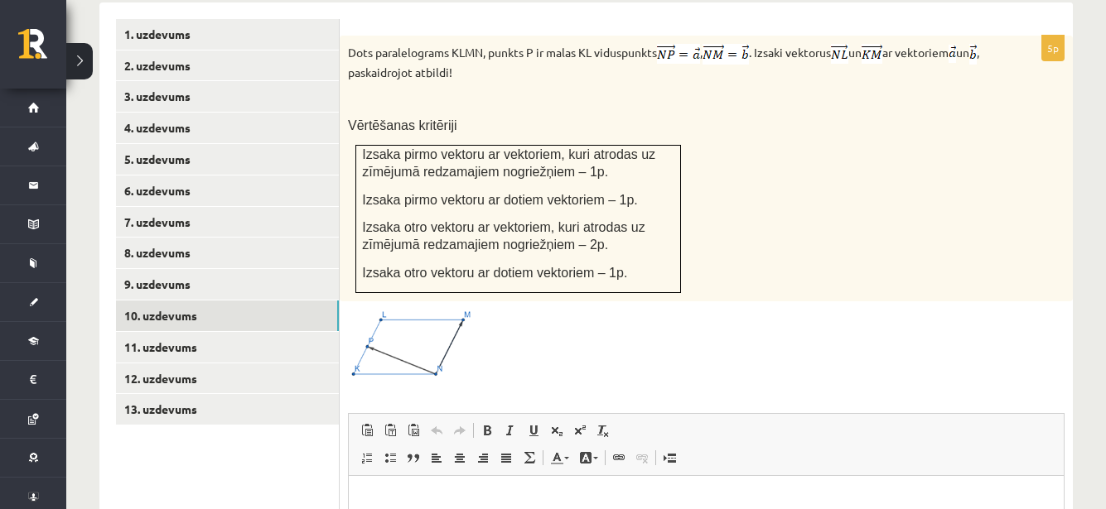
scroll to position [760, 0]
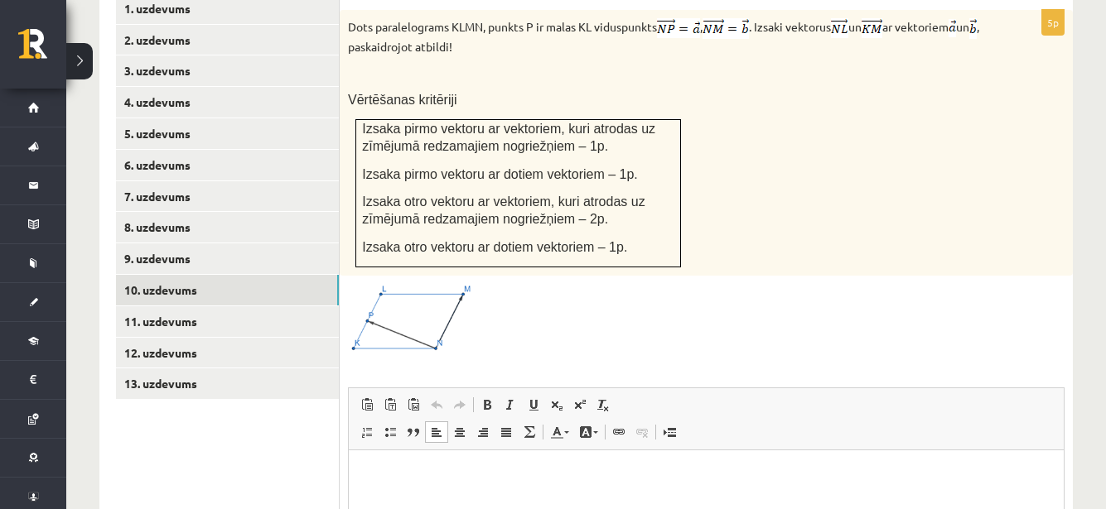
click at [410, 470] on p "Визуальный текстовый редактор, wiswyg-editor-user-answer-47433967581420" at bounding box center [706, 475] width 682 height 17
click at [393, 301] on img at bounding box center [410, 319] width 124 height 70
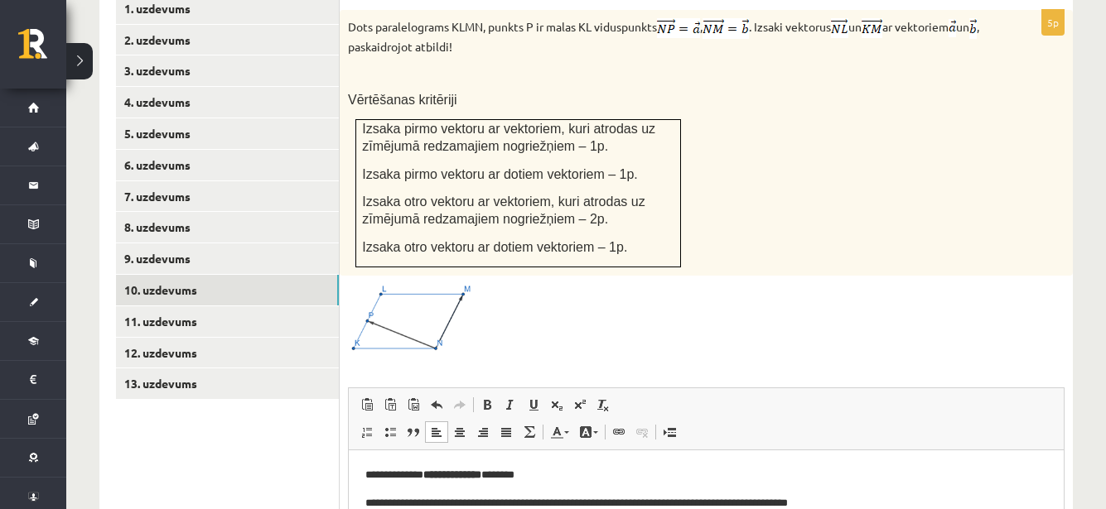
scroll to position [939, 0]
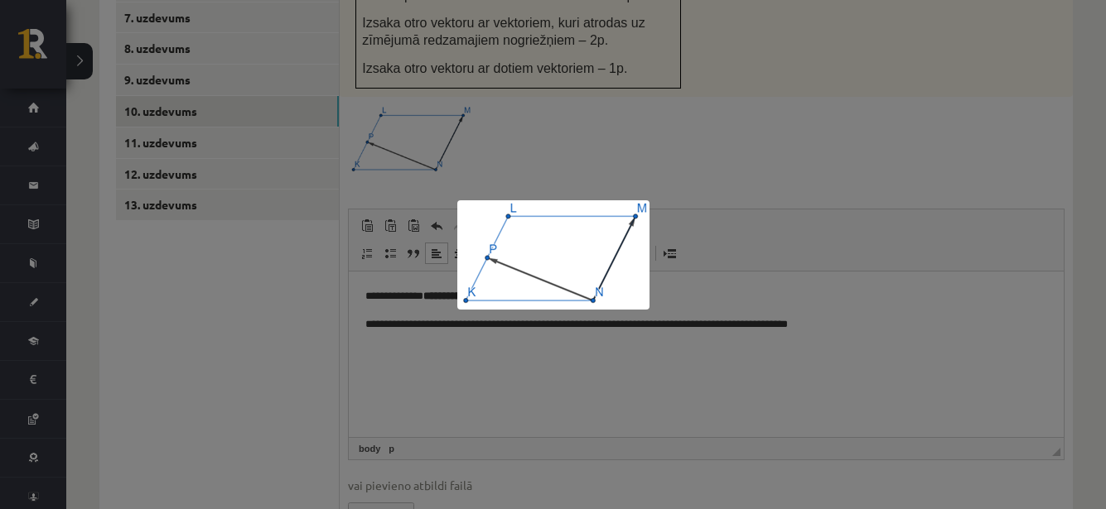
click at [421, 369] on div at bounding box center [553, 254] width 1106 height 509
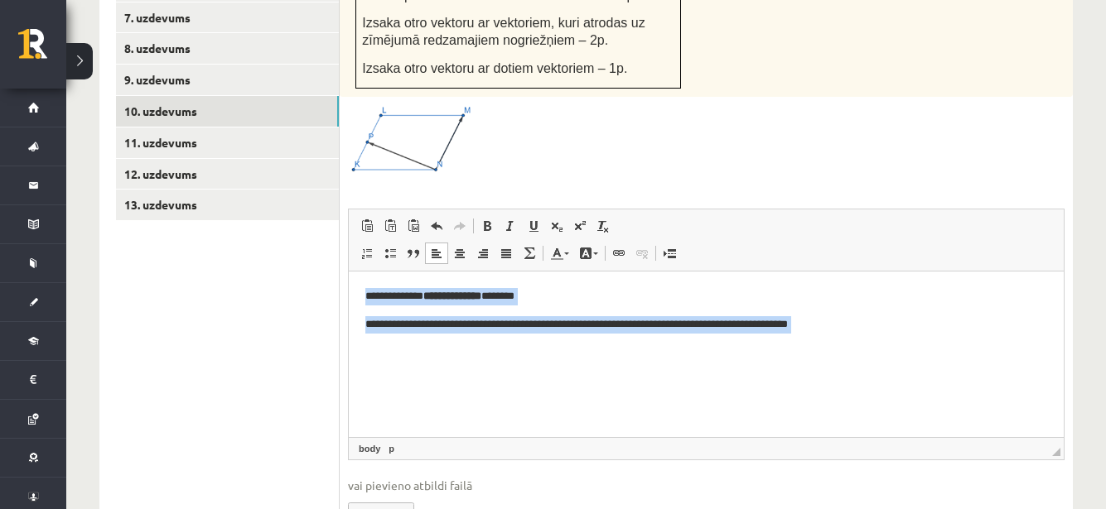
drag, startPoint x: 359, startPoint y: 292, endPoint x: 974, endPoint y: 347, distance: 617.8
click at [974, 347] on html "**********" at bounding box center [706, 325] width 715 height 106
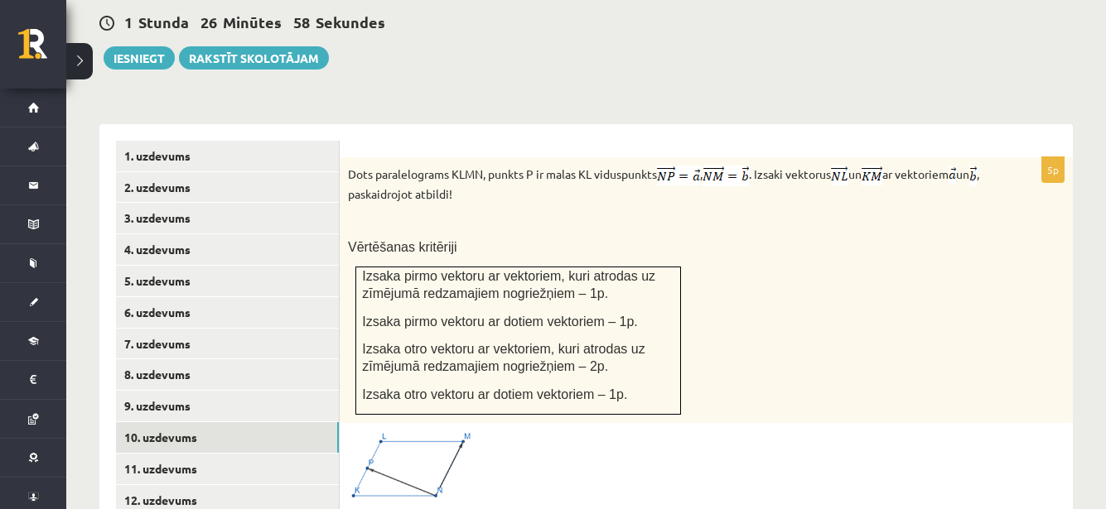
scroll to position [588, 0]
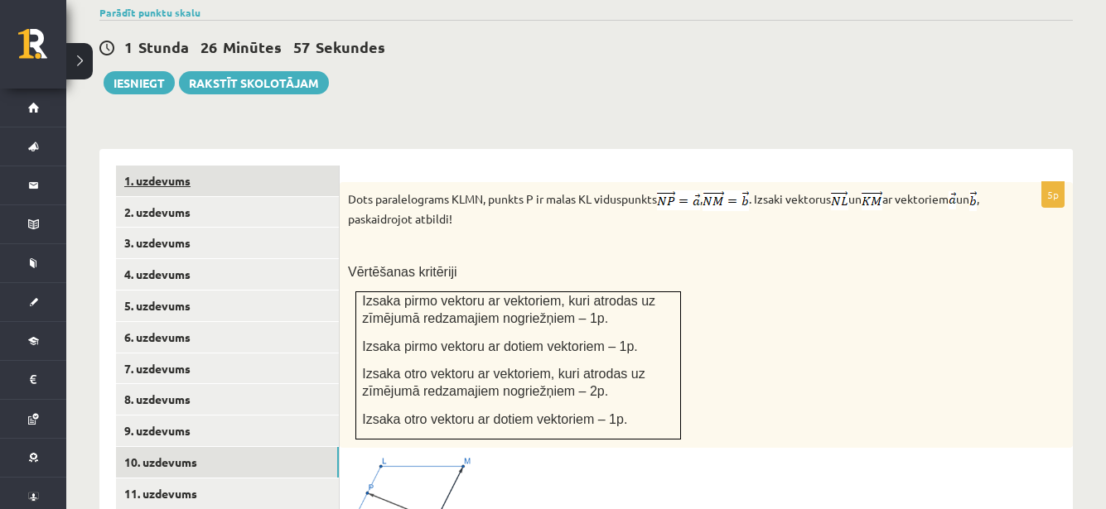
click at [287, 166] on link "1. uzdevums" at bounding box center [227, 181] width 223 height 31
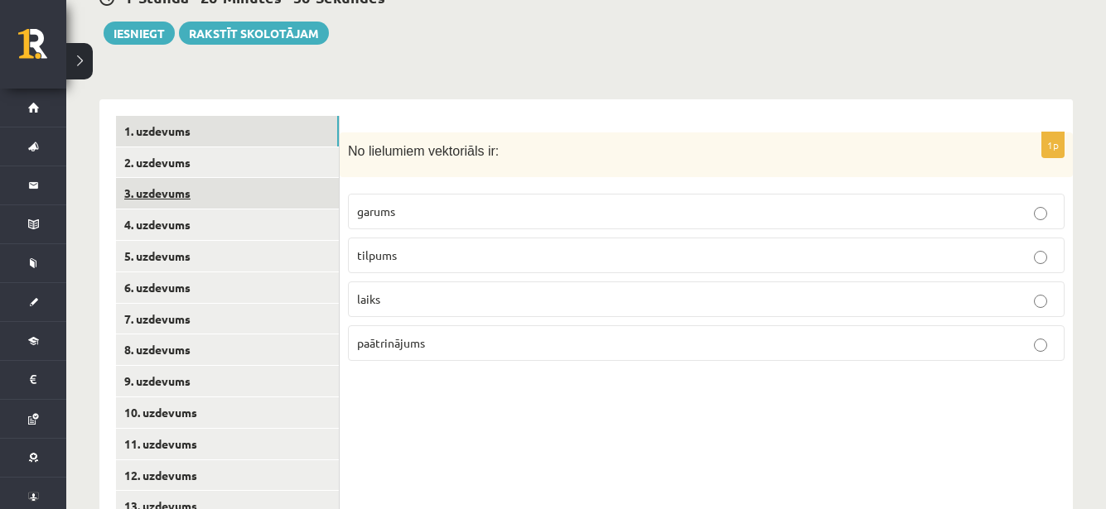
scroll to position [665, 0]
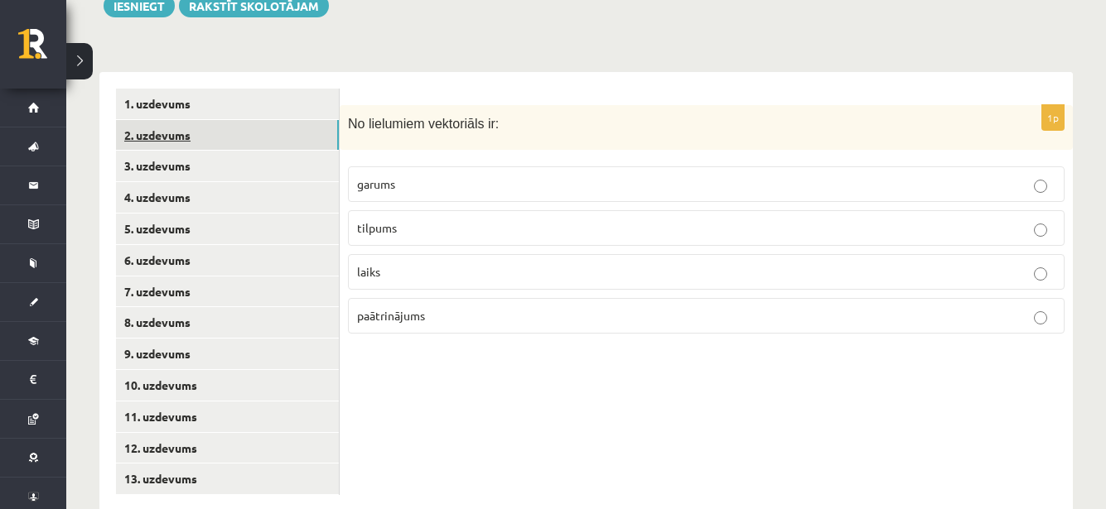
click at [195, 120] on link "2. uzdevums" at bounding box center [227, 135] width 223 height 31
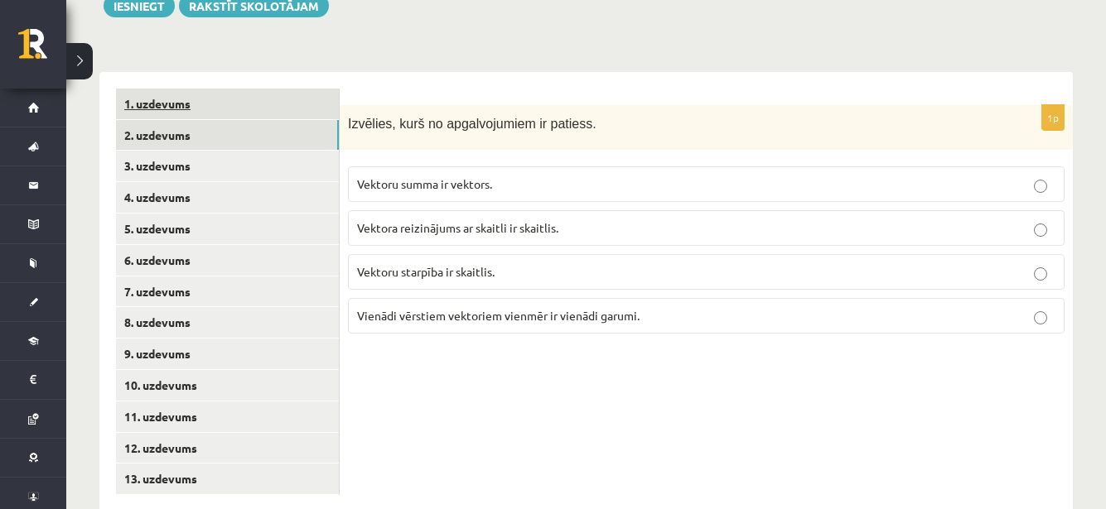
click at [144, 89] on link "1. uzdevums" at bounding box center [227, 104] width 223 height 31
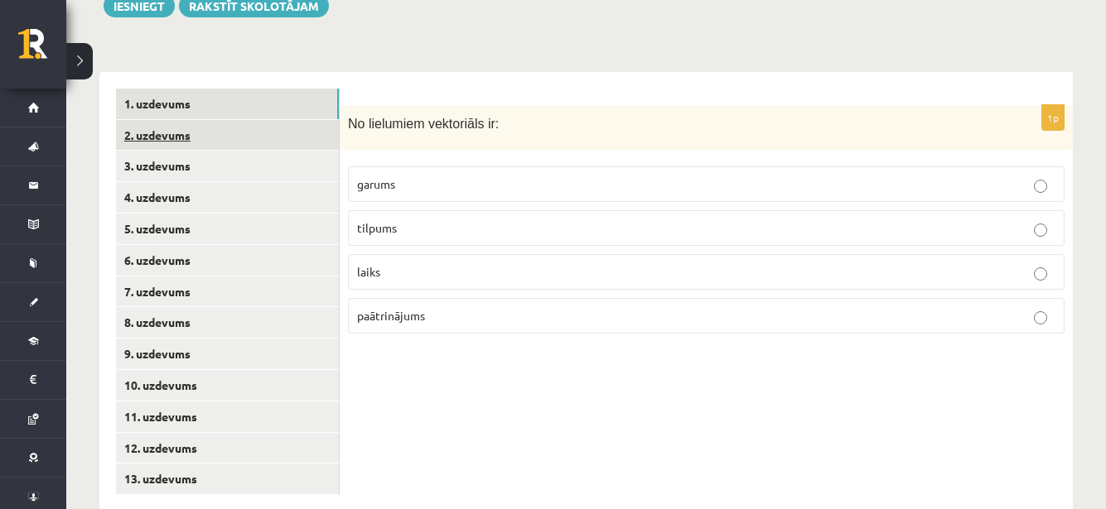
click at [223, 120] on link "2. uzdevums" at bounding box center [227, 135] width 223 height 31
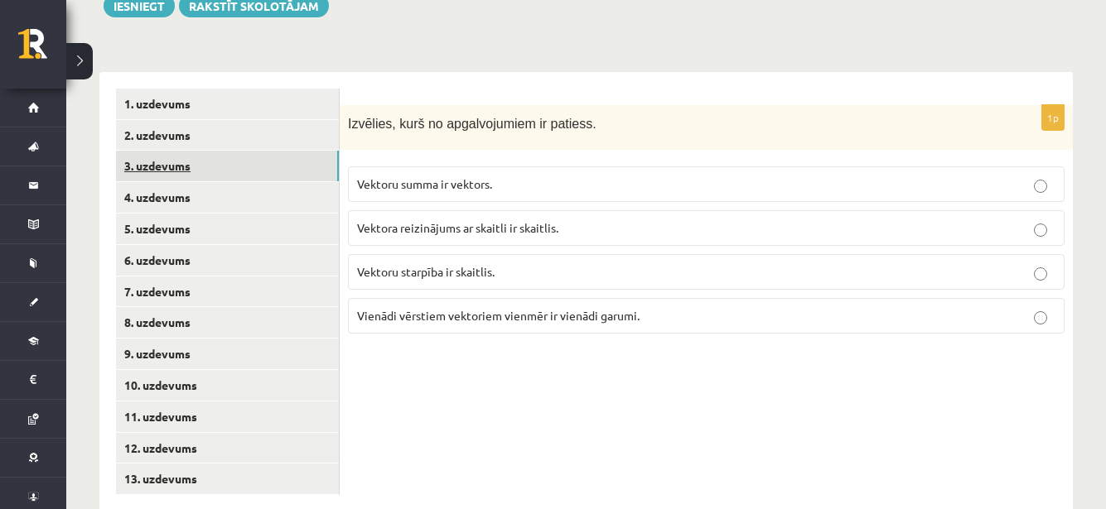
click at [177, 151] on link "3. uzdevums" at bounding box center [227, 166] width 223 height 31
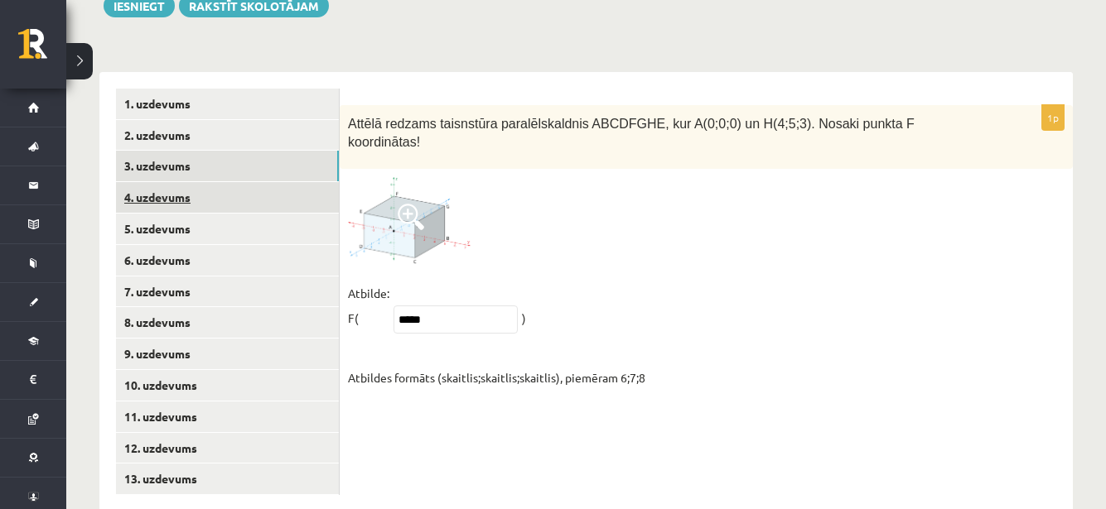
click at [170, 182] on link "4. uzdevums" at bounding box center [227, 197] width 223 height 31
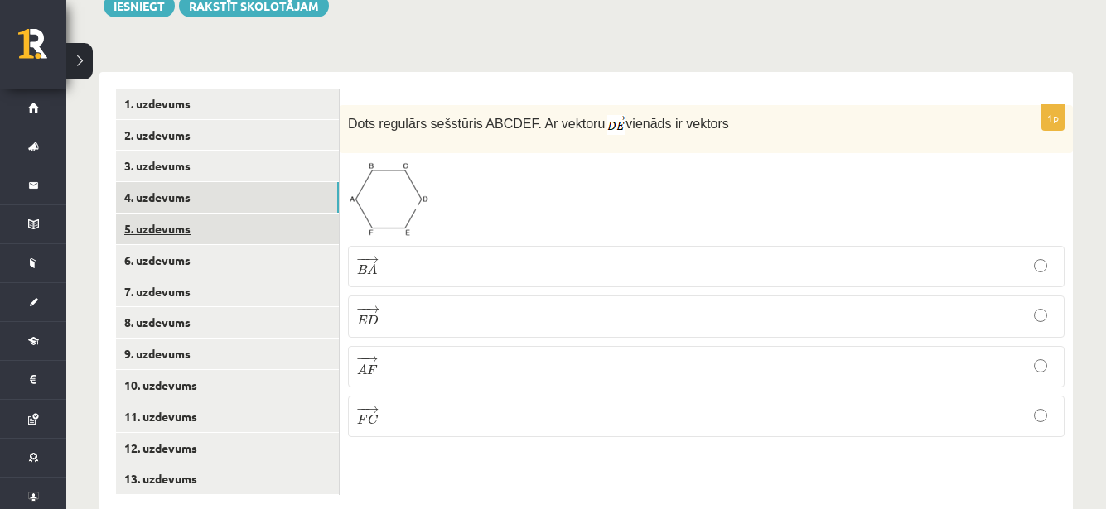
click at [176, 214] on link "5. uzdevums" at bounding box center [227, 229] width 223 height 31
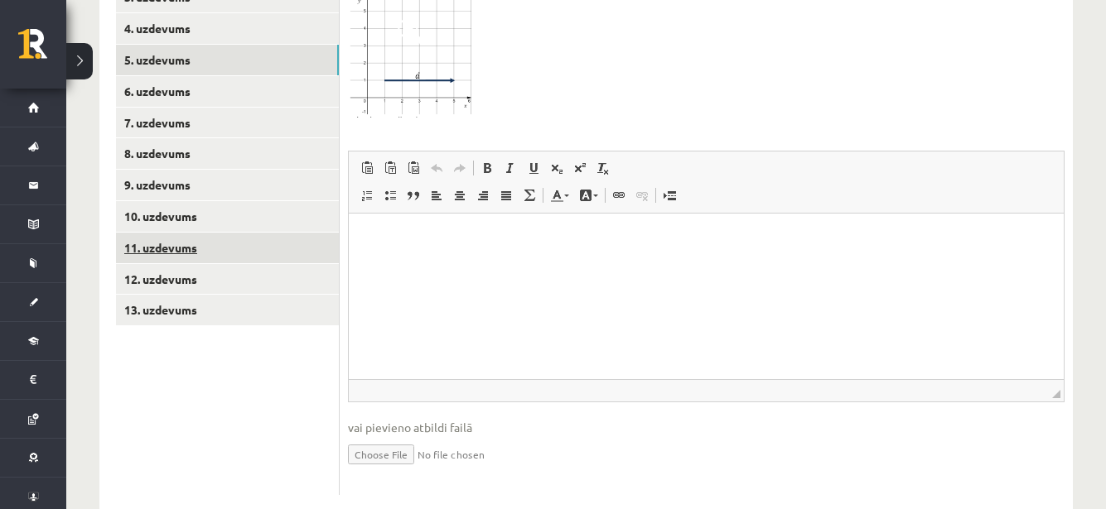
scroll to position [751, 0]
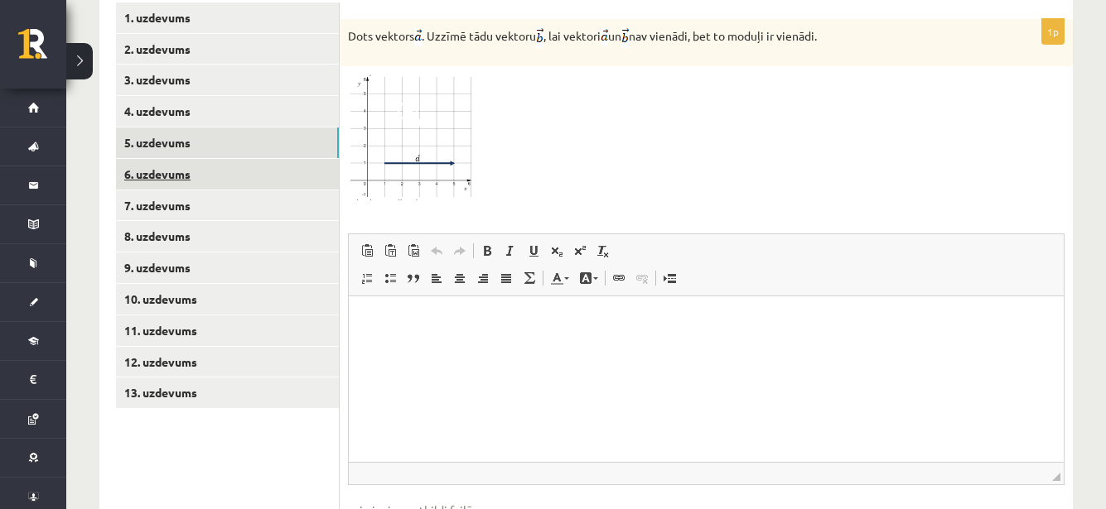
click at [119, 159] on link "6. uzdevums" at bounding box center [227, 174] width 223 height 31
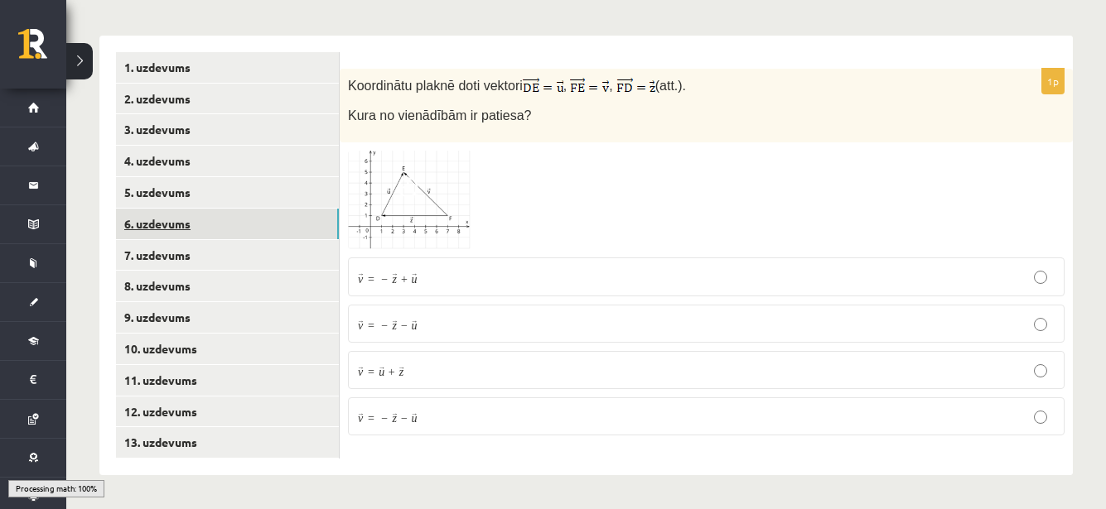
scroll to position [665, 0]
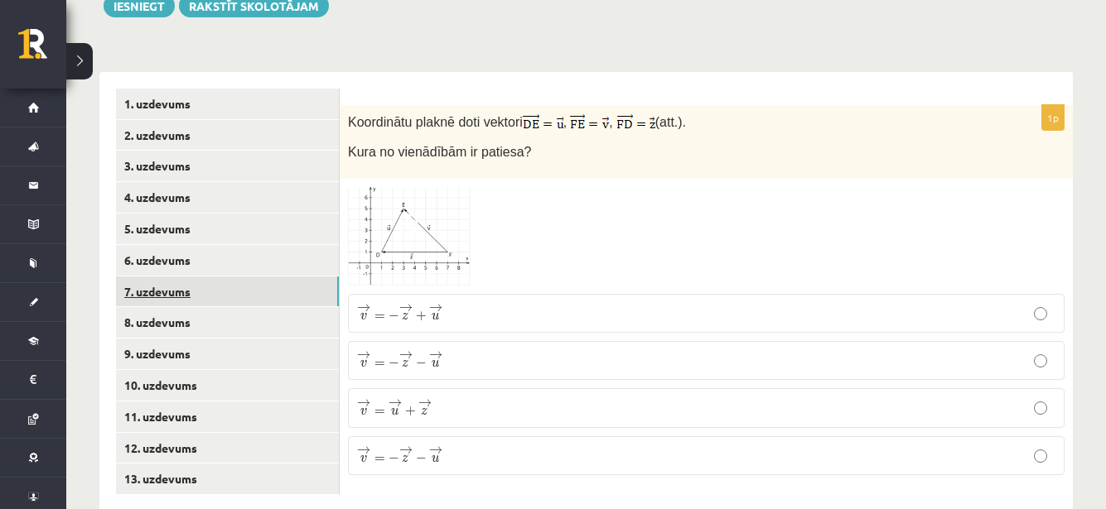
click at [185, 277] on link "7. uzdevums" at bounding box center [227, 292] width 223 height 31
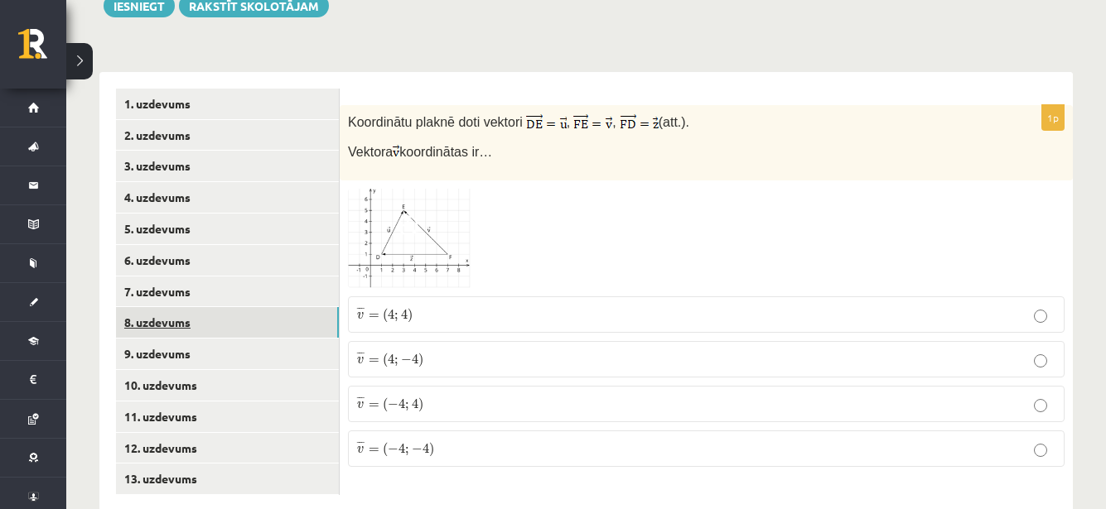
click at [181, 307] on link "8. uzdevums" at bounding box center [227, 322] width 223 height 31
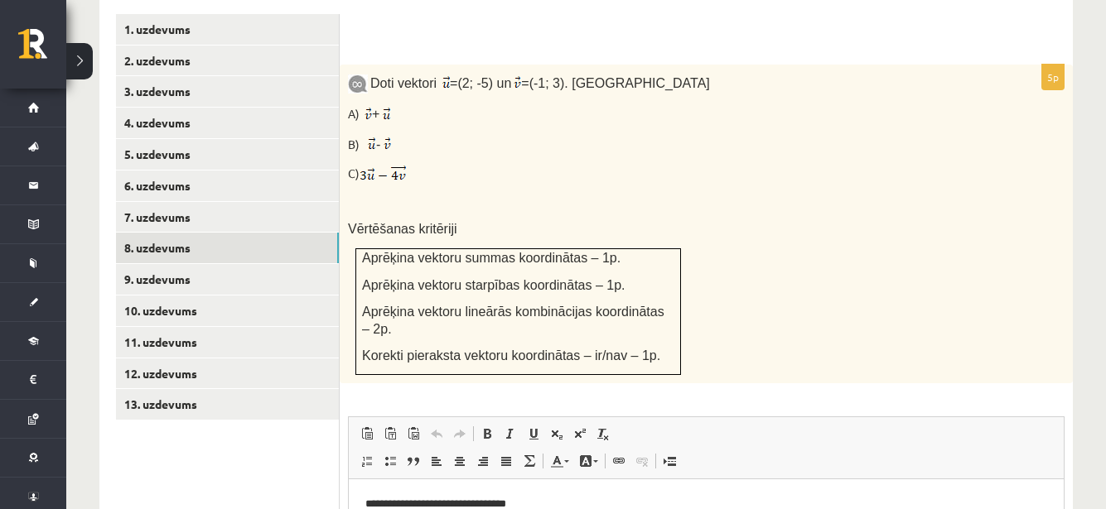
scroll to position [739, 0]
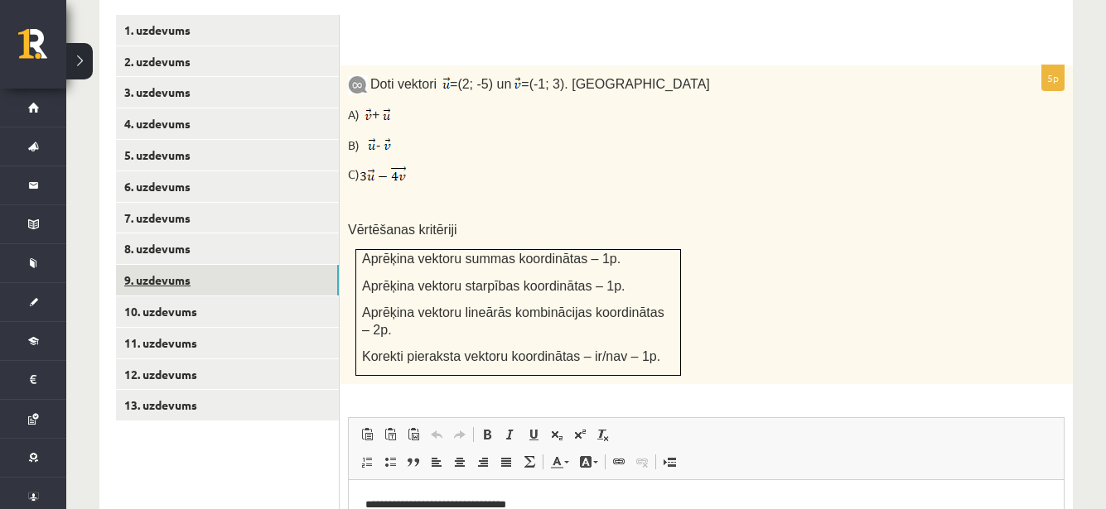
click at [257, 265] on link "9. uzdevums" at bounding box center [227, 280] width 223 height 31
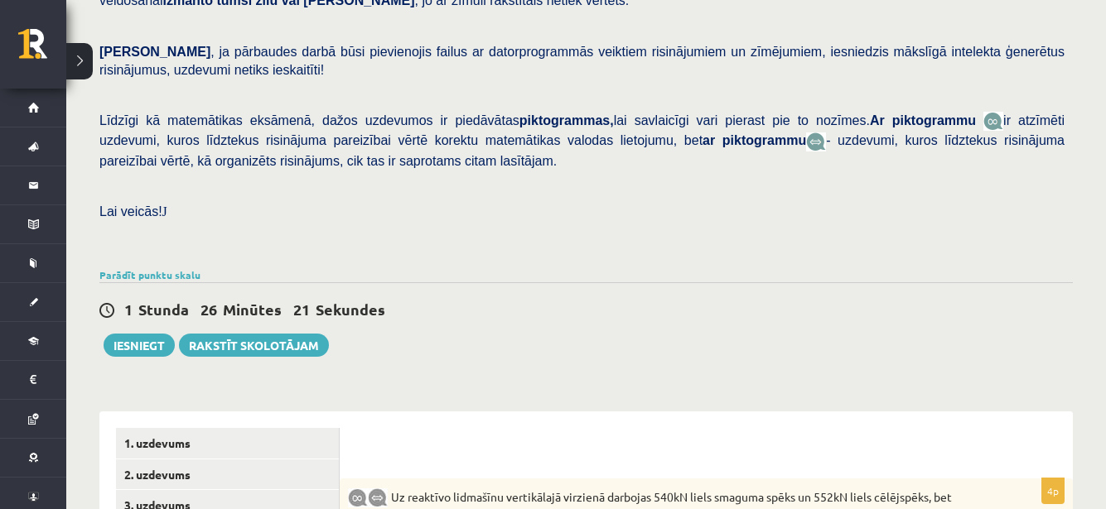
scroll to position [325, 0]
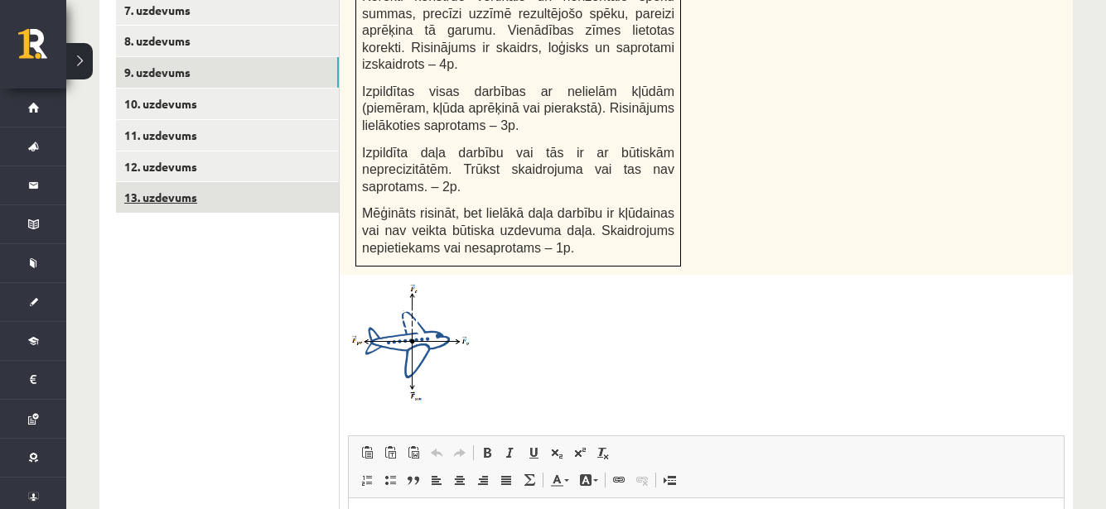
click at [178, 182] on link "13. uzdevums" at bounding box center [227, 197] width 223 height 31
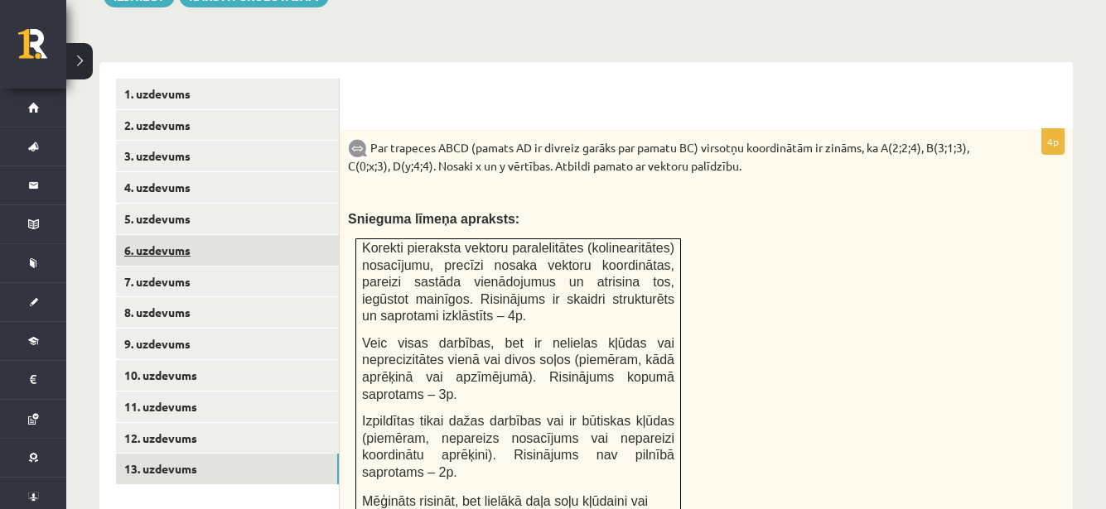
scroll to position [0, 0]
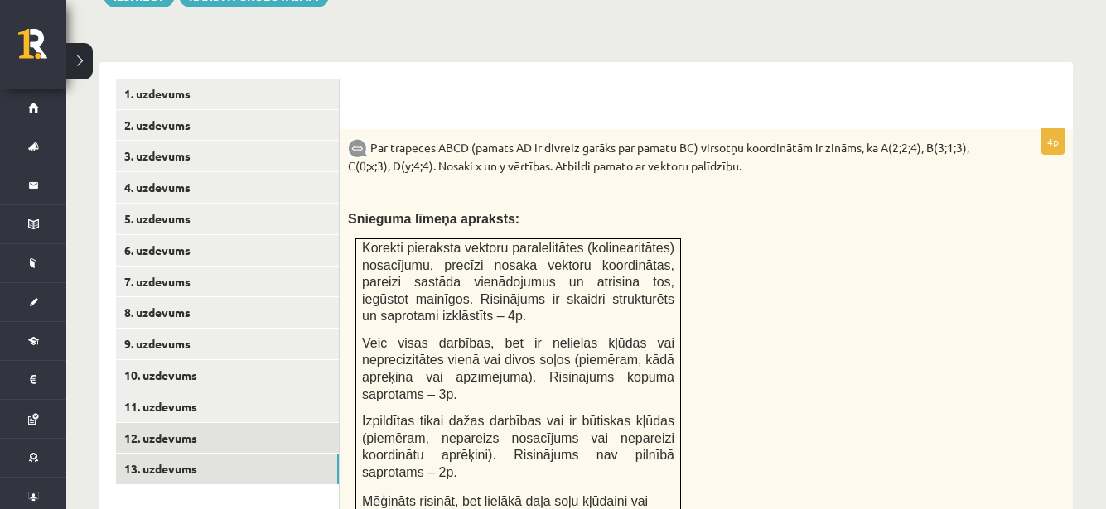
click at [176, 423] on link "12. uzdevums" at bounding box center [227, 438] width 223 height 31
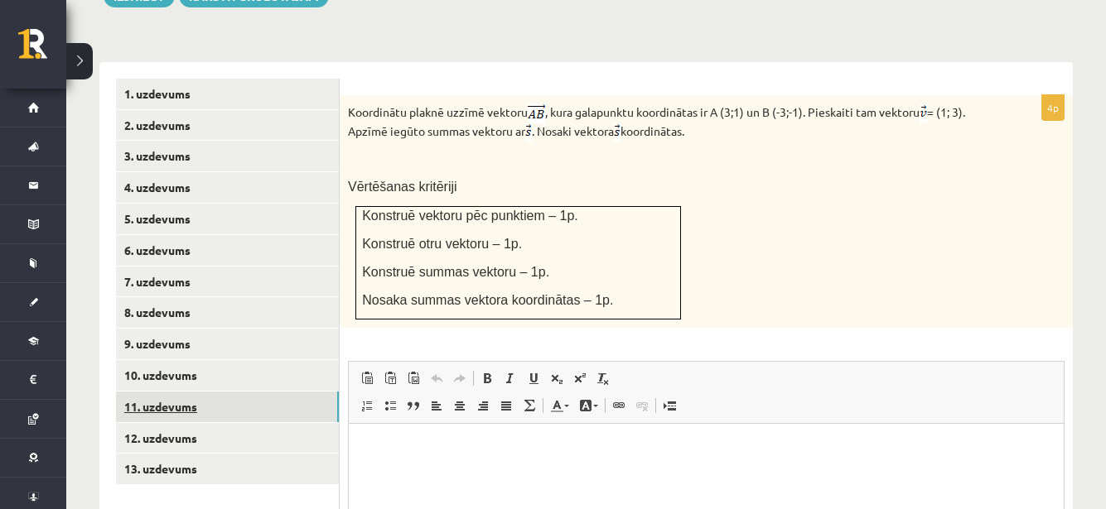
click at [157, 392] on link "11. uzdevums" at bounding box center [227, 407] width 223 height 31
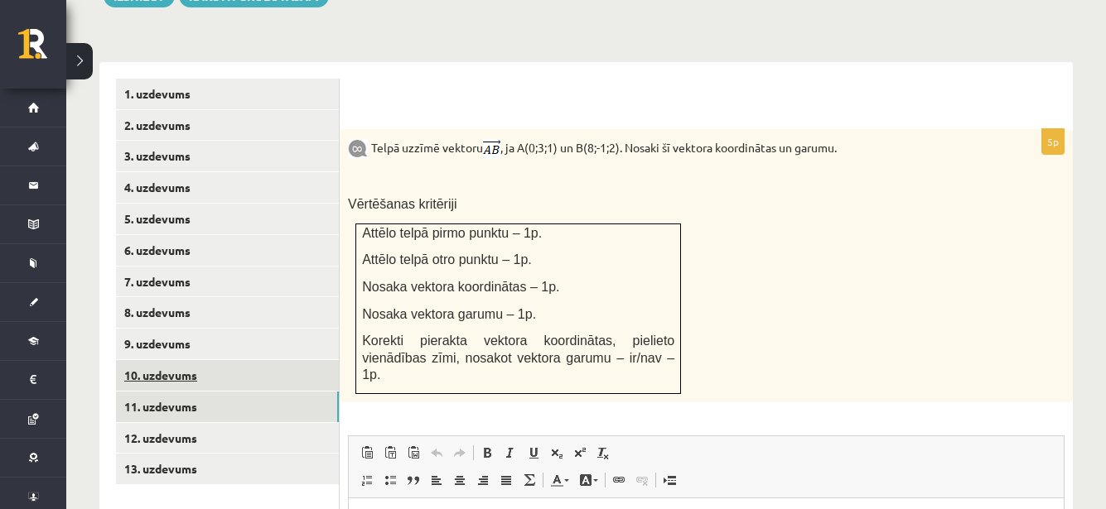
click at [150, 360] on link "10. uzdevums" at bounding box center [227, 375] width 223 height 31
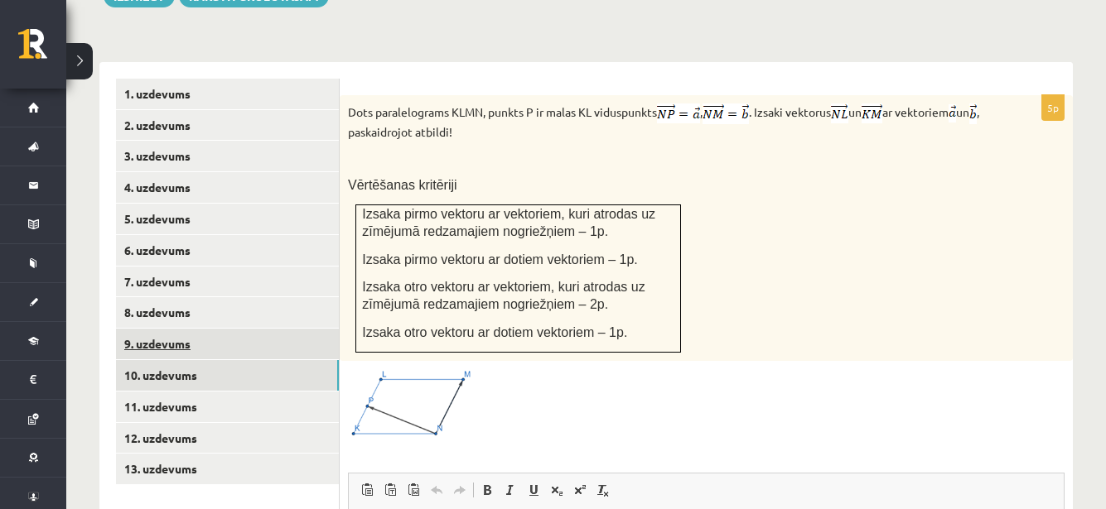
click at [181, 329] on link "9. uzdevums" at bounding box center [227, 344] width 223 height 31
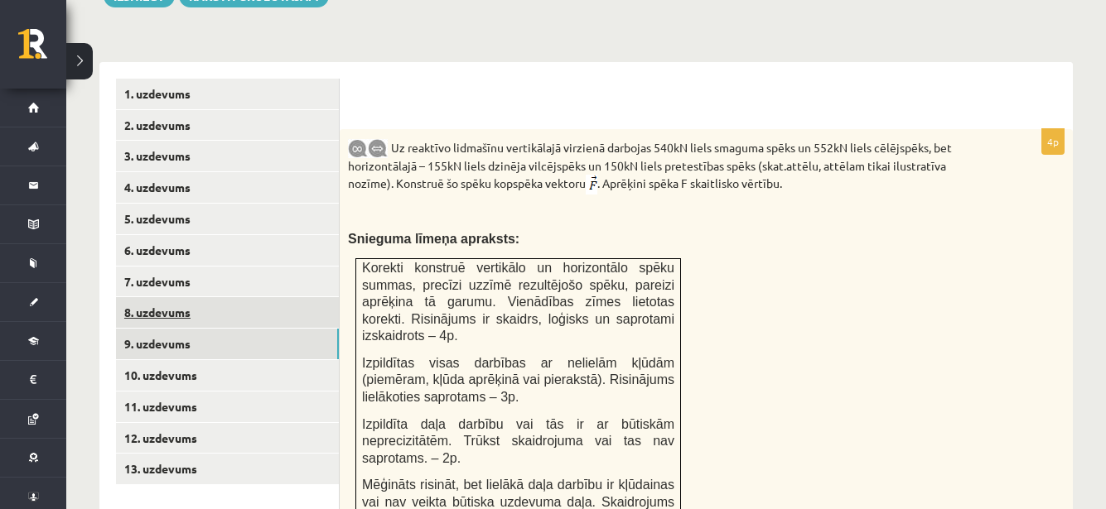
click at [136, 297] on link "8. uzdevums" at bounding box center [227, 312] width 223 height 31
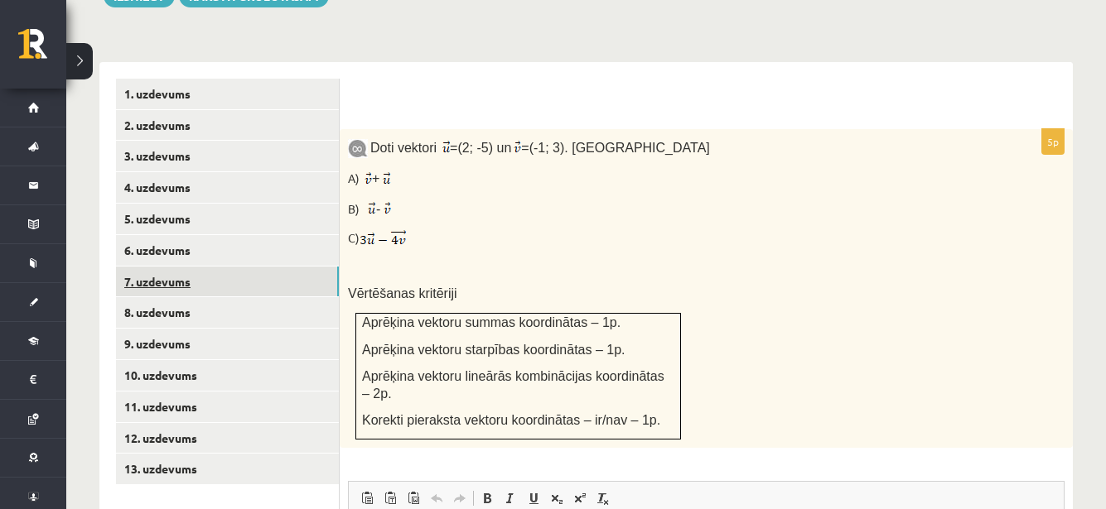
click at [234, 267] on link "7. uzdevums" at bounding box center [227, 282] width 223 height 31
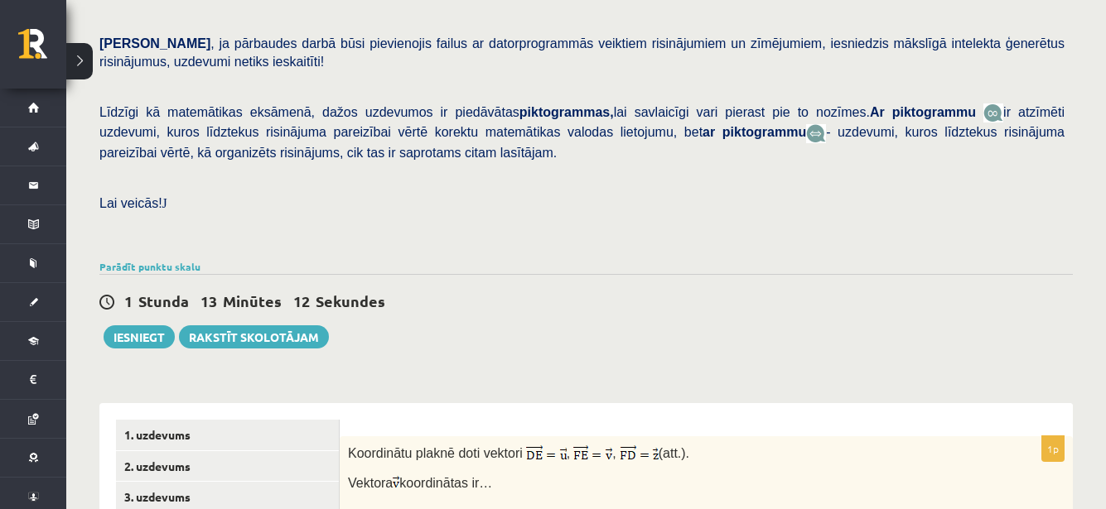
scroll to position [665, 0]
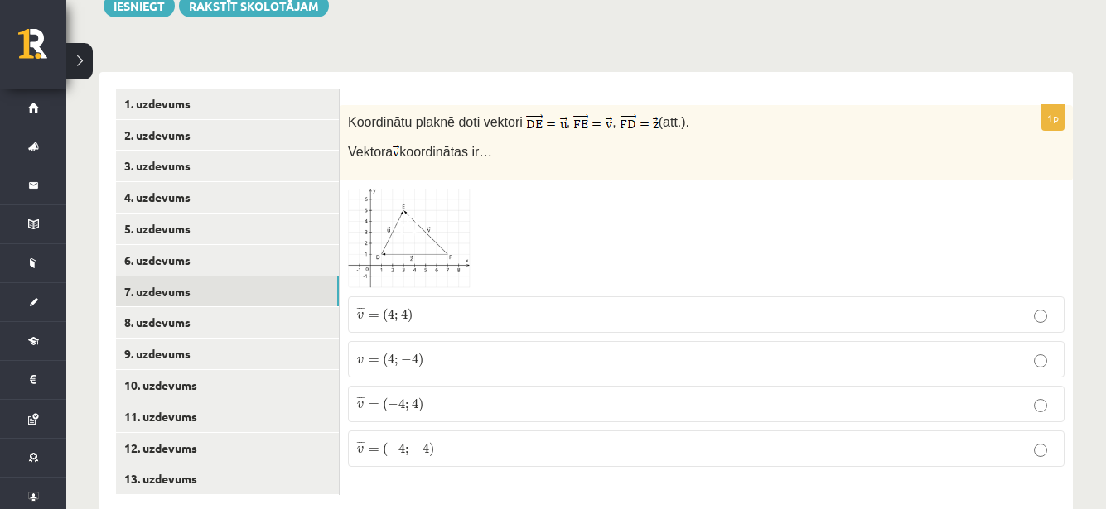
click at [669, 350] on p "¯ ¯ ¯ v = ( 4 ; − 4 ) v ¯ = ( 4 ; − 4 )" at bounding box center [706, 359] width 698 height 18
click at [836, 306] on p "¯ ¯ ¯ v = ( 4 ; 4 ) v ¯ = ( 4 ; 4 )" at bounding box center [706, 315] width 698 height 18
click at [162, 307] on link "8. uzdevums" at bounding box center [227, 322] width 223 height 31
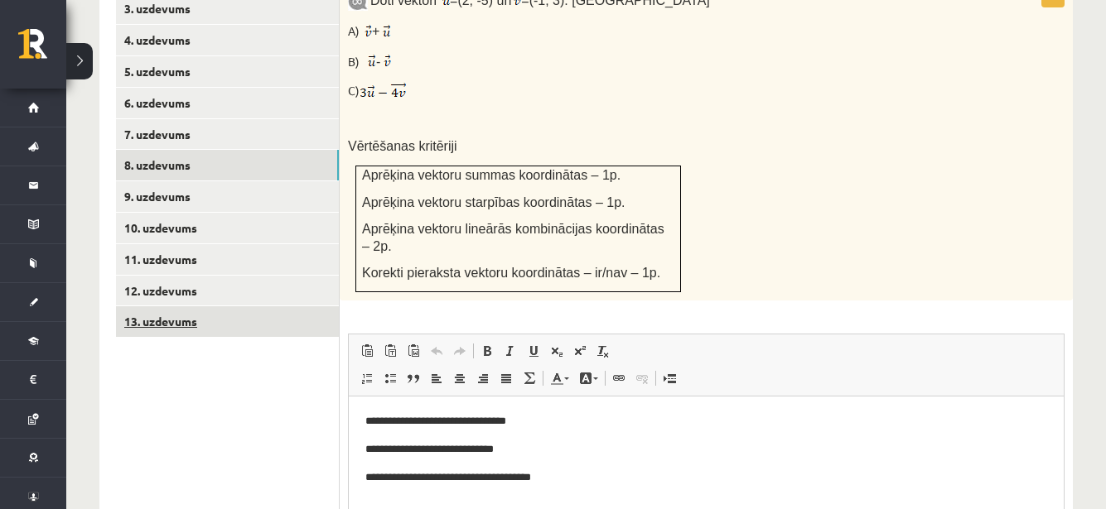
scroll to position [0, 0]
click at [200, 306] on link "13. uzdevums" at bounding box center [227, 321] width 223 height 31
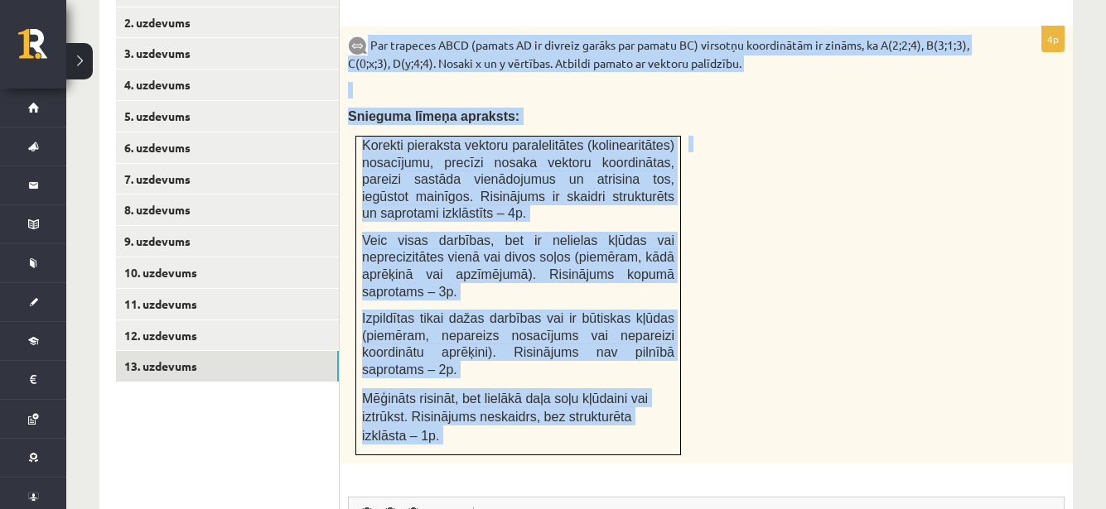
scroll to position [824, 0]
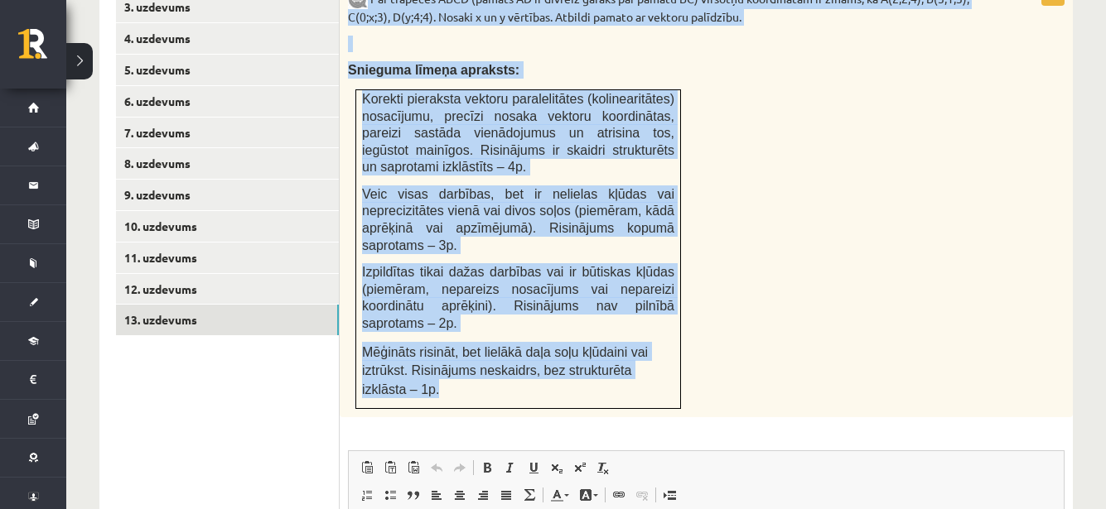
drag, startPoint x: 369, startPoint y: 211, endPoint x: 639, endPoint y: 319, distance: 291.4
click at [642, 319] on div "Par trapeces ABCD (pamats AD ir divreiz garāks par pamatu BC) virsotņu koordinā…" at bounding box center [706, 199] width 733 height 438
copy div "Par trapeces ABCD (pamats AD ir divreiz garāks par pamatu BC) virsotņu koordinā…"
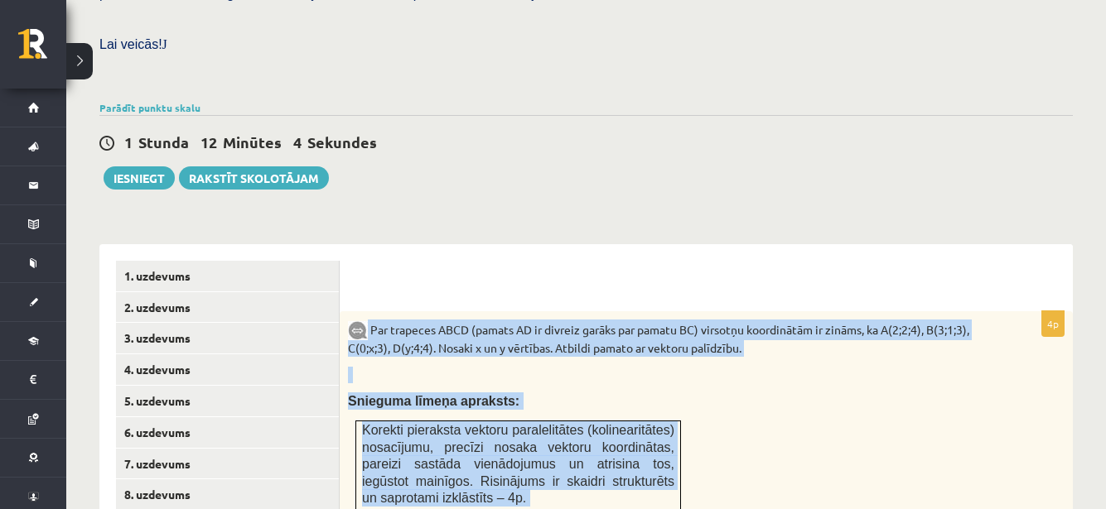
scroll to position [576, 0]
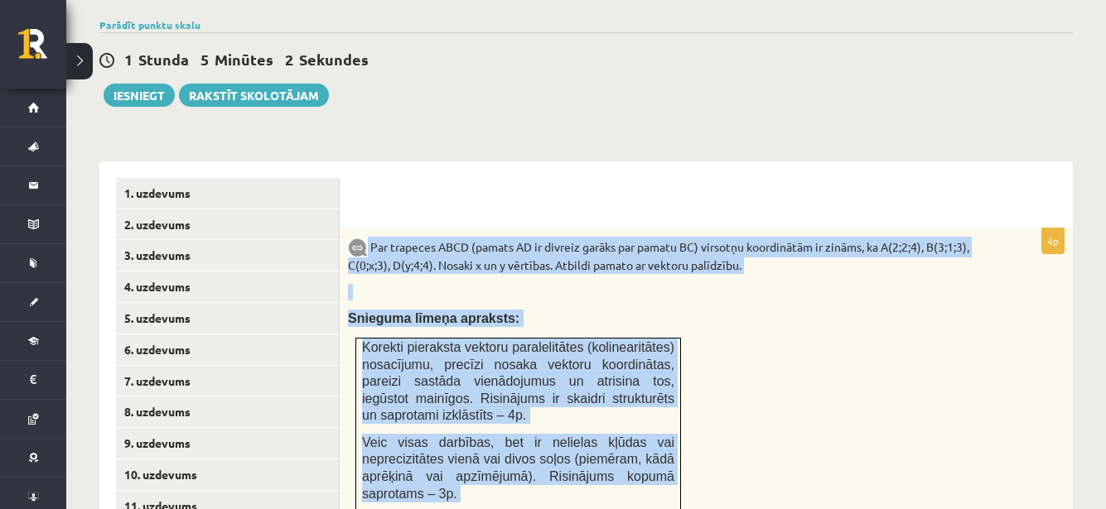
click at [867, 310] on p "Snieguma līmeņa apraksts:" at bounding box center [665, 318] width 634 height 17
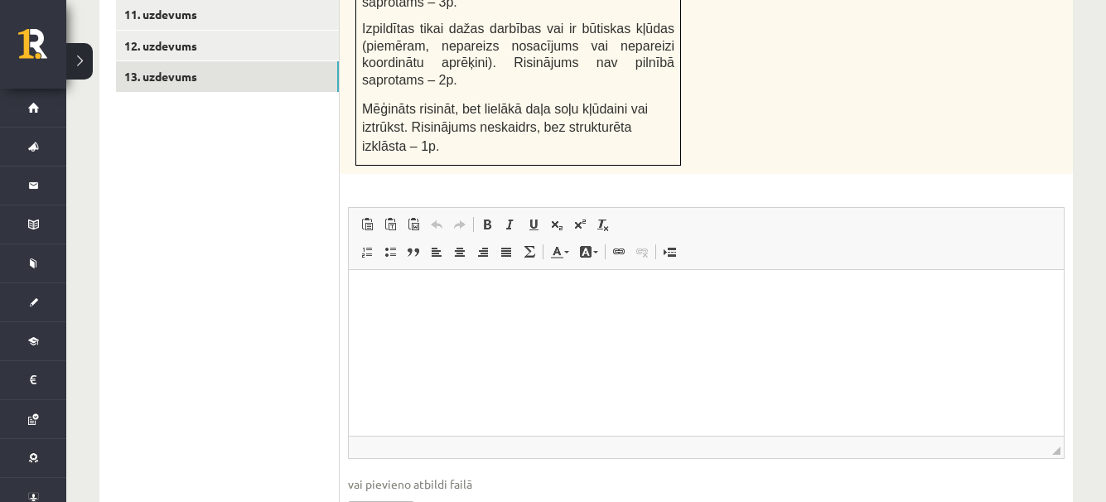
scroll to position [1073, 0]
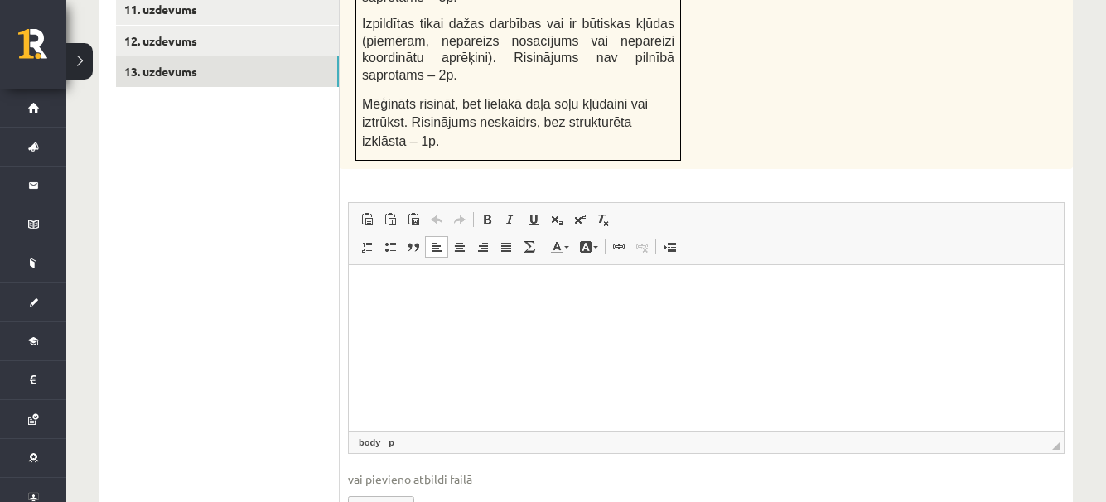
click at [456, 316] on html at bounding box center [706, 290] width 715 height 51
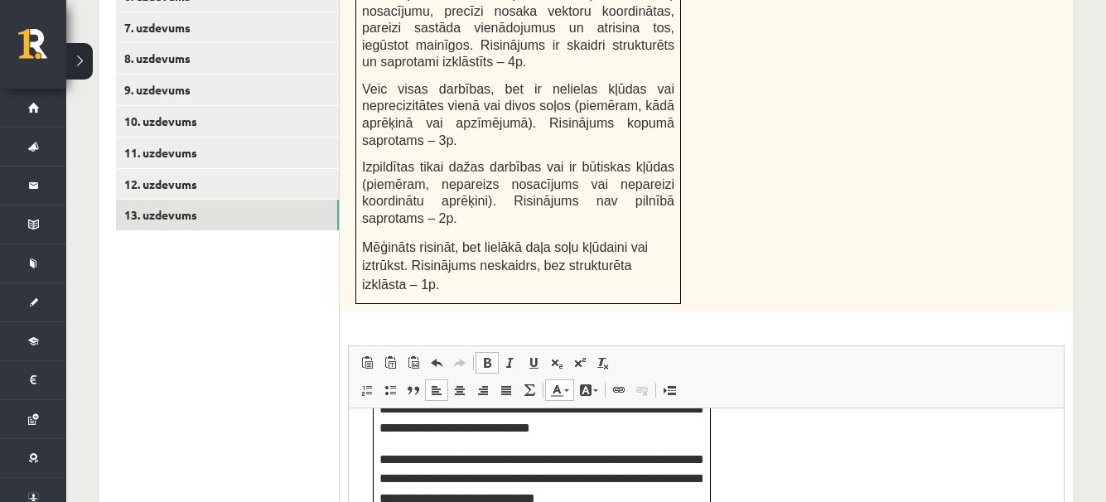
scroll to position [1096, 0]
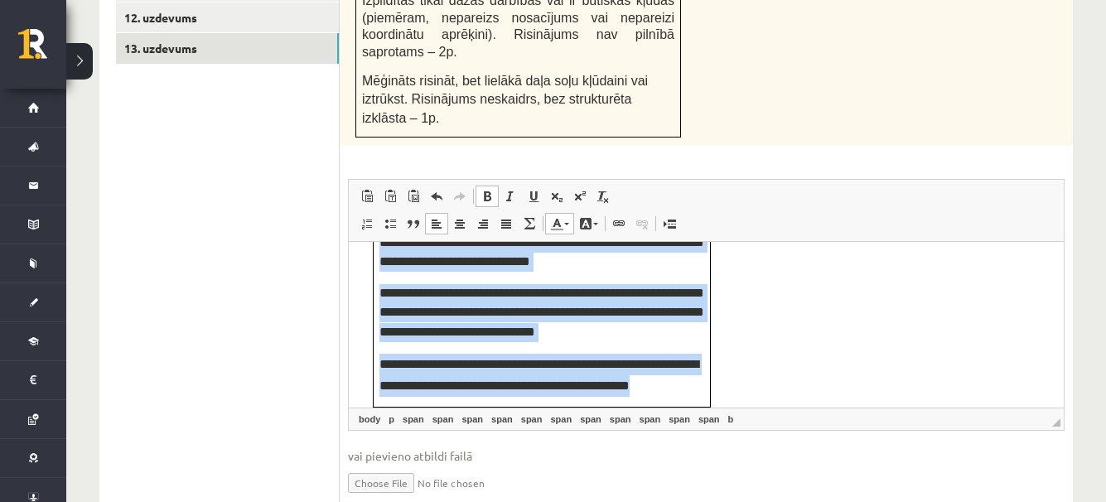
drag, startPoint x: 361, startPoint y: 292, endPoint x: 681, endPoint y: 391, distance: 334.8
click at [681, 391] on html "**********" at bounding box center [706, 183] width 715 height 448
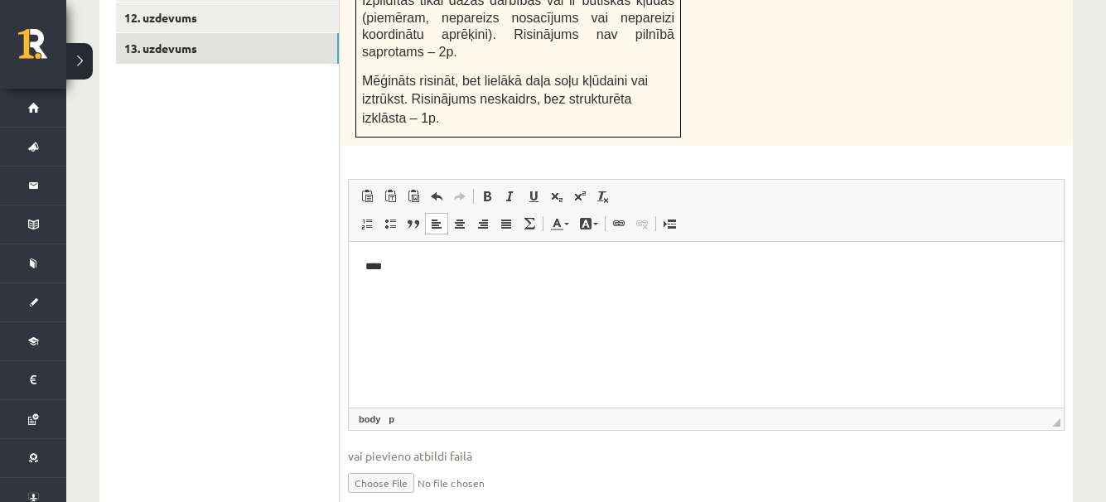
scroll to position [0, 0]
click at [395, 267] on p "****" at bounding box center [706, 266] width 682 height 17
click at [417, 270] on p "**********" at bounding box center [706, 266] width 682 height 17
click at [450, 258] on p "**********" at bounding box center [706, 266] width 682 height 17
click at [480, 288] on p "**********" at bounding box center [706, 295] width 682 height 17
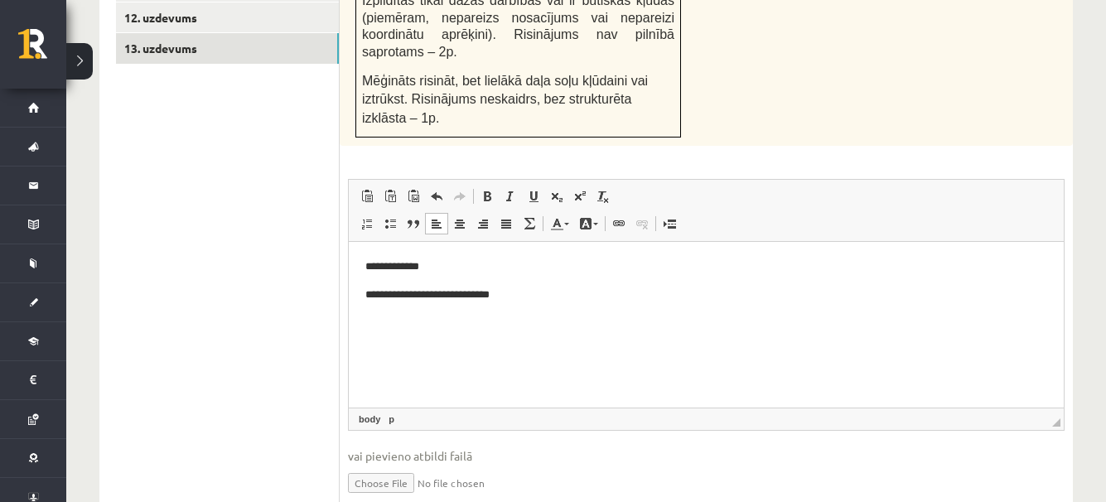
click at [523, 295] on p "**********" at bounding box center [706, 295] width 682 height 17
click at [413, 325] on p "*********" at bounding box center [706, 322] width 682 height 17
click at [477, 321] on p "**********" at bounding box center [706, 322] width 682 height 17
click at [480, 325] on p "**********" at bounding box center [706, 322] width 682 height 17
click at [571, 331] on p "**********" at bounding box center [706, 322] width 682 height 17
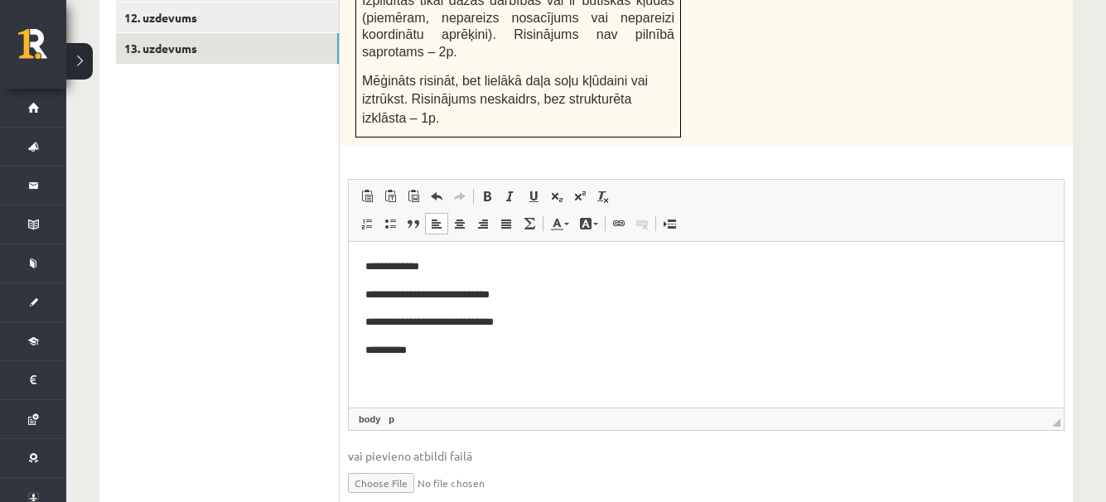
click at [409, 350] on p "**********" at bounding box center [706, 350] width 682 height 17
click at [538, 325] on p "**********" at bounding box center [706, 322] width 682 height 17
click at [446, 354] on p "**********" at bounding box center [699, 350] width 669 height 17
click at [447, 350] on p "**********" at bounding box center [699, 350] width 669 height 17
click at [462, 348] on p "**********" at bounding box center [699, 350] width 669 height 17
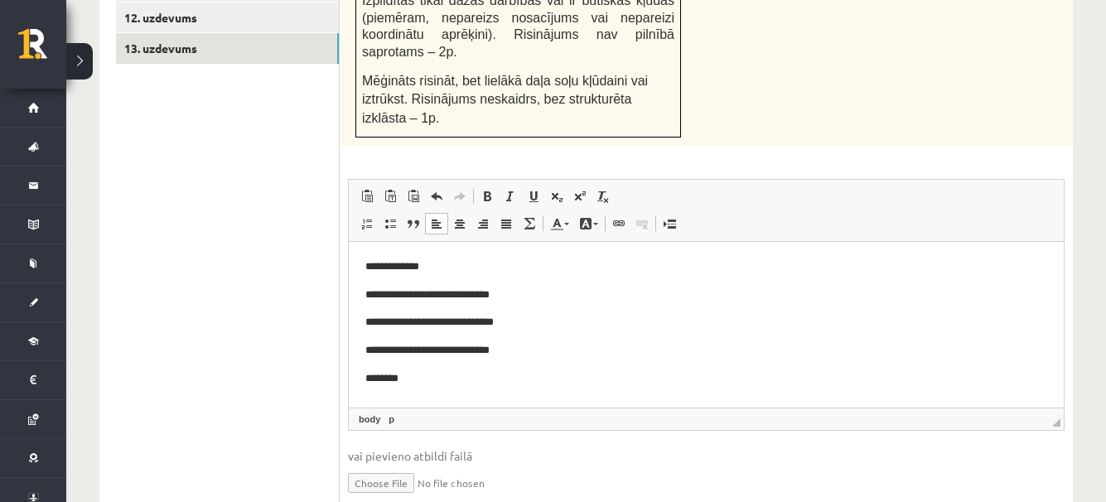
click at [510, 353] on p "**********" at bounding box center [699, 350] width 669 height 17
click at [511, 353] on p "**********" at bounding box center [699, 350] width 669 height 17
drag, startPoint x: 541, startPoint y: 345, endPoint x: 503, endPoint y: 368, distance: 44.6
click at [541, 343] on p "**********" at bounding box center [699, 350] width 669 height 17
click at [510, 353] on p "**********" at bounding box center [699, 350] width 669 height 17
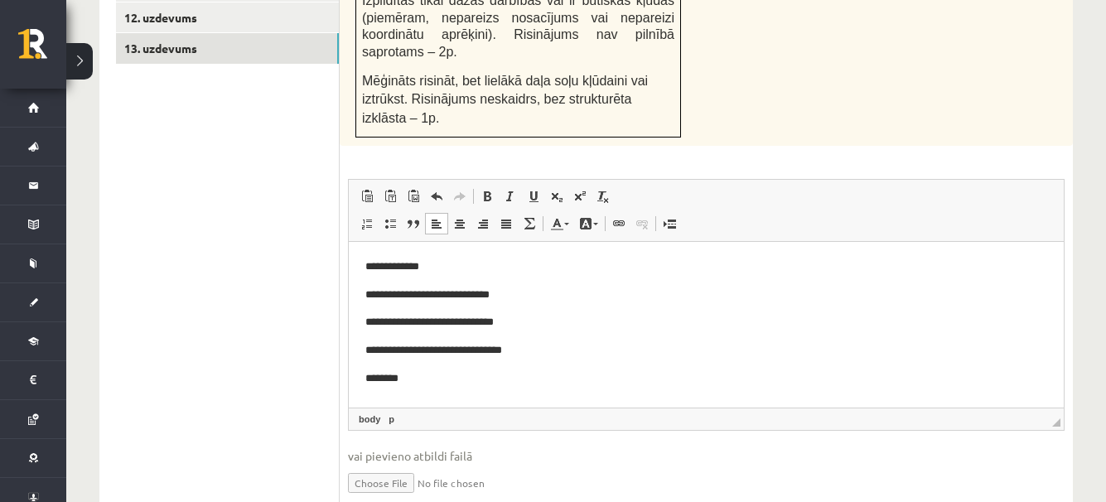
click at [408, 378] on p "********" at bounding box center [699, 378] width 669 height 17
click at [408, 379] on p "**********" at bounding box center [699, 378] width 669 height 17
click at [409, 376] on p "**********" at bounding box center [699, 378] width 669 height 17
click at [460, 377] on p "**********" at bounding box center [699, 378] width 669 height 17
click at [485, 376] on p "**********" at bounding box center [699, 378] width 669 height 17
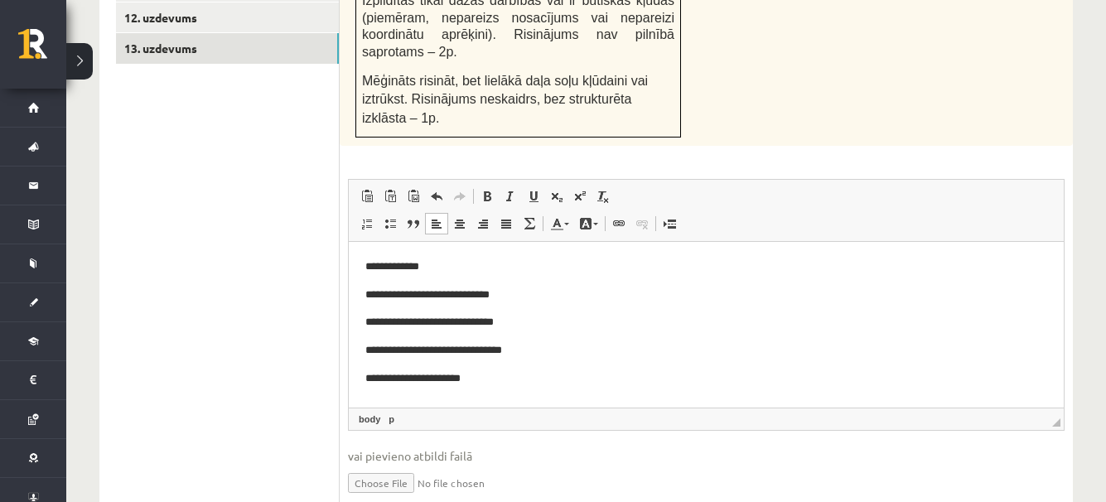
scroll to position [5, 0]
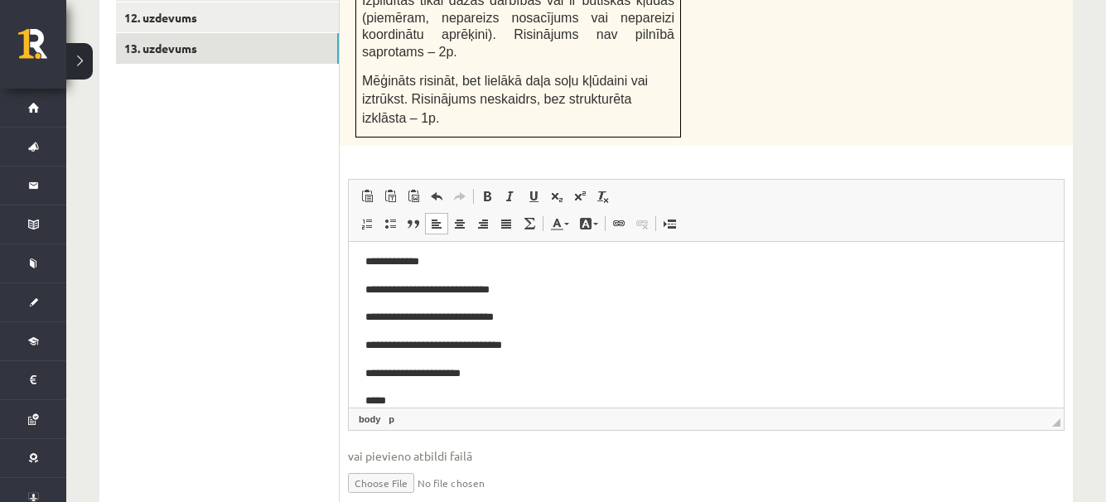
click at [386, 376] on p "**********" at bounding box center [699, 373] width 669 height 17
click at [403, 399] on p "*****" at bounding box center [699, 401] width 669 height 17
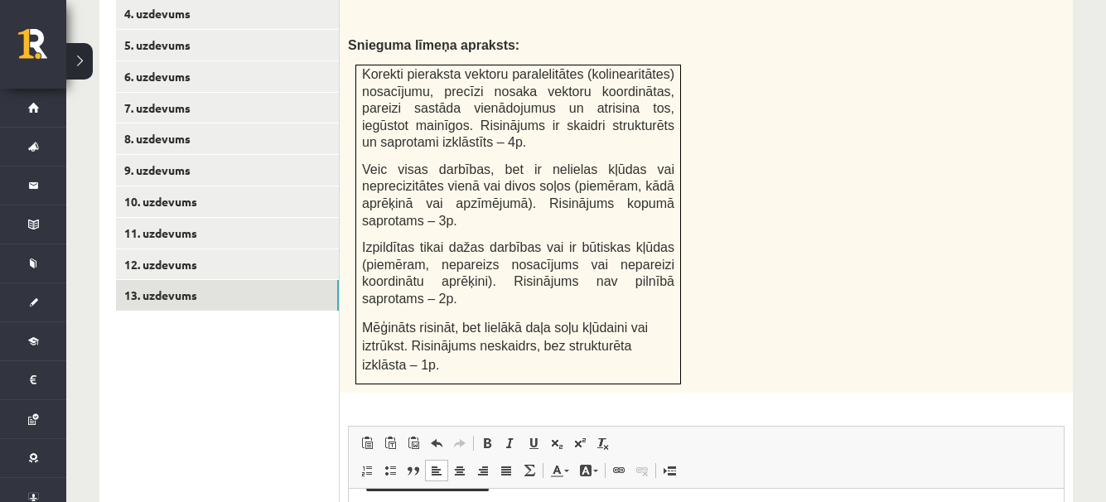
scroll to position [847, 0]
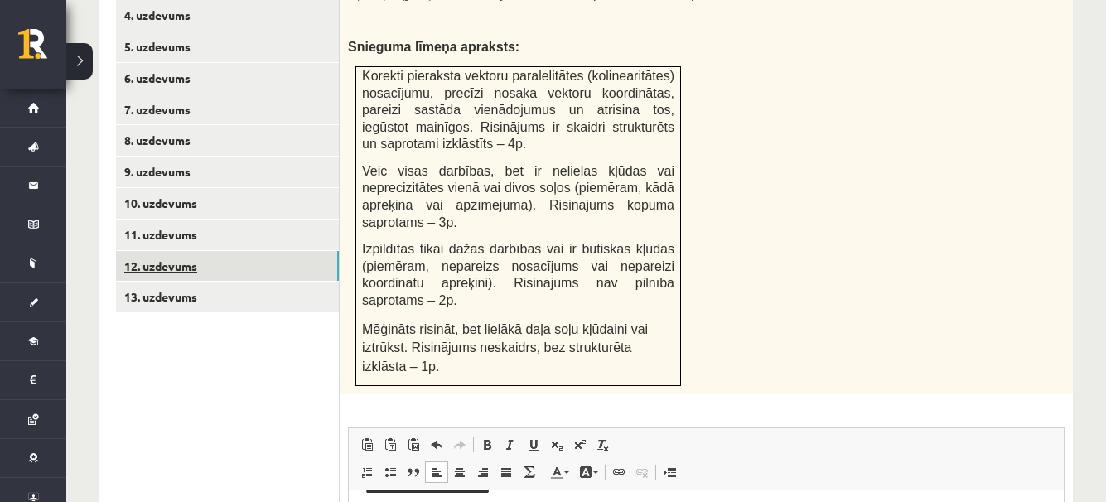
click at [196, 251] on link "12. uzdevums" at bounding box center [227, 266] width 223 height 31
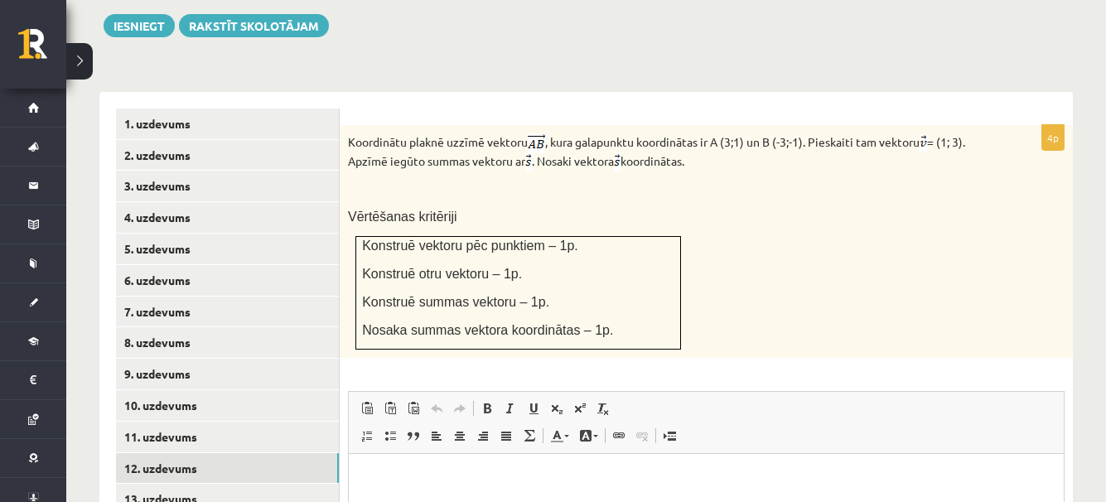
scroll to position [0, 0]
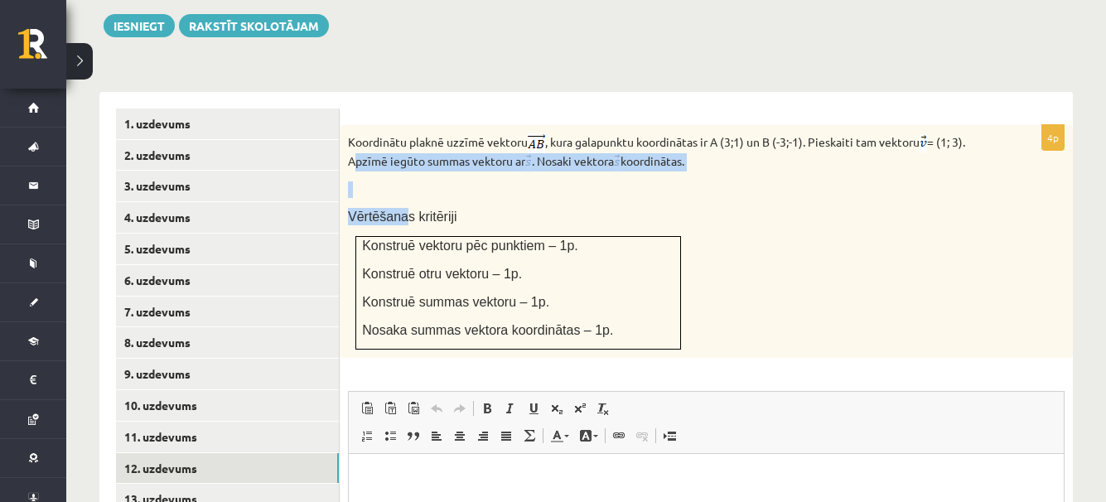
drag, startPoint x: 354, startPoint y: 118, endPoint x: 399, endPoint y: 172, distance: 71.2
click at [399, 172] on div "Koordinātu plaknē uzzīmē vektoru , kura galapunktu koordinātas ir A (3;1) un B …" at bounding box center [706, 242] width 733 height 234
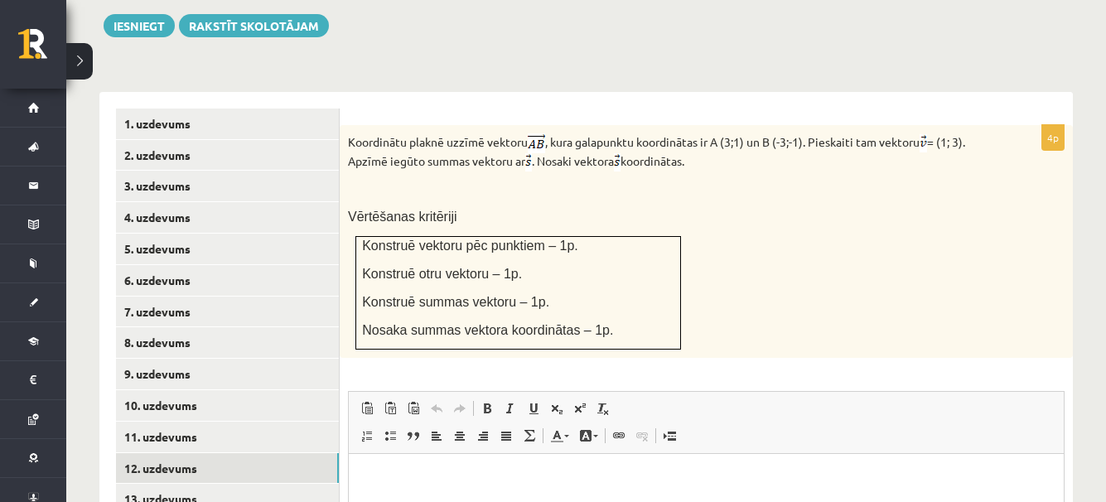
click at [514, 208] on p "Vērtēšanas kritēriji" at bounding box center [665, 216] width 634 height 17
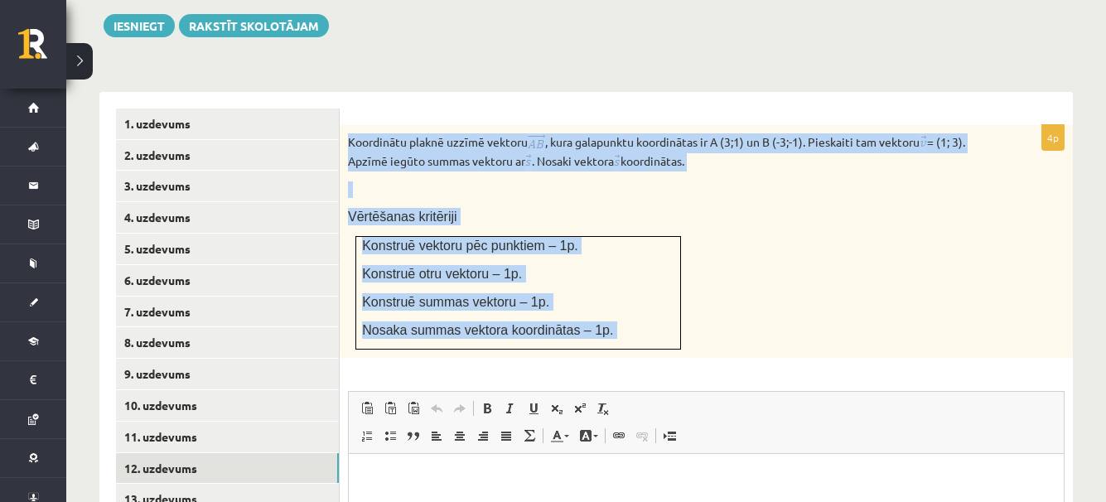
drag, startPoint x: 350, startPoint y: 94, endPoint x: 614, endPoint y: 338, distance: 358.7
click at [614, 338] on div "4p Koordinātu plaknē uzzīmē vektoru , kura galapunktu koordinātas ir A (3;1) un…" at bounding box center [706, 430] width 733 height 611
copy div "Koordinātu plaknē uzzīmē vektoru , kura galapunktu koordinātas ir A (3;1) un B …"
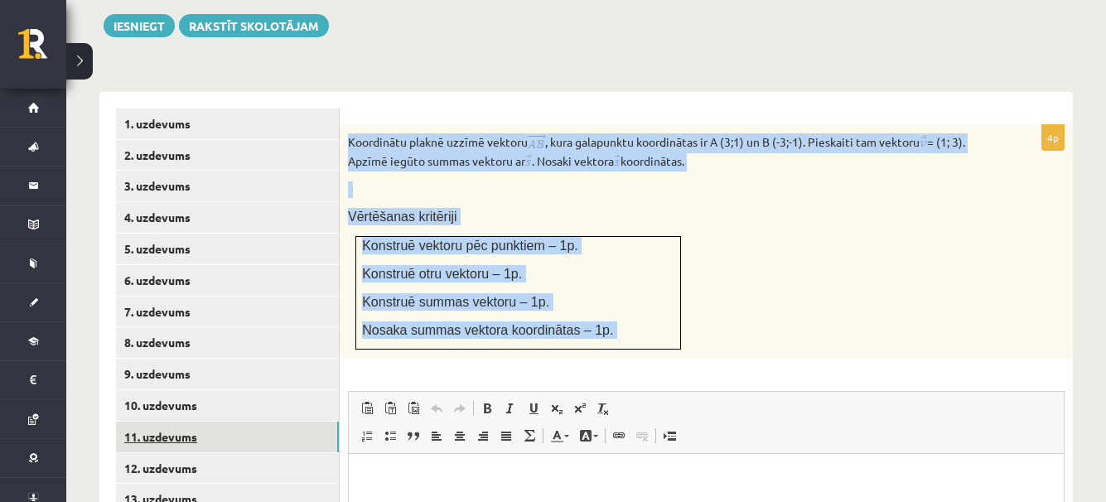
click at [183, 422] on link "11. uzdevums" at bounding box center [227, 437] width 223 height 31
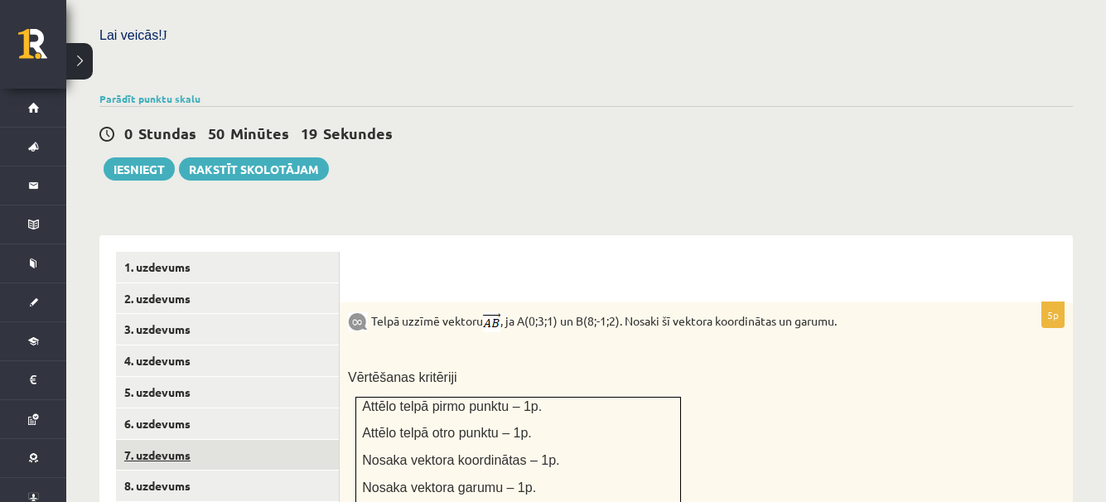
scroll to position [645, 0]
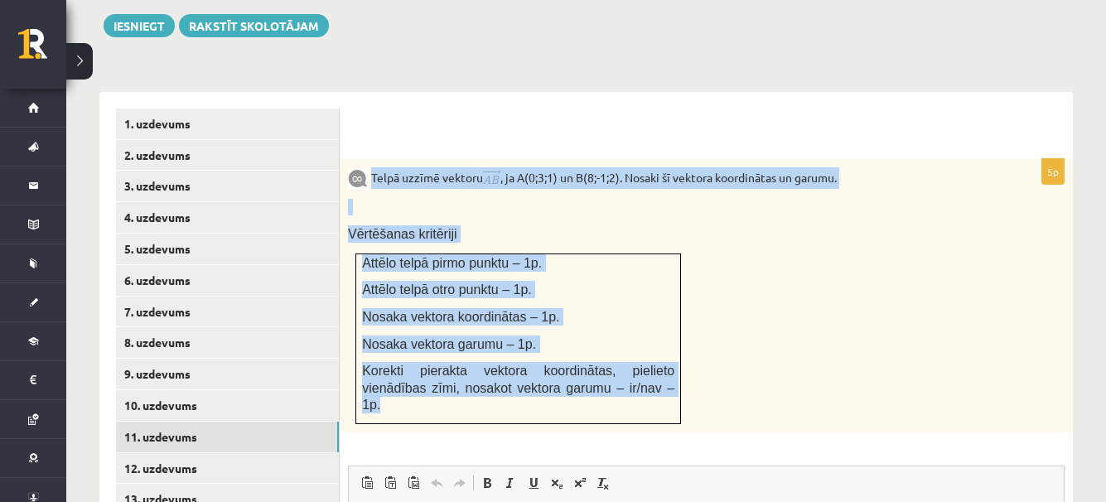
drag, startPoint x: 371, startPoint y: 138, endPoint x: 620, endPoint y: 369, distance: 339.4
click at [620, 369] on div "Telpā uzzīmē vektoru , ja A(0;3;1) un B(8;-1;2). Nosaki šī vektora koordinātas …" at bounding box center [706, 295] width 733 height 273
copy div "Telpā uzzīmē vektoru , ja A(0;3;1) un B(8;-1;2). Nosaki šī vektora koordinātas …"
click at [757, 246] on div "Telpā uzzīmē vektoru , ja A(0;3;1) un B(8;-1;2). Nosaki šī vektora koordinātas …" at bounding box center [706, 295] width 733 height 273
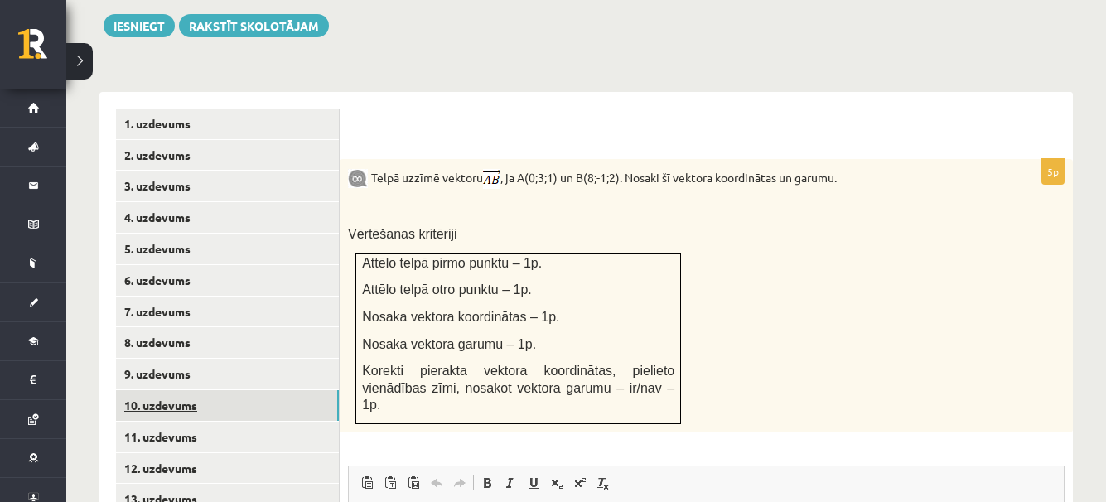
click at [171, 390] on link "10. uzdevums" at bounding box center [227, 405] width 223 height 31
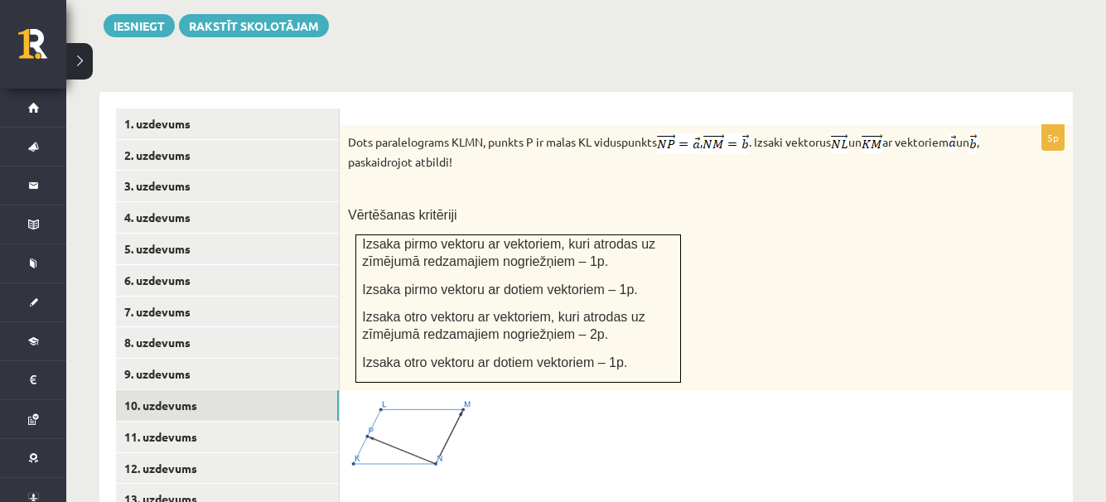
scroll to position [0, 0]
click at [186, 359] on link "9. uzdevums" at bounding box center [227, 374] width 223 height 31
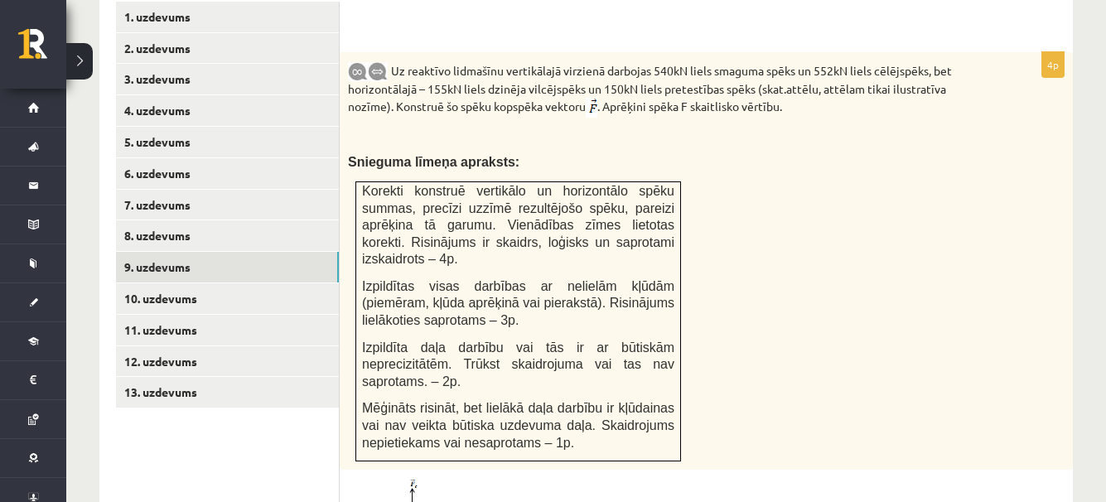
scroll to position [726, 0]
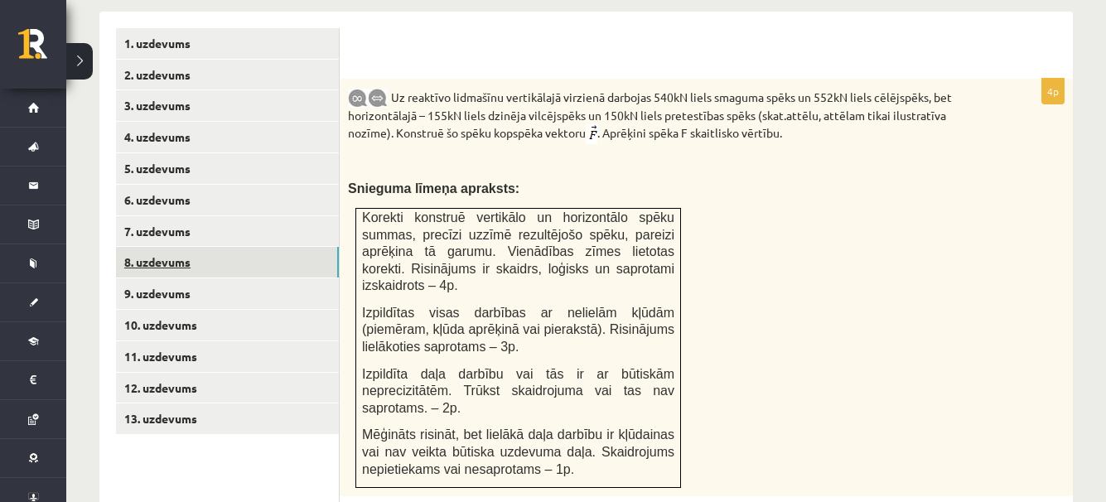
click at [190, 247] on link "8. uzdevums" at bounding box center [227, 262] width 223 height 31
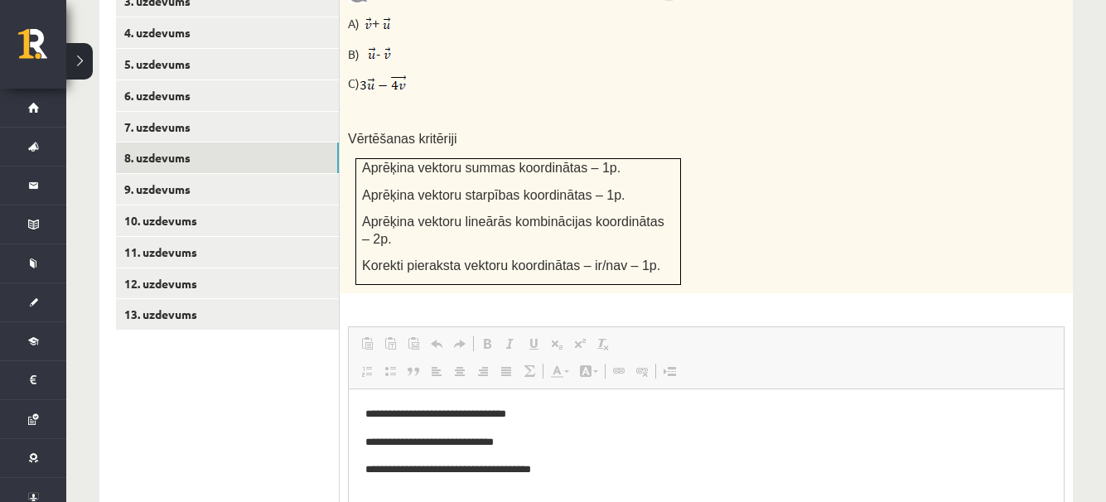
scroll to position [0, 0]
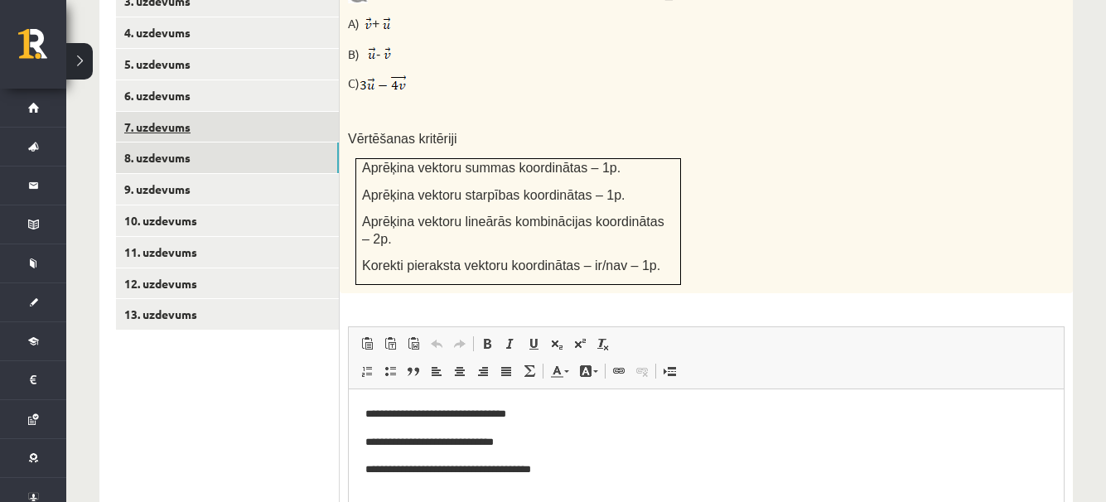
click at [201, 112] on link "7. uzdevums" at bounding box center [227, 127] width 223 height 31
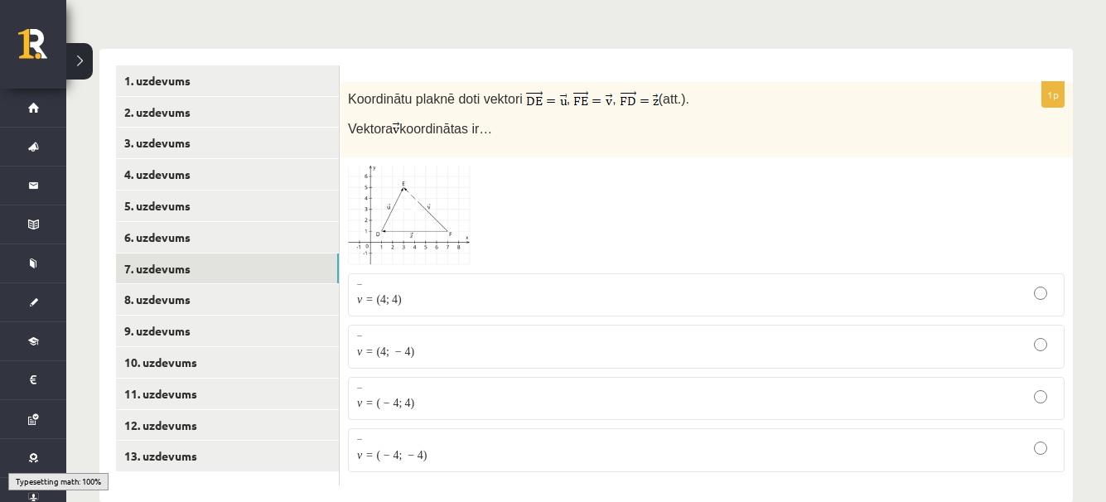
scroll to position [673, 0]
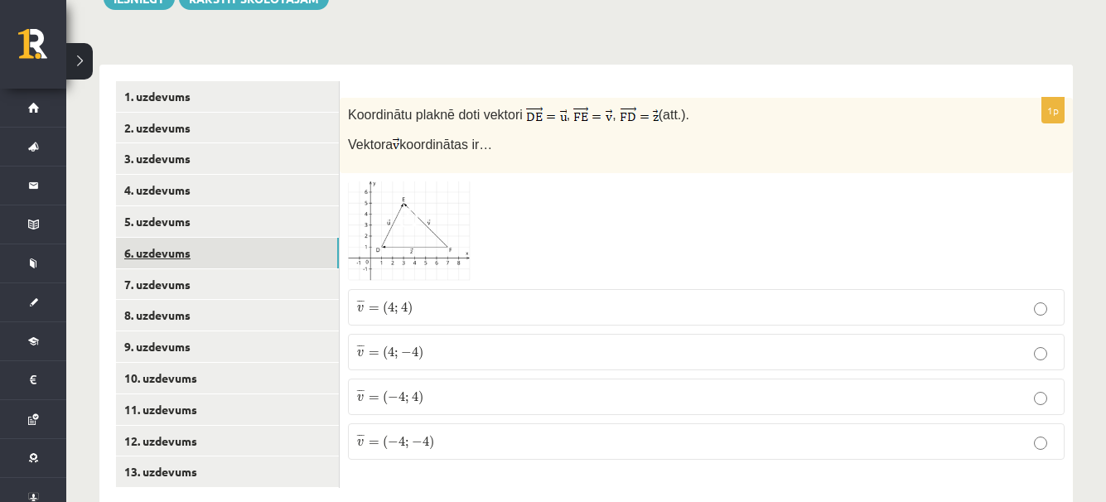
click at [162, 238] on link "6. uzdevums" at bounding box center [227, 253] width 223 height 31
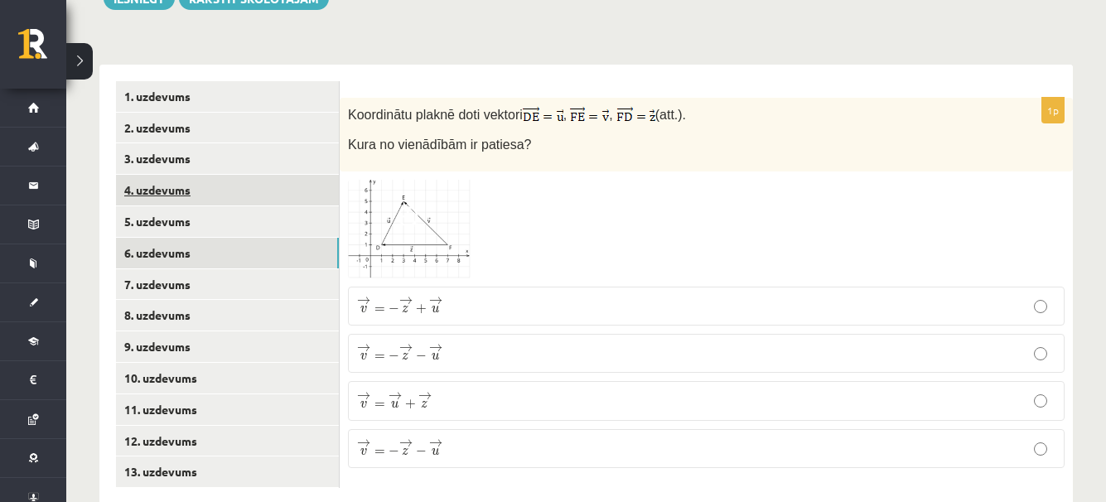
click at [208, 175] on link "4. uzdevums" at bounding box center [227, 190] width 223 height 31
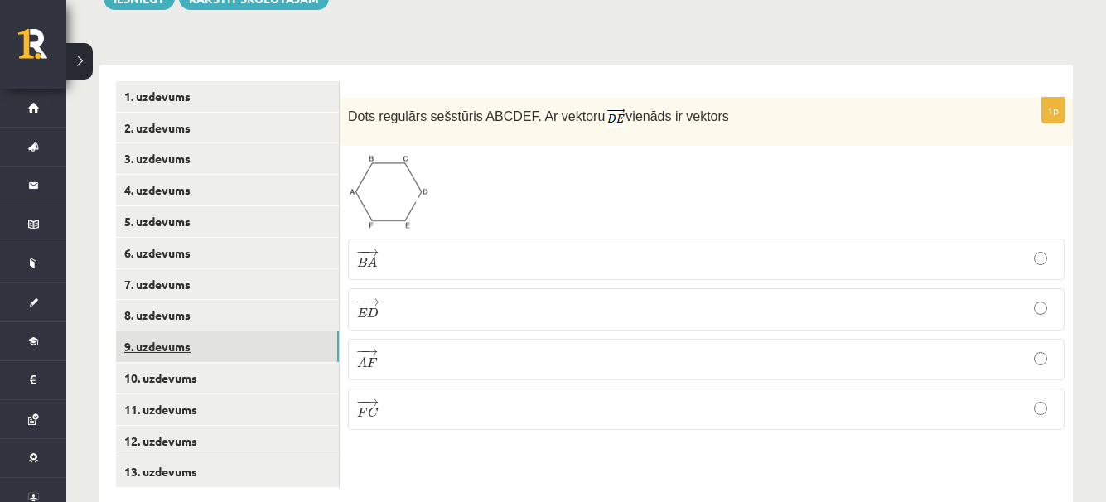
click at [156, 331] on link "9. uzdevums" at bounding box center [227, 346] width 223 height 31
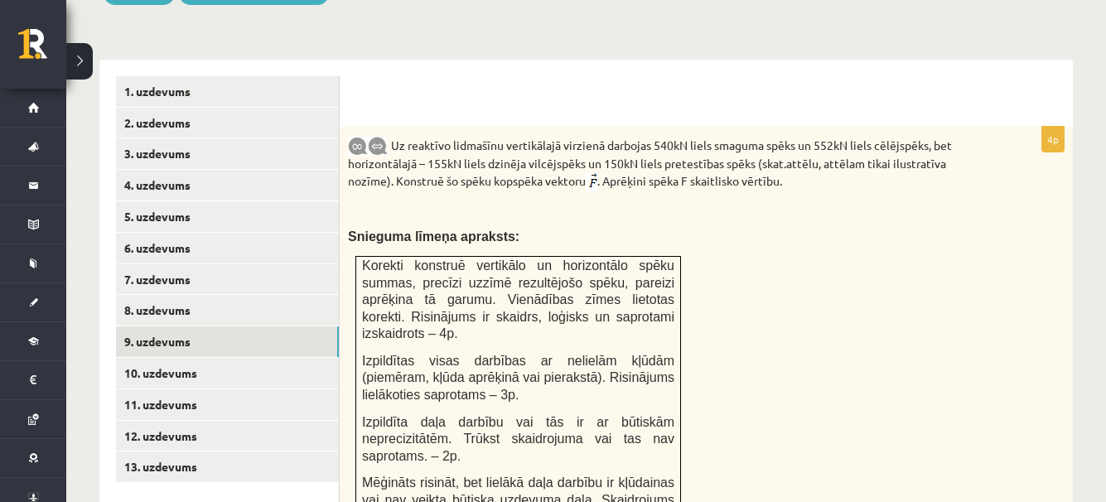
scroll to position [740, 0]
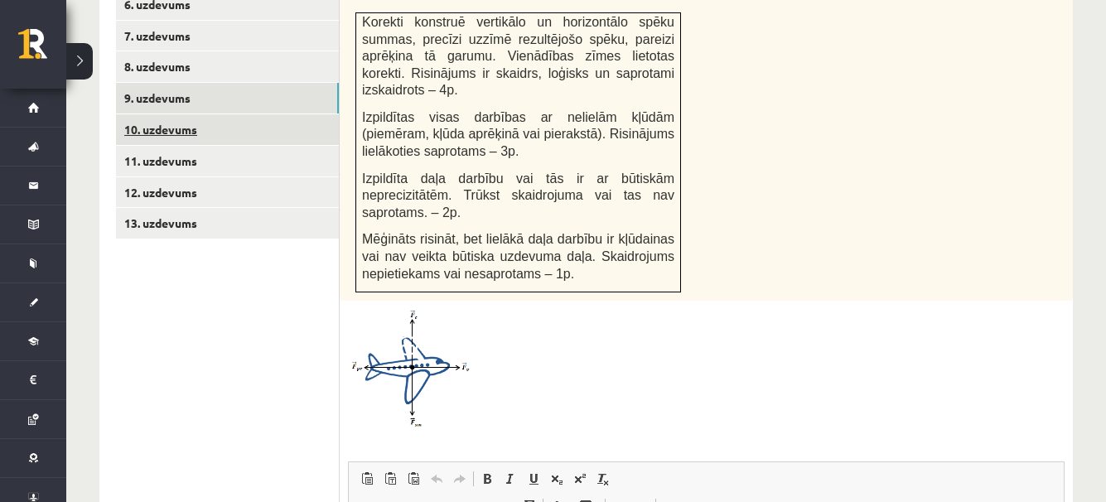
click at [214, 114] on link "10. uzdevums" at bounding box center [227, 129] width 223 height 31
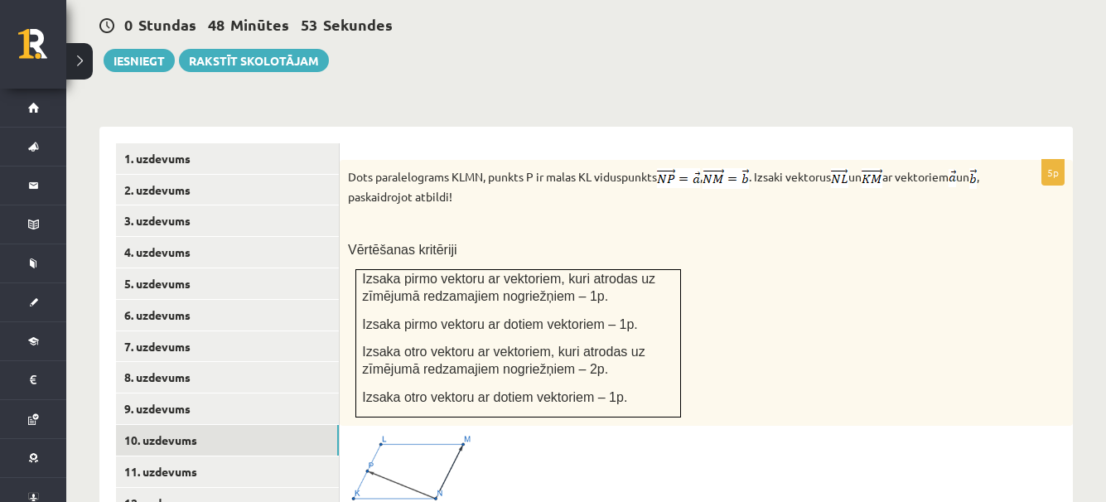
scroll to position [590, 0]
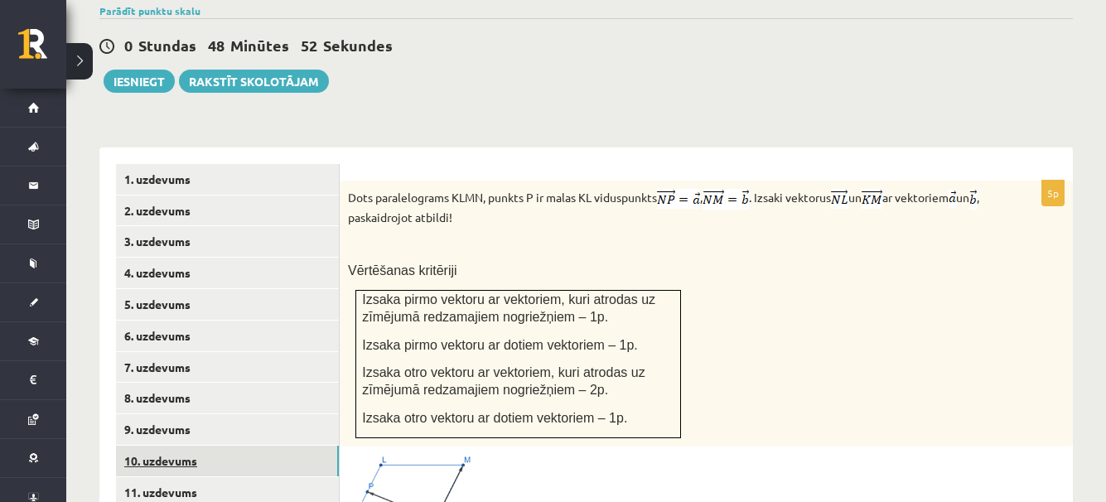
click at [158, 446] on link "10. uzdevums" at bounding box center [227, 461] width 223 height 31
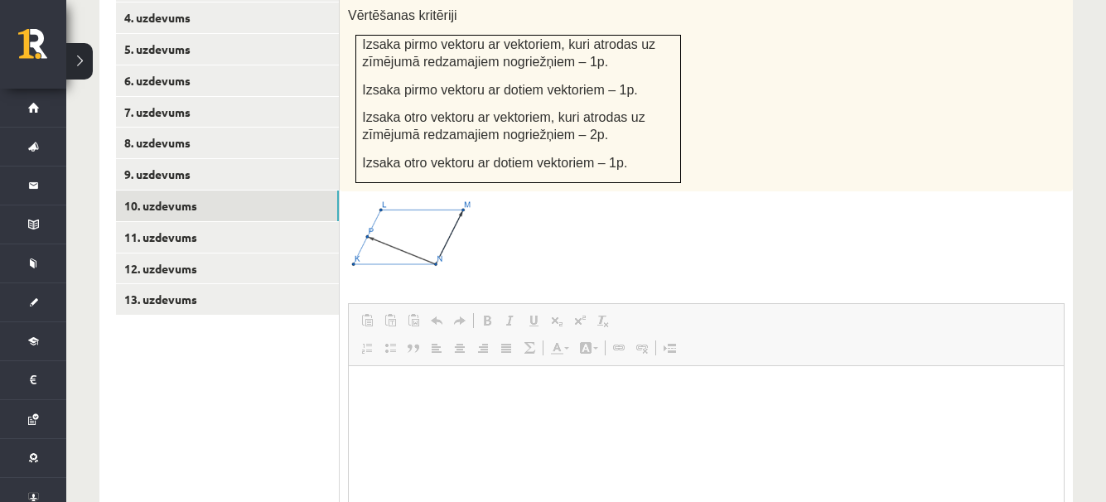
scroll to position [0, 0]
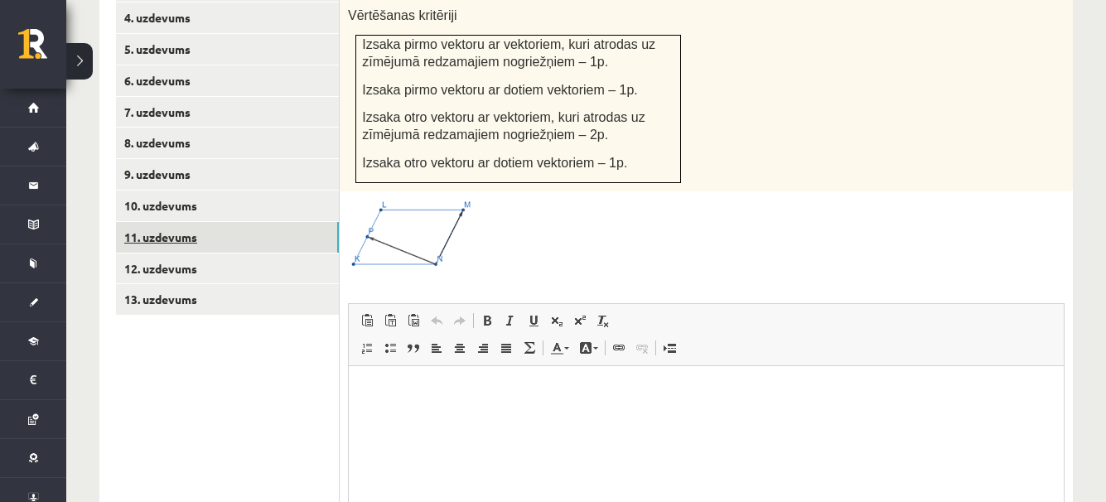
click at [172, 222] on link "11. uzdevums" at bounding box center [227, 237] width 223 height 31
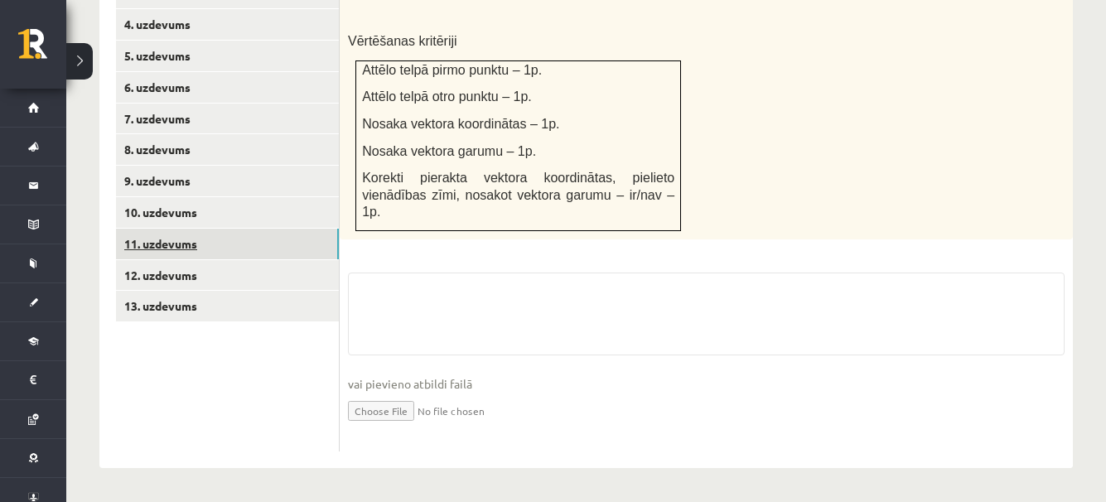
scroll to position [784, 0]
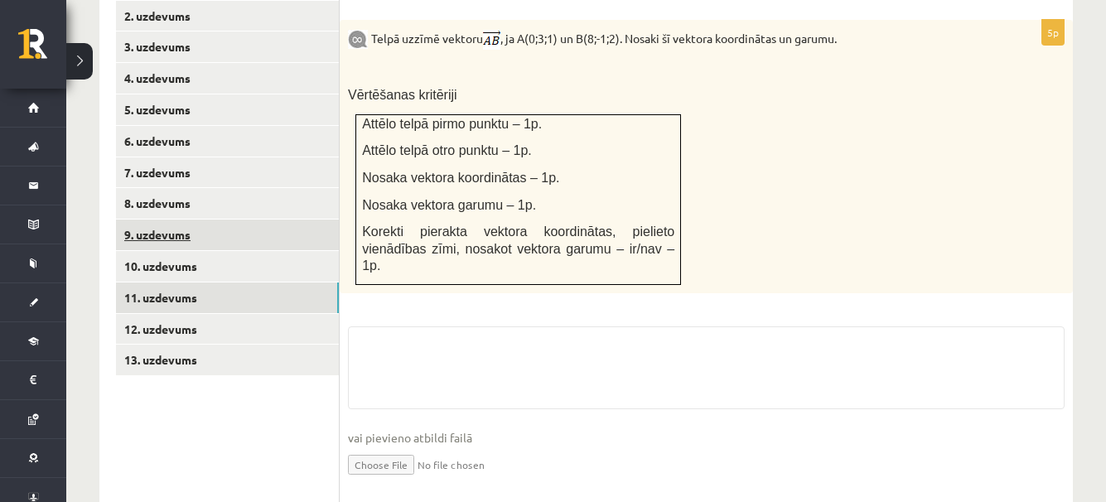
click at [147, 219] on link "9. uzdevums" at bounding box center [227, 234] width 223 height 31
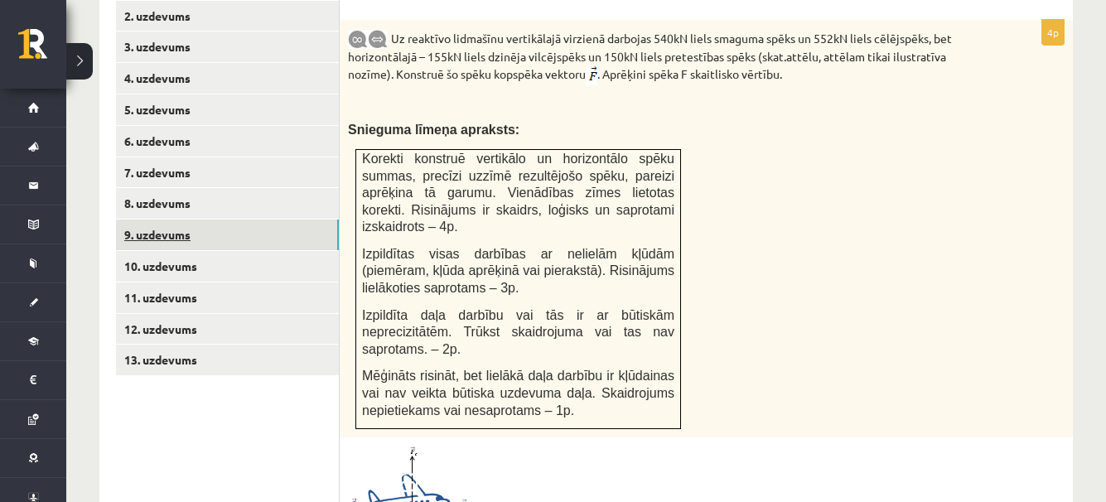
scroll to position [0, 0]
click at [195, 251] on link "10. uzdevums" at bounding box center [227, 266] width 223 height 31
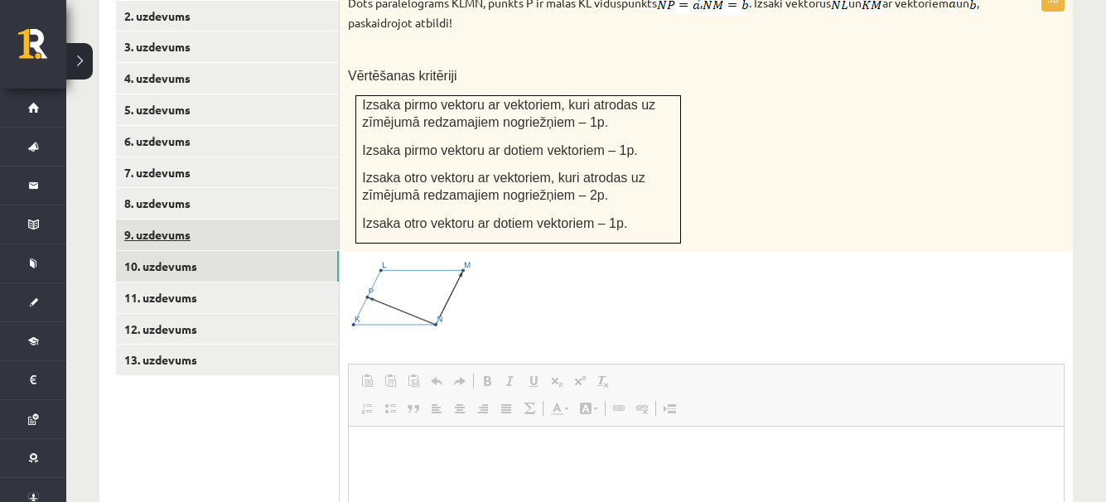
click at [190, 219] on link "9. uzdevums" at bounding box center [227, 234] width 223 height 31
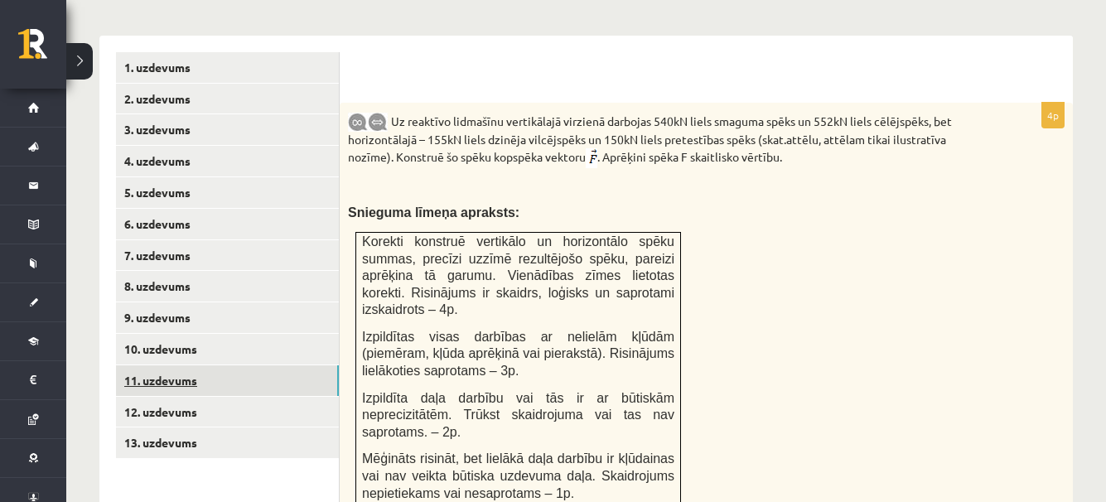
click at [152, 365] on link "11. uzdevums" at bounding box center [227, 380] width 223 height 31
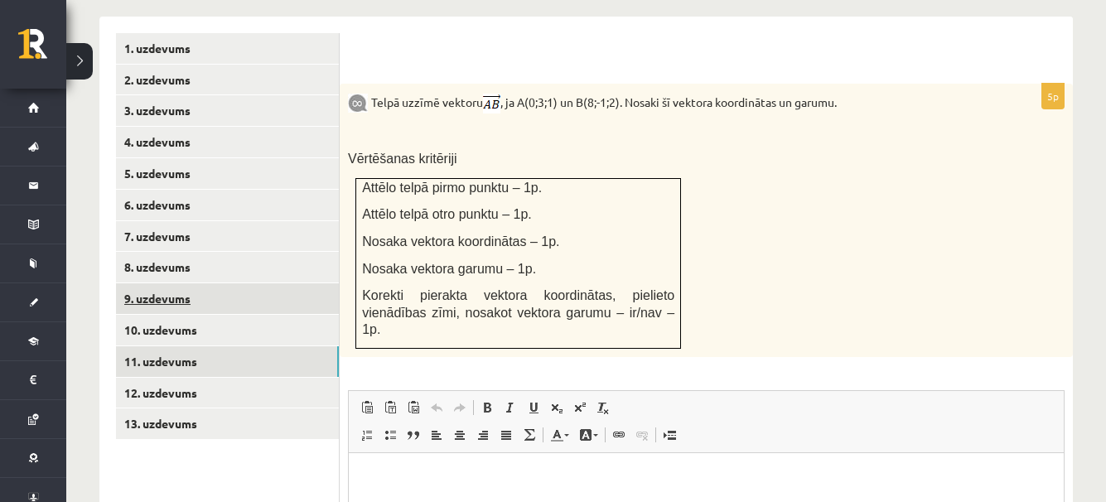
scroll to position [701, 0]
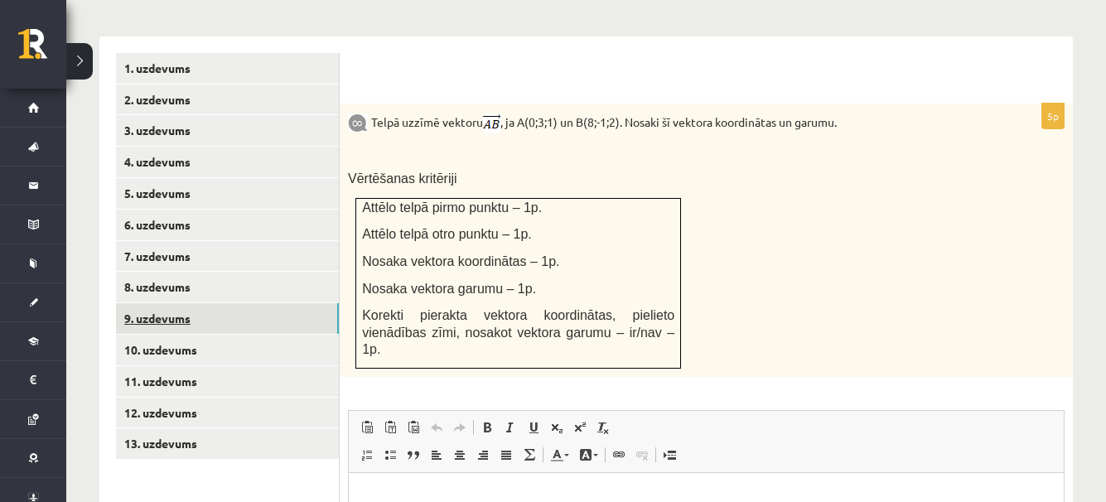
click at [202, 303] on link "9. uzdevums" at bounding box center [227, 318] width 223 height 31
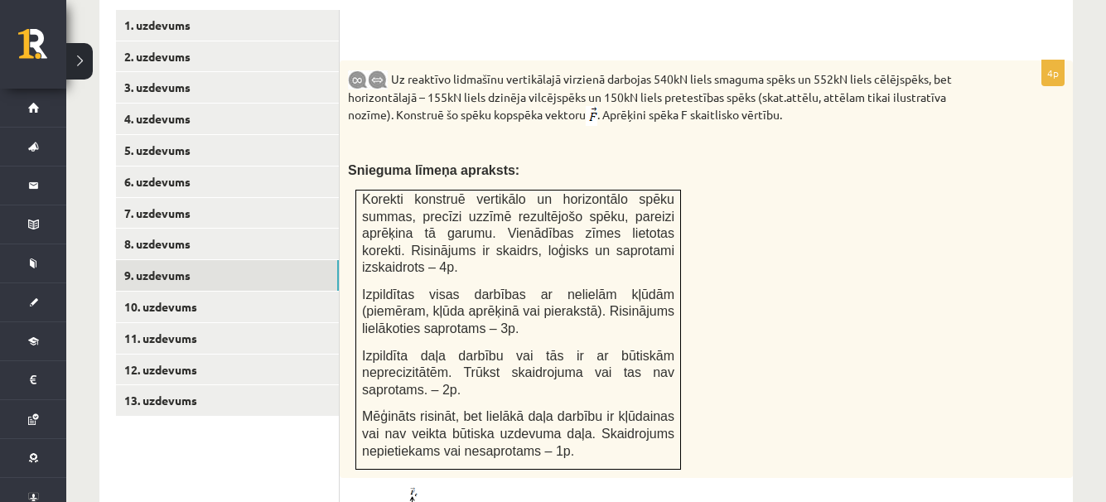
scroll to position [783, 0]
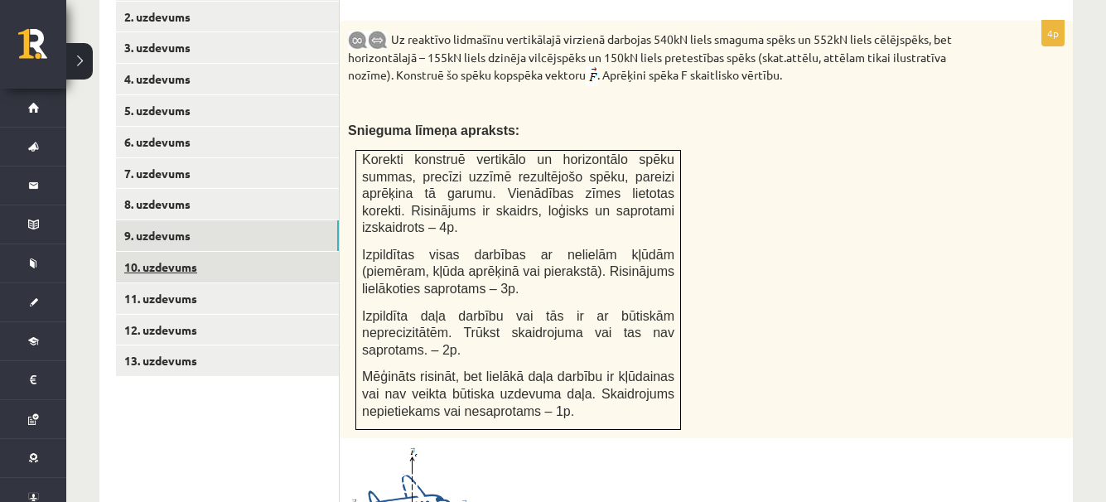
click at [207, 252] on link "10. uzdevums" at bounding box center [227, 267] width 223 height 31
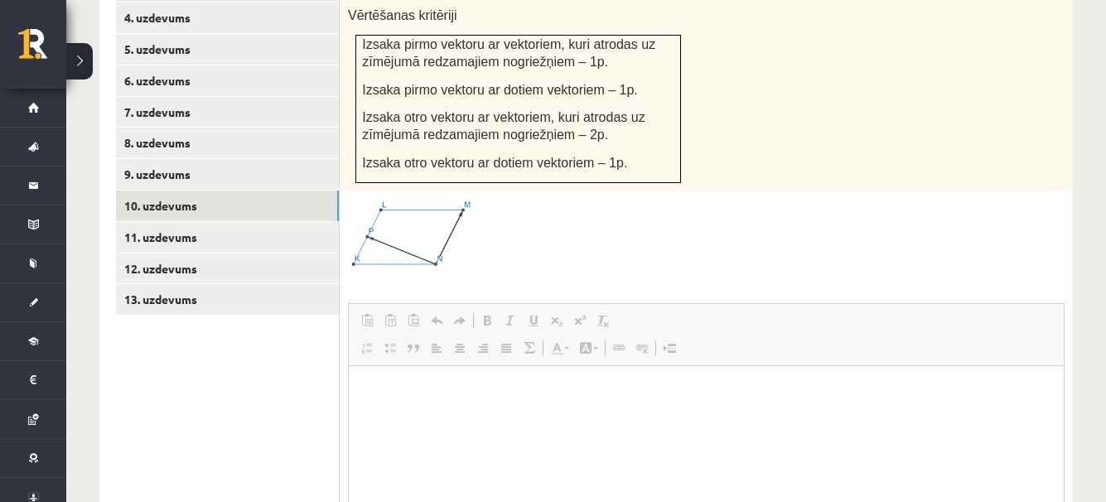
scroll to position [0, 0]
click at [512, 404] on body "Визуальный текстовый редактор, wiswyg-editor-user-answer-47433804393480" at bounding box center [706, 406] width 682 height 46
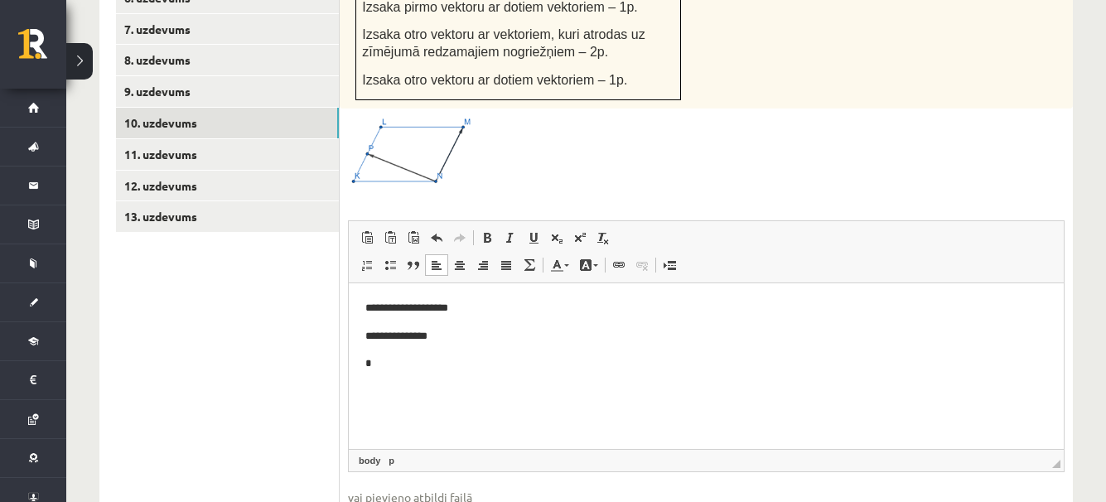
scroll to position [934, 0]
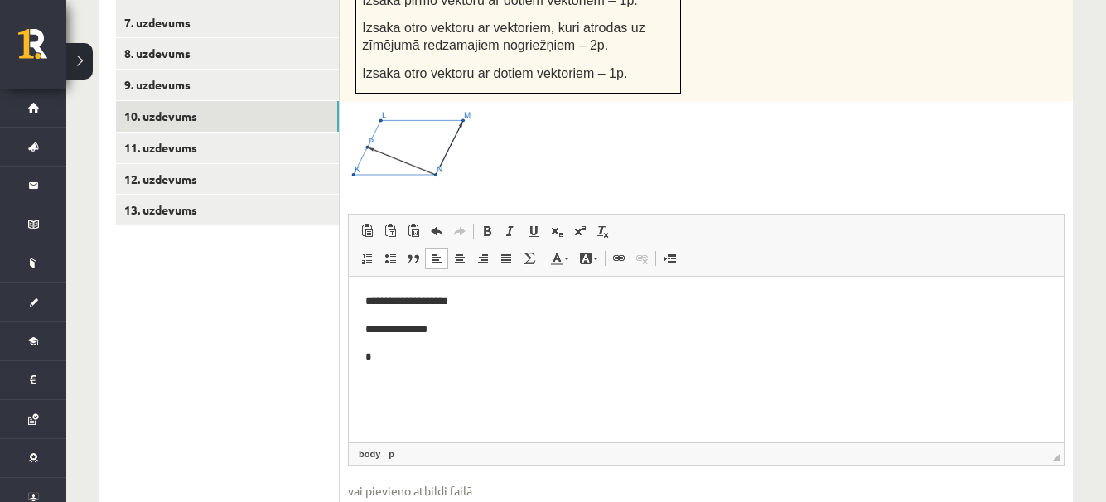
click at [414, 368] on html "**********" at bounding box center [706, 330] width 715 height 106
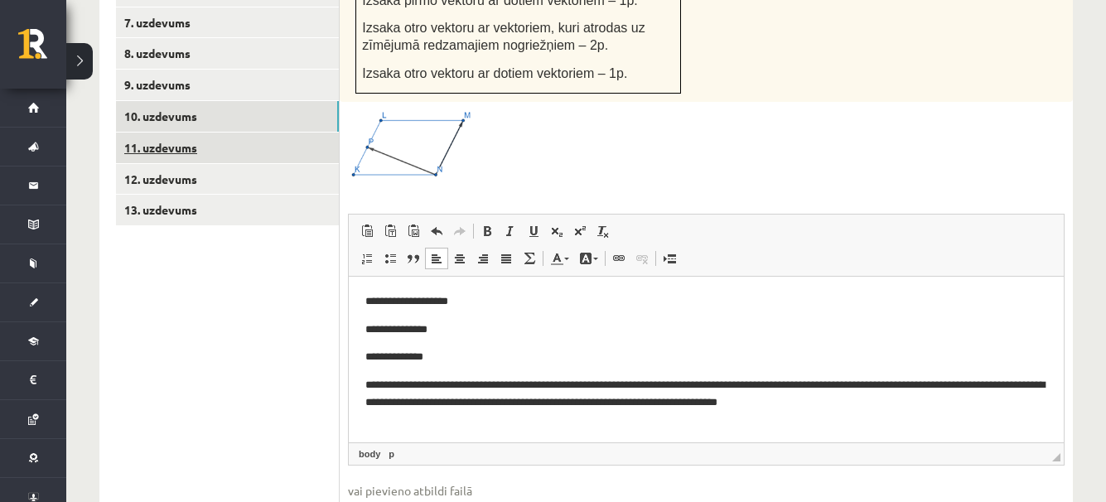
click at [196, 133] on link "11. uzdevums" at bounding box center [227, 148] width 223 height 31
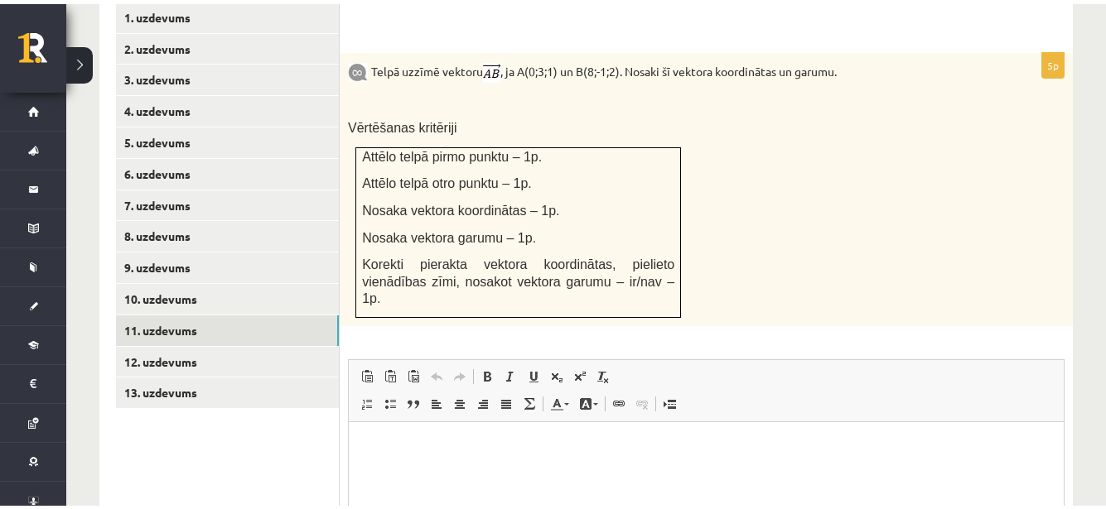
scroll to position [784, 0]
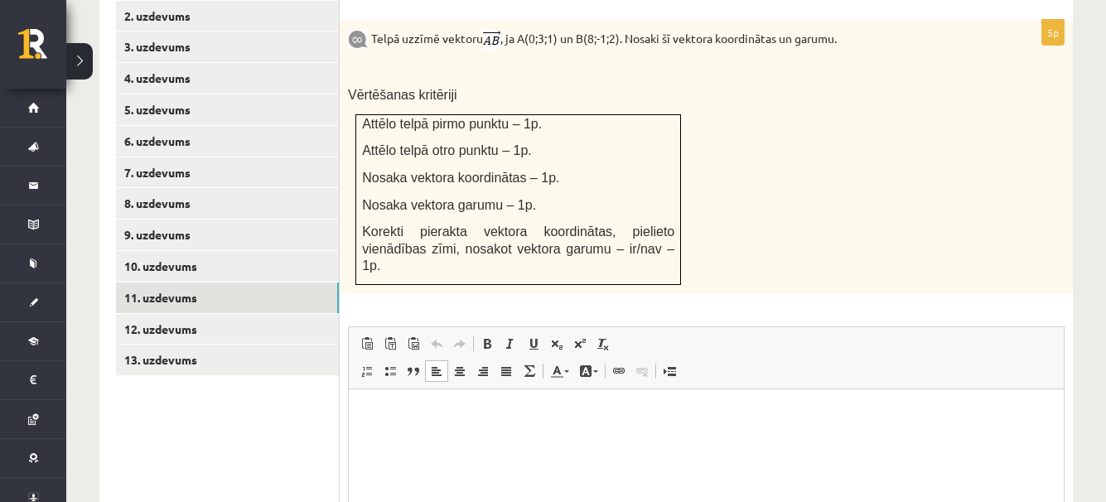
click at [493, 407] on p "Визуальный текстовый редактор, wiswyg-editor-user-answer-47433856802540" at bounding box center [706, 413] width 682 height 17
click at [388, 417] on p "*****" at bounding box center [706, 413] width 682 height 17
click at [470, 410] on p "**********" at bounding box center [706, 413] width 682 height 17
click at [456, 415] on p "**********" at bounding box center [706, 413] width 682 height 17
click at [527, 418] on p "**********" at bounding box center [706, 413] width 682 height 17
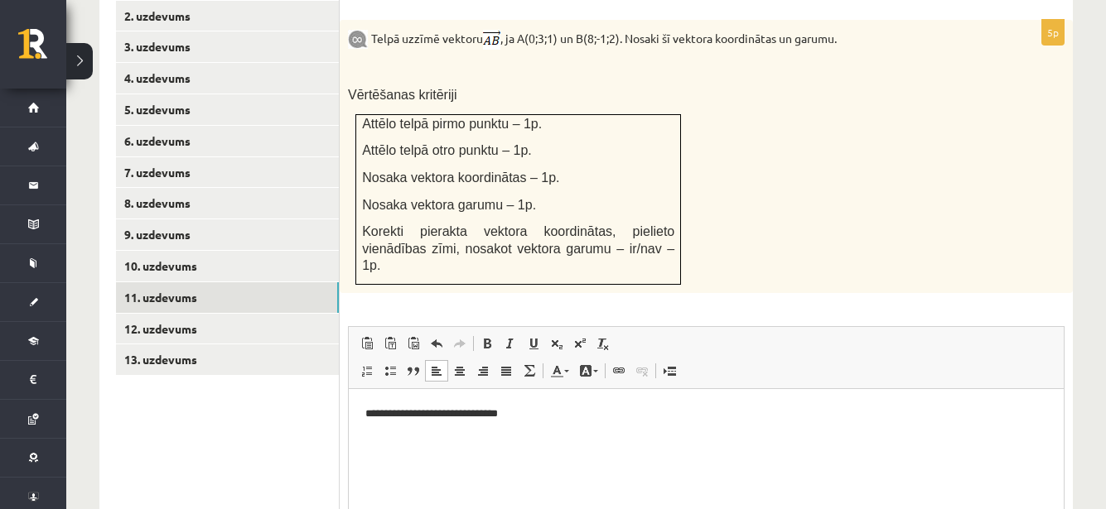
click at [486, 412] on p "**********" at bounding box center [706, 413] width 682 height 17
click at [394, 433] on p "*******" at bounding box center [706, 441] width 682 height 17
click at [368, 472] on p "**" at bounding box center [706, 468] width 682 height 17
click at [444, 475] on p "********" at bounding box center [706, 468] width 682 height 17
click at [365, 466] on p "********" at bounding box center [706, 468] width 682 height 17
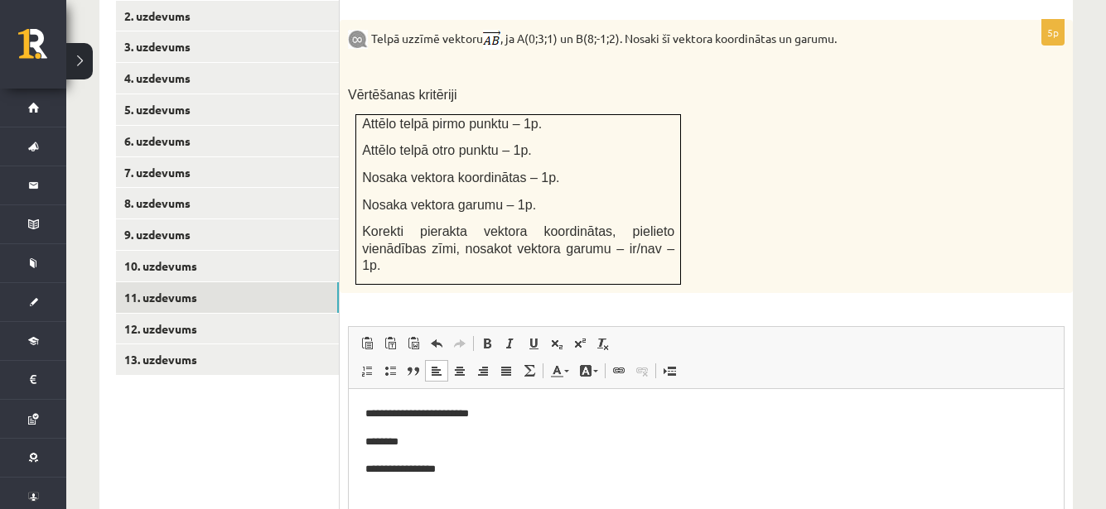
click at [450, 472] on p "**********" at bounding box center [706, 468] width 682 height 17
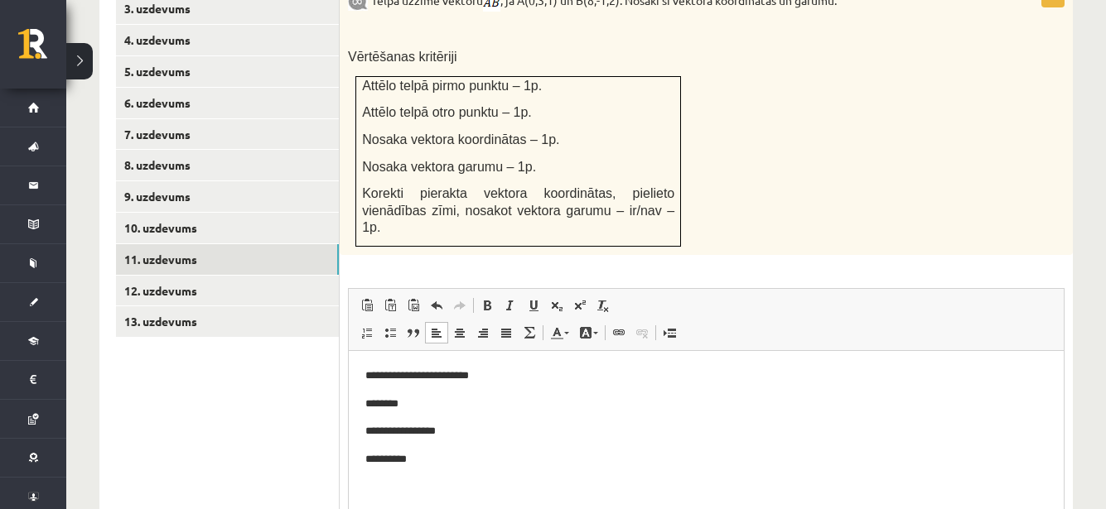
scroll to position [693, 0]
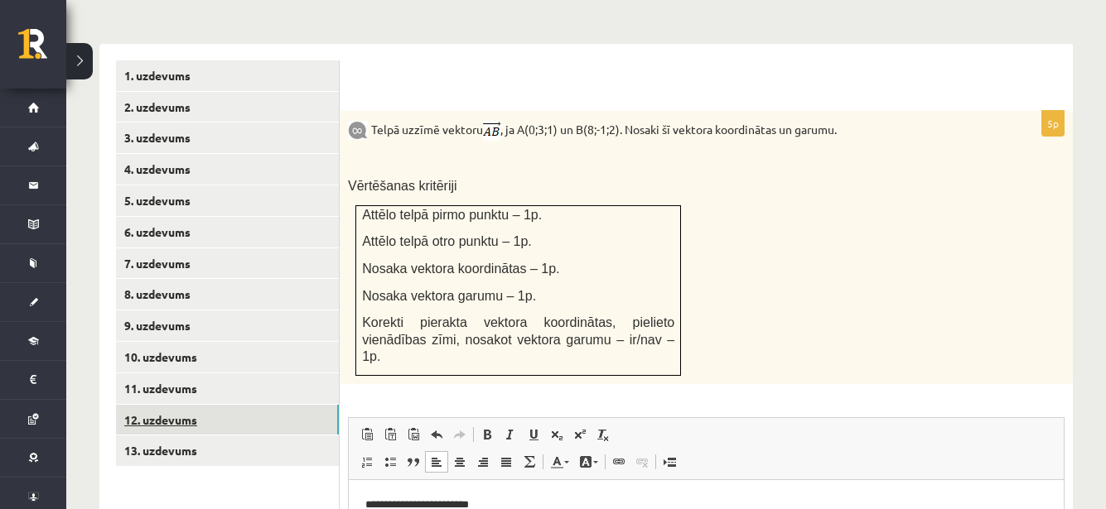
click at [214, 405] on link "12. uzdevums" at bounding box center [227, 420] width 223 height 31
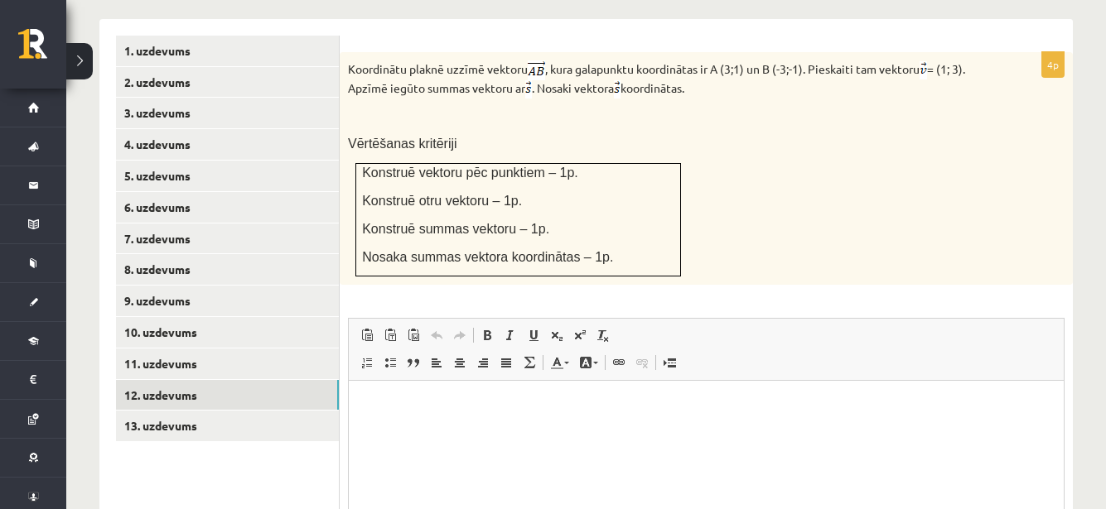
scroll to position [803, 0]
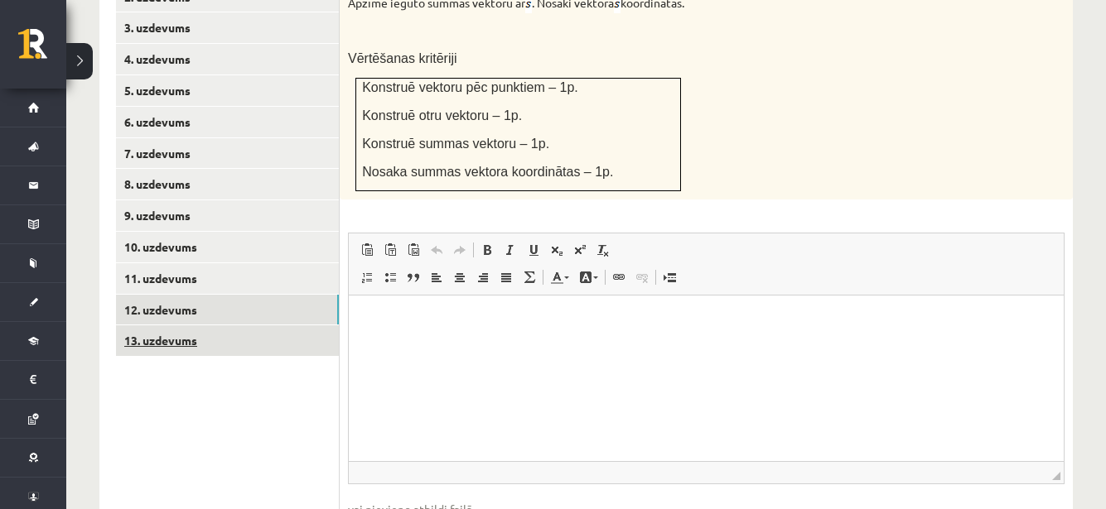
click at [218, 325] on link "13. uzdevums" at bounding box center [227, 340] width 223 height 31
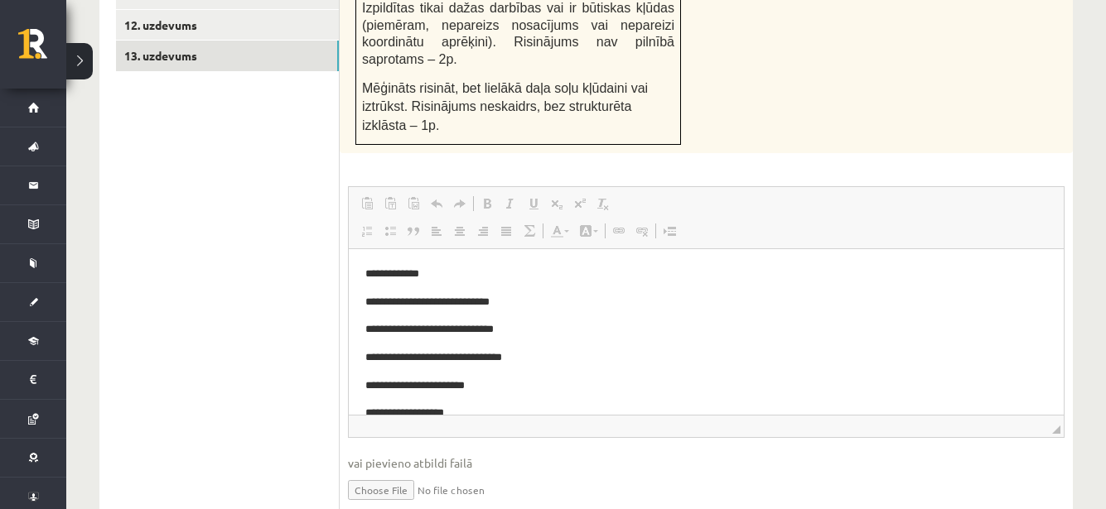
scroll to position [0, 0]
drag, startPoint x: 1399, startPoint y: 550, endPoint x: 1018, endPoint y: 339, distance: 435.6
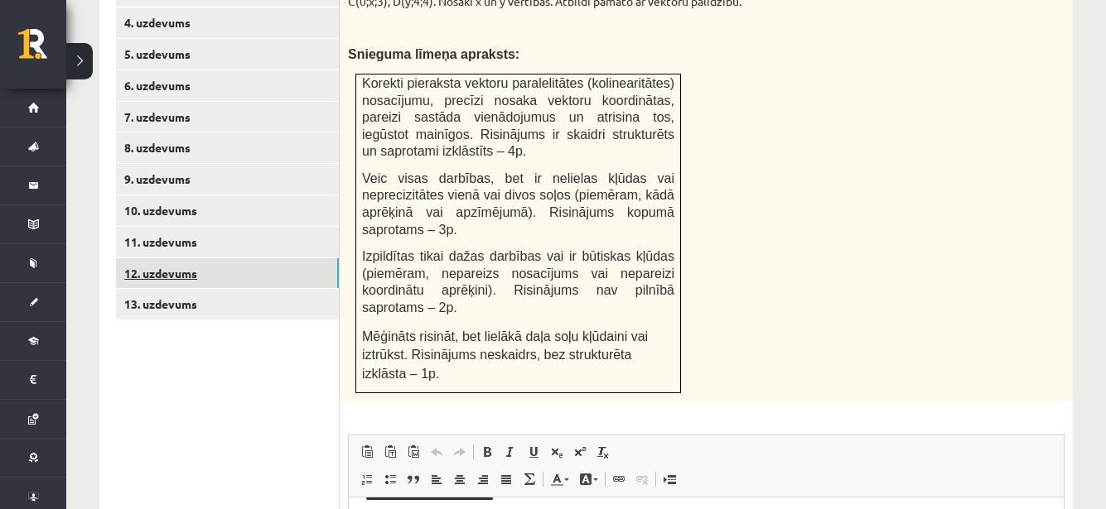
click at [168, 258] on link "12. uzdevums" at bounding box center [227, 273] width 223 height 31
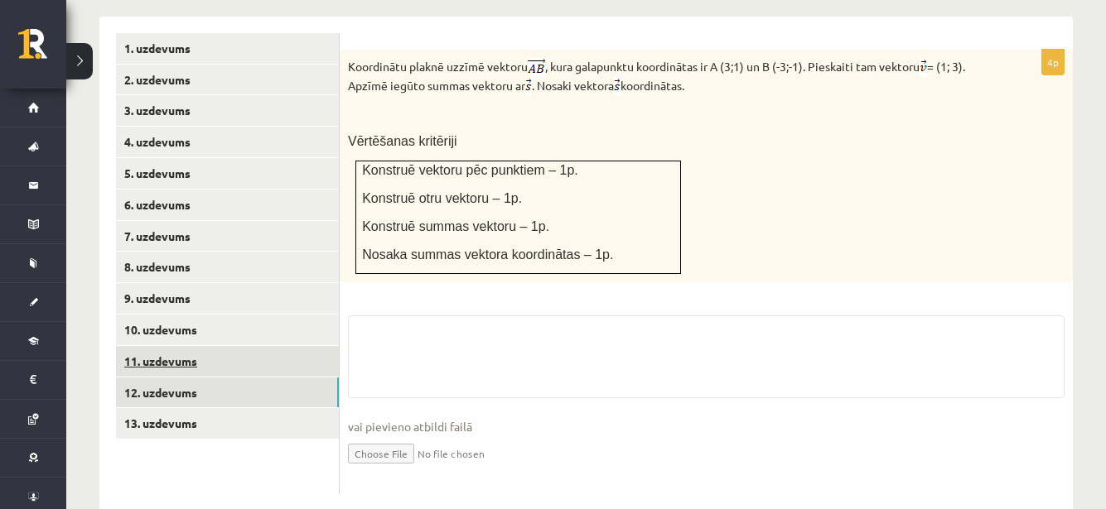
scroll to position [840, 0]
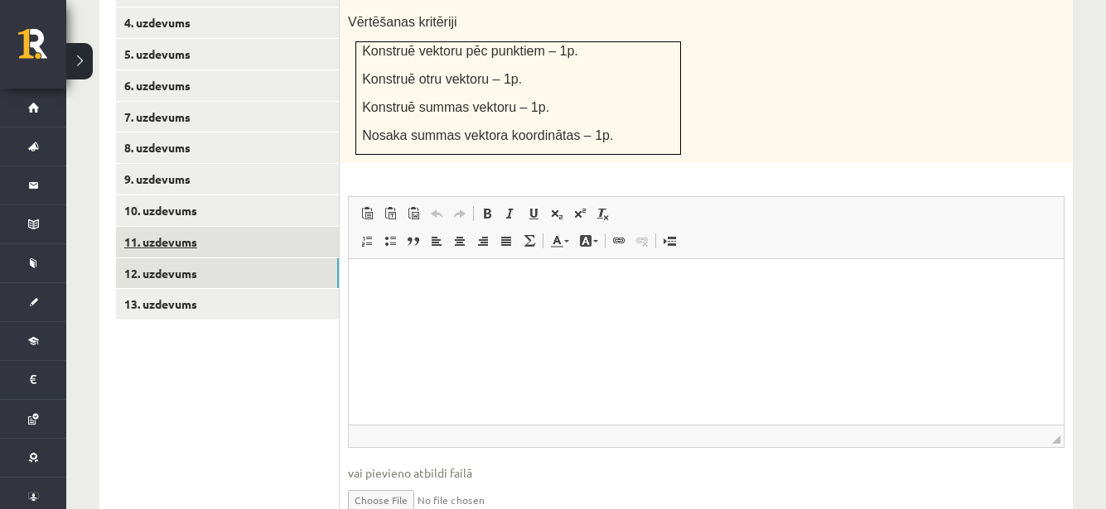
click at [151, 322] on ul "1. uzdevums 2. uzdevums 3. uzdevums 4. uzdevums 5. uzdevums 6. uzdevums 7. uzde…" at bounding box center [228, 228] width 224 height 628
click at [189, 227] on link "11. uzdevums" at bounding box center [227, 242] width 223 height 31
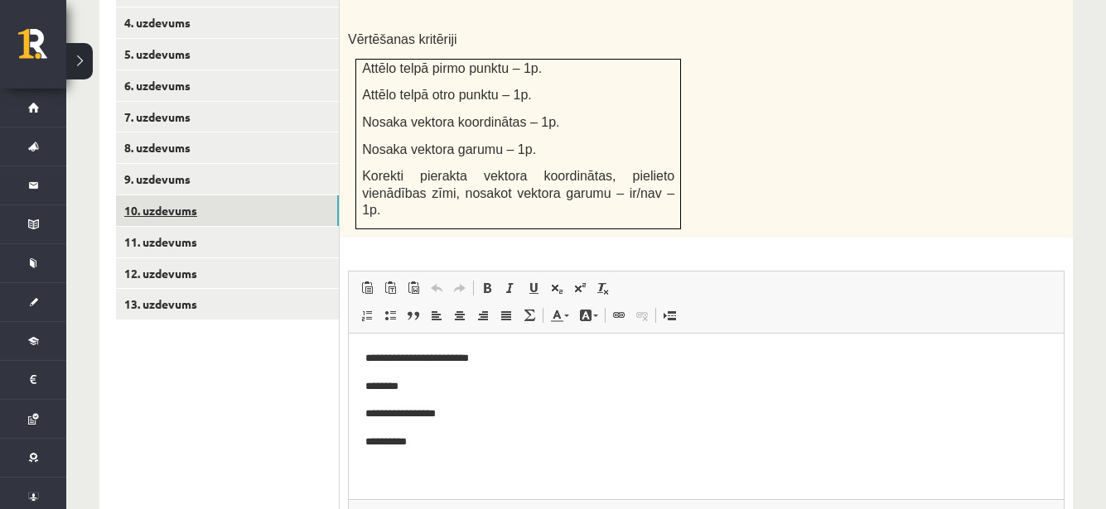
click at [186, 195] on link "10. uzdevums" at bounding box center [227, 210] width 223 height 31
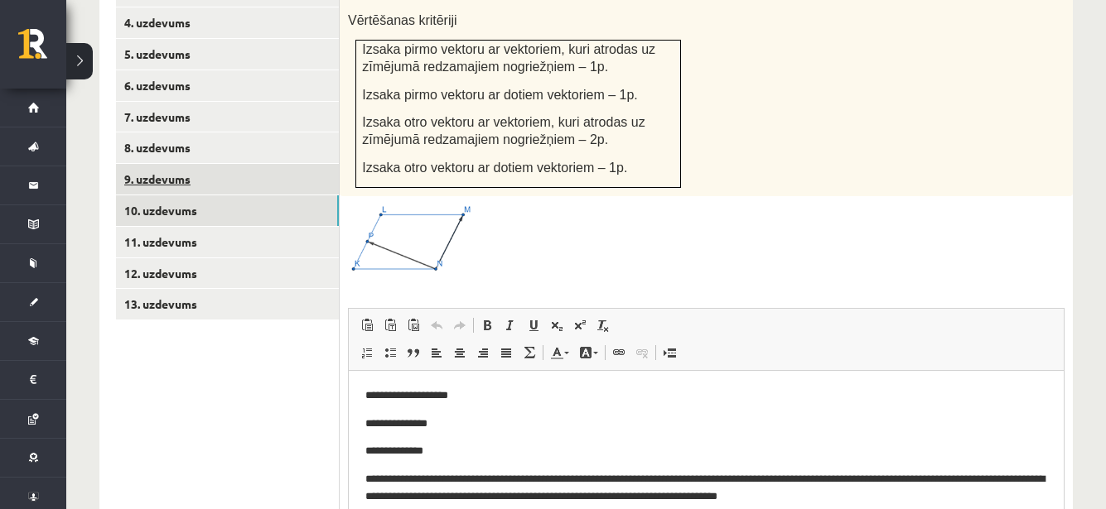
click at [181, 164] on link "9. uzdevums" at bounding box center [227, 179] width 223 height 31
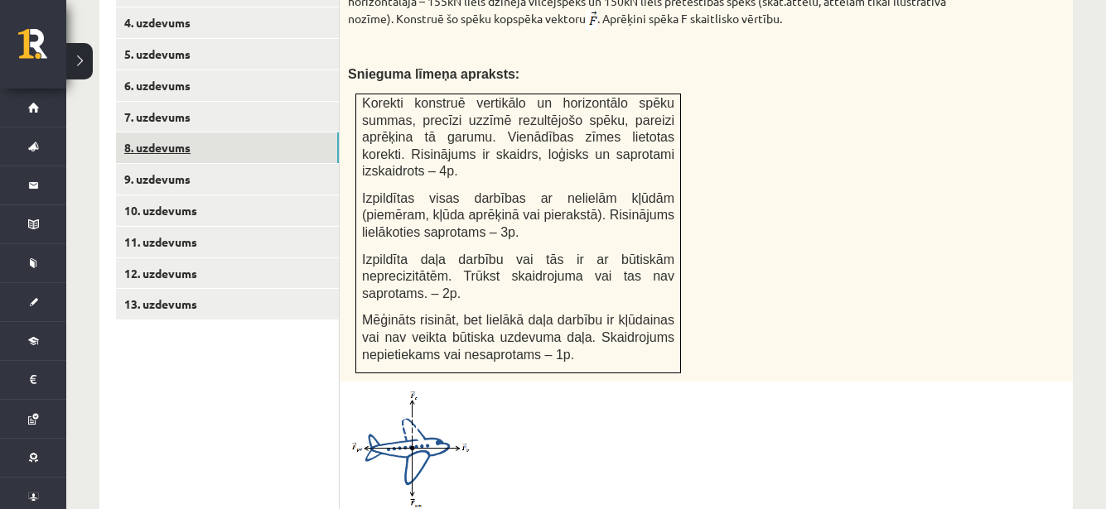
click at [178, 133] on link "8. uzdevums" at bounding box center [227, 148] width 223 height 31
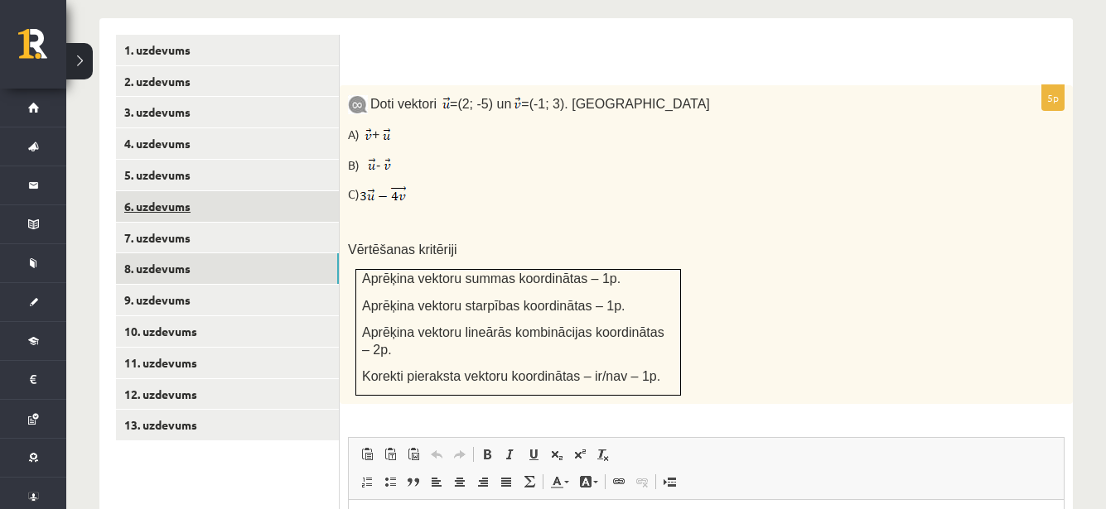
scroll to position [657, 0]
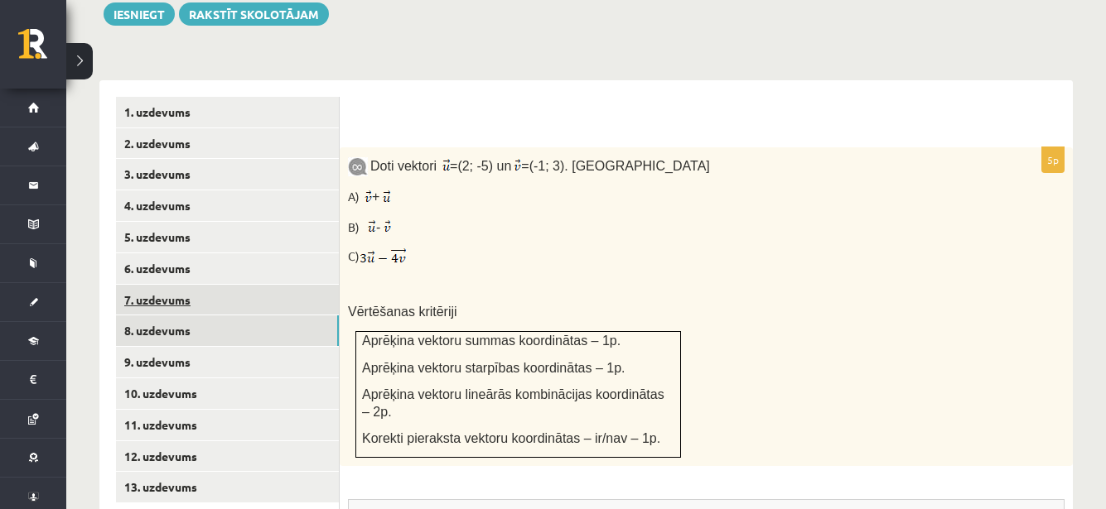
click at [159, 285] on link "7. uzdevums" at bounding box center [227, 300] width 223 height 31
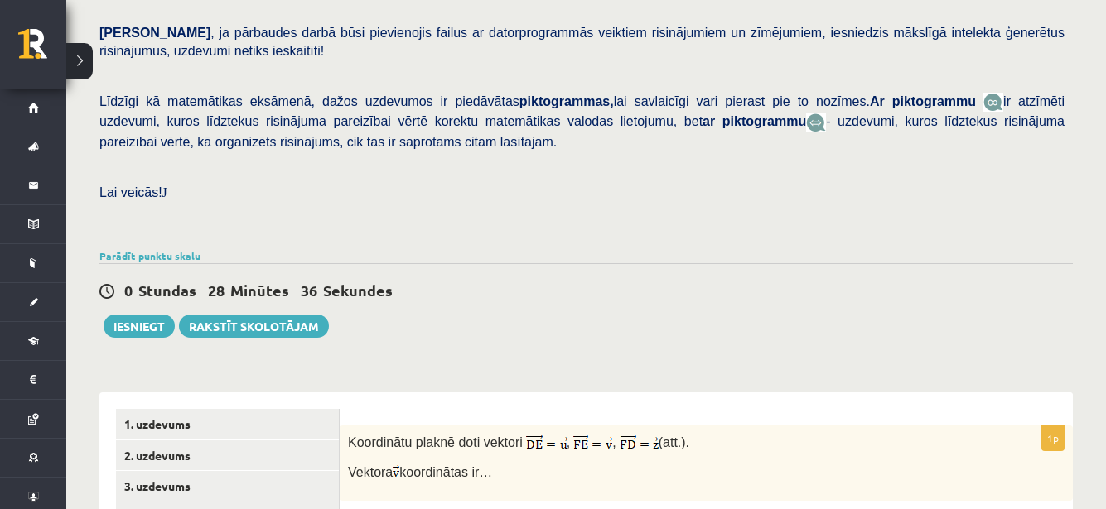
scroll to position [417, 0]
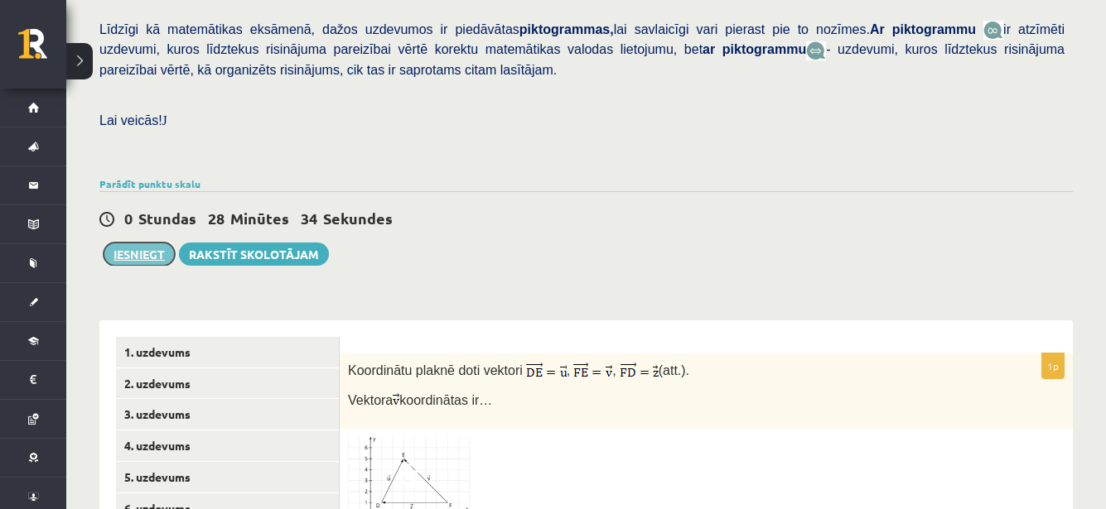
click at [140, 243] on button "Iesniegt" at bounding box center [139, 254] width 71 height 23
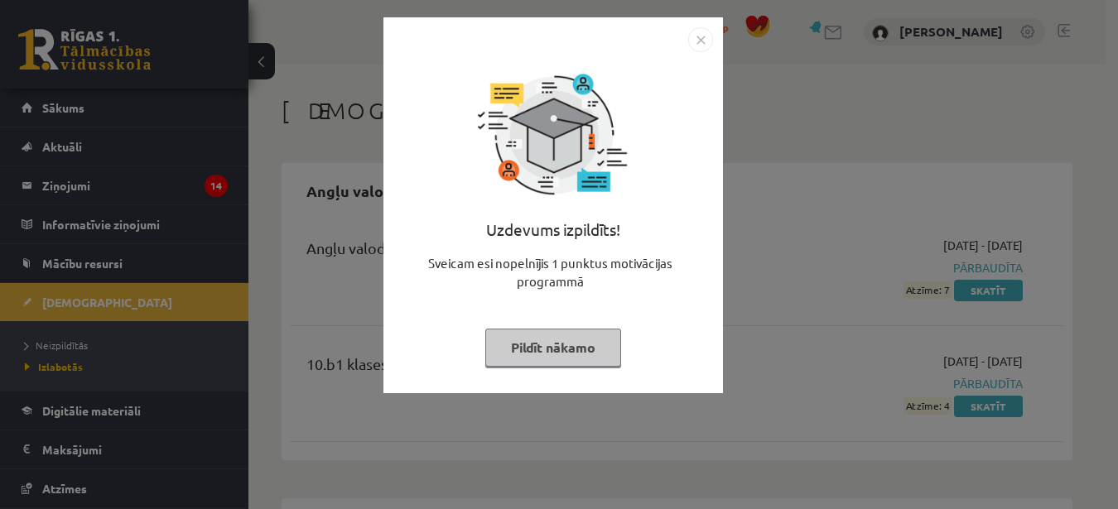
click at [560, 358] on button "Pildīt nākamo" at bounding box center [553, 348] width 136 height 38
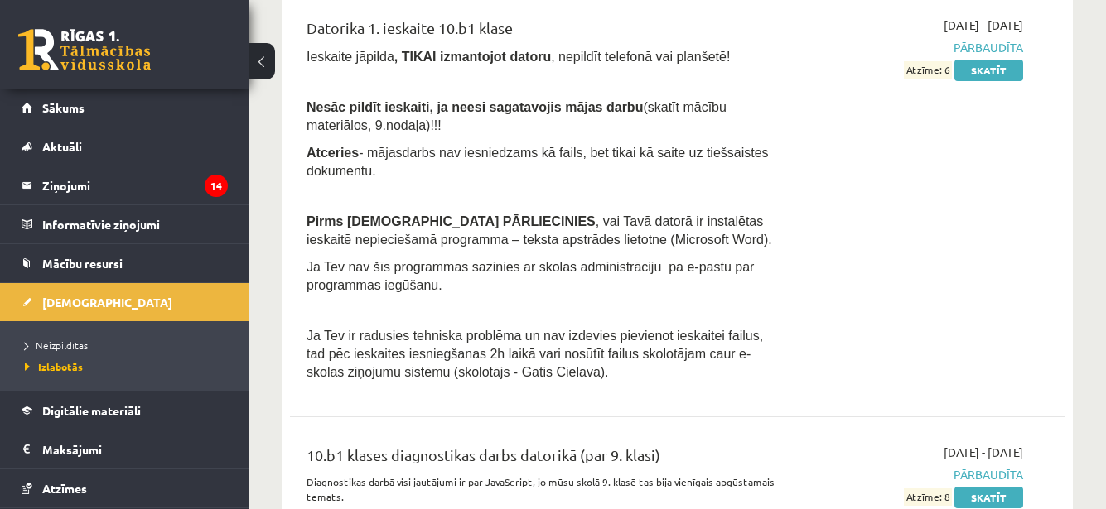
scroll to position [911, 0]
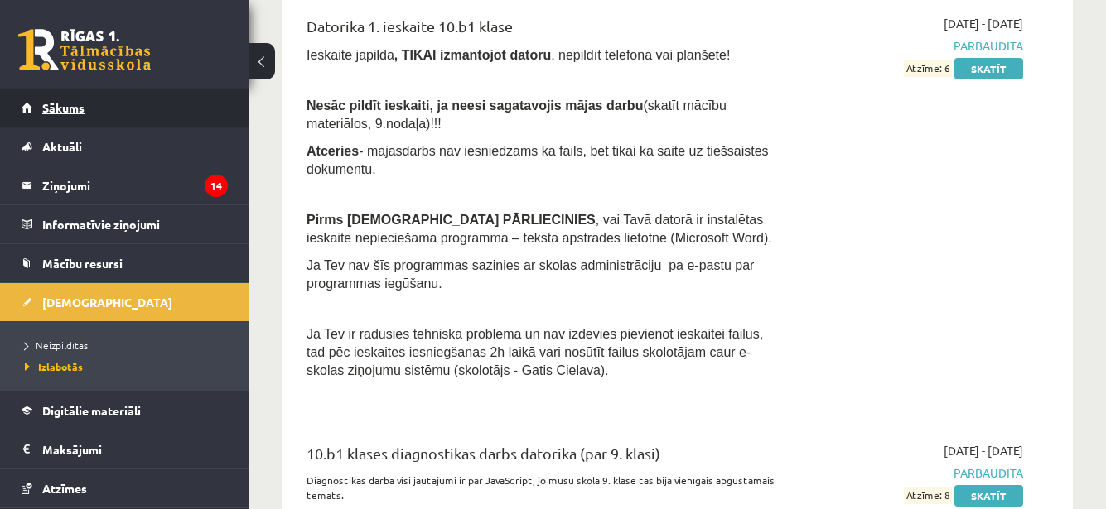
click at [99, 108] on link "Sākums" at bounding box center [125, 108] width 206 height 38
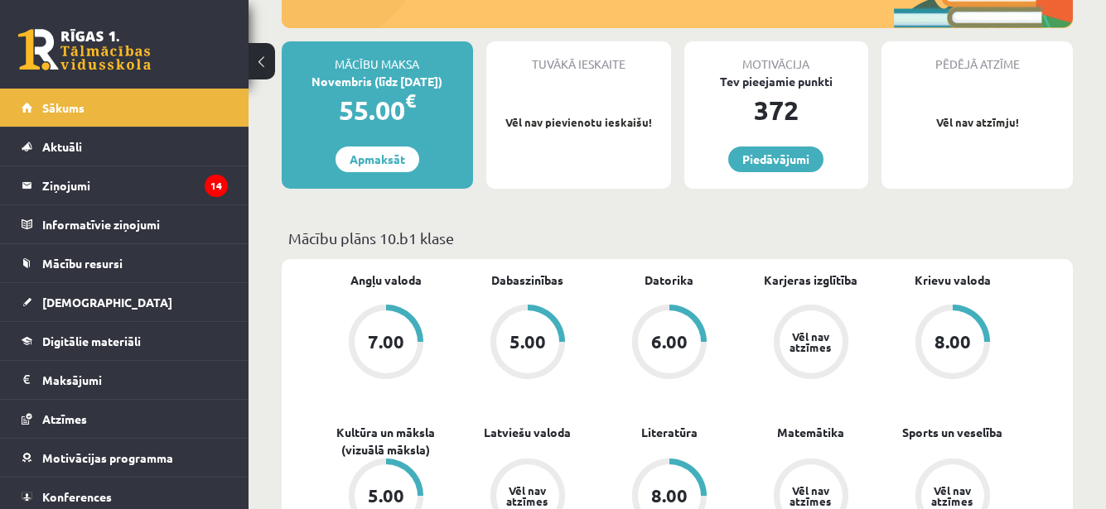
scroll to position [248, 0]
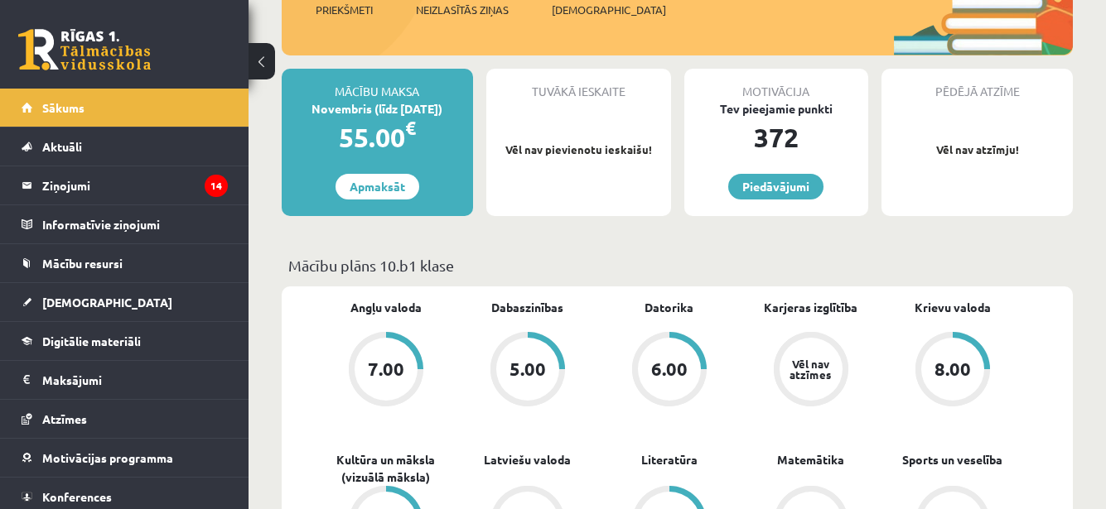
click at [550, 82] on div "Tuvākā ieskaite" at bounding box center [578, 84] width 185 height 31
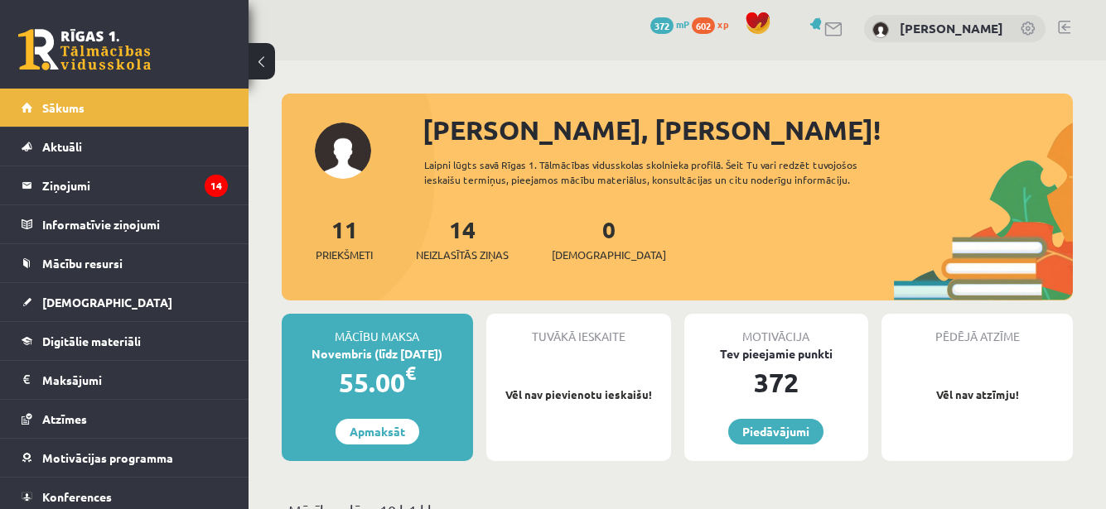
scroll to position [0, 0]
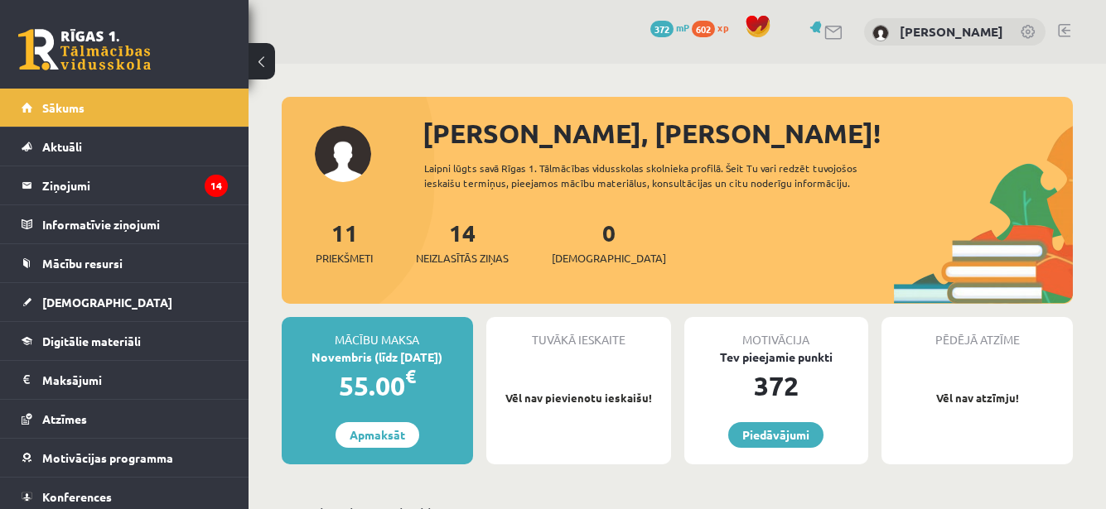
click at [563, 398] on p "Vēl nav pievienotu ieskaišu!" at bounding box center [578, 398] width 168 height 17
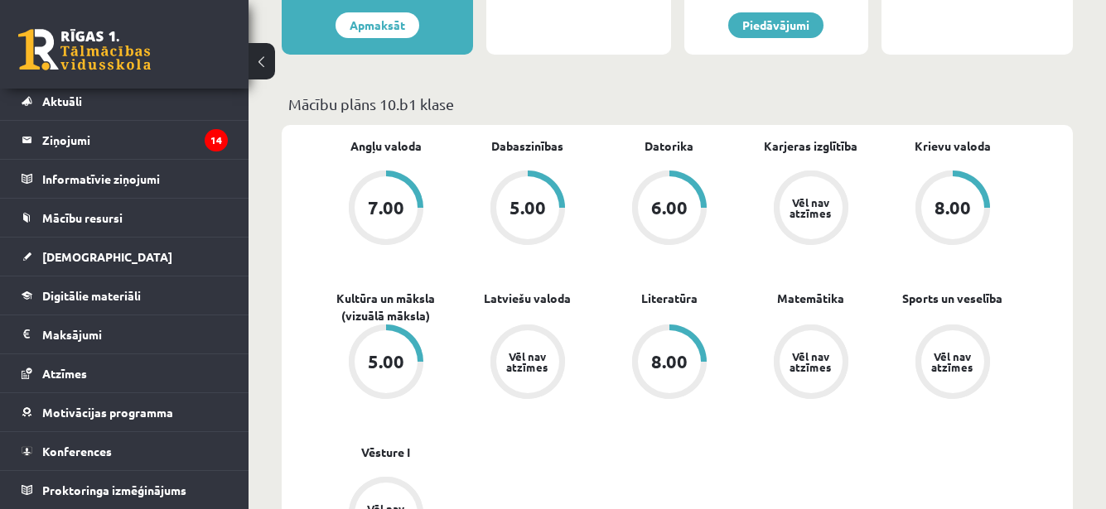
scroll to position [414, 0]
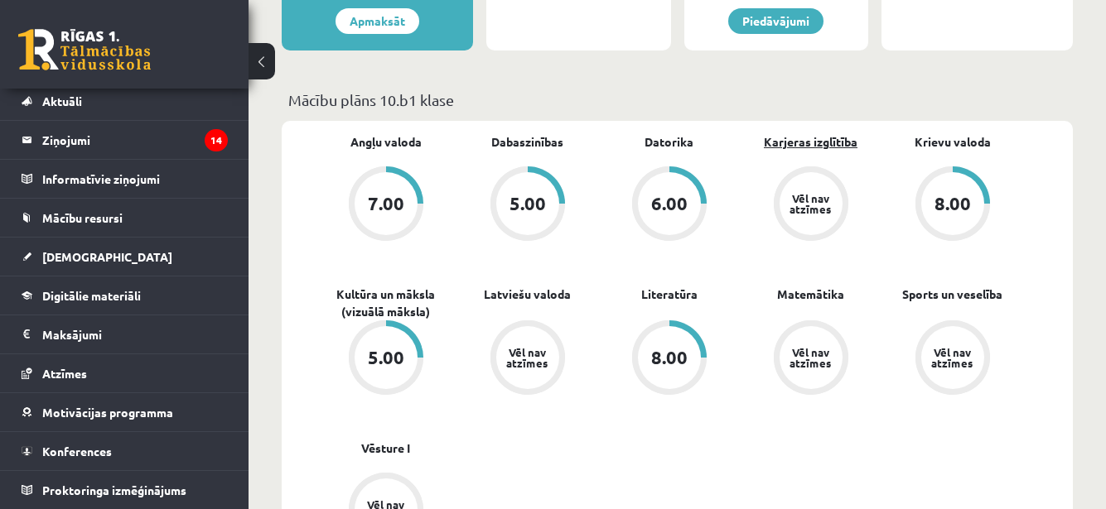
click at [781, 141] on link "Karjeras izglītība" at bounding box center [811, 141] width 94 height 17
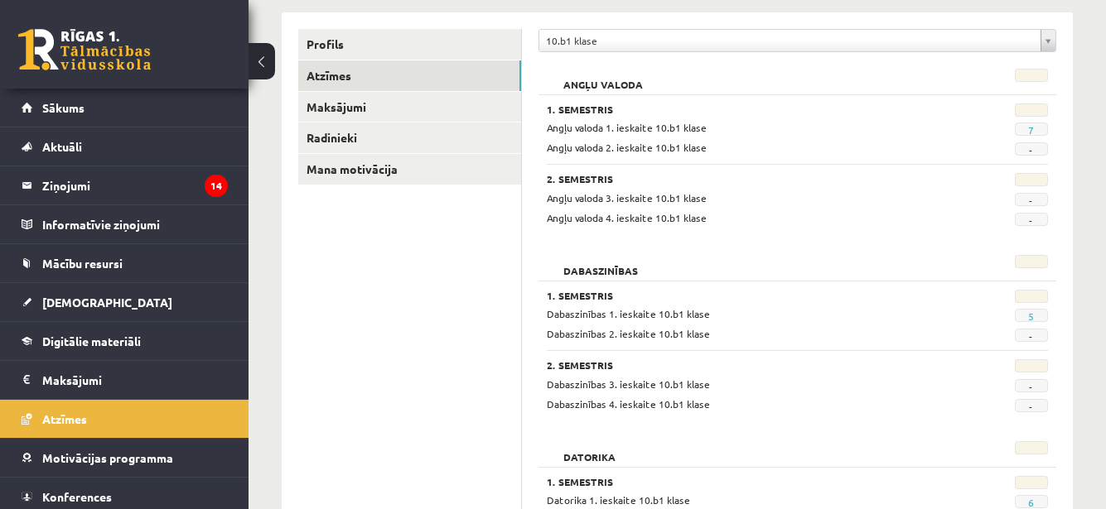
scroll to position [166, 0]
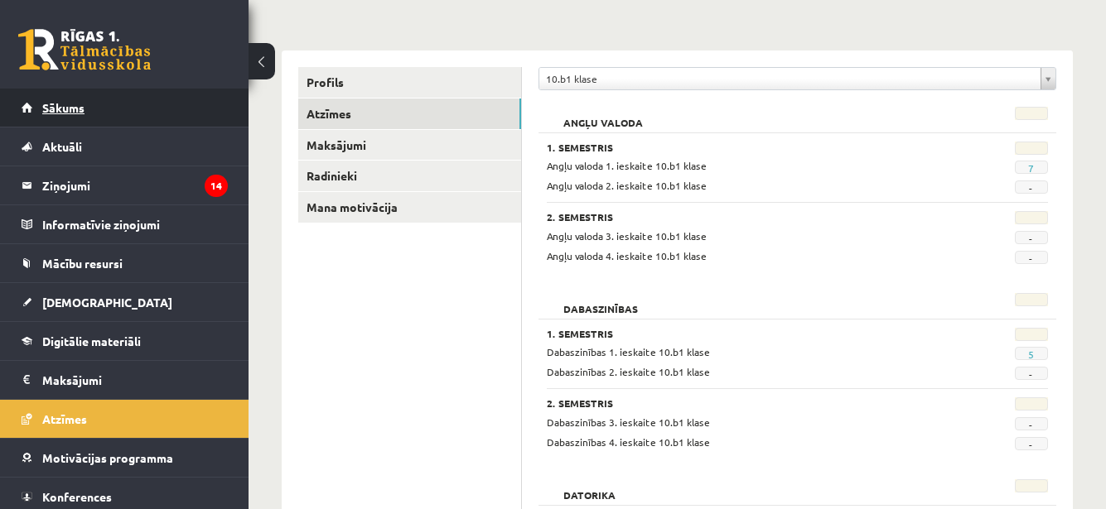
click at [89, 105] on link "Sākums" at bounding box center [125, 108] width 206 height 38
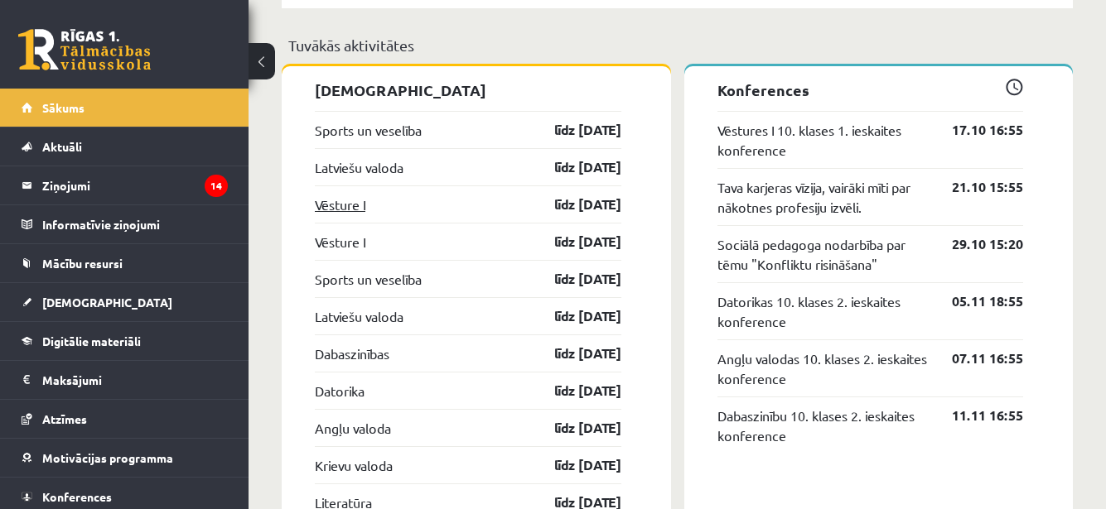
scroll to position [1491, 0]
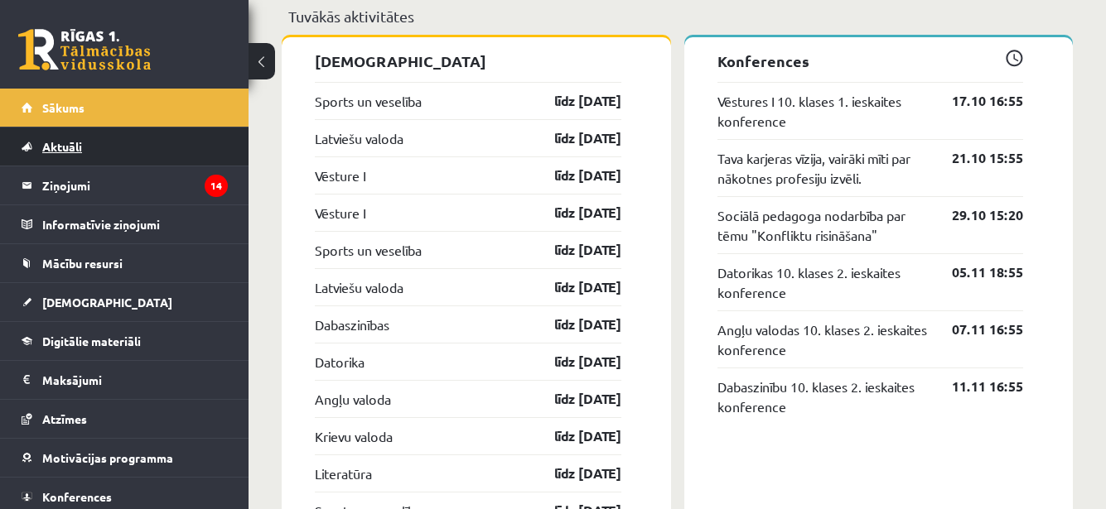
click at [98, 144] on link "Aktuāli" at bounding box center [125, 147] width 206 height 38
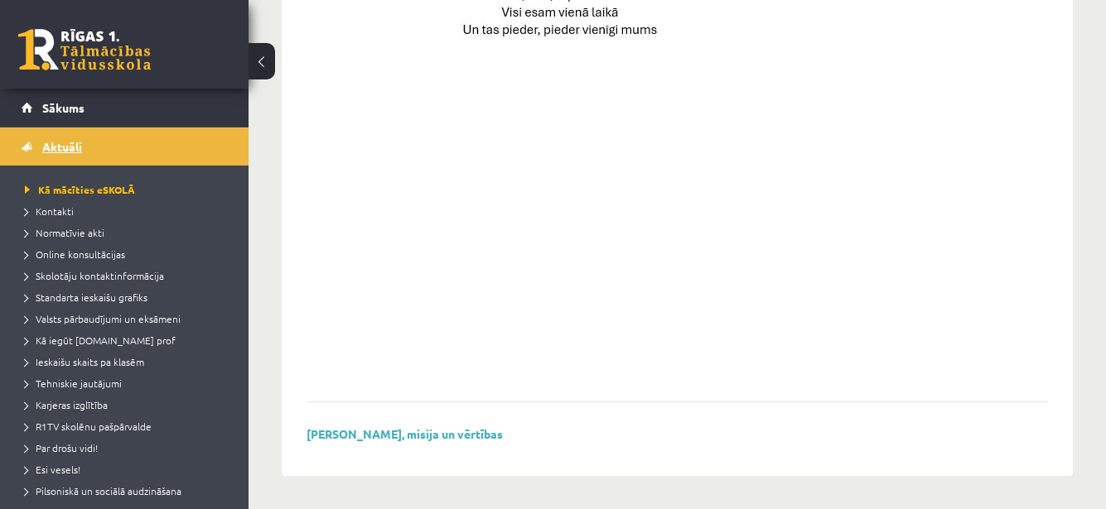
scroll to position [1295, 0]
click at [27, 94] on link "Sākums" at bounding box center [125, 108] width 206 height 38
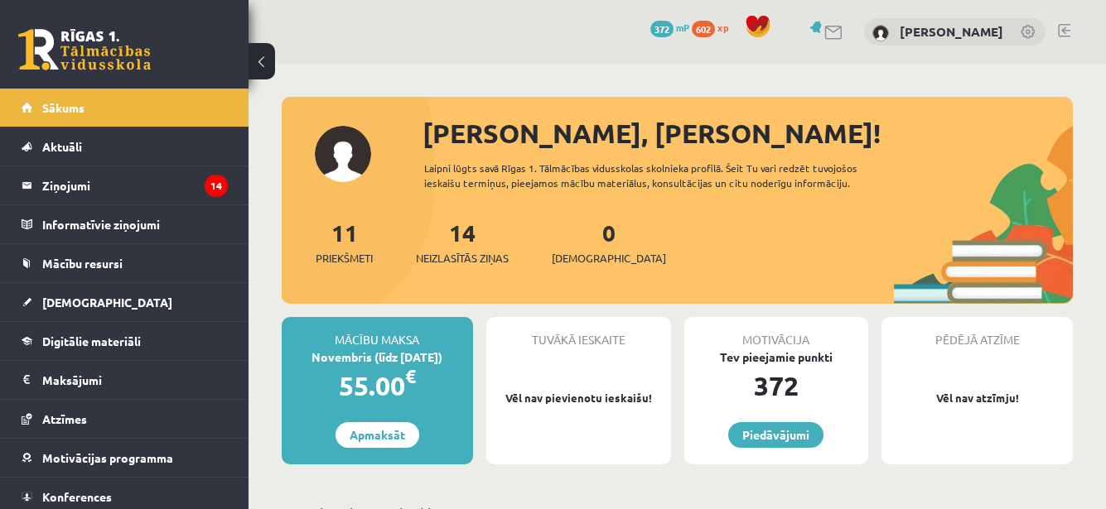
click at [354, 248] on div "11 Priekšmeti" at bounding box center [344, 240] width 57 height 51
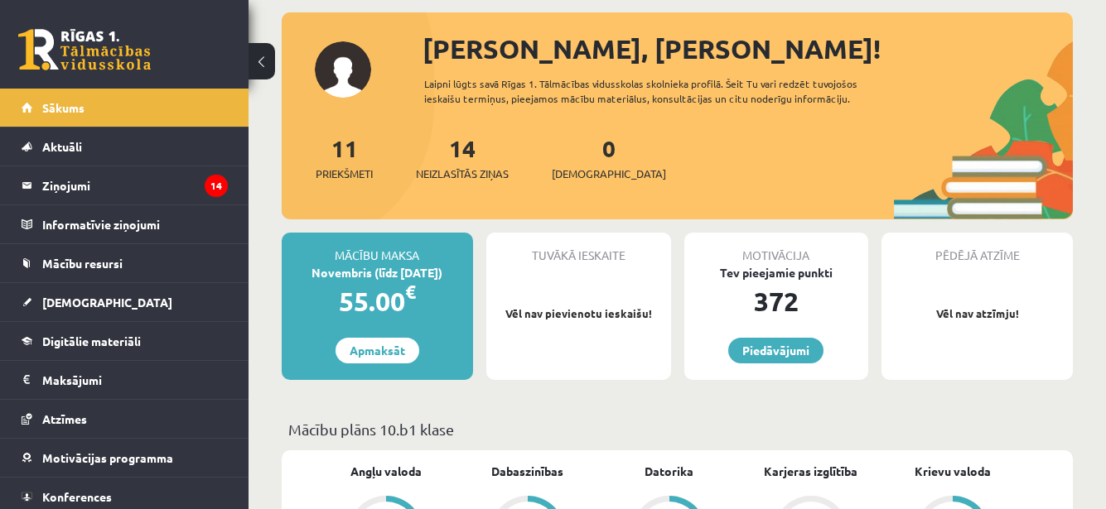
scroll to position [83, 0]
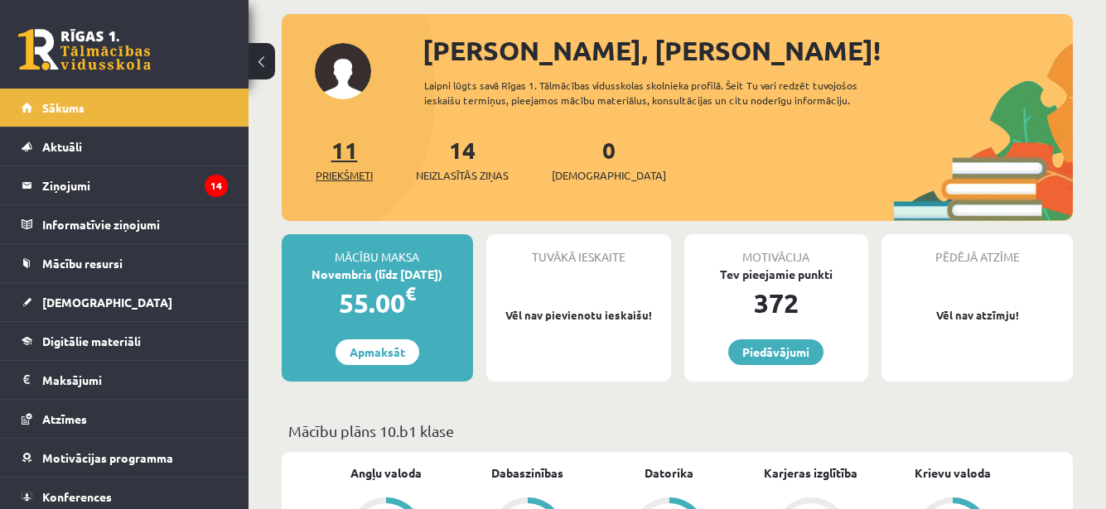
click at [339, 151] on link "11 Priekšmeti" at bounding box center [344, 159] width 57 height 49
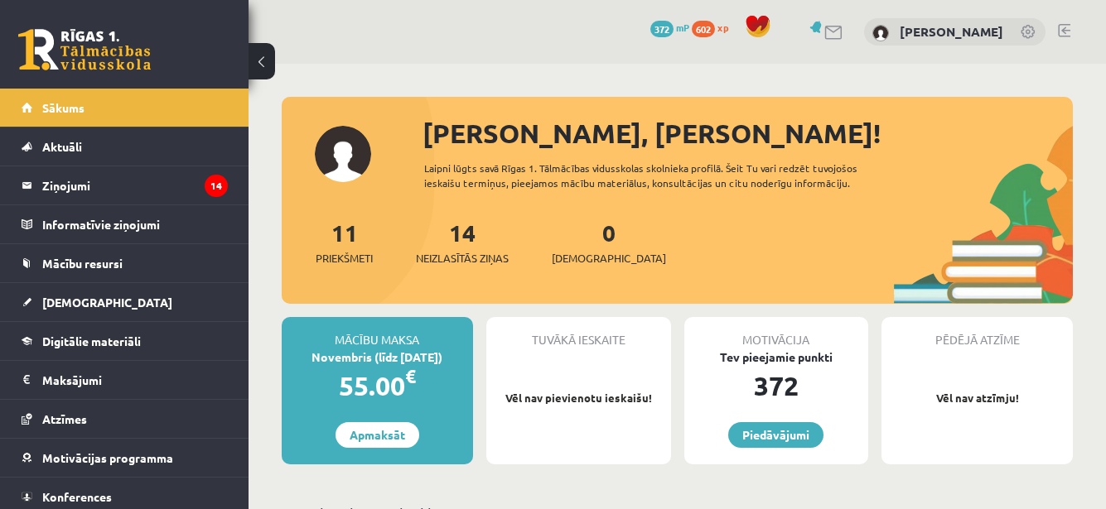
click at [571, 398] on p "Vēl nav pievienotu ieskaišu!" at bounding box center [578, 398] width 168 height 17
click at [580, 345] on div "Tuvākā ieskaite" at bounding box center [578, 332] width 185 height 31
click at [585, 259] on span "[DEMOGRAPHIC_DATA]" at bounding box center [609, 258] width 114 height 17
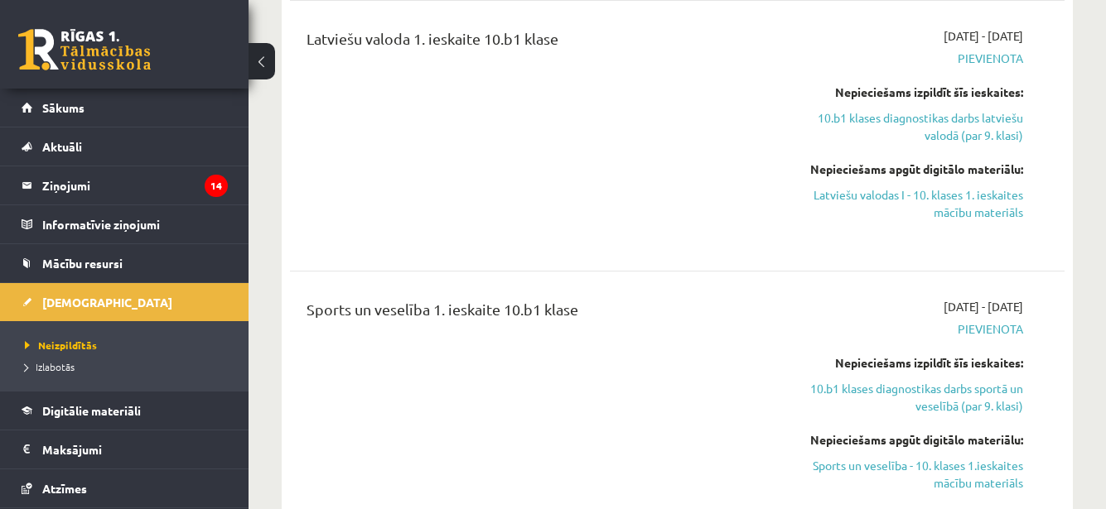
scroll to position [1408, 0]
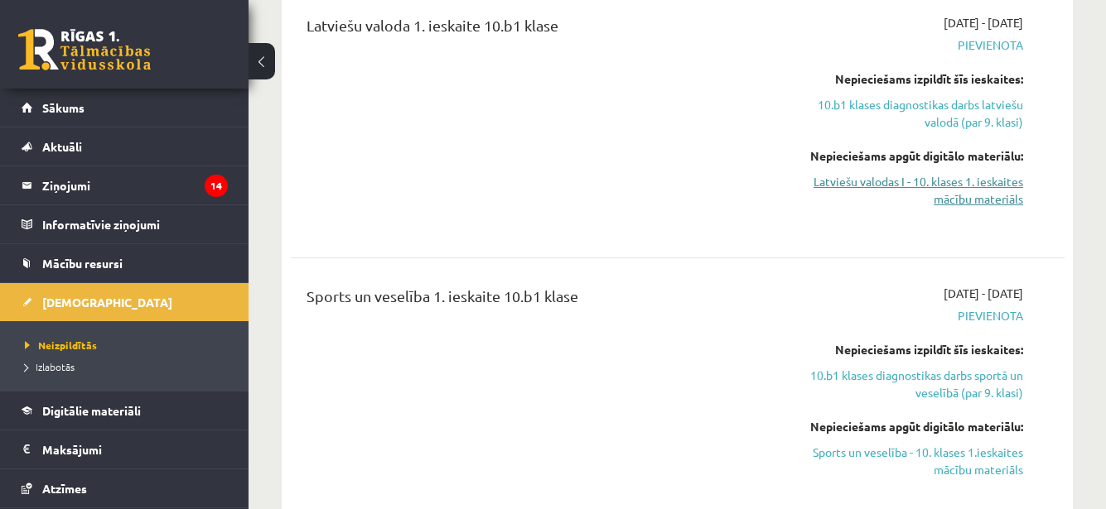
click at [860, 173] on link "Latviešu valodas I - 10. klases 1. ieskaites mācību materiāls" at bounding box center [912, 190] width 222 height 35
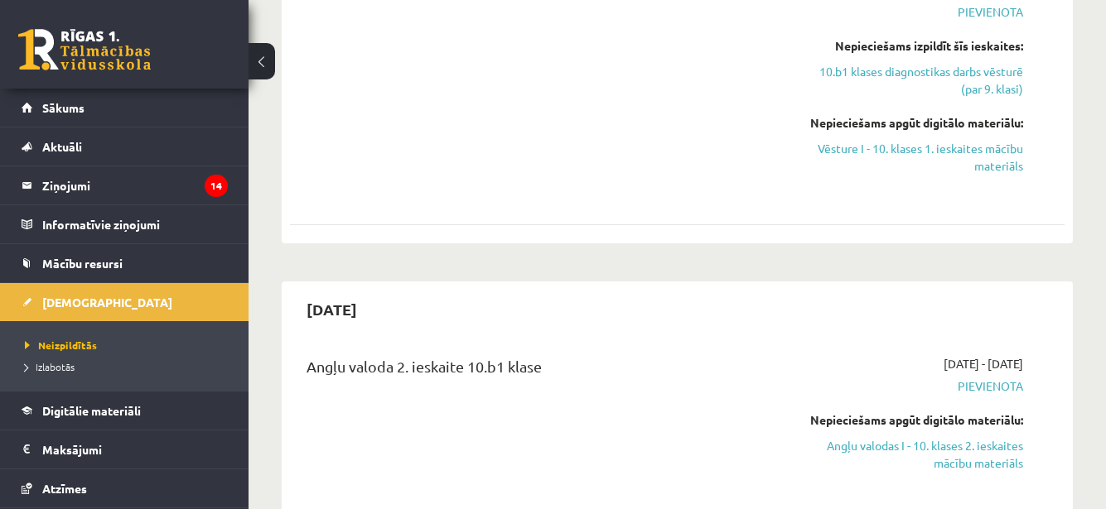
scroll to position [2153, 0]
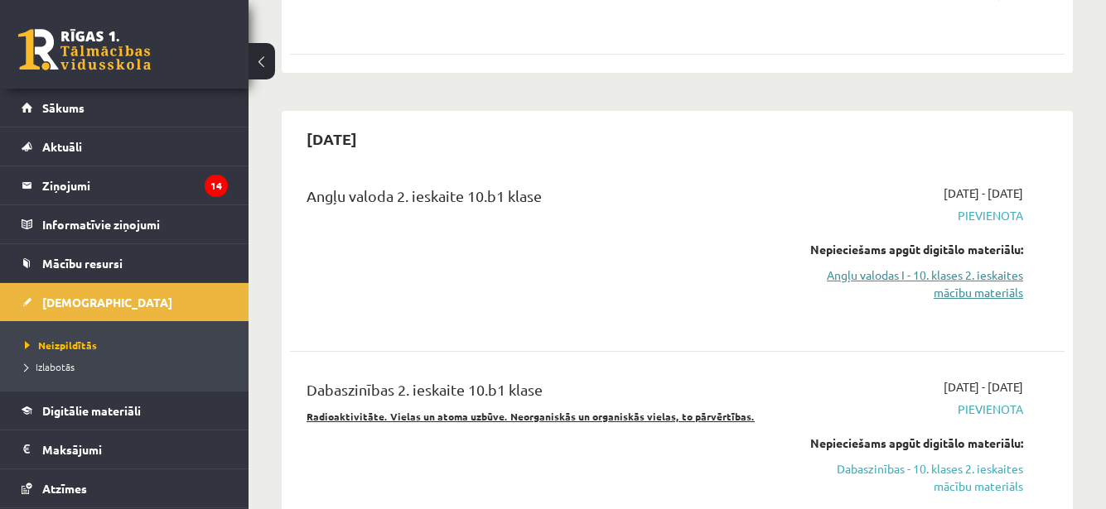
click at [888, 267] on link "Angļu valodas I - 10. klases 2. ieskaites mācību materiāls" at bounding box center [912, 284] width 222 height 35
click at [941, 267] on link "Angļu valodas I - 10. klases 2. ieskaites mācību materiāls" at bounding box center [912, 284] width 222 height 35
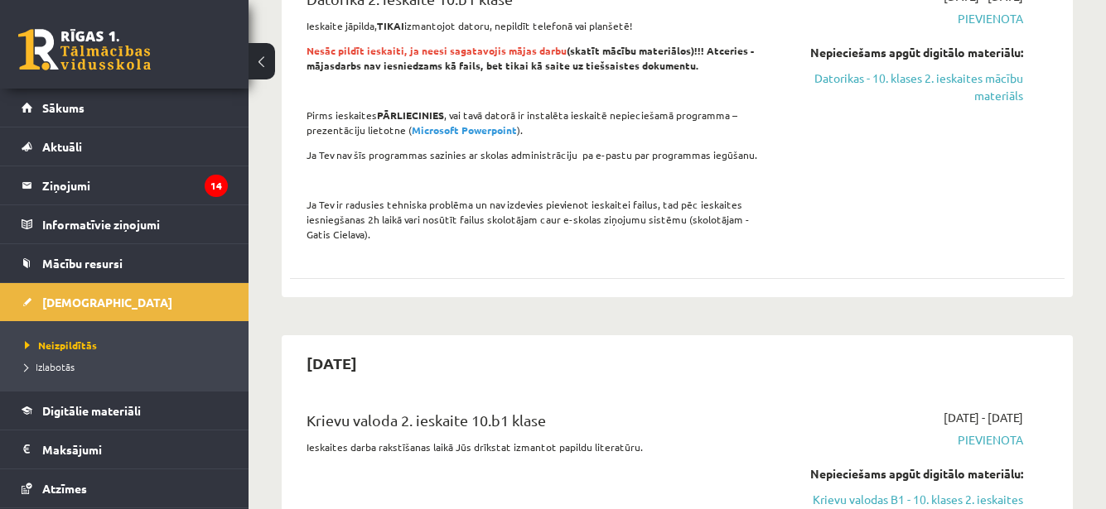
scroll to position [2899, 0]
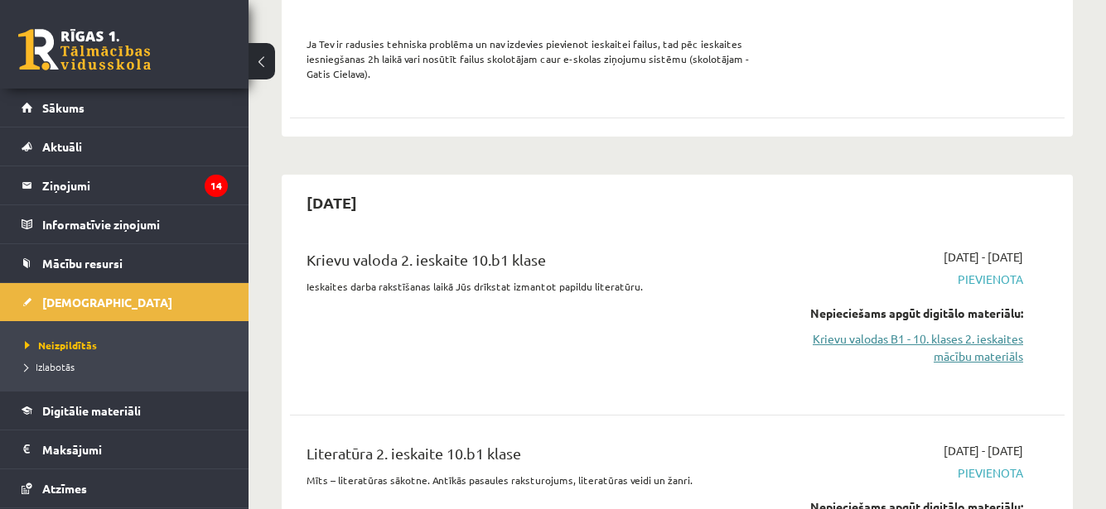
click at [931, 330] on link "Krievu valodas B1 - 10. klases 2. ieskaites mācību materiāls" at bounding box center [912, 347] width 222 height 35
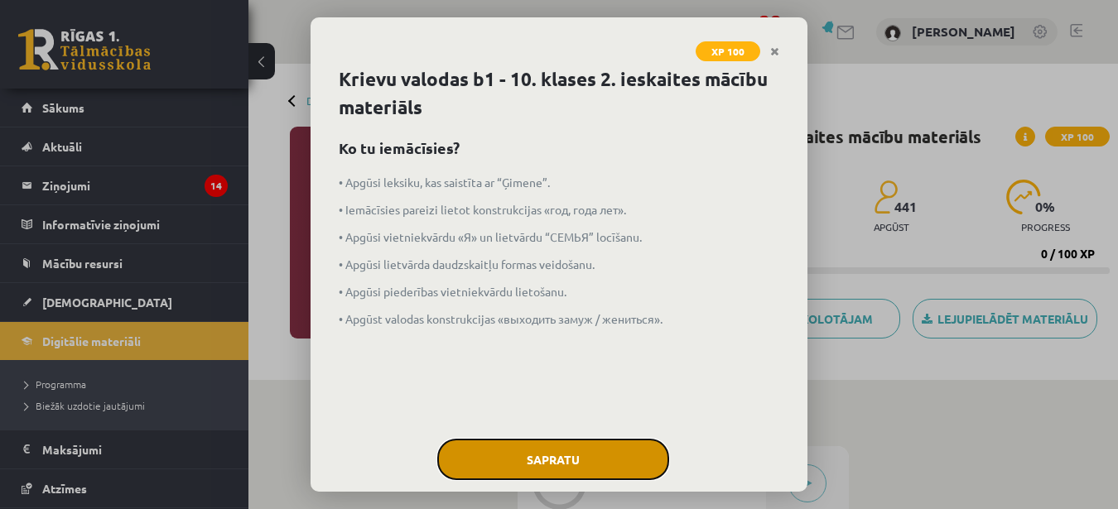
click at [564, 465] on button "Sapratu" at bounding box center [553, 459] width 232 height 41
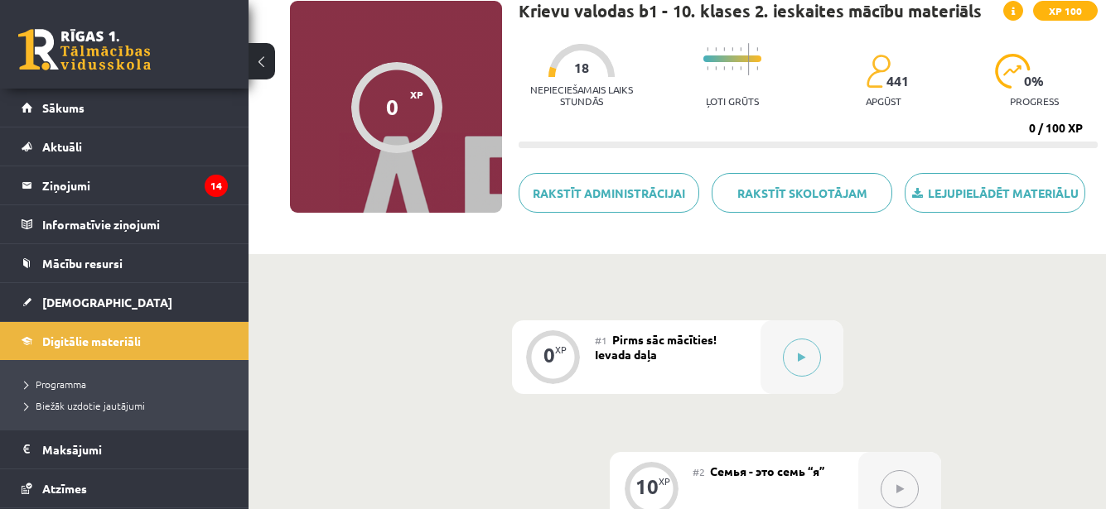
scroll to position [248, 0]
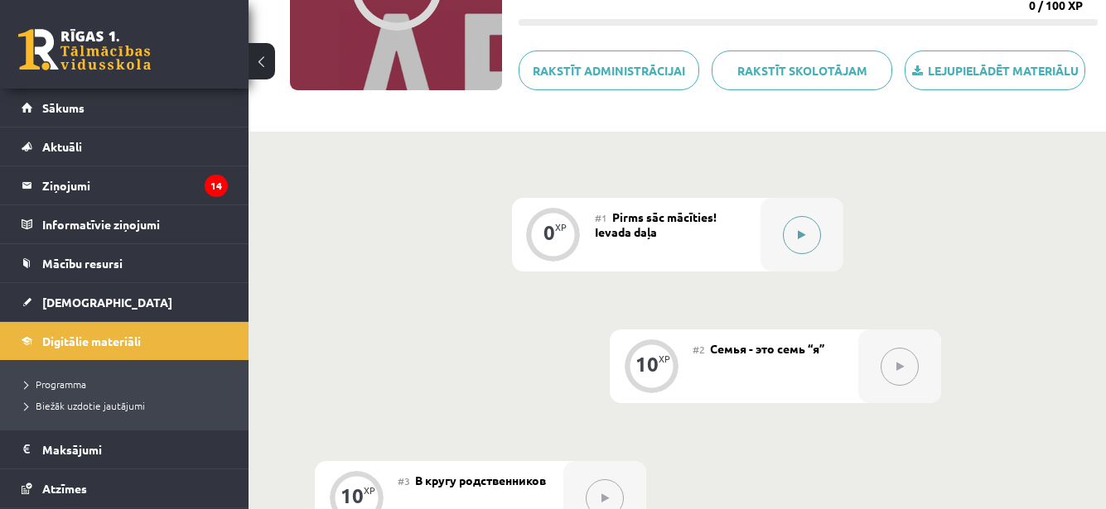
click at [800, 230] on icon at bounding box center [801, 235] width 7 height 10
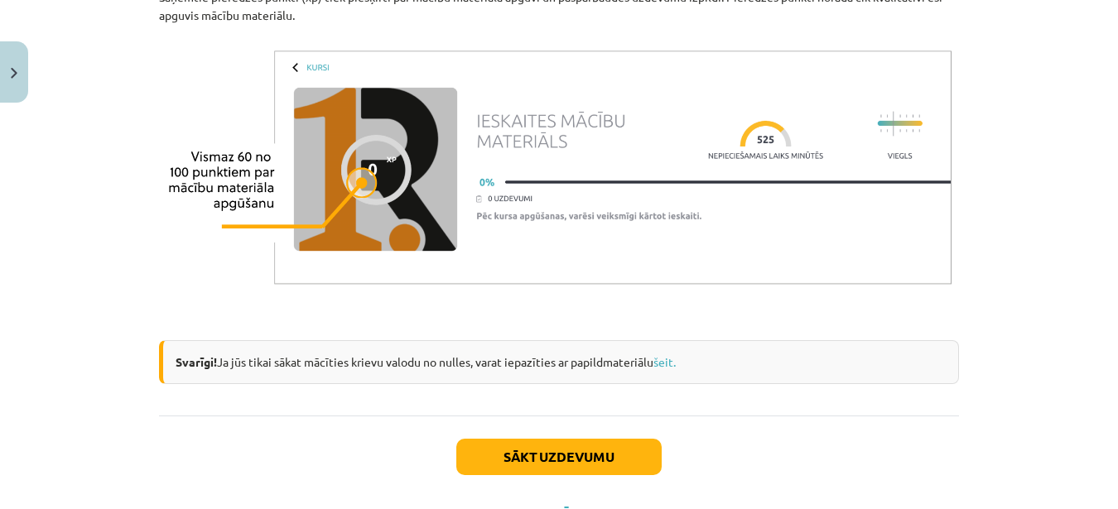
scroll to position [1451, 0]
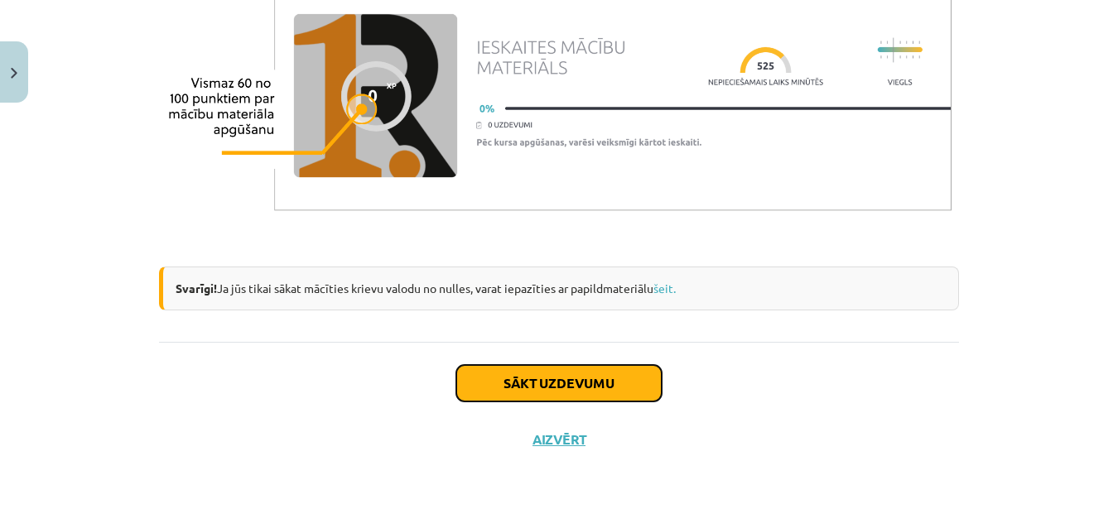
click at [524, 375] on button "Sākt uzdevumu" at bounding box center [558, 383] width 205 height 36
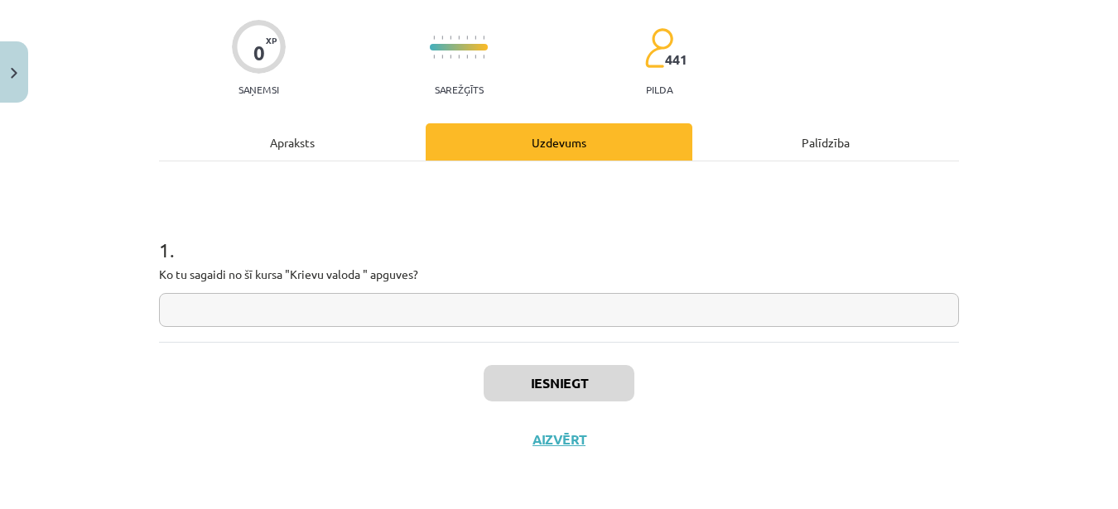
scroll to position [41, 0]
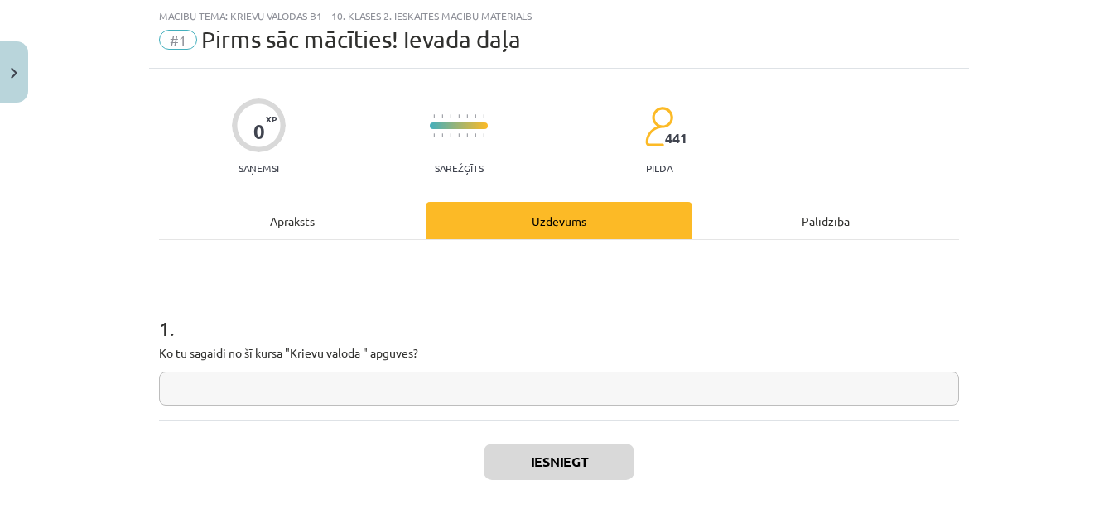
click at [403, 383] on input "text" at bounding box center [559, 389] width 800 height 34
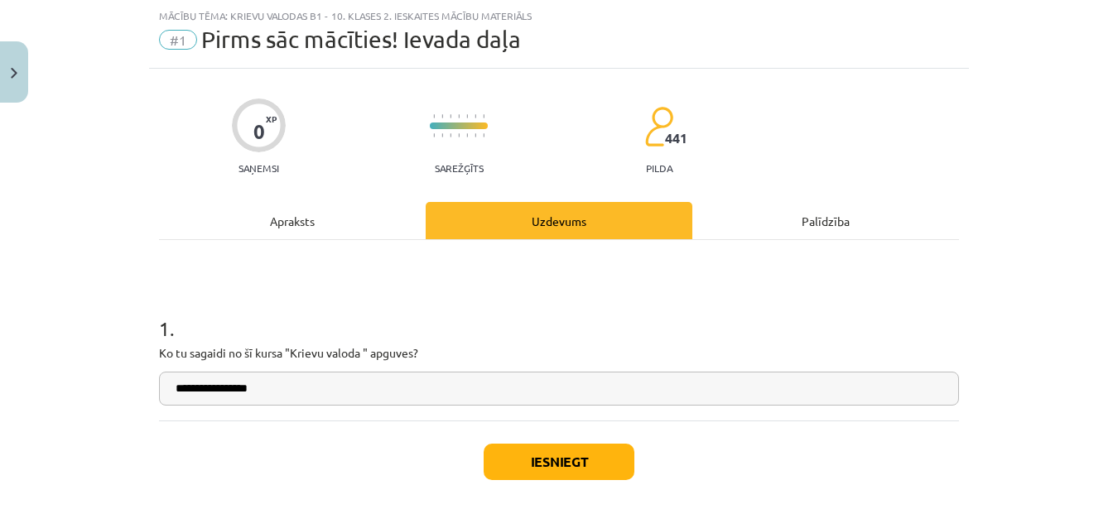
type input "**********"
click at [586, 458] on button "Iesniegt" at bounding box center [559, 462] width 151 height 36
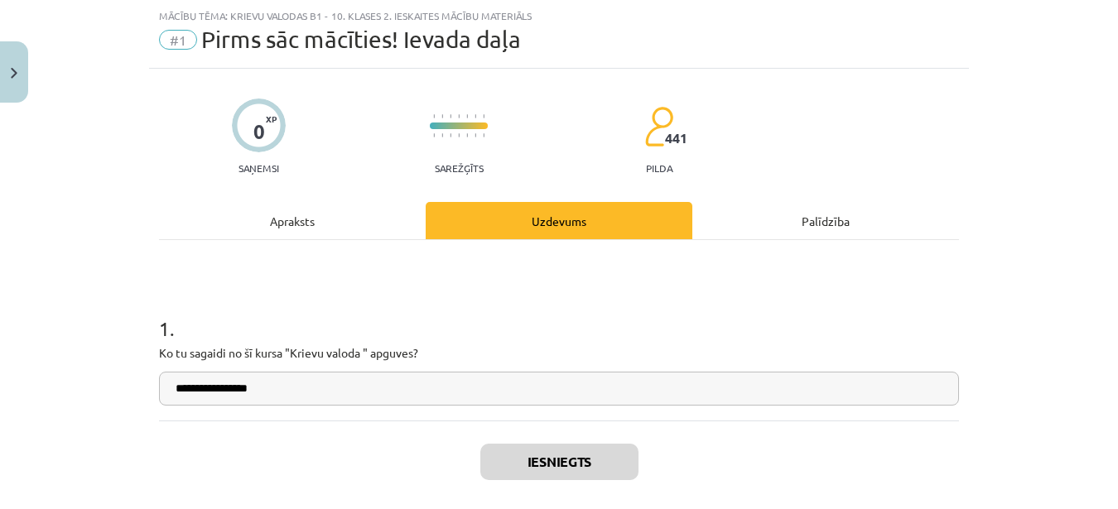
scroll to position [928, 0]
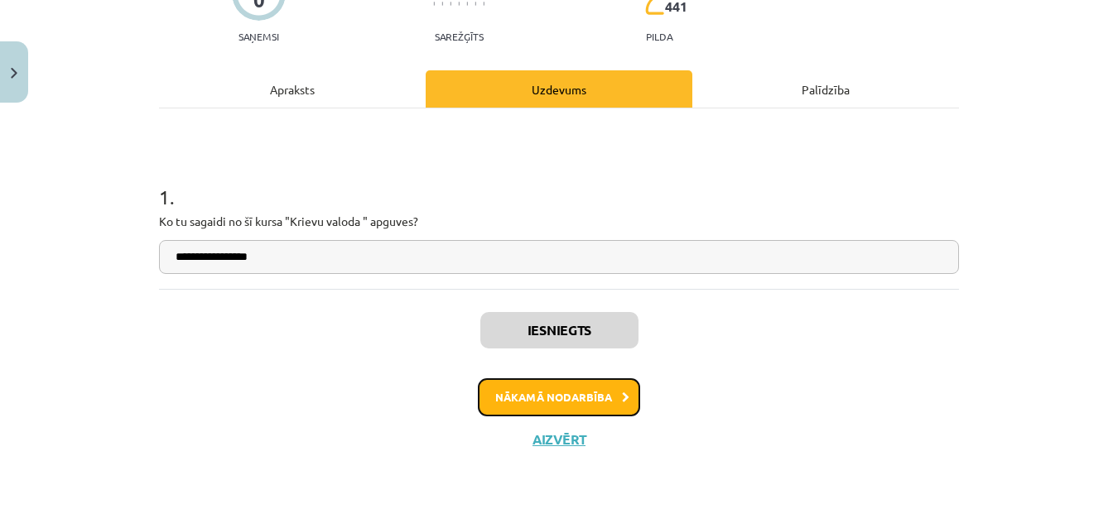
click at [521, 402] on button "Nākamā nodarbība" at bounding box center [559, 397] width 162 height 38
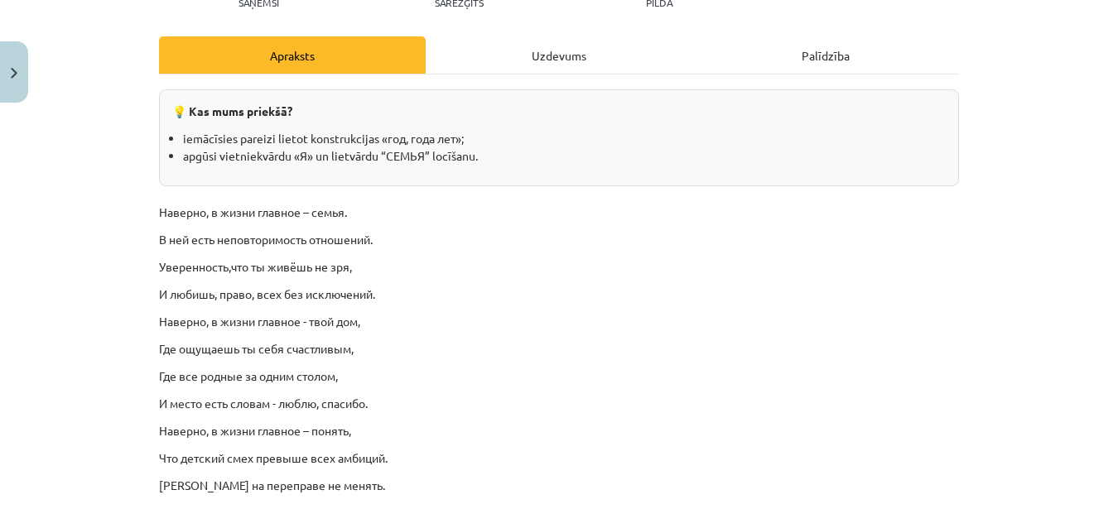
click at [530, 44] on div "Uzdevums" at bounding box center [559, 54] width 267 height 37
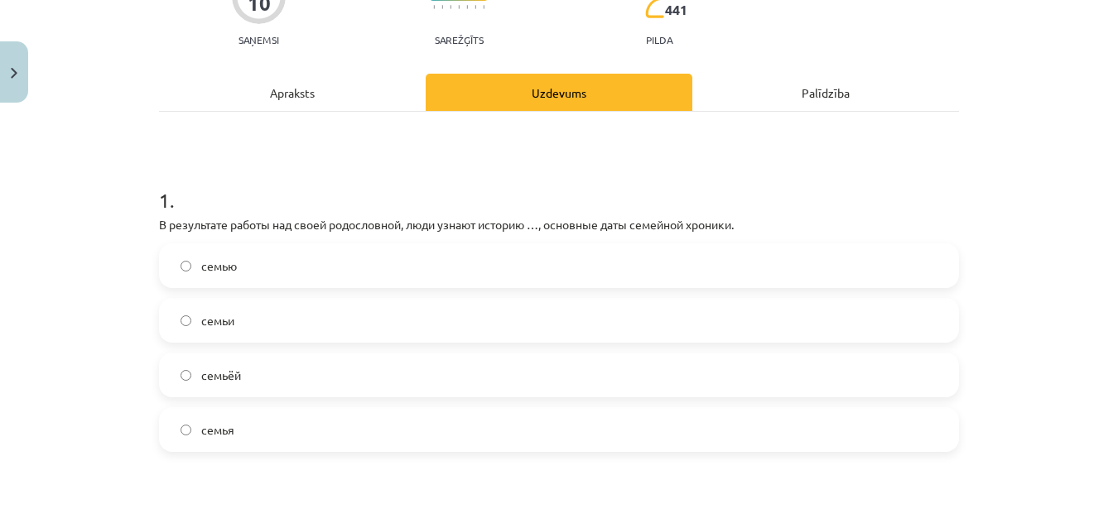
scroll to position [207, 0]
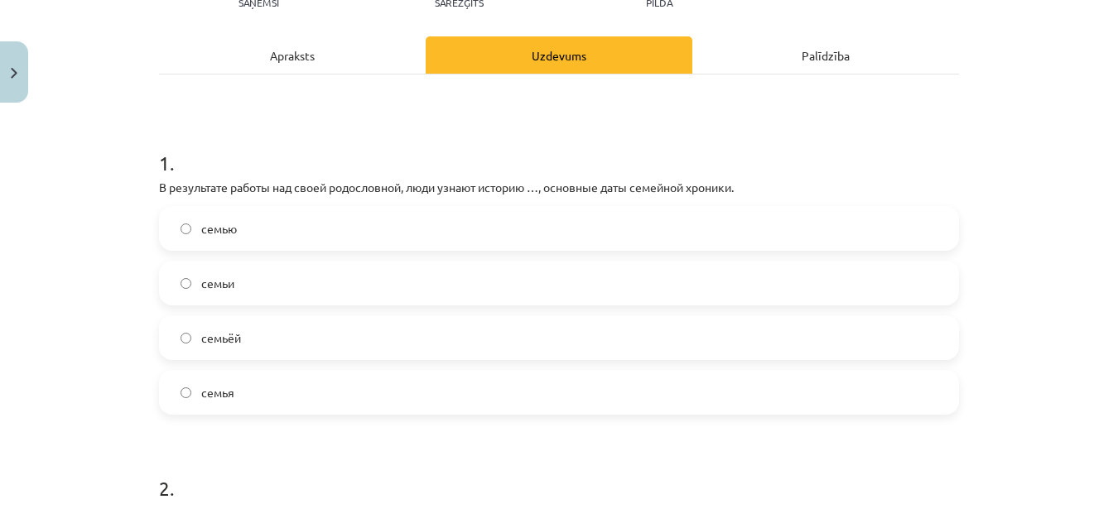
click at [229, 281] on label "семьи" at bounding box center [559, 283] width 797 height 41
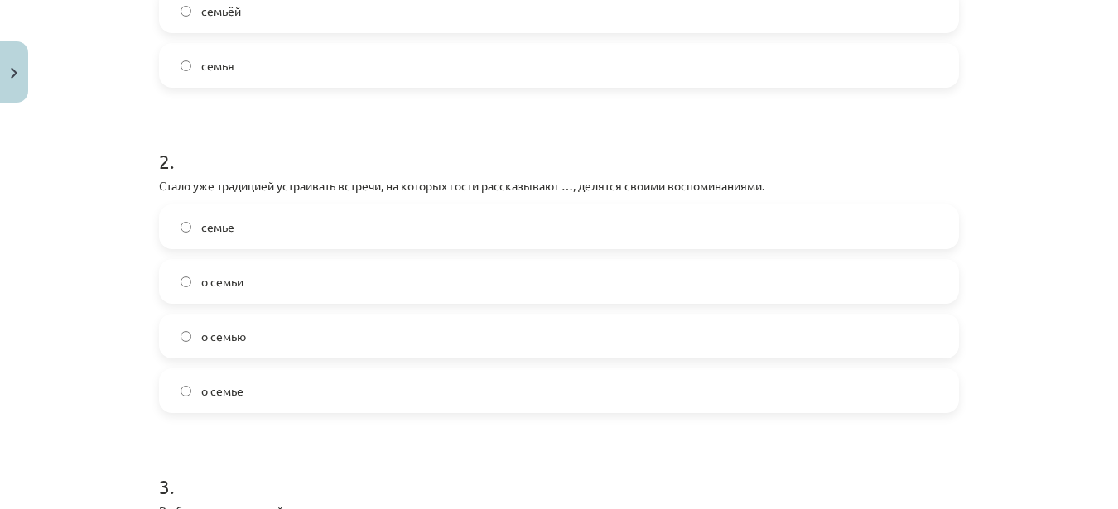
scroll to position [538, 0]
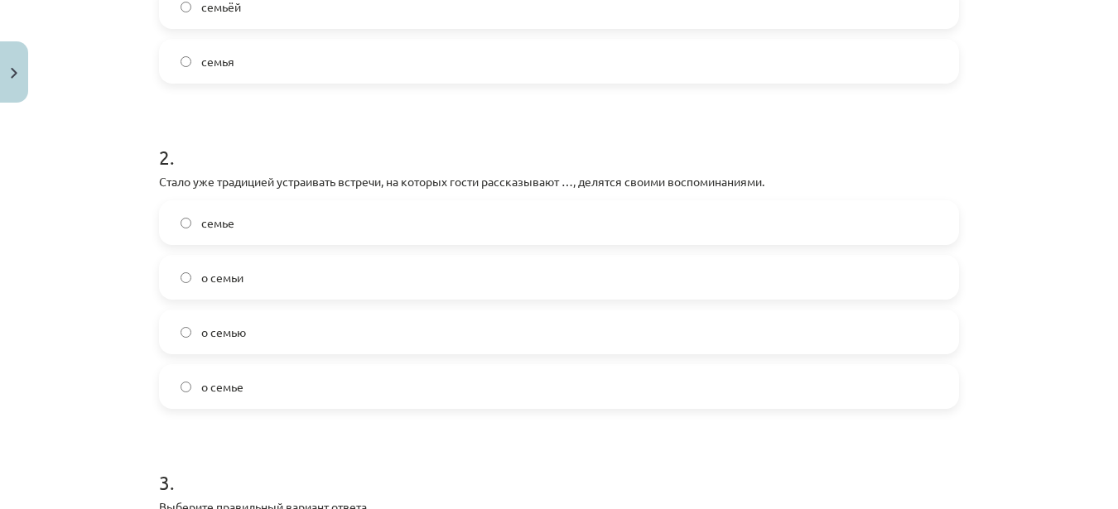
click at [284, 374] on label "о семье" at bounding box center [559, 386] width 797 height 41
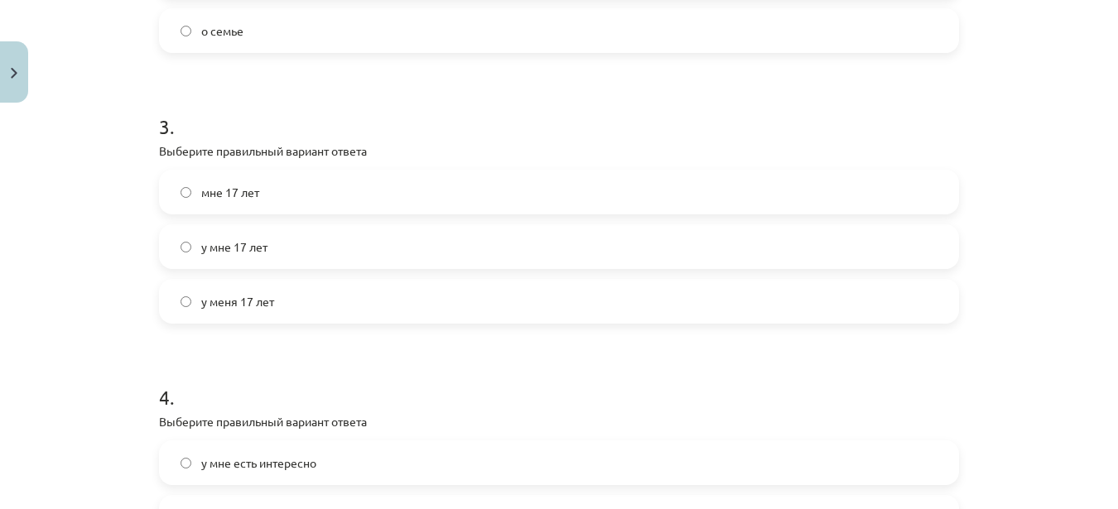
scroll to position [870, 0]
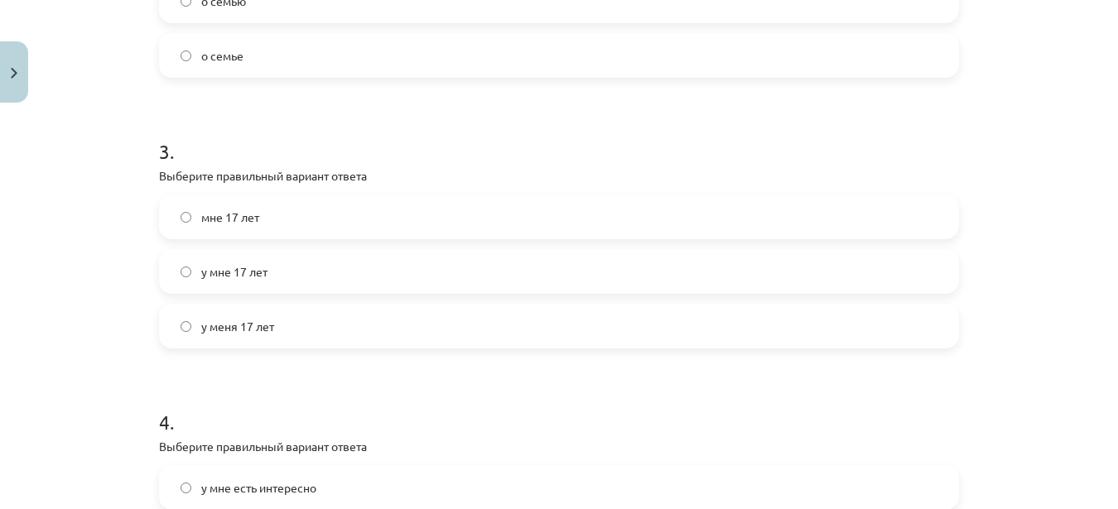
click at [206, 230] on label "мне 17 лет" at bounding box center [559, 216] width 797 height 41
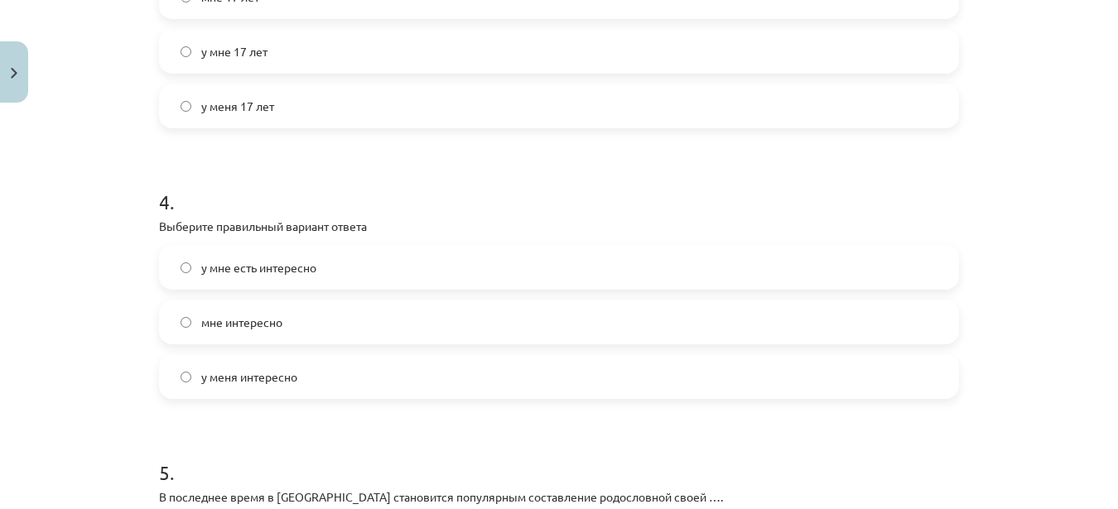
scroll to position [1118, 0]
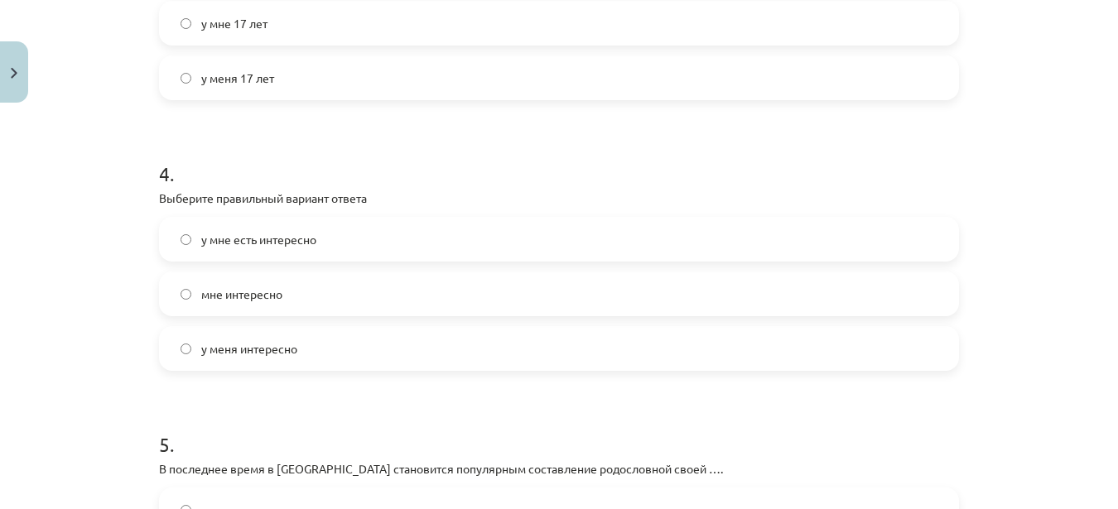
click at [236, 303] on label "мне интересно" at bounding box center [559, 293] width 797 height 41
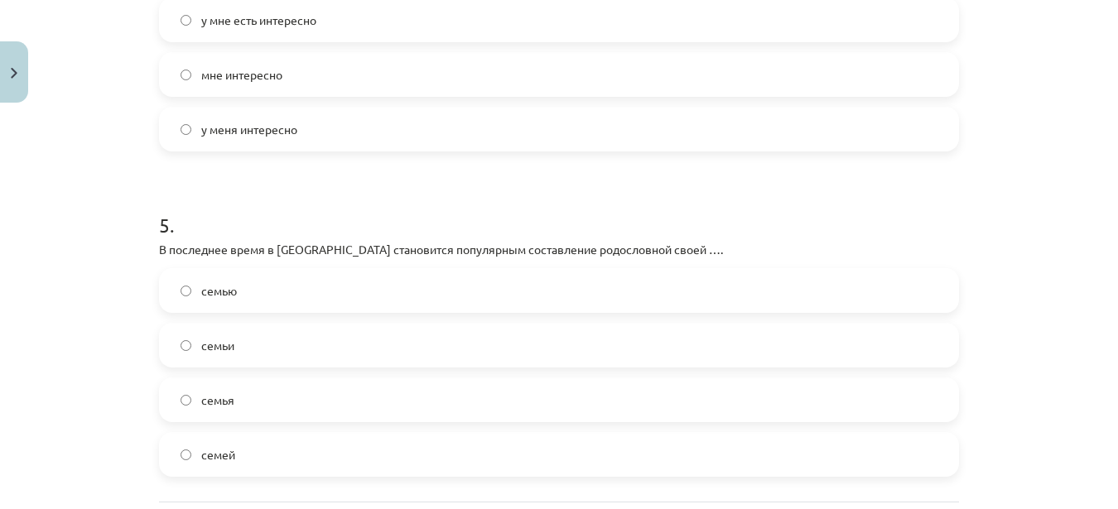
scroll to position [1367, 0]
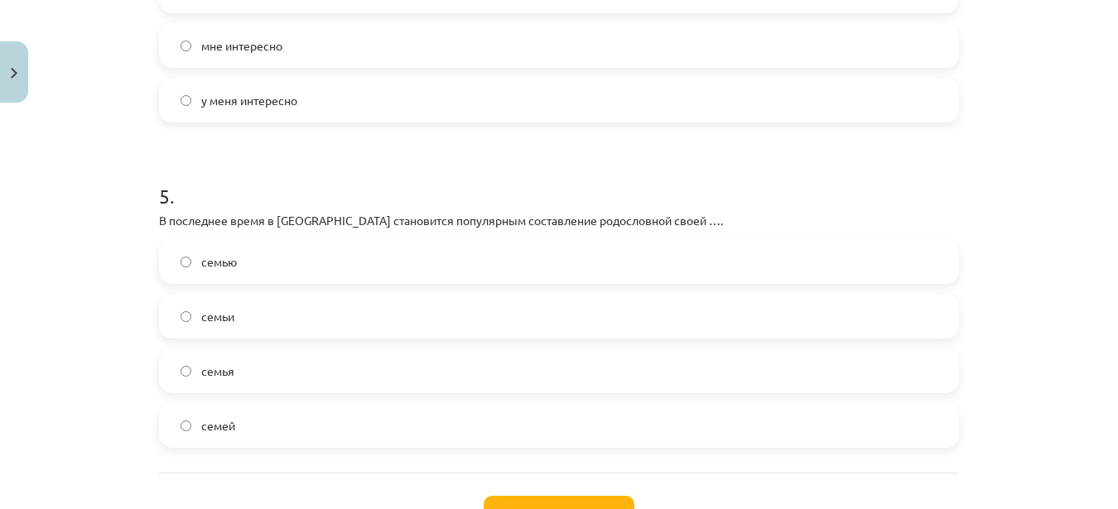
click at [201, 322] on span "семьи" at bounding box center [217, 316] width 33 height 17
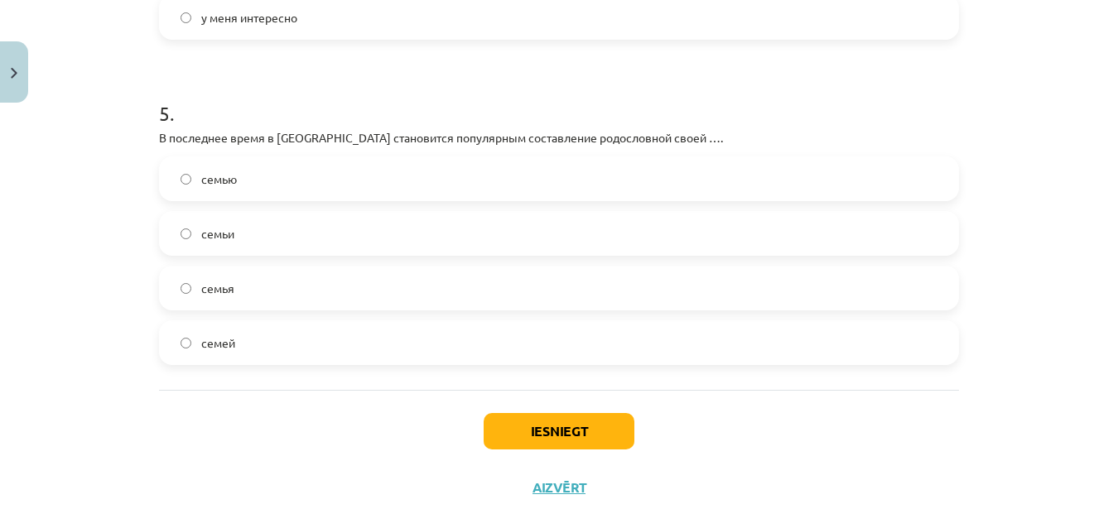
scroll to position [1497, 0]
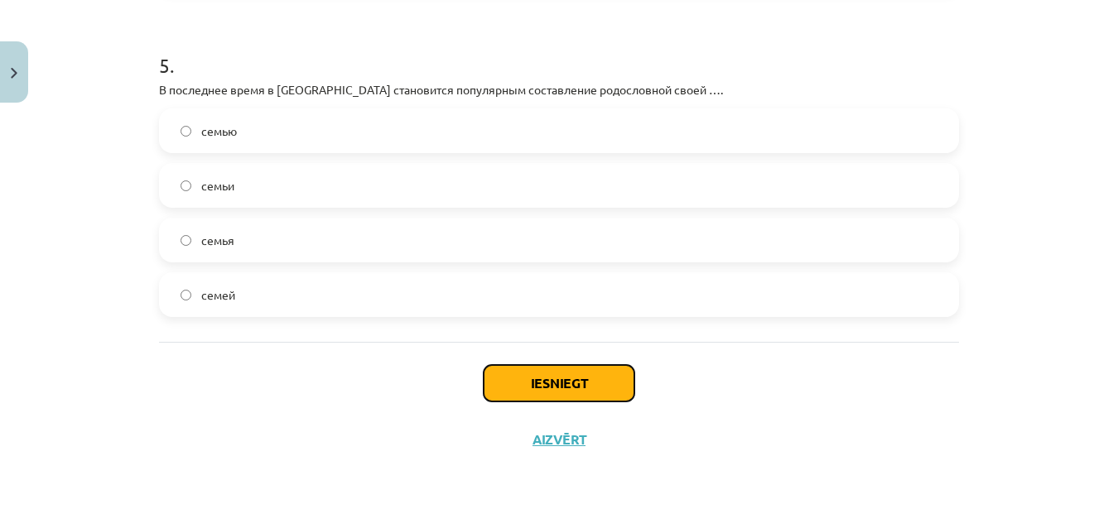
click at [520, 395] on button "Iesniegt" at bounding box center [559, 383] width 151 height 36
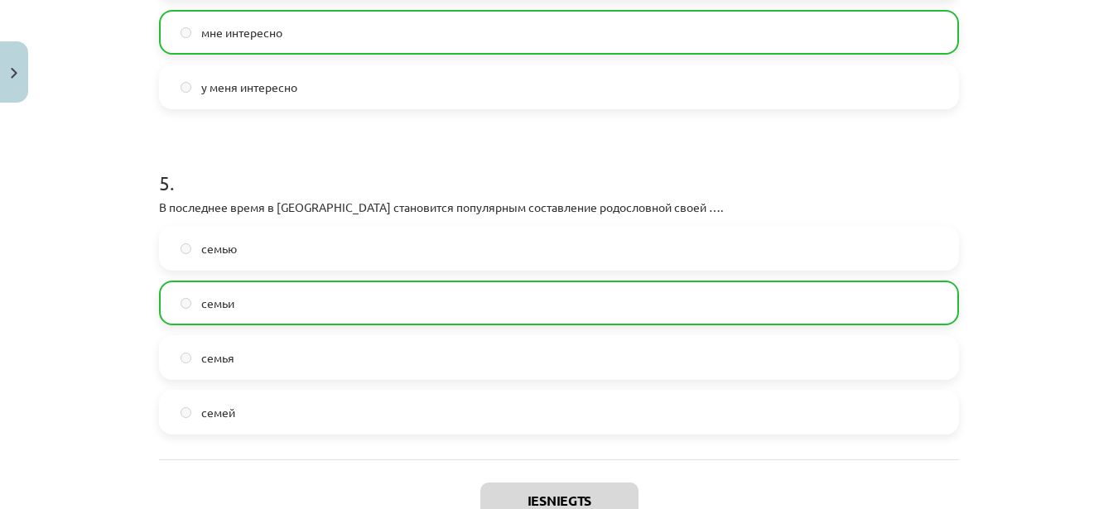
scroll to position [1550, 0]
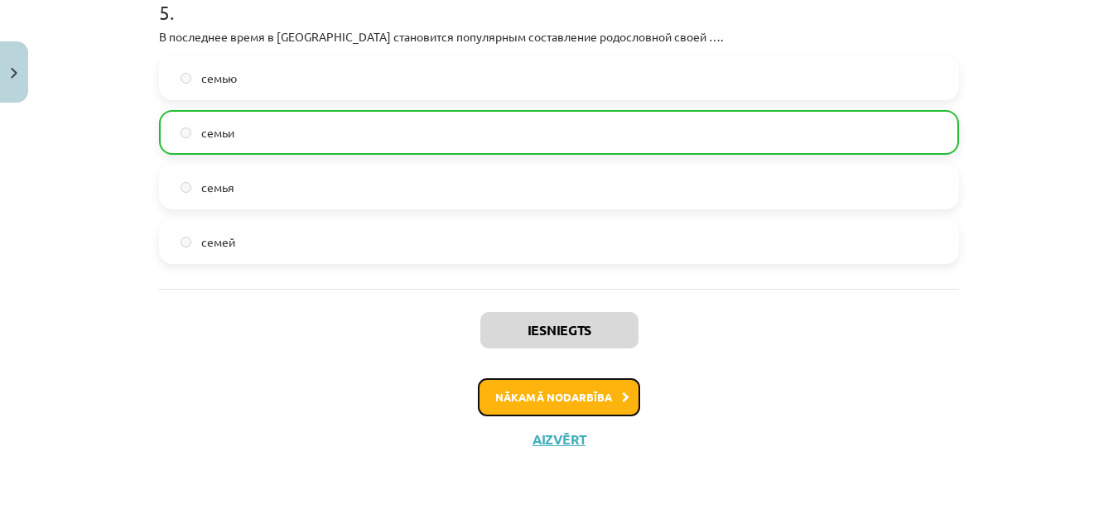
click at [578, 388] on button "Nākamā nodarbība" at bounding box center [559, 397] width 162 height 38
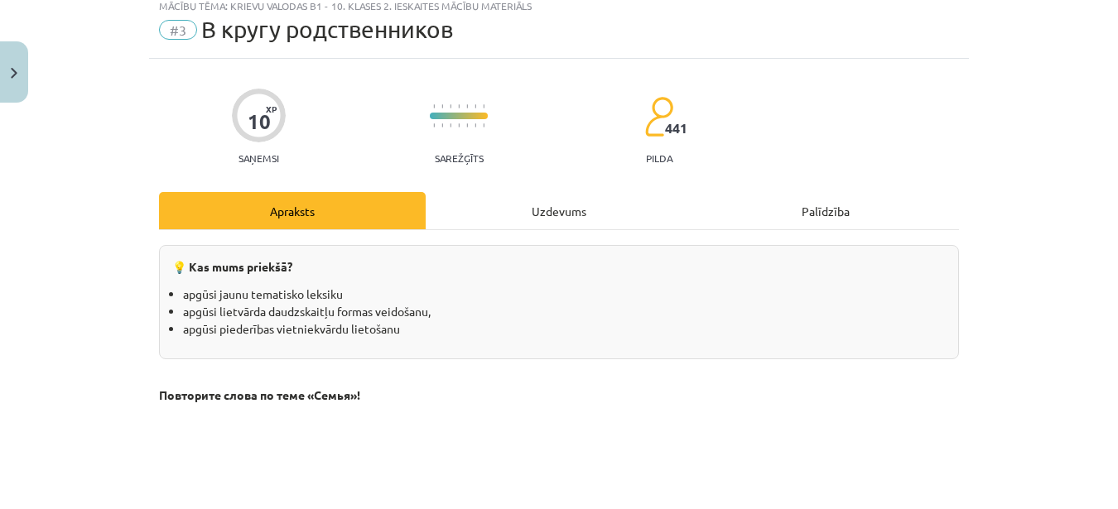
scroll to position [41, 0]
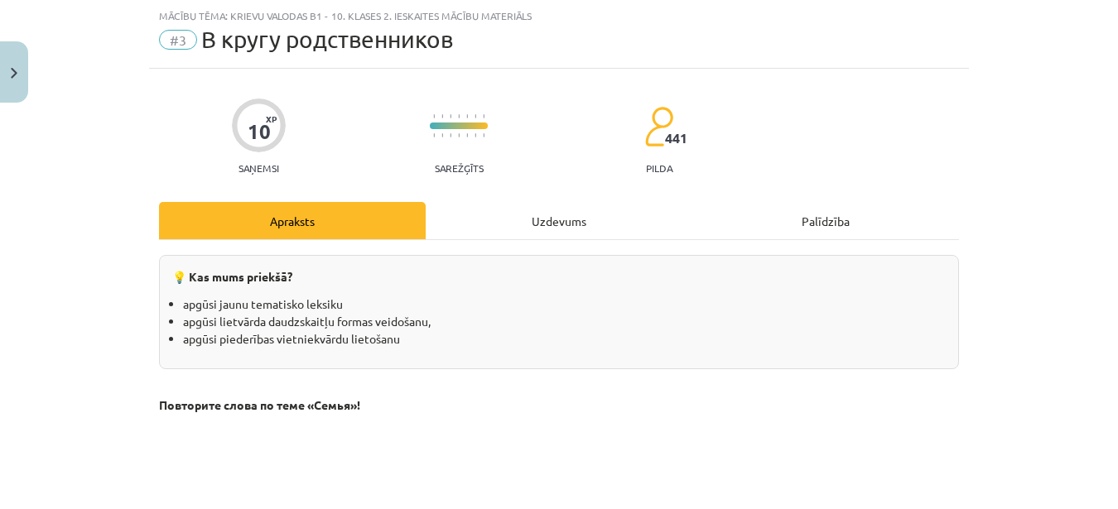
click at [555, 225] on div "Uzdevums" at bounding box center [559, 220] width 267 height 37
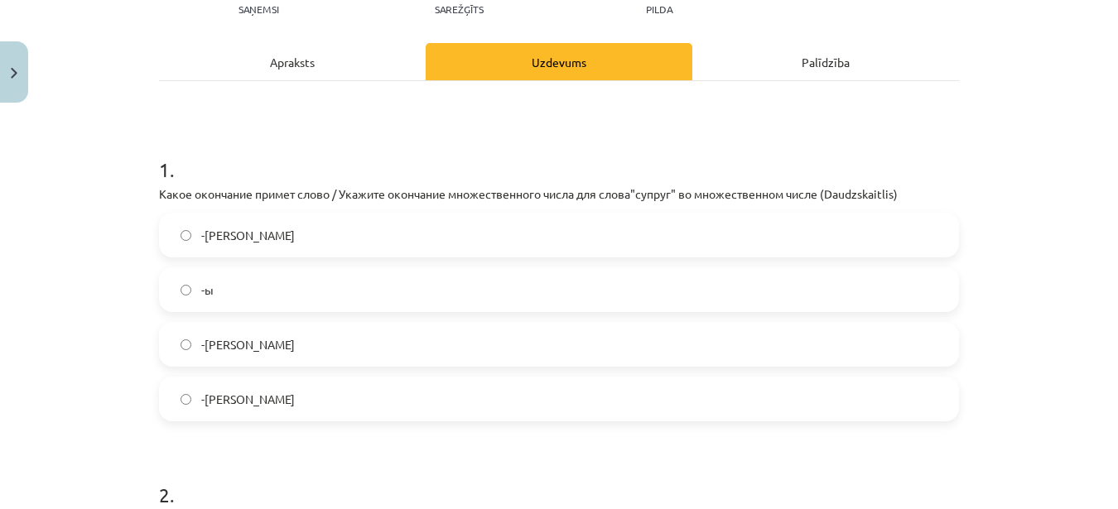
scroll to position [207, 0]
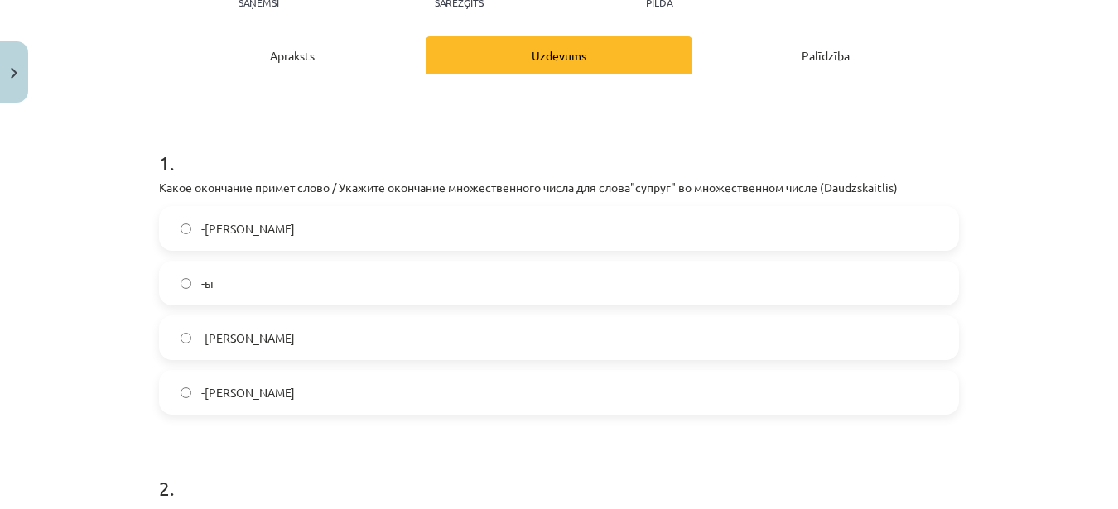
click at [330, 399] on label "-[PERSON_NAME]" at bounding box center [559, 392] width 797 height 41
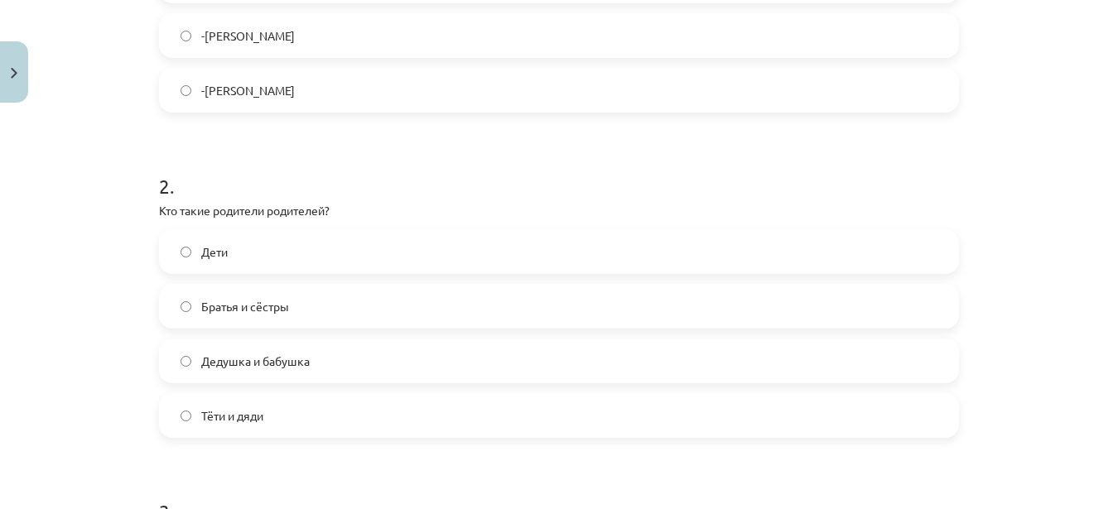
scroll to position [538, 0]
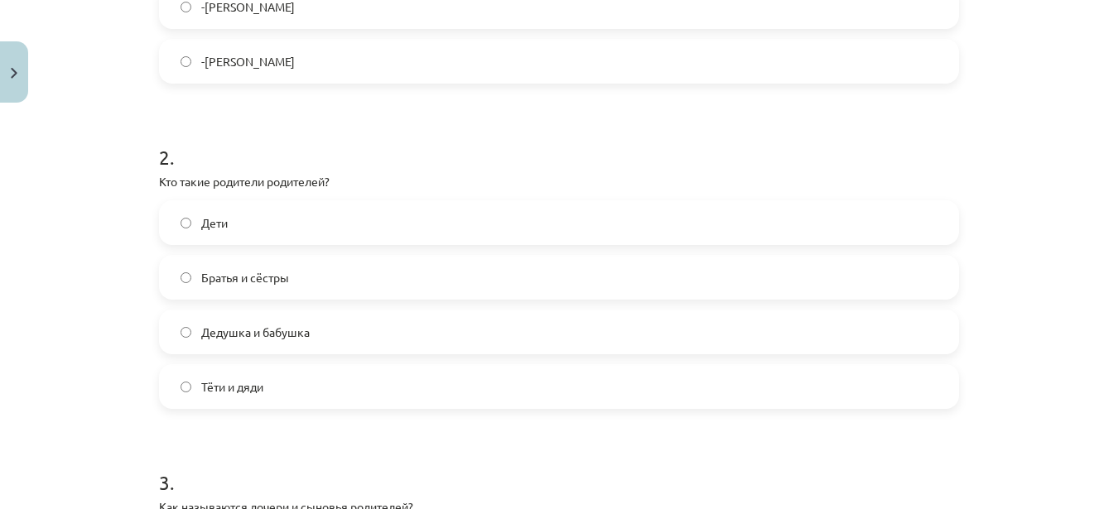
click at [297, 336] on span "Дедушка и бабушка" at bounding box center [255, 332] width 108 height 17
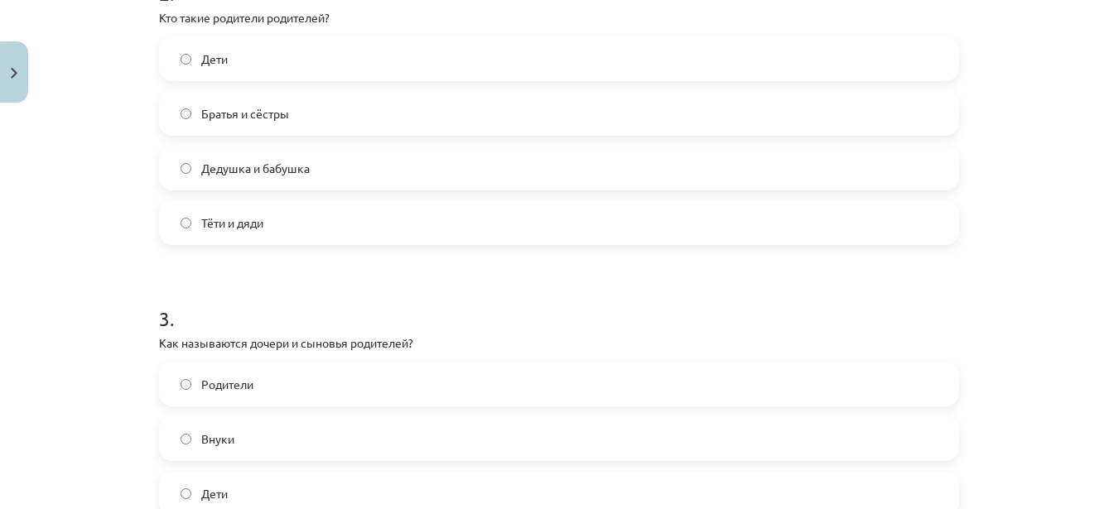
scroll to position [787, 0]
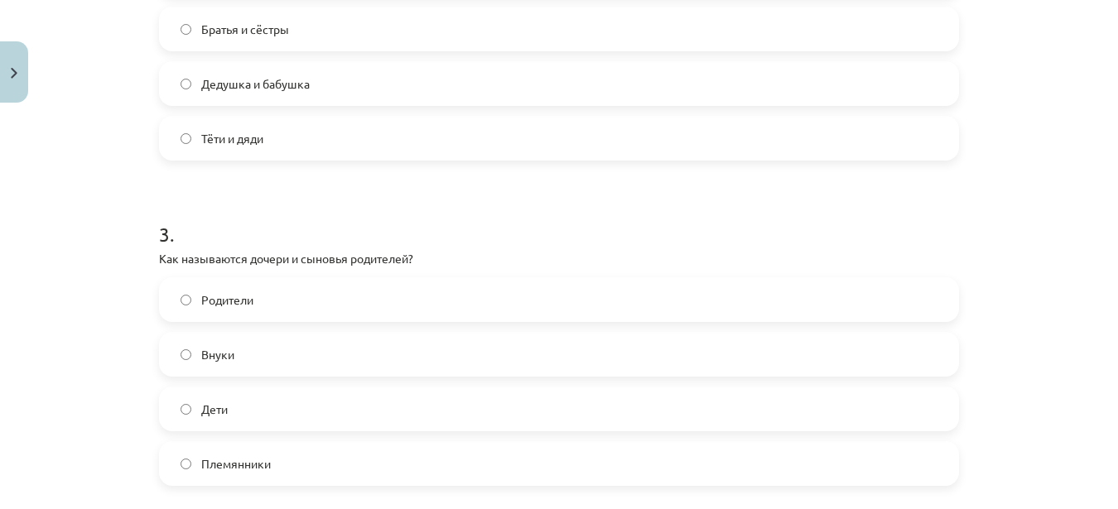
click at [276, 409] on label "Дети" at bounding box center [559, 408] width 797 height 41
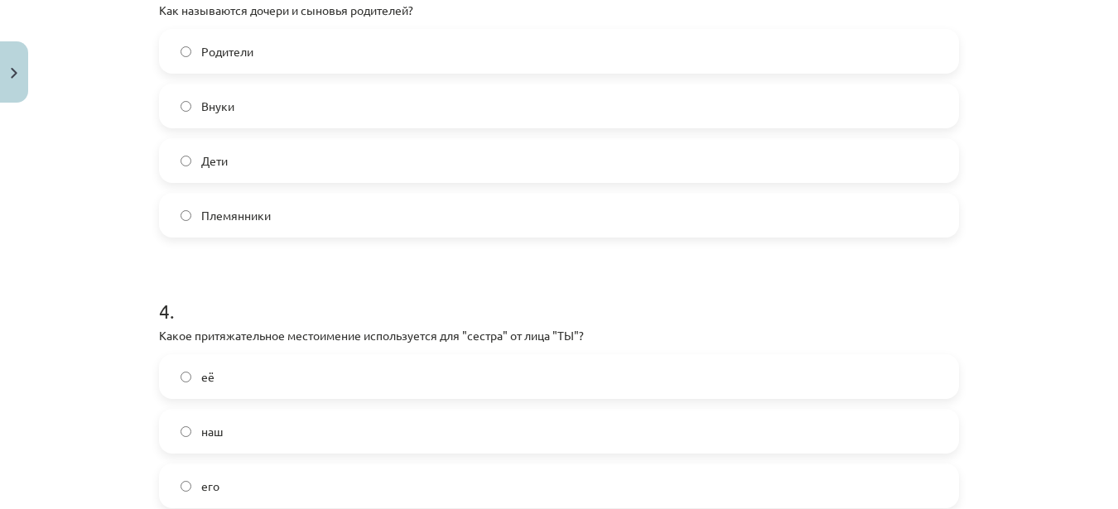
scroll to position [1118, 0]
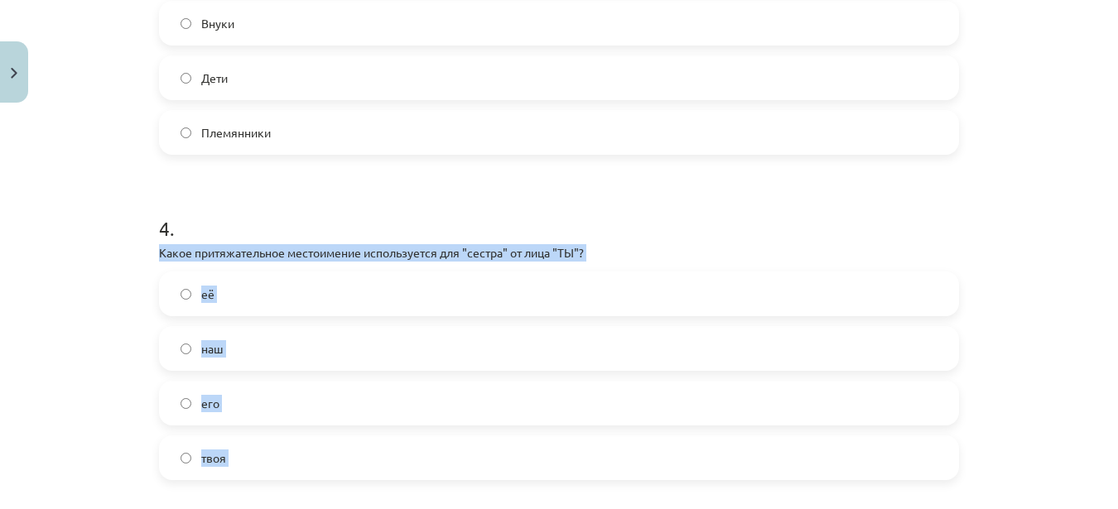
drag, startPoint x: 159, startPoint y: 248, endPoint x: 539, endPoint y: 490, distance: 450.6
copy form "Какое притяжательное местоимение используется для "сестра" от лица "ТЫ"? её наш…"
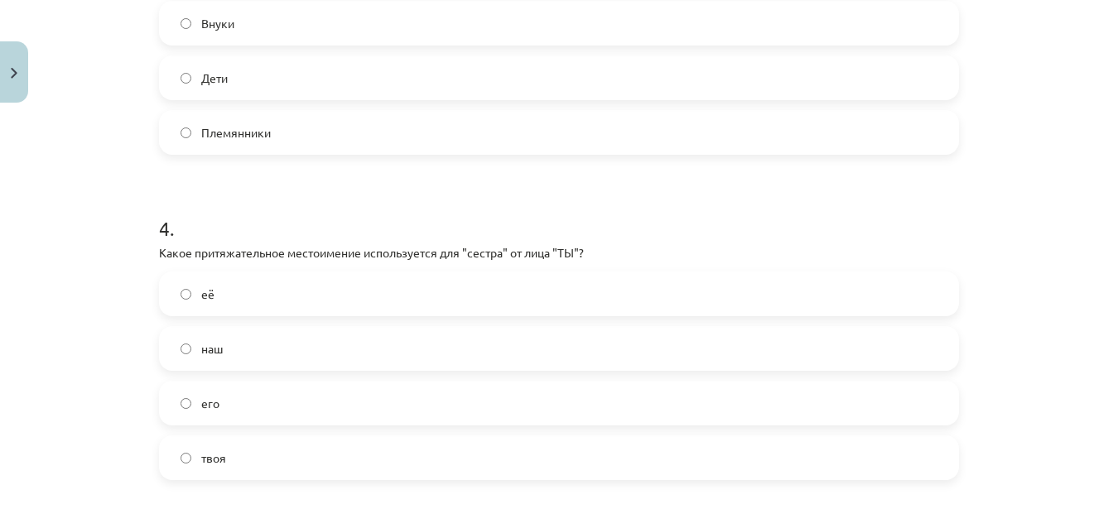
click at [243, 206] on h1 "4 ." at bounding box center [559, 213] width 800 height 51
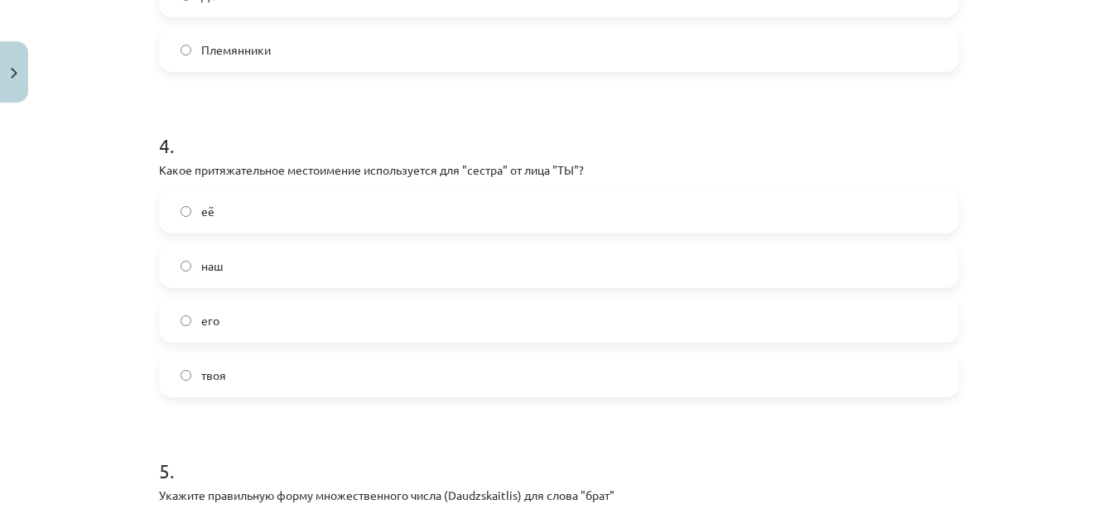
click at [239, 377] on label "твоя" at bounding box center [559, 374] width 797 height 41
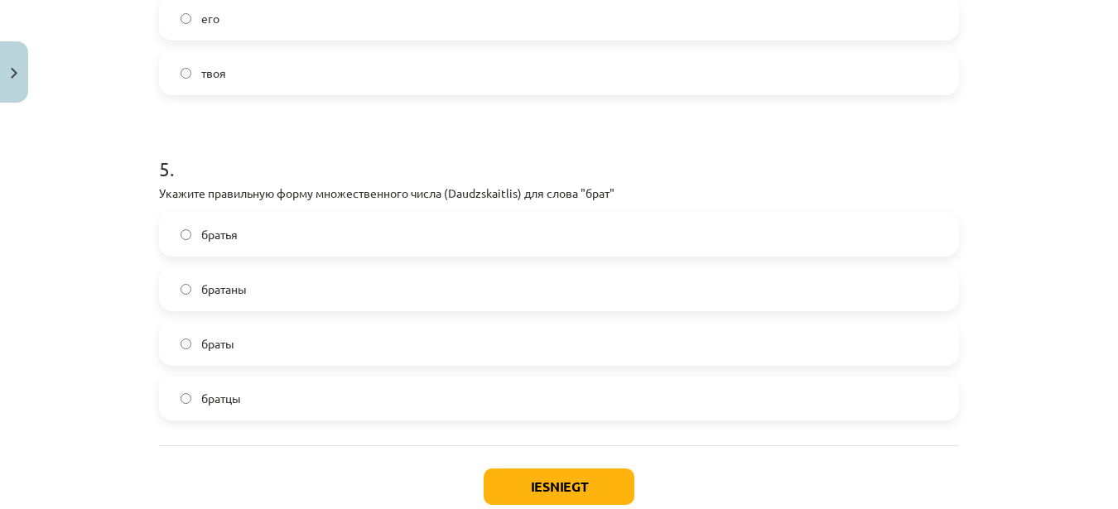
scroll to position [1532, 0]
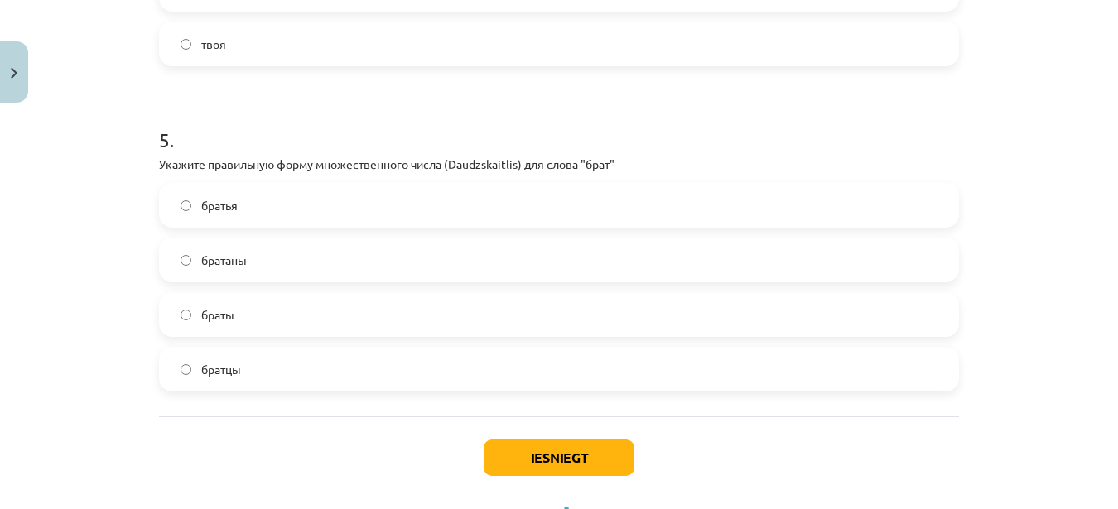
click at [252, 204] on label "братья" at bounding box center [559, 205] width 797 height 41
click at [499, 444] on button "Iesniegt" at bounding box center [559, 458] width 151 height 36
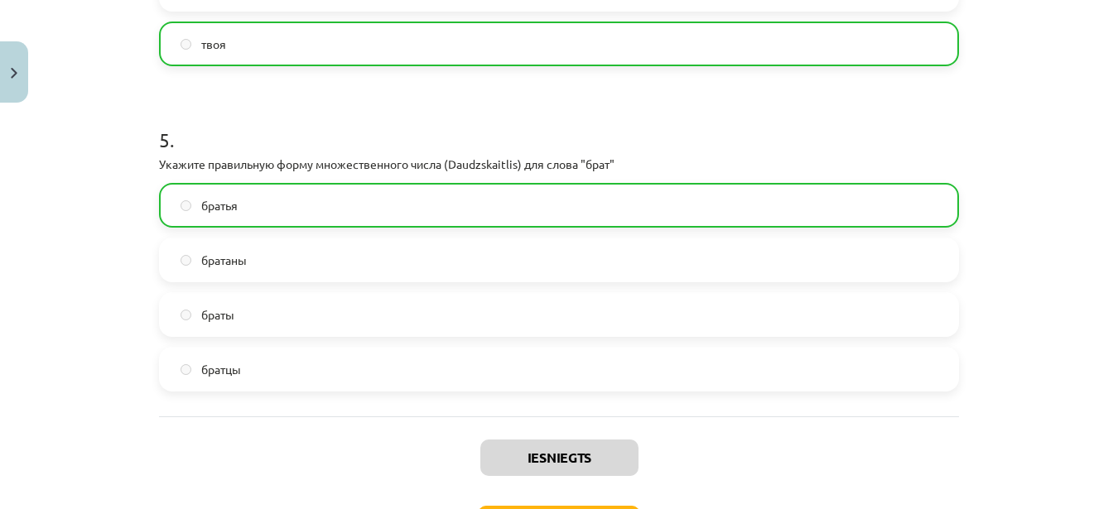
scroll to position [1660, 0]
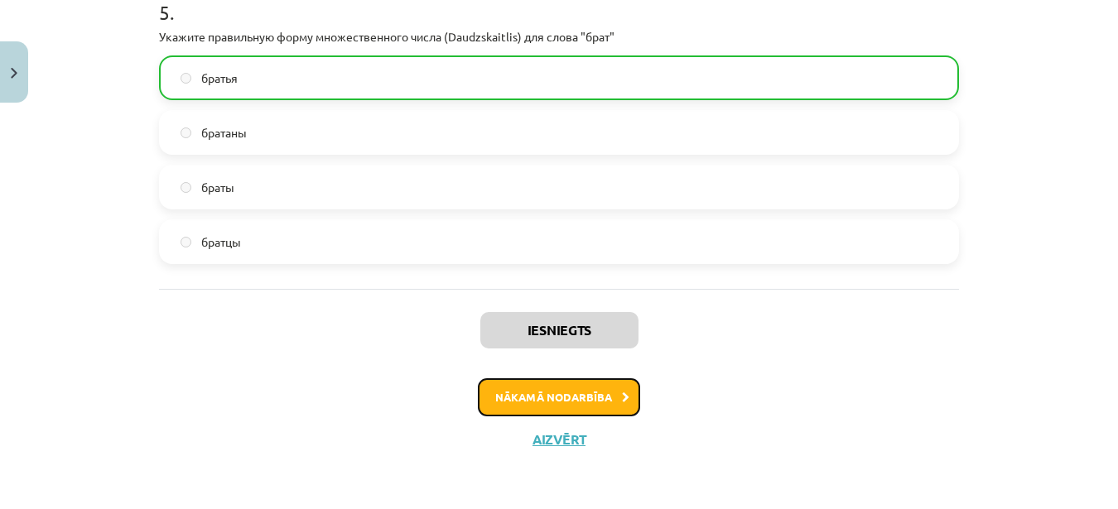
click at [554, 398] on button "Nākamā nodarbība" at bounding box center [559, 397] width 162 height 38
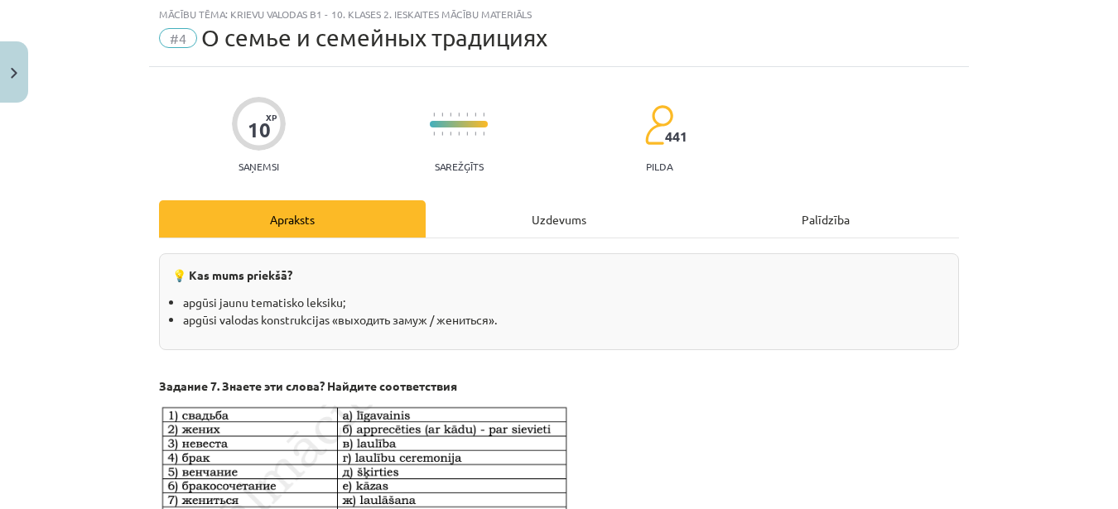
scroll to position [41, 0]
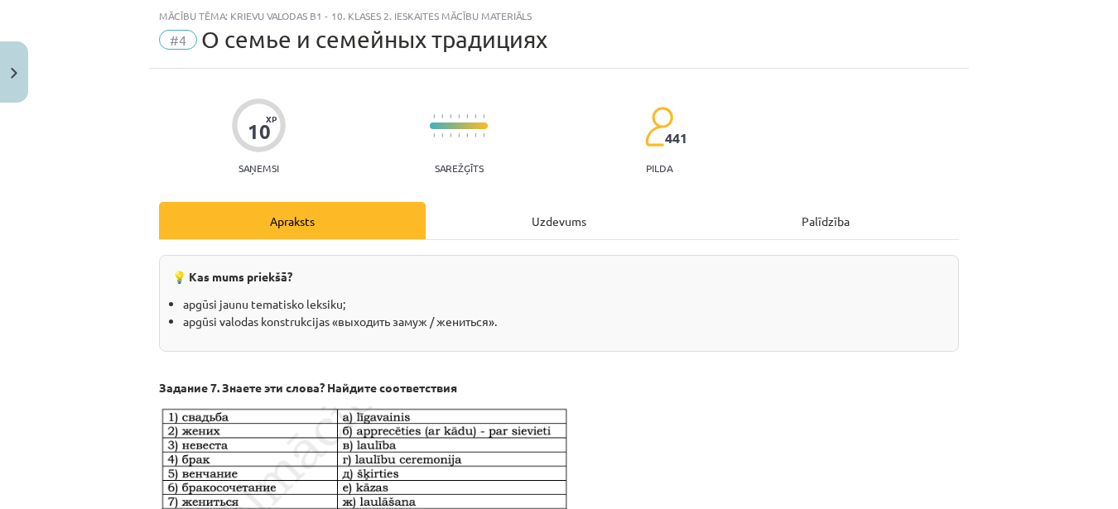
click at [508, 206] on div "Uzdevums" at bounding box center [559, 220] width 267 height 37
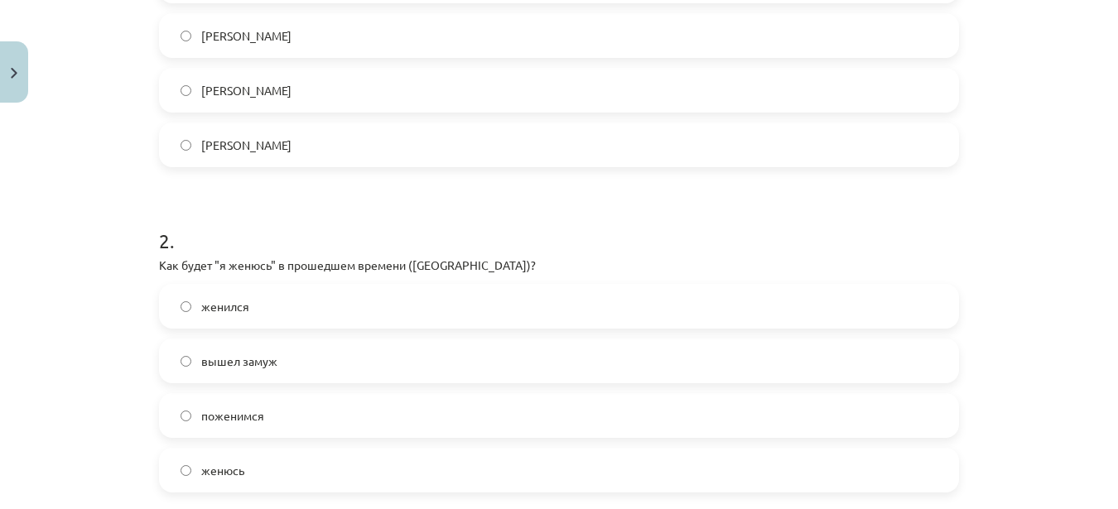
scroll to position [456, 0]
click at [227, 133] on label "[PERSON_NAME]" at bounding box center [559, 143] width 797 height 41
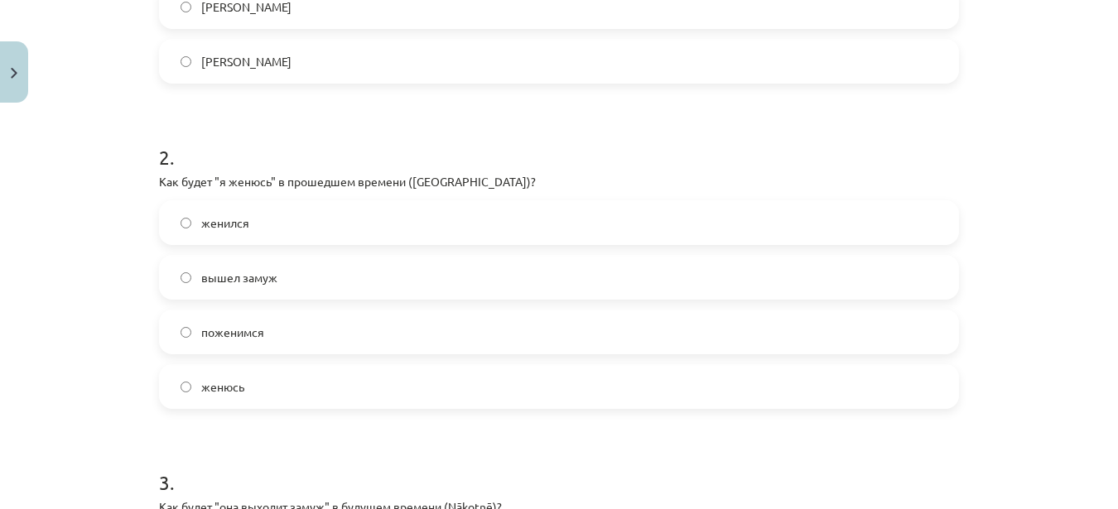
click at [205, 229] on span "женился" at bounding box center [225, 223] width 48 height 17
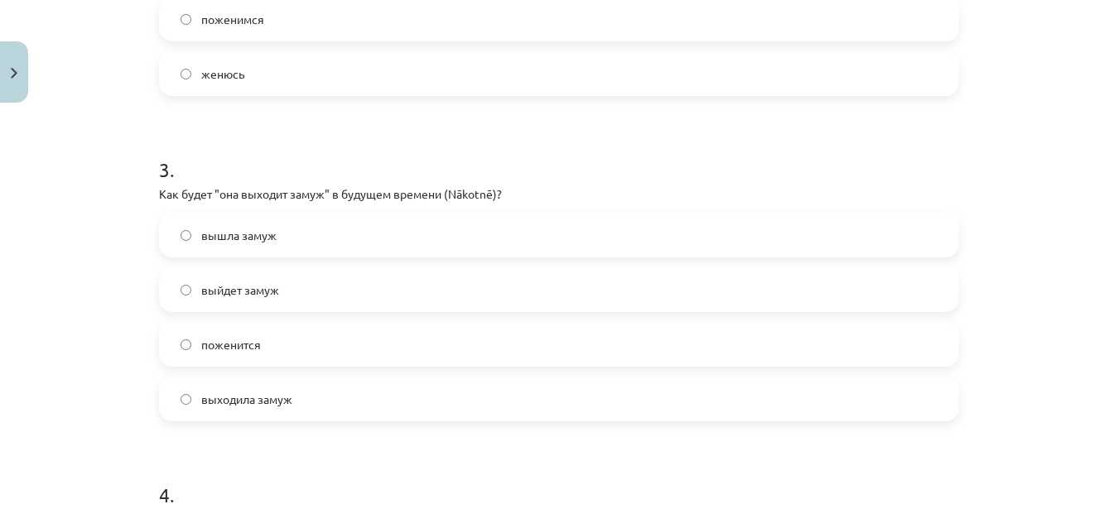
scroll to position [870, 0]
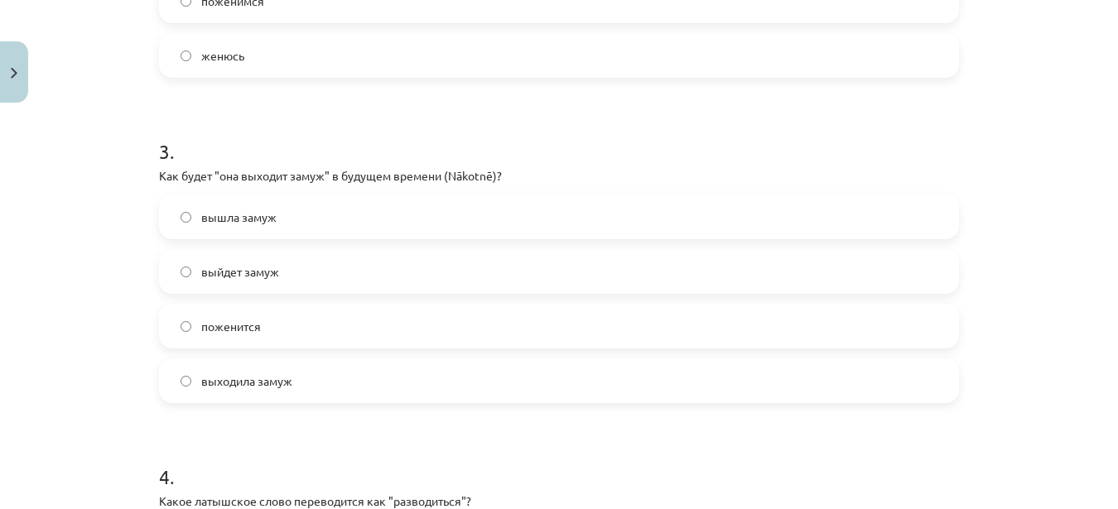
click at [234, 269] on span "выйдет замуж" at bounding box center [240, 271] width 78 height 17
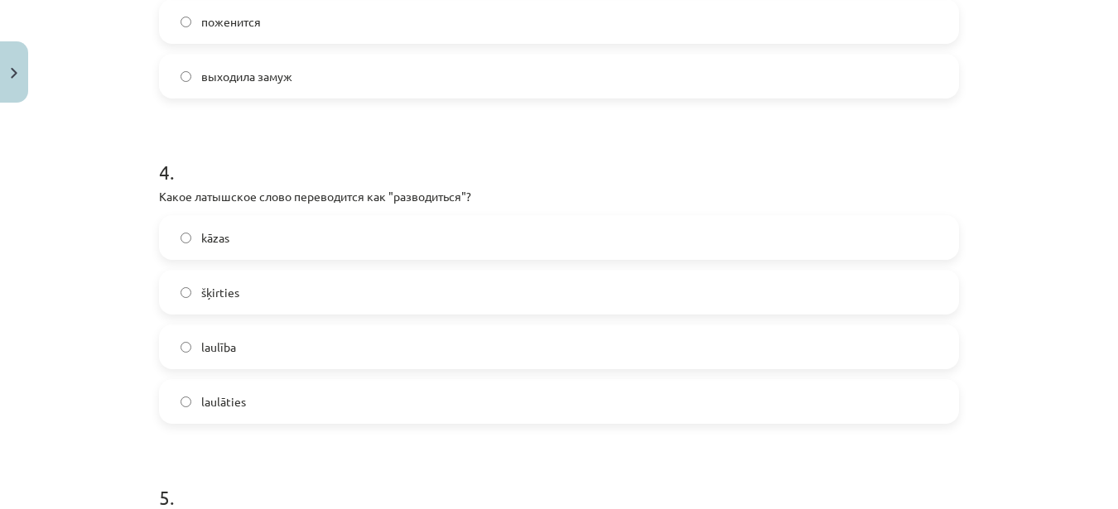
scroll to position [1201, 0]
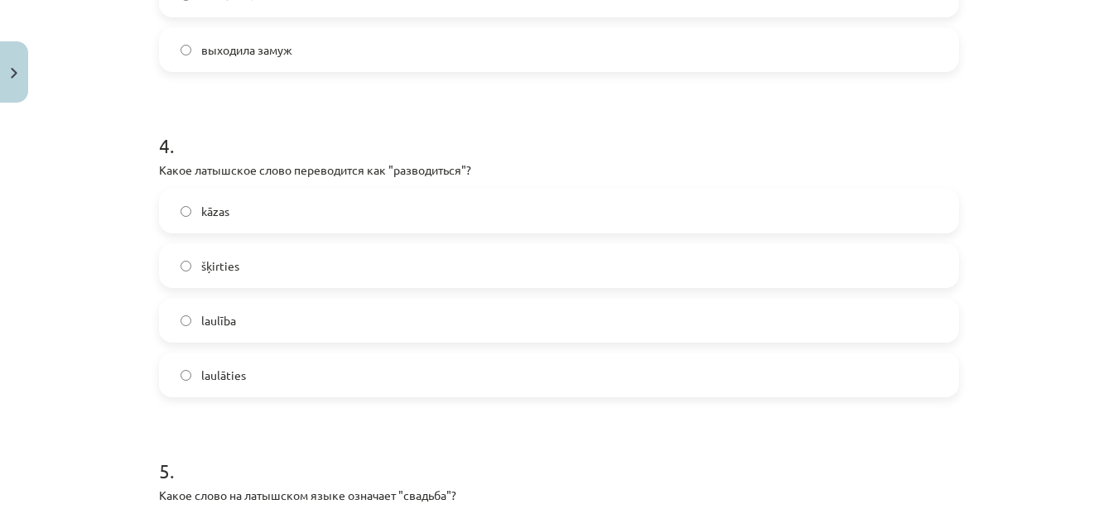
click at [248, 260] on label "šķirties" at bounding box center [559, 265] width 797 height 41
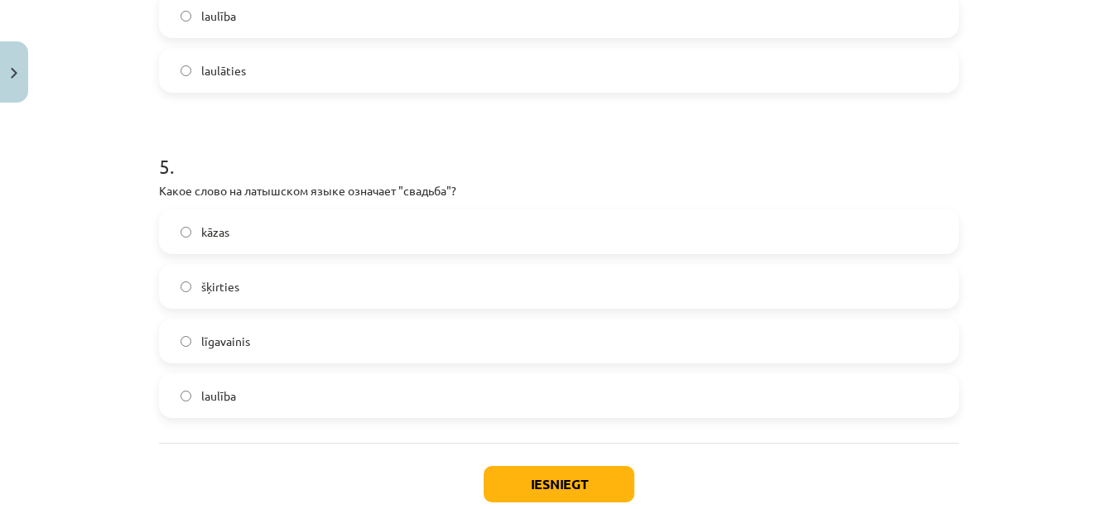
scroll to position [1532, 0]
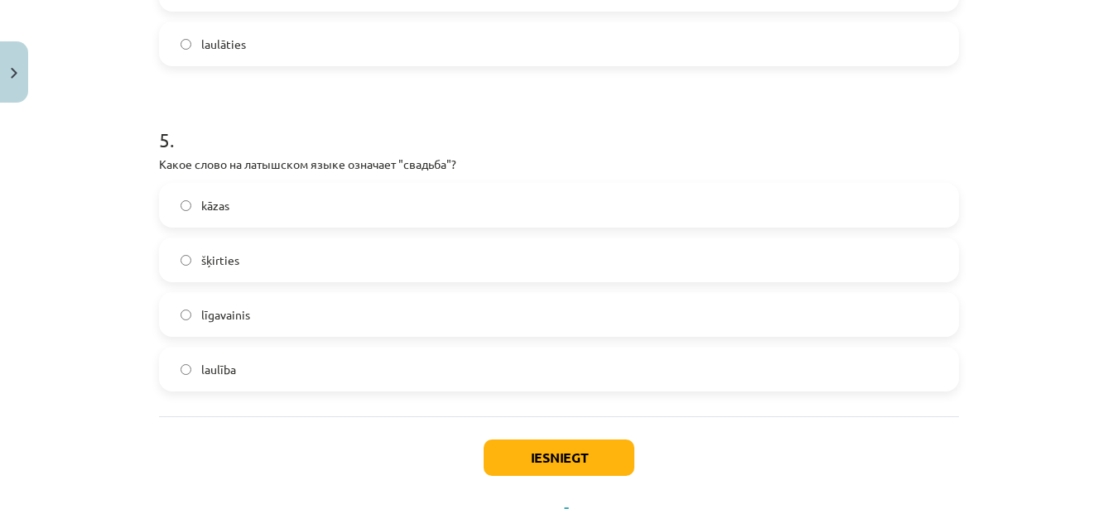
drag, startPoint x: 277, startPoint y: 215, endPoint x: 407, endPoint y: 346, distance: 183.9
click at [277, 215] on label "kāzas" at bounding box center [559, 205] width 797 height 41
click at [547, 460] on button "Iesniegt" at bounding box center [559, 458] width 151 height 36
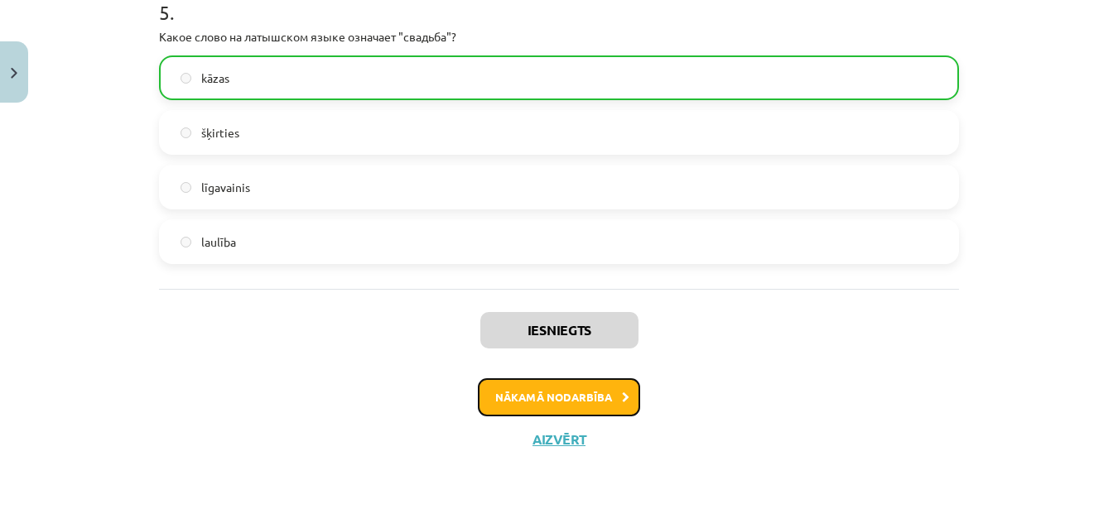
click at [553, 403] on button "Nākamā nodarbība" at bounding box center [559, 397] width 162 height 38
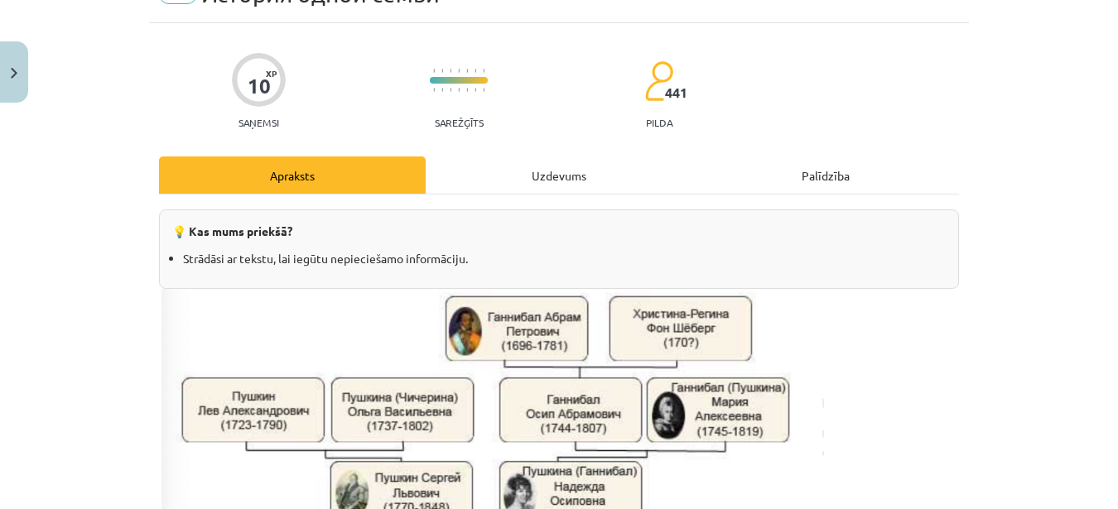
scroll to position [41, 0]
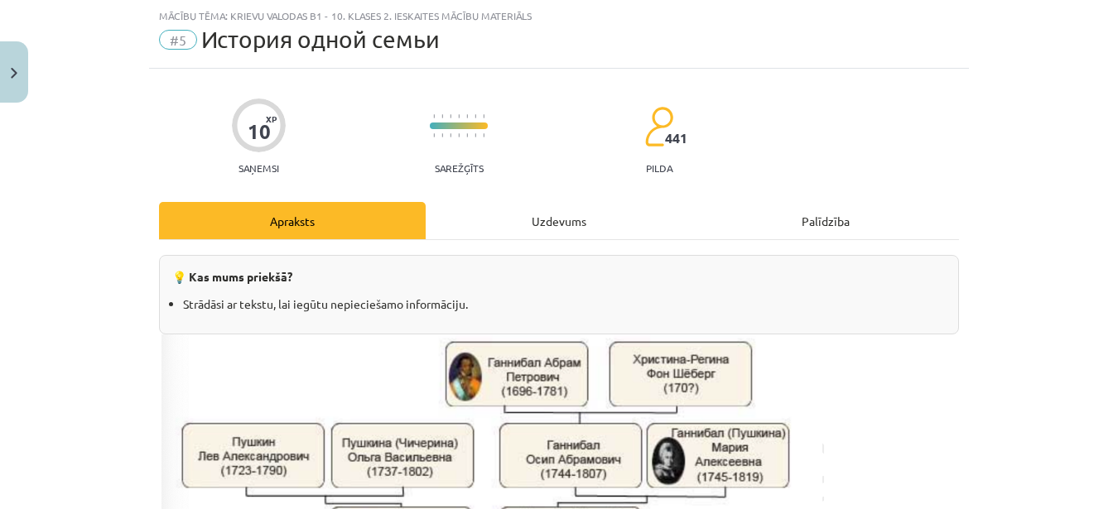
click at [569, 212] on div "Uzdevums" at bounding box center [559, 220] width 267 height 37
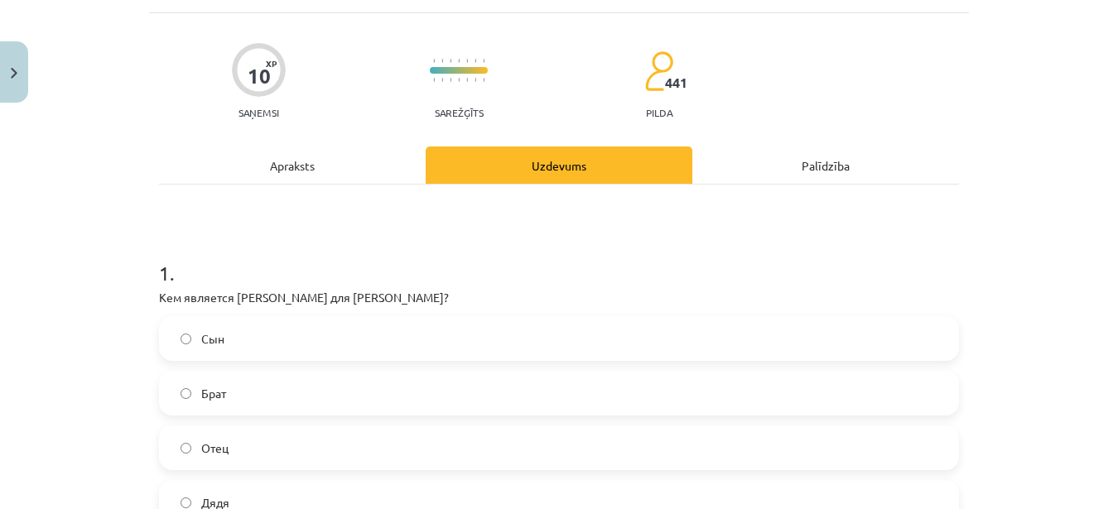
scroll to position [124, 0]
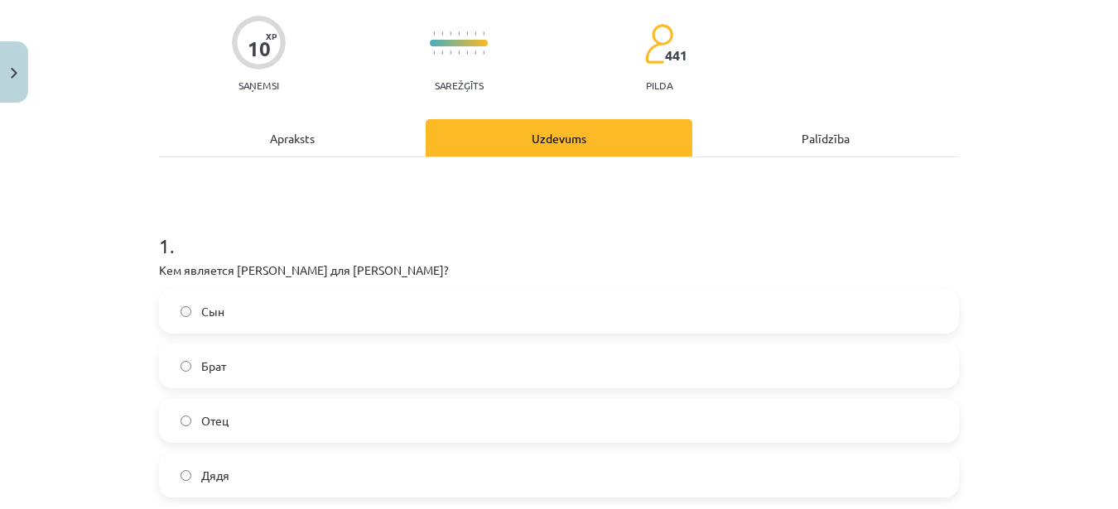
click at [321, 144] on div "Apraksts" at bounding box center [292, 137] width 267 height 37
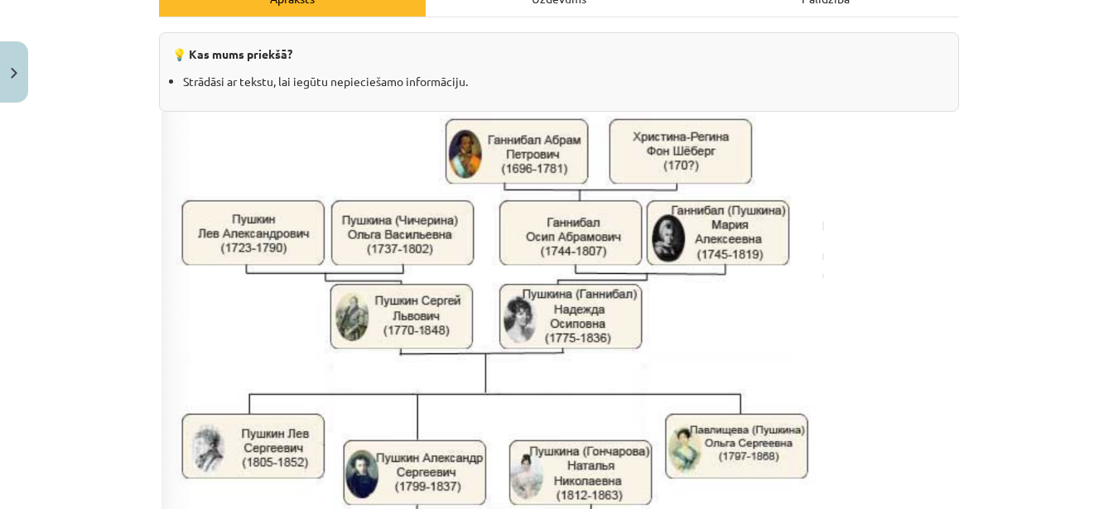
scroll to position [83, 0]
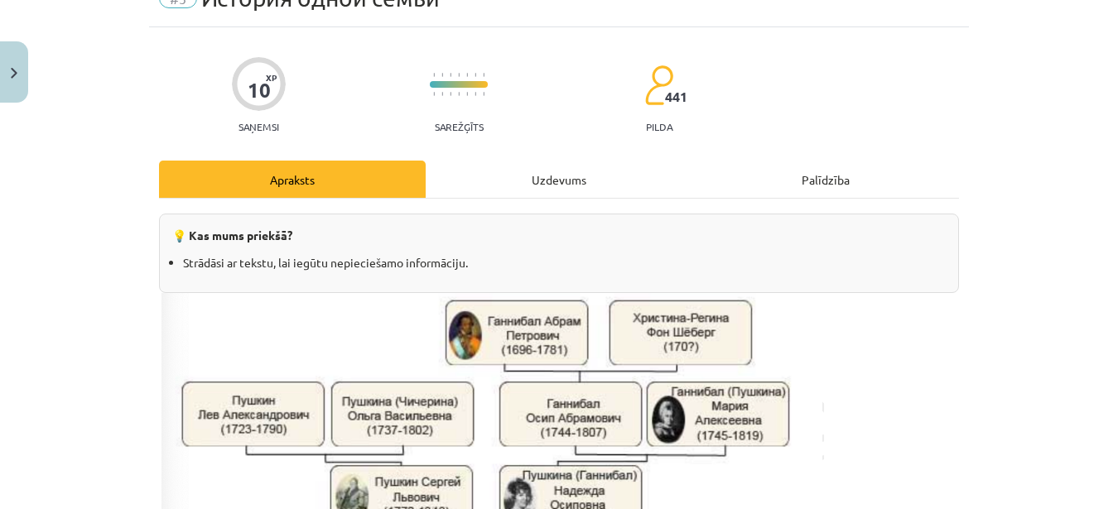
click at [497, 172] on div "Uzdevums" at bounding box center [559, 179] width 267 height 37
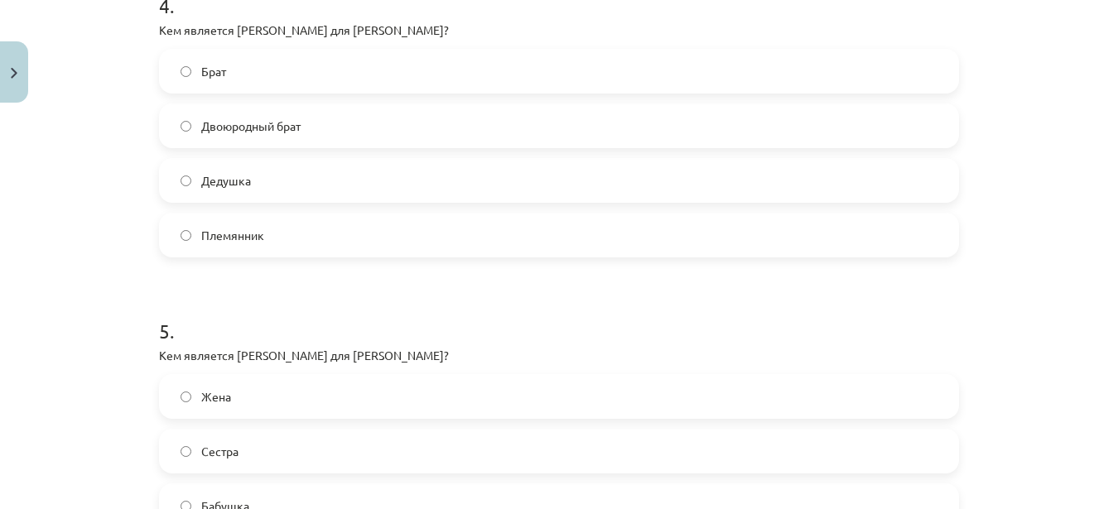
scroll to position [1555, 0]
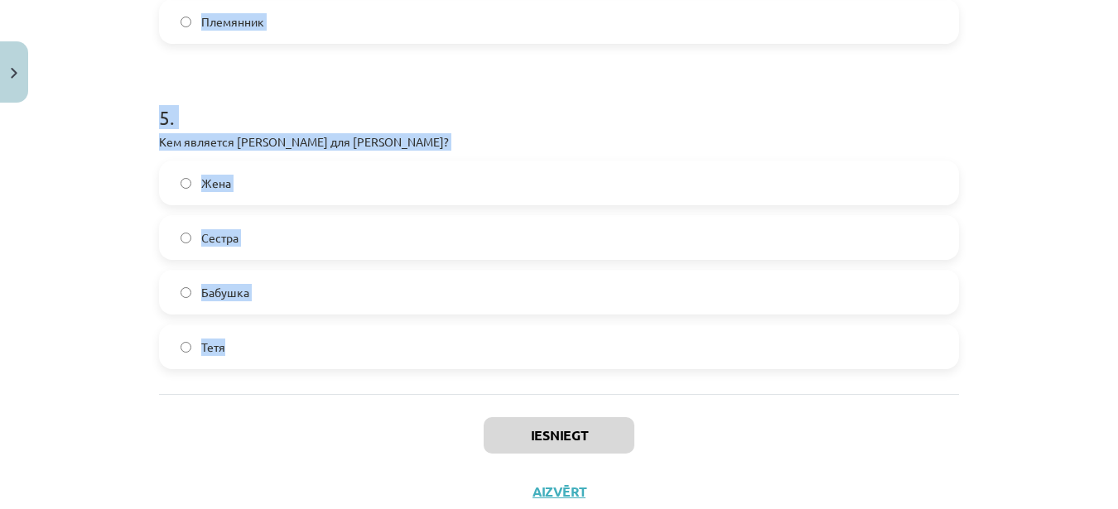
drag, startPoint x: 154, startPoint y: 354, endPoint x: 311, endPoint y: 357, distance: 156.6
copy form "Кем является [PERSON_NAME] для [PERSON_NAME]? Сын Брат Отец Дядя 2 . Кем являют…"
click at [99, 190] on div "Mācību tēma: Krievu valodas b1 - 10. klases 2. ieskaites mācību materiāls #5 Ис…" at bounding box center [559, 254] width 1118 height 509
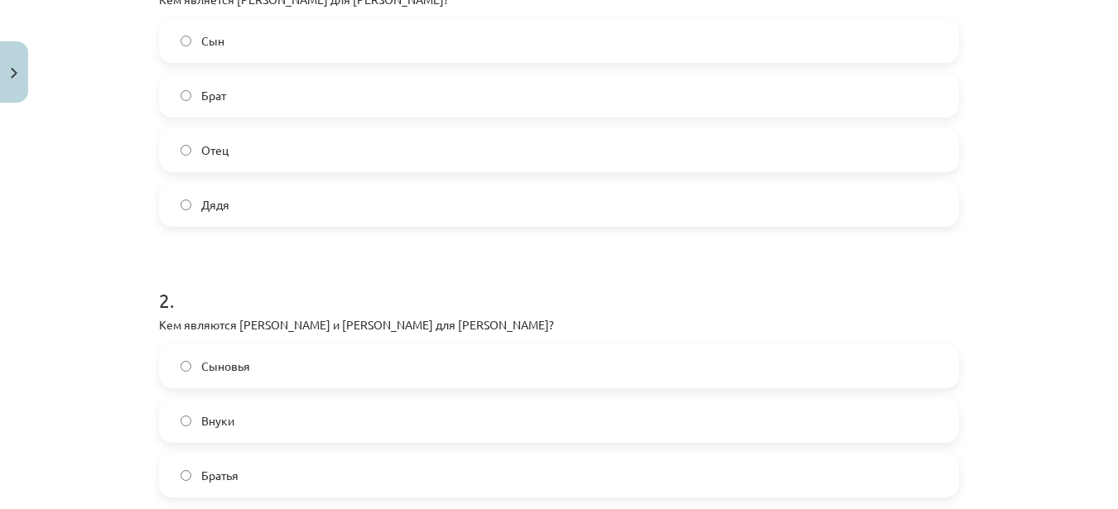
scroll to position [312, 0]
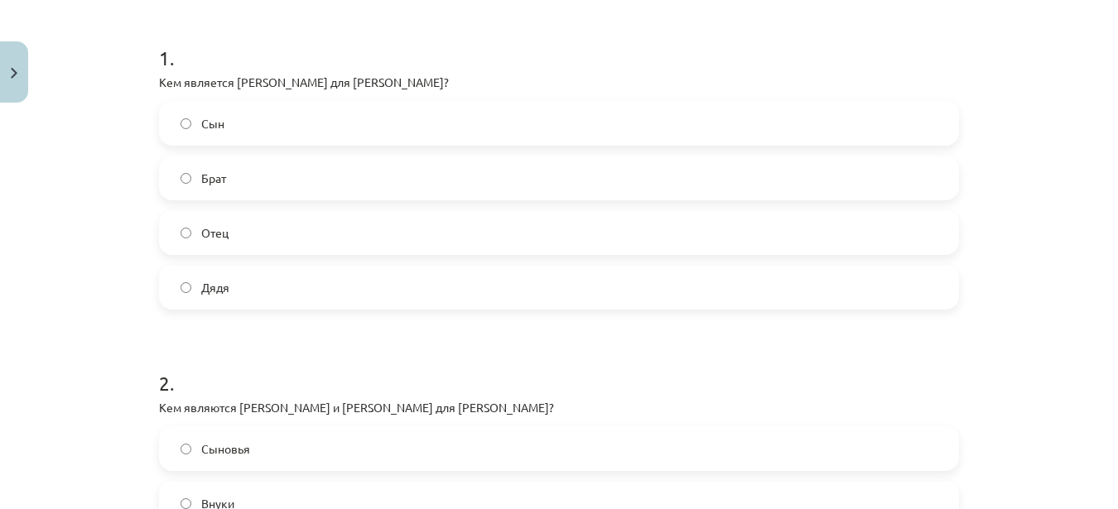
click at [278, 221] on label "Отец" at bounding box center [559, 232] width 797 height 41
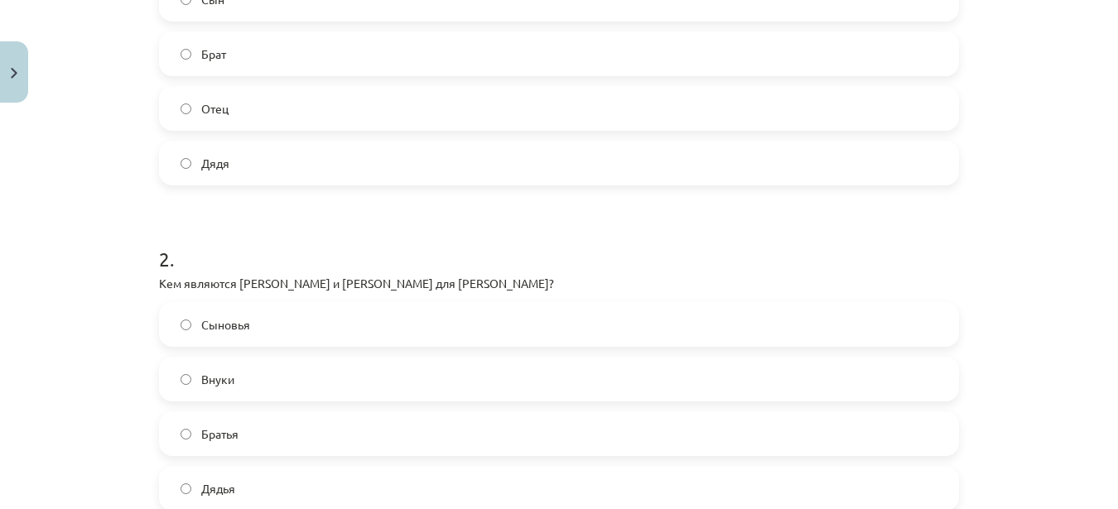
scroll to position [561, 0]
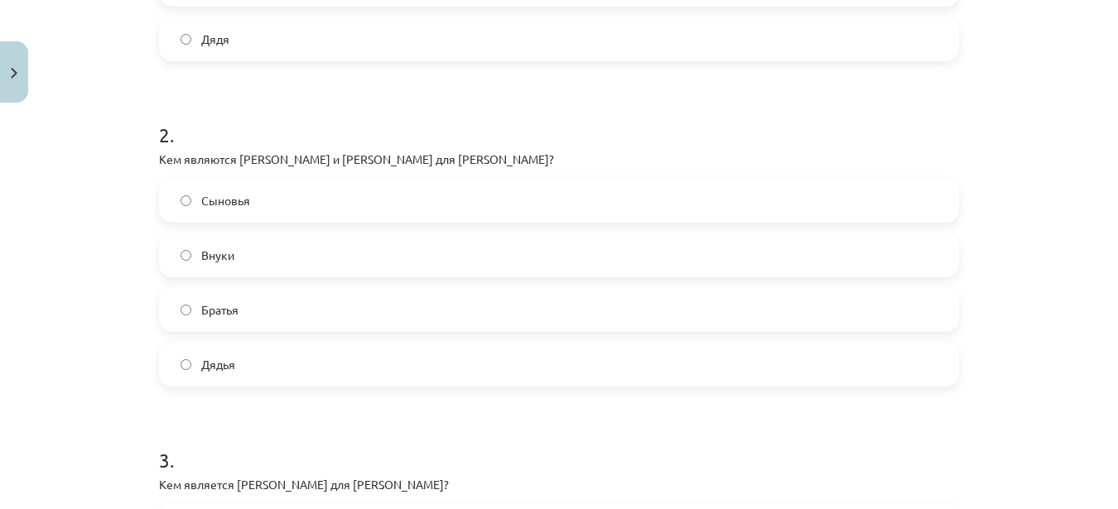
click at [287, 309] on label "Братья" at bounding box center [559, 309] width 797 height 41
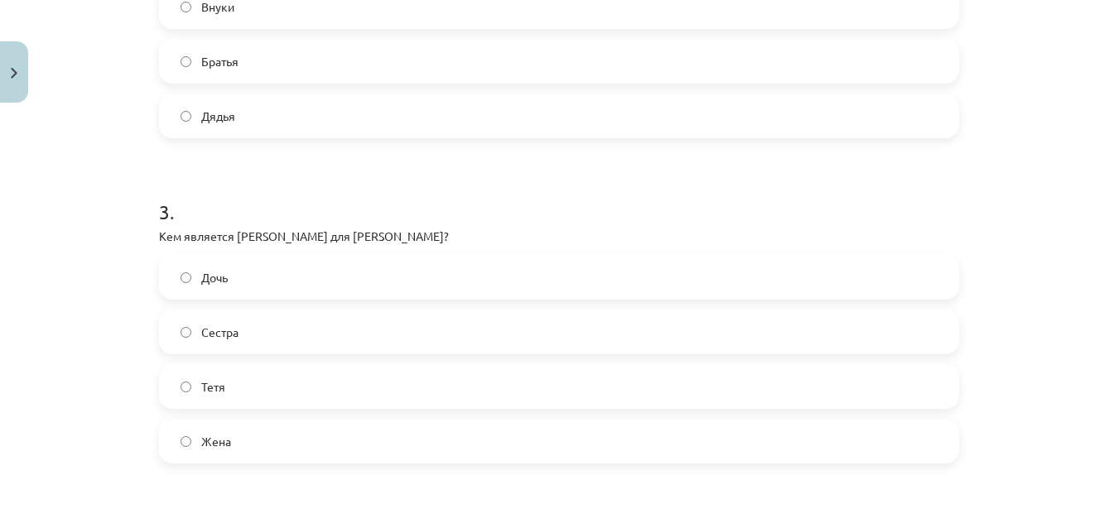
click at [297, 338] on label "Сестра" at bounding box center [559, 331] width 797 height 41
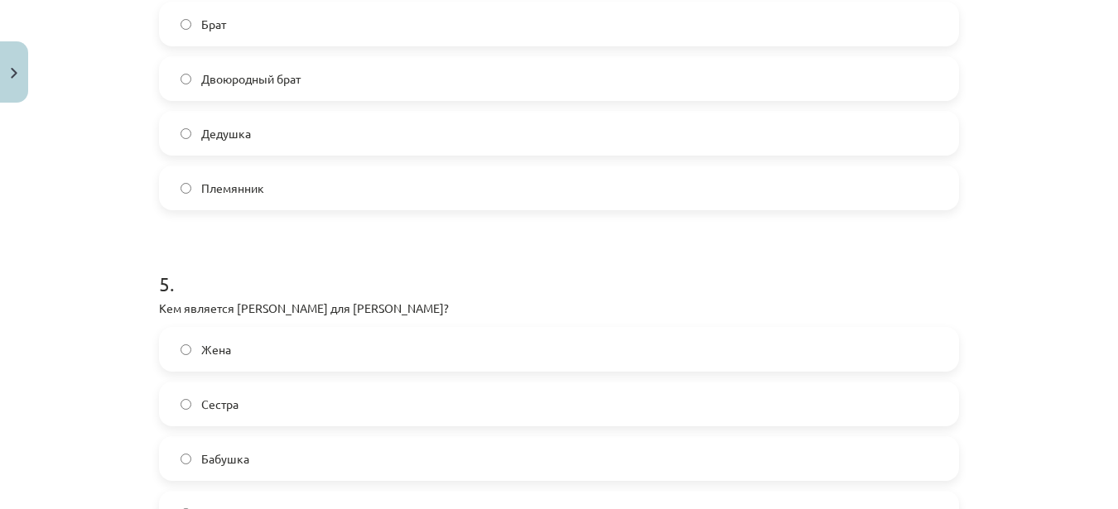
scroll to position [1389, 0]
click at [306, 81] on label "Двоюродный брат" at bounding box center [559, 77] width 797 height 41
click at [359, 443] on label "Бабушка" at bounding box center [559, 457] width 797 height 41
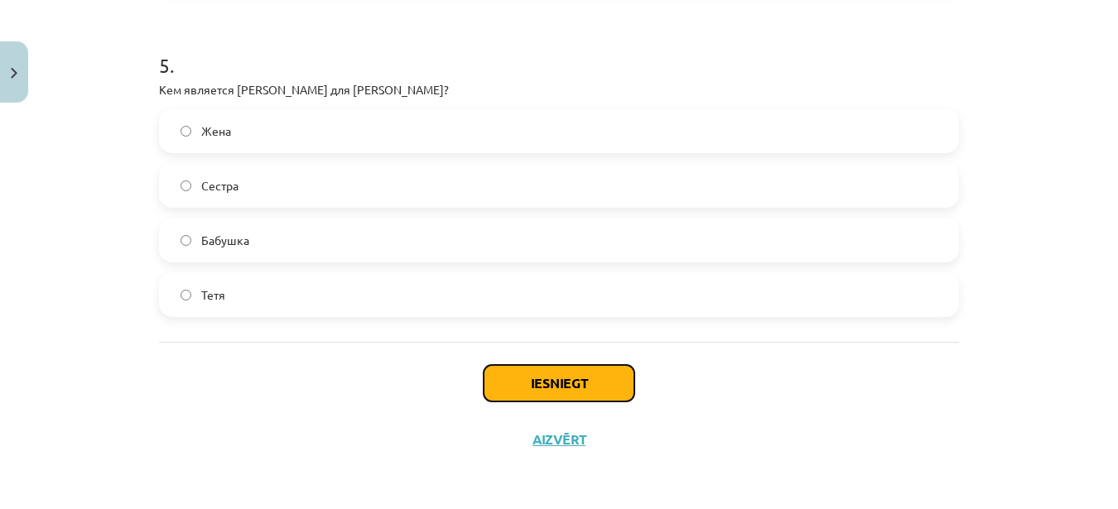
click at [518, 373] on button "Iesniegt" at bounding box center [559, 383] width 151 height 36
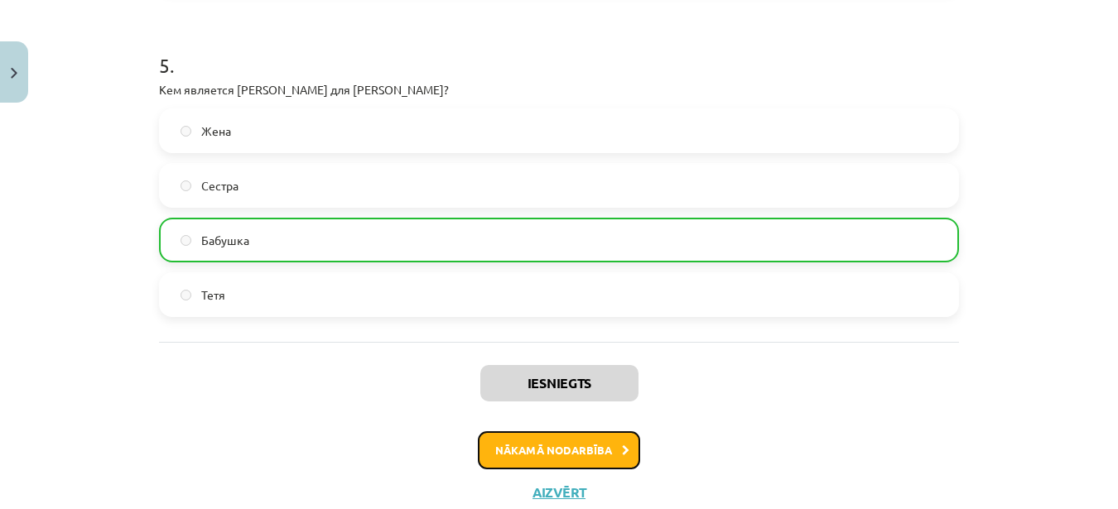
click at [480, 440] on button "Nākamā nodarbība" at bounding box center [559, 451] width 162 height 38
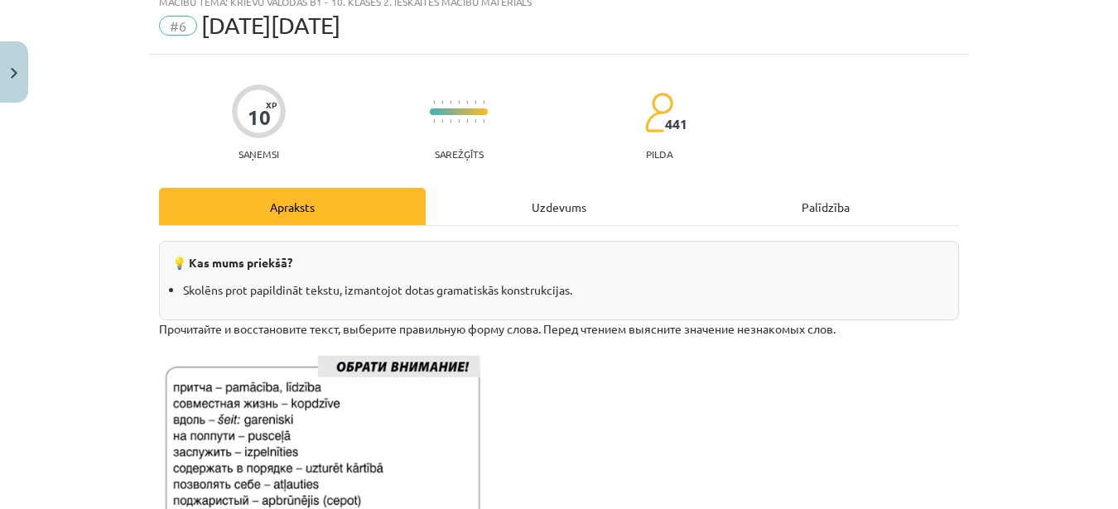
scroll to position [41, 0]
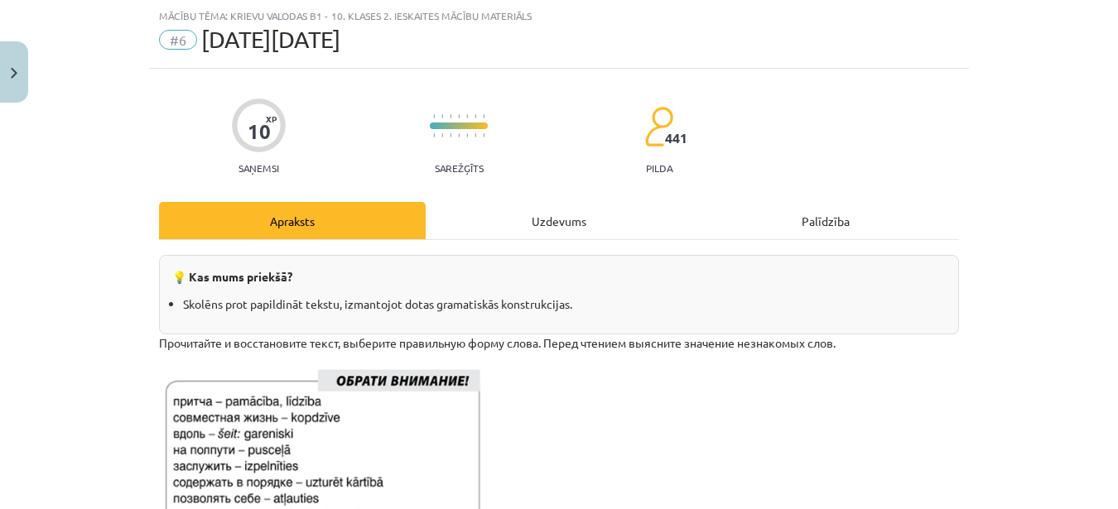
click at [508, 223] on div "Uzdevums" at bounding box center [559, 220] width 267 height 37
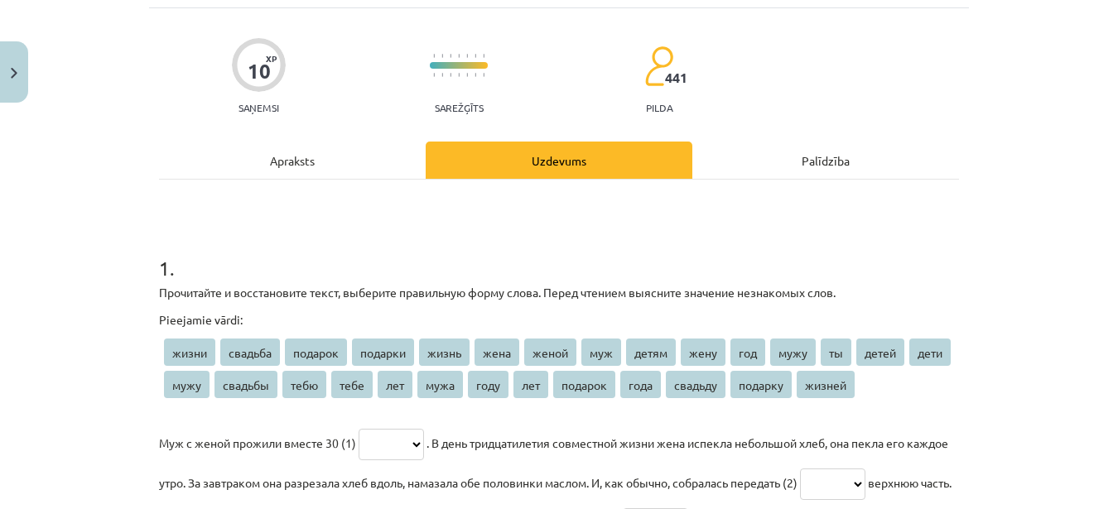
scroll to position [207, 0]
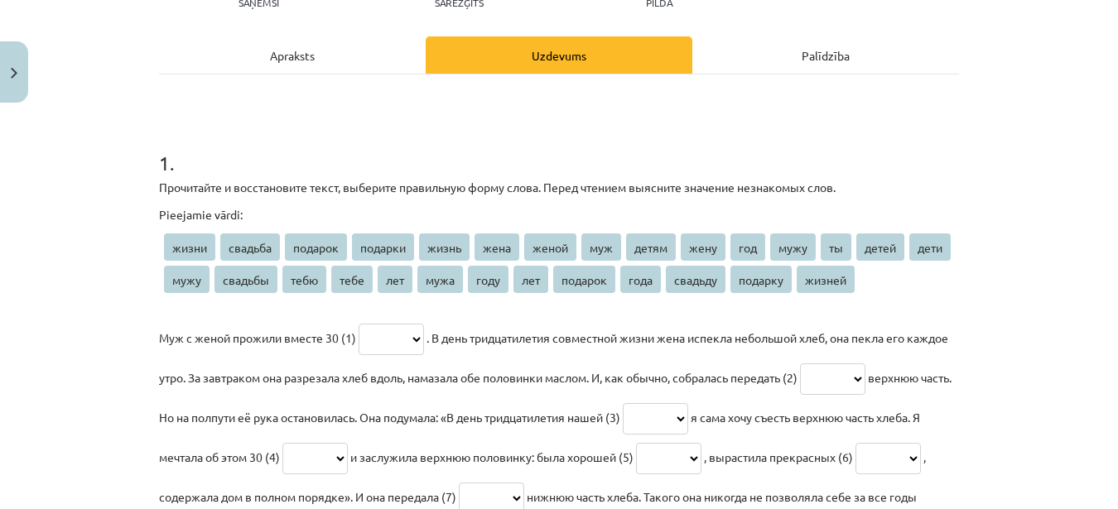
click at [405, 338] on select "***** ******* ******* ******* ***** **** ***** *** ***** **** *** **** ** *****…" at bounding box center [391, 339] width 65 height 31
select select "***"
click at [359, 324] on select "***** ******* ******* ******* ***** **** ***** *** ***** **** *** **** ** *****…" at bounding box center [391, 339] width 65 height 31
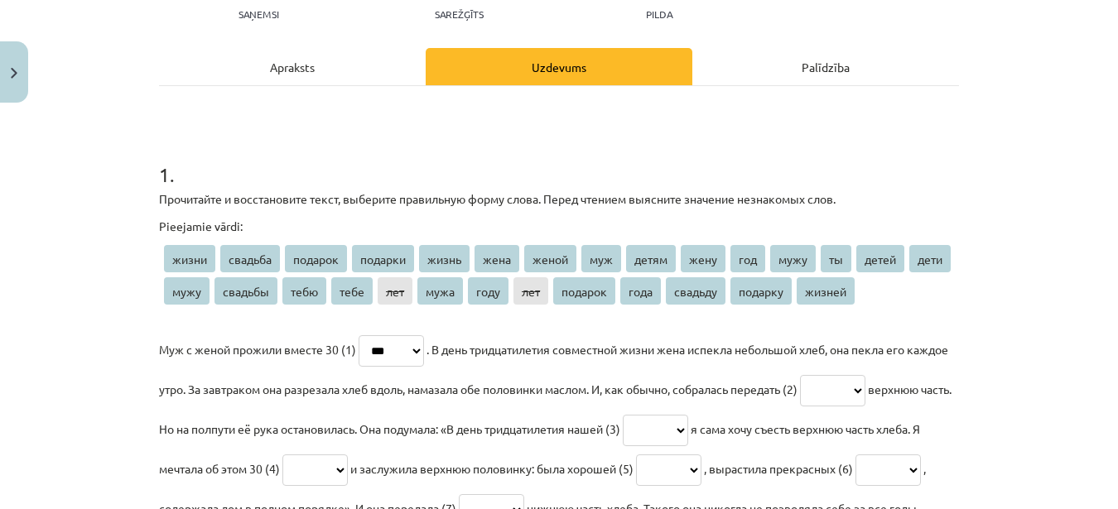
scroll to position [195, 0]
